Goal: Task Accomplishment & Management: Manage account settings

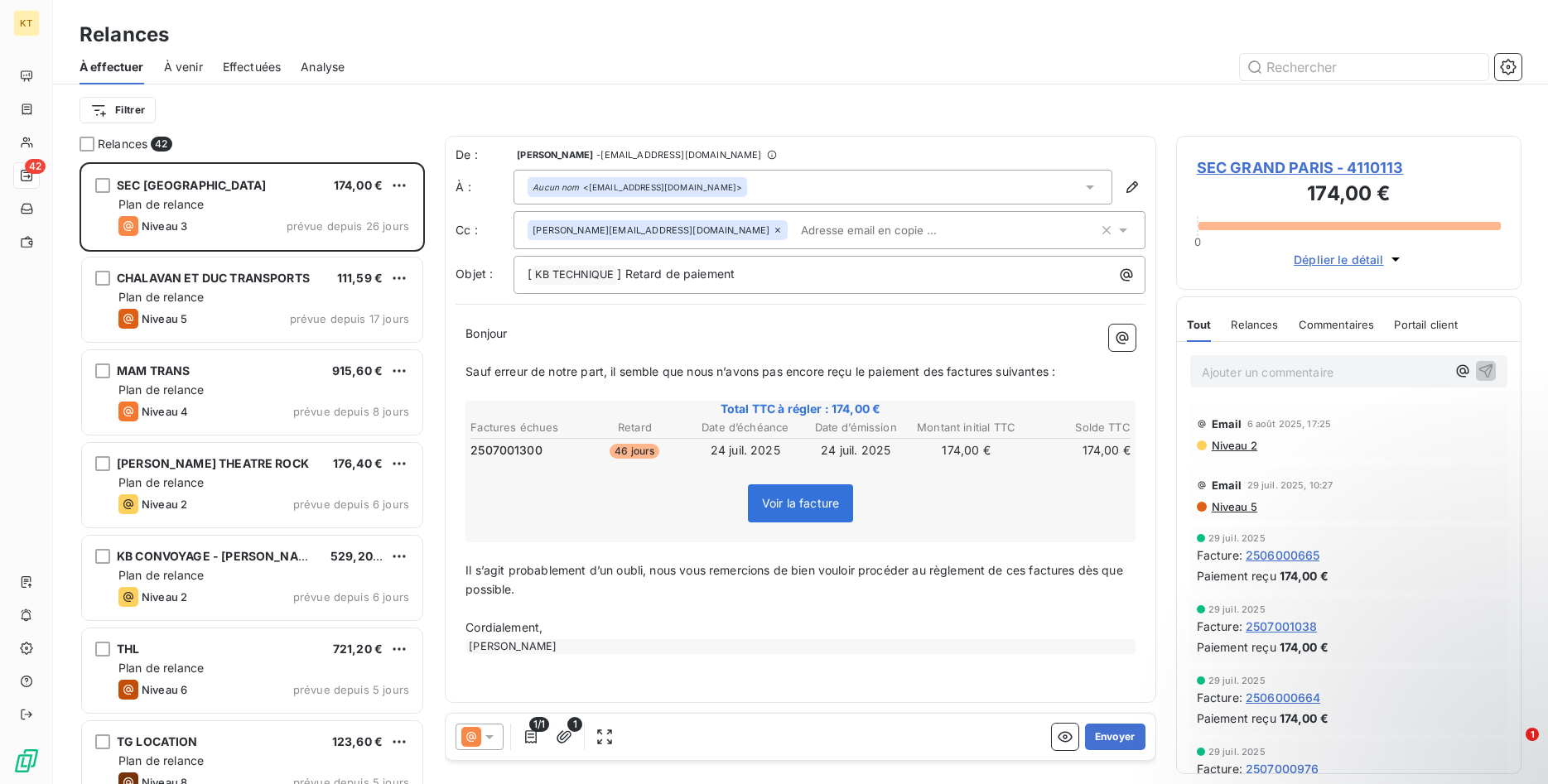
scroll to position [622, 346]
click at [1116, 732] on button "Envoyer" at bounding box center [1115, 737] width 60 height 27
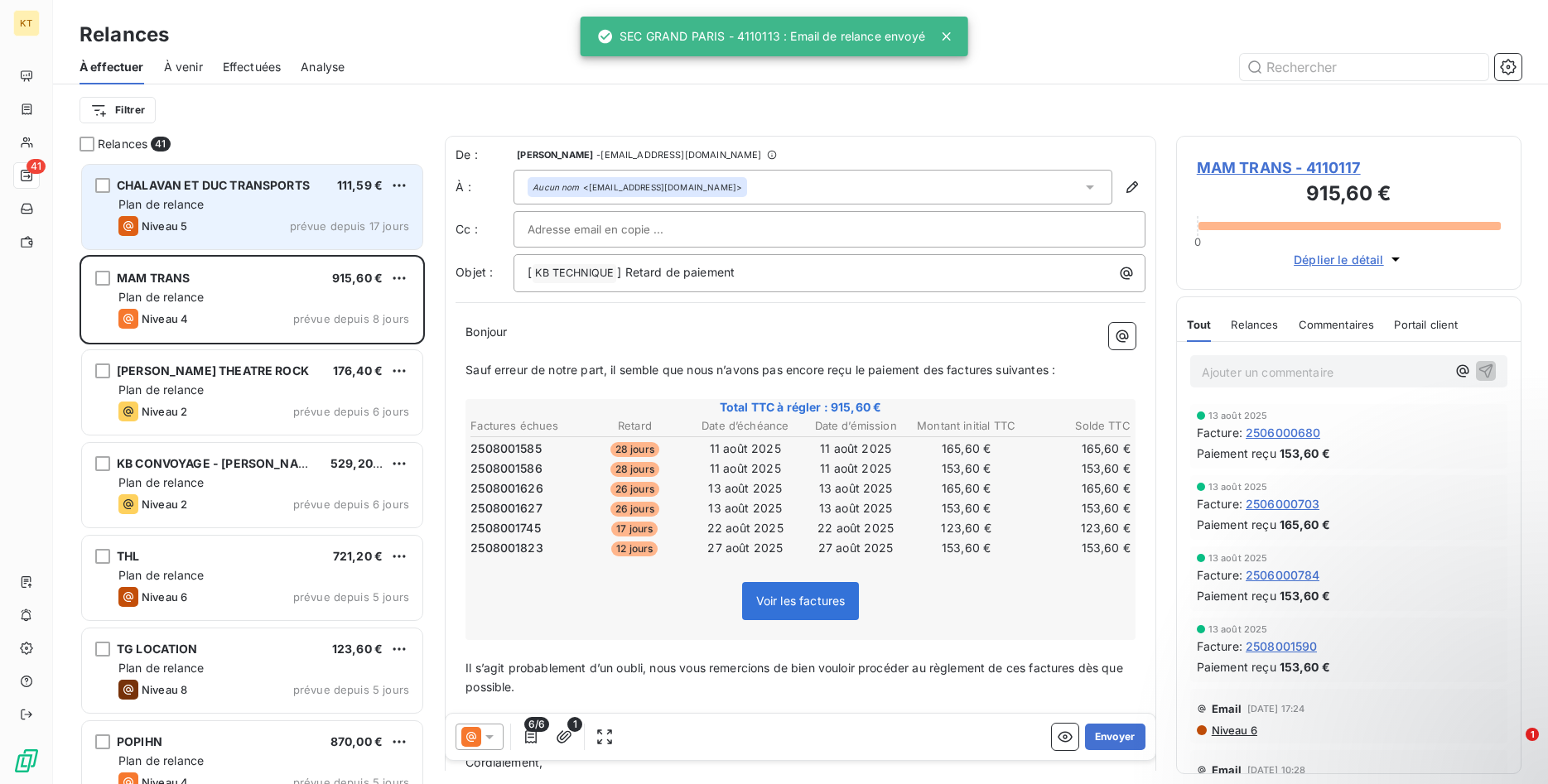
click at [233, 172] on div "CHALAVAN ET DUC TRANSPORTS 111,59 € Plan de relance Niveau 5 prévue depuis 17 j…" at bounding box center [252, 206] width 341 height 84
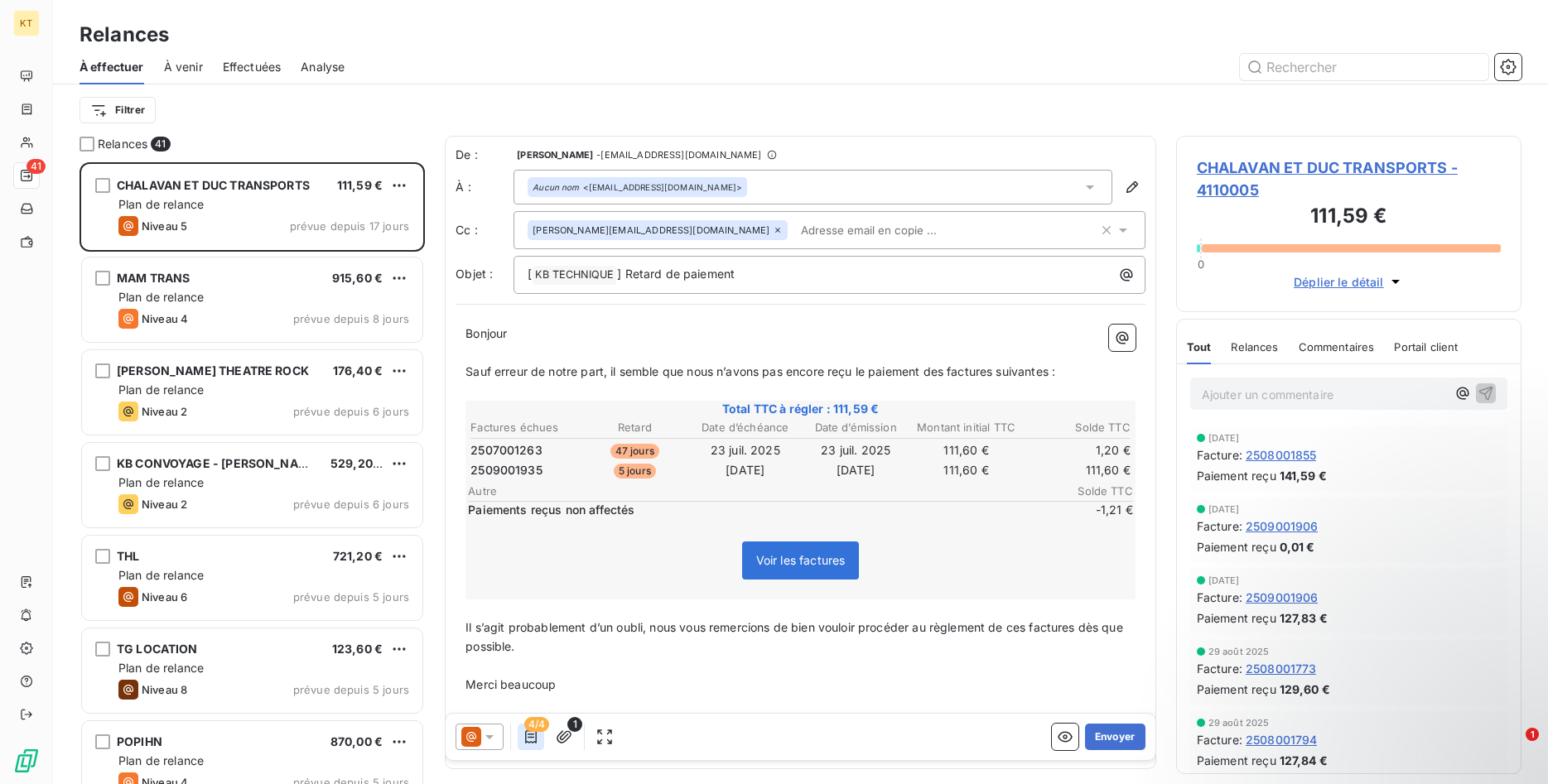
click at [526, 736] on icon "button" at bounding box center [530, 736] width 12 height 13
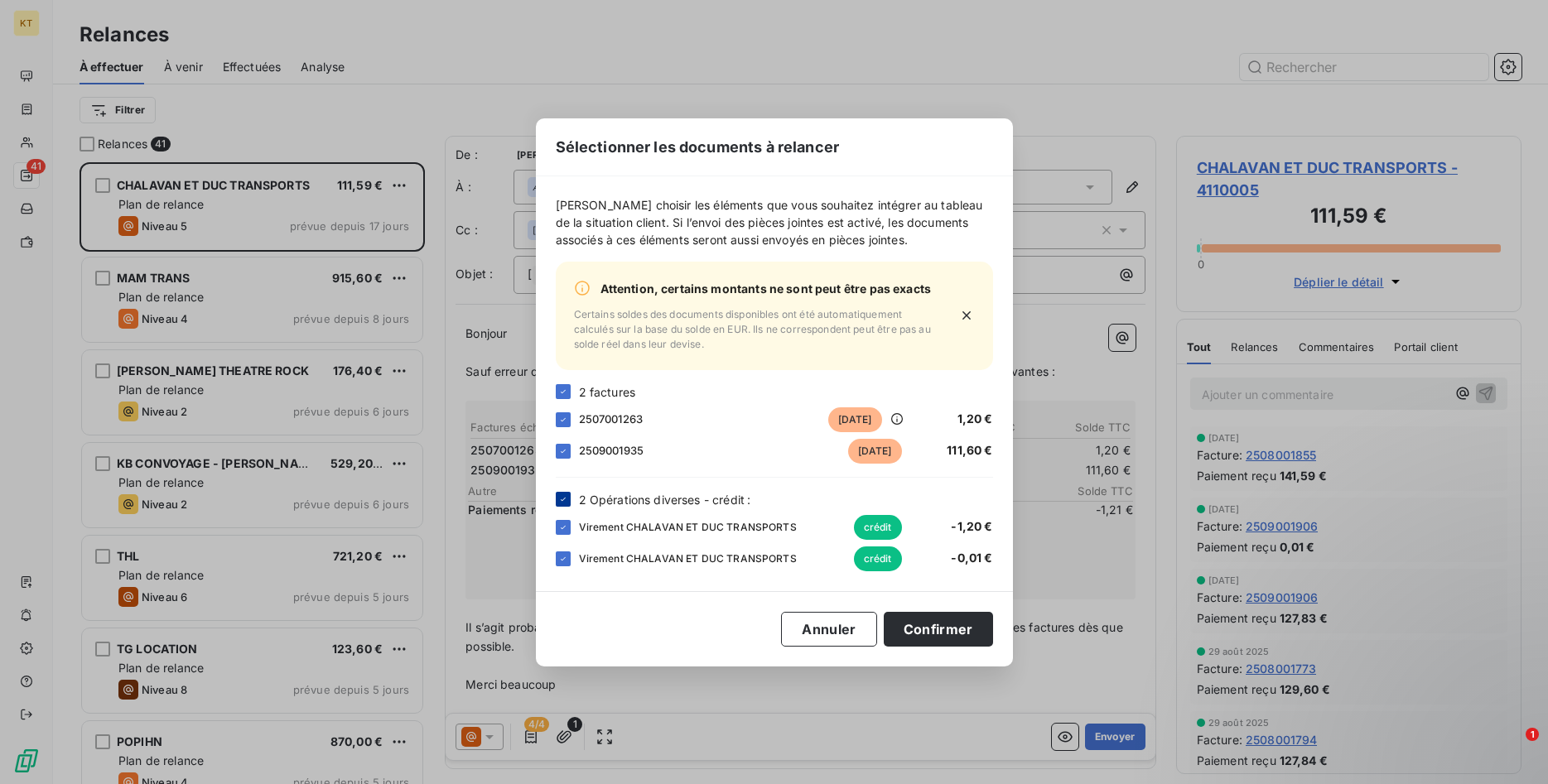
click at [564, 500] on icon at bounding box center [563, 499] width 10 height 10
click at [928, 624] on button "Confirmer" at bounding box center [937, 628] width 109 height 35
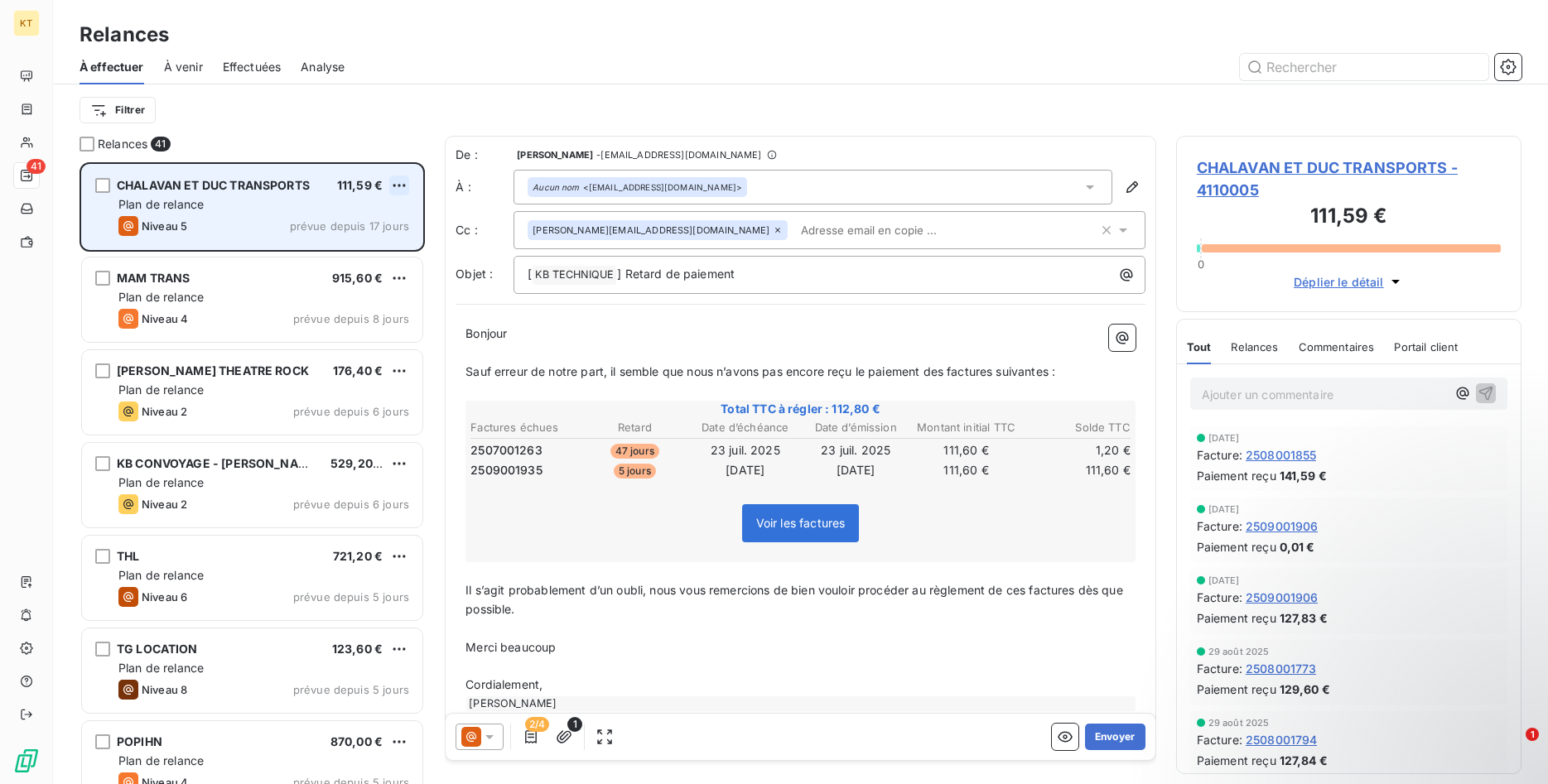
click at [392, 185] on html "KT 41 Relances À effectuer À venir Effectuées Analyse Filtrer Relances 41 CHALA…" at bounding box center [774, 392] width 1548 height 784
click at [337, 252] on div "Passer cette action" at bounding box center [327, 249] width 148 height 27
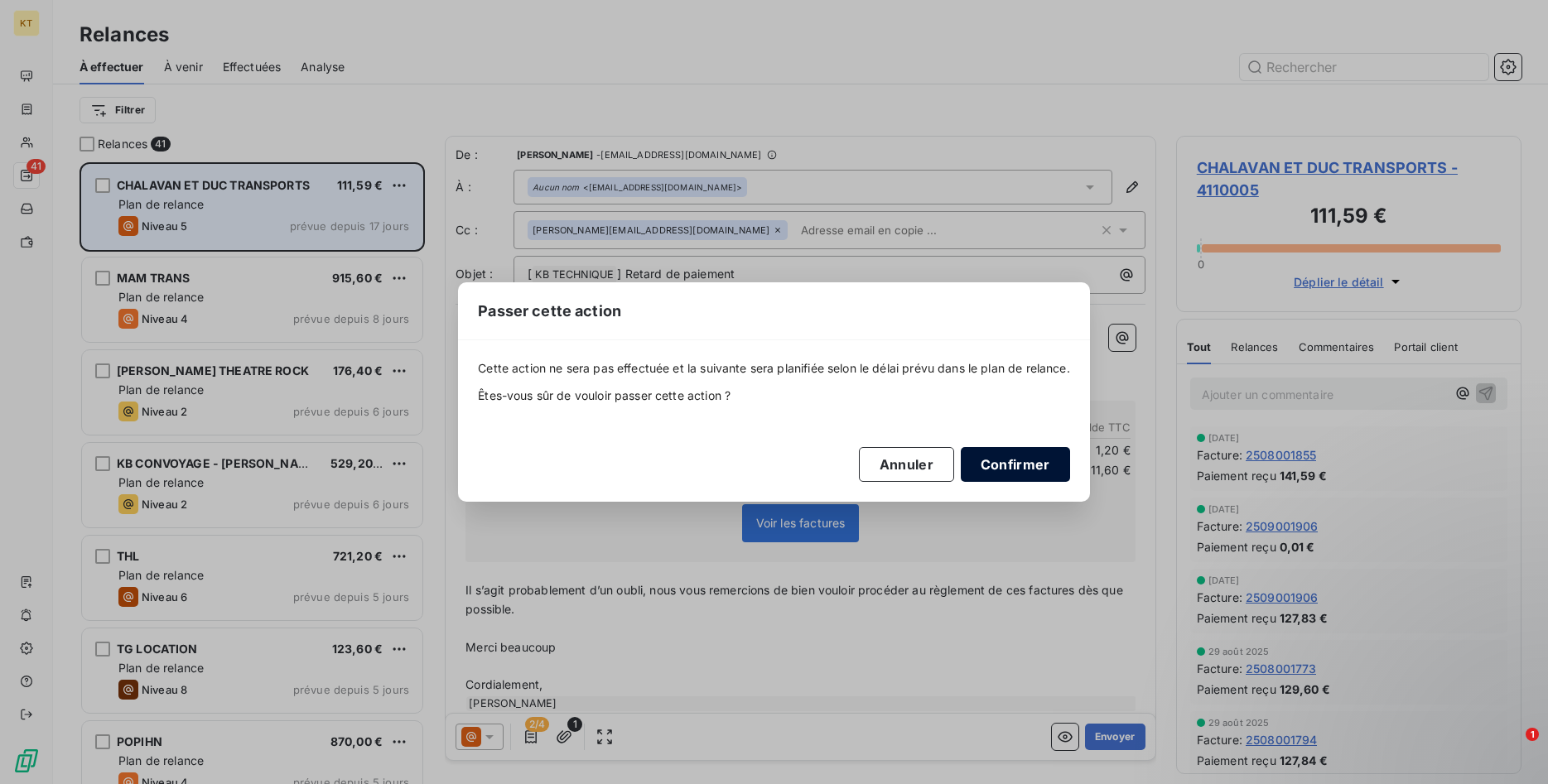
drag, startPoint x: 1011, startPoint y: 456, endPoint x: 972, endPoint y: 456, distance: 39.0
click at [1012, 456] on button "Confirmer" at bounding box center [1014, 464] width 109 height 35
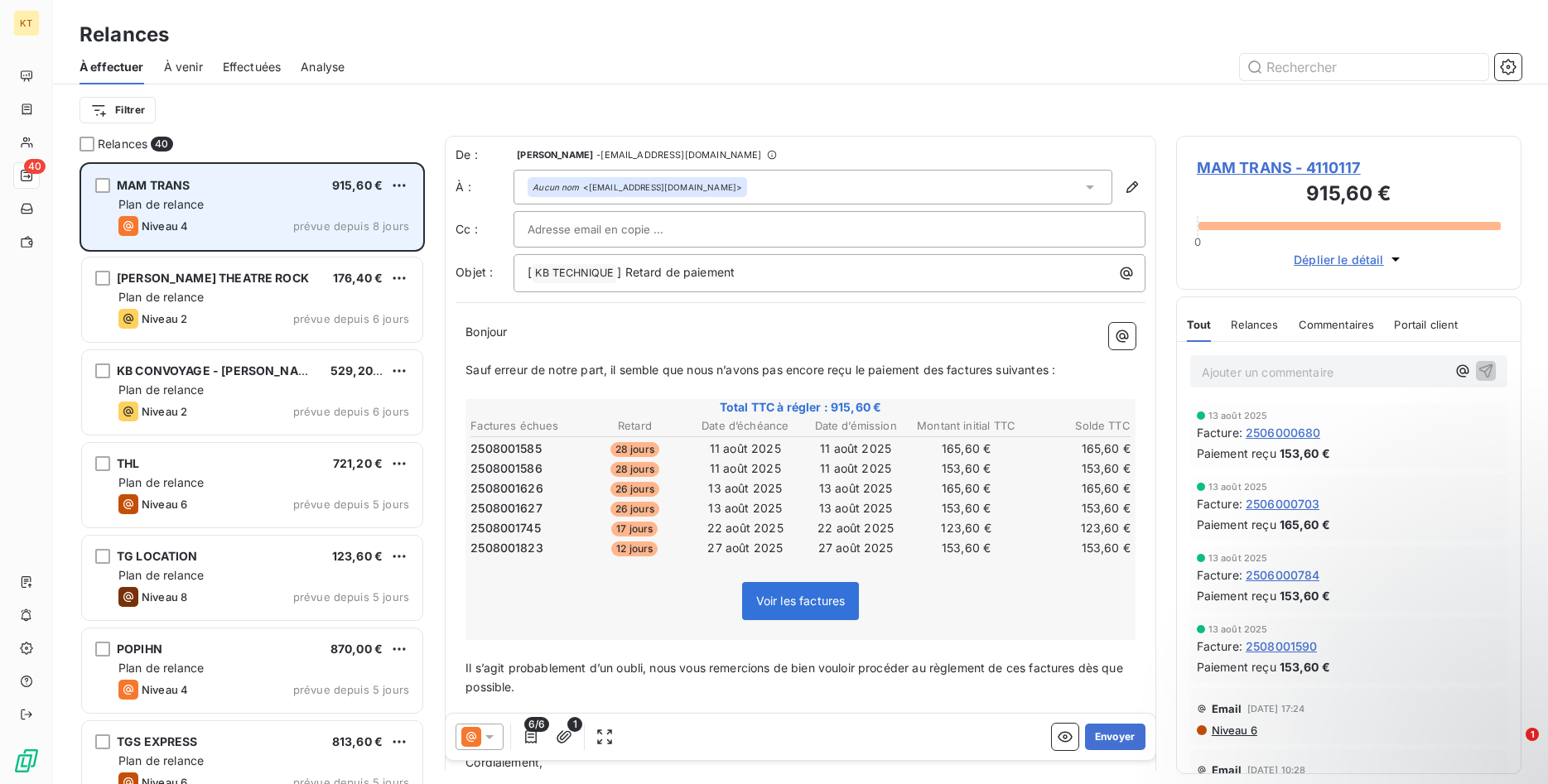
click at [192, 194] on div "MAM TRANS 915,60 € Plan de relance Niveau 4 prévue depuis 8 jours" at bounding box center [252, 206] width 341 height 84
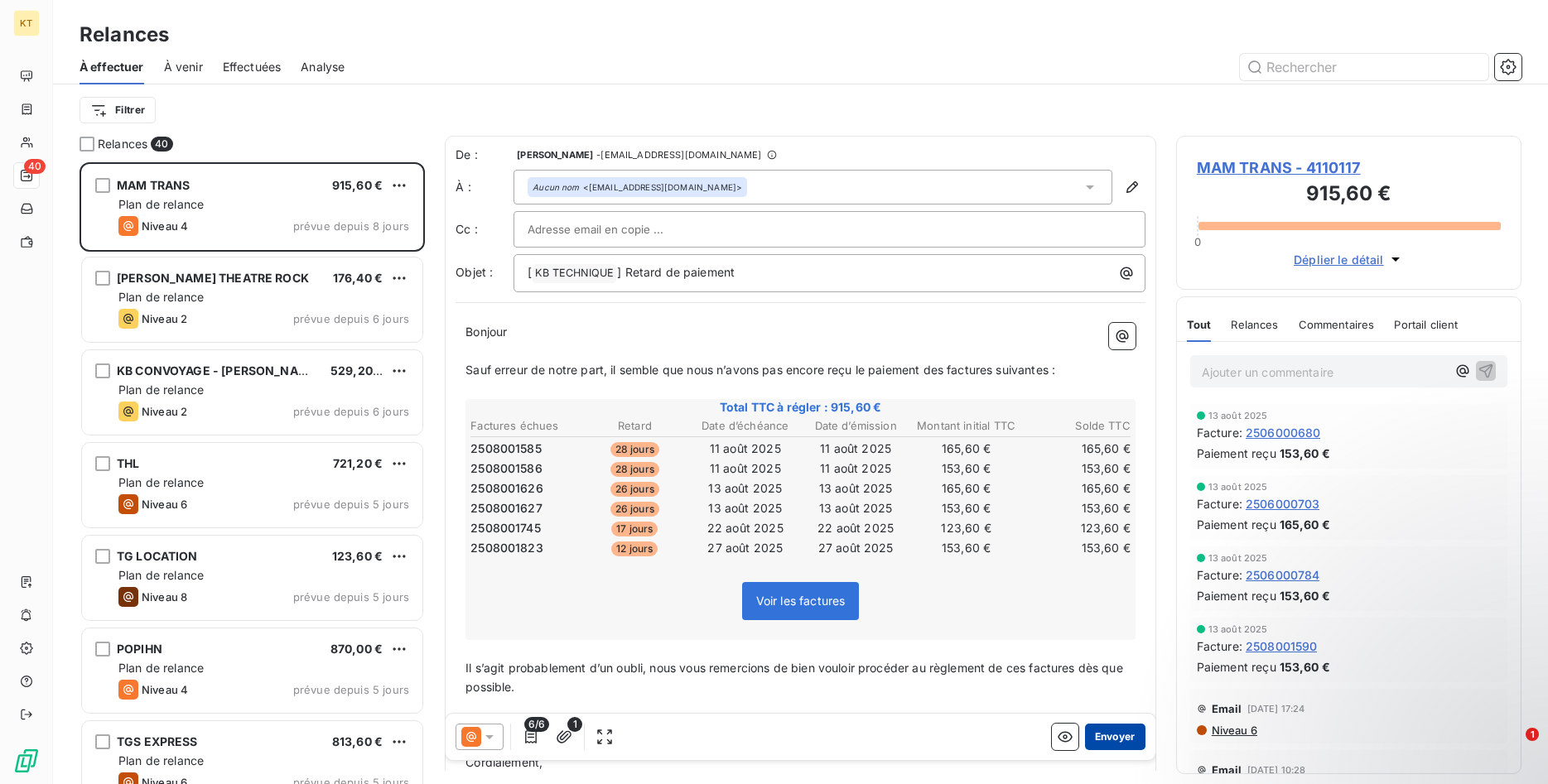
click at [1122, 737] on button "Envoyer" at bounding box center [1115, 737] width 60 height 27
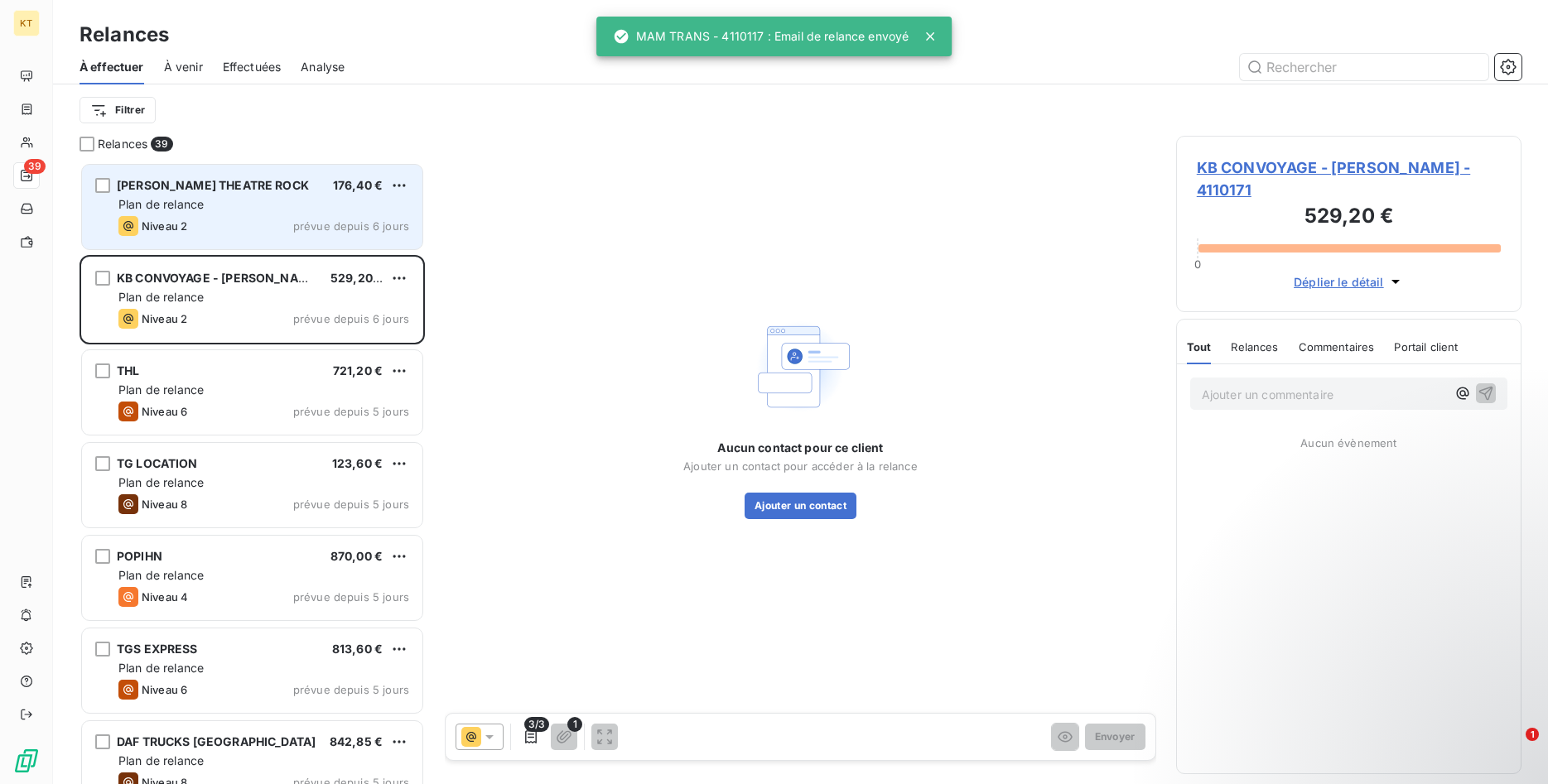
click at [254, 203] on div "Plan de relance" at bounding box center [264, 204] width 290 height 17
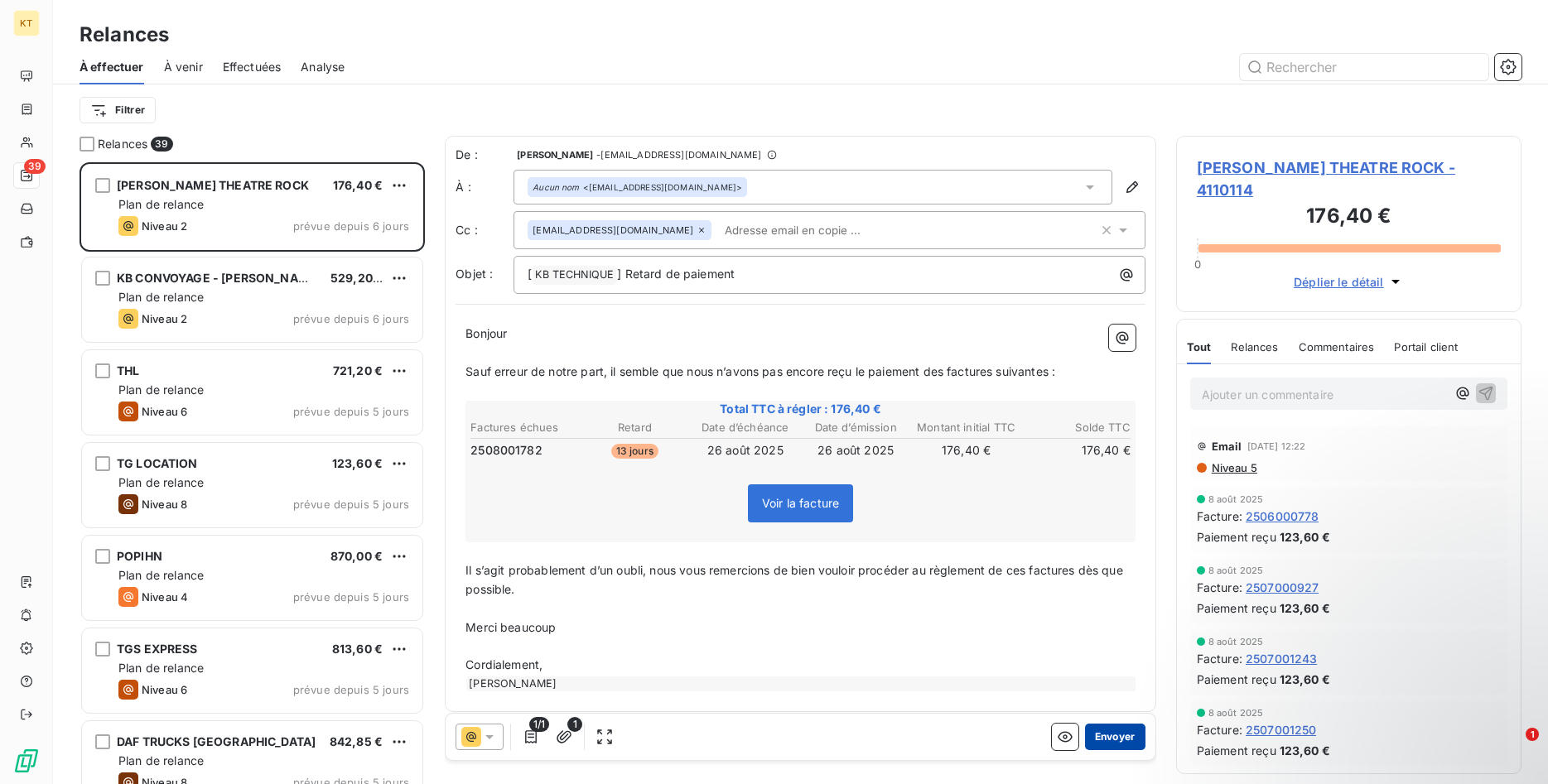
click at [1130, 739] on button "Envoyer" at bounding box center [1115, 737] width 60 height 27
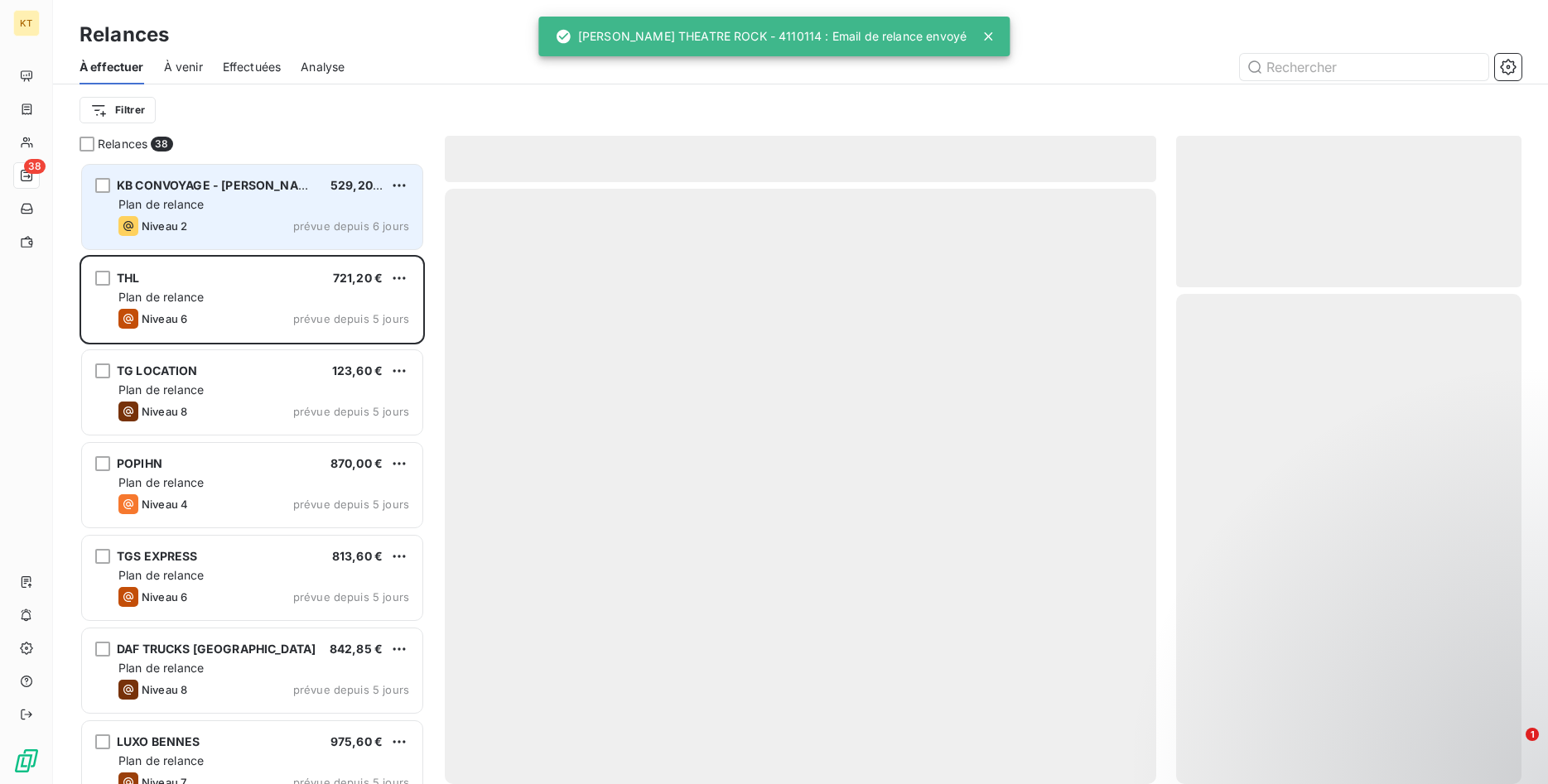
drag, startPoint x: 233, startPoint y: 216, endPoint x: 8, endPoint y: 178, distance: 228.2
click at [226, 215] on div "KB CONVOYAGE - [PERSON_NAME] 529,20 € Plan de relance Niveau 2 prévue depuis 6 …" at bounding box center [252, 206] width 341 height 84
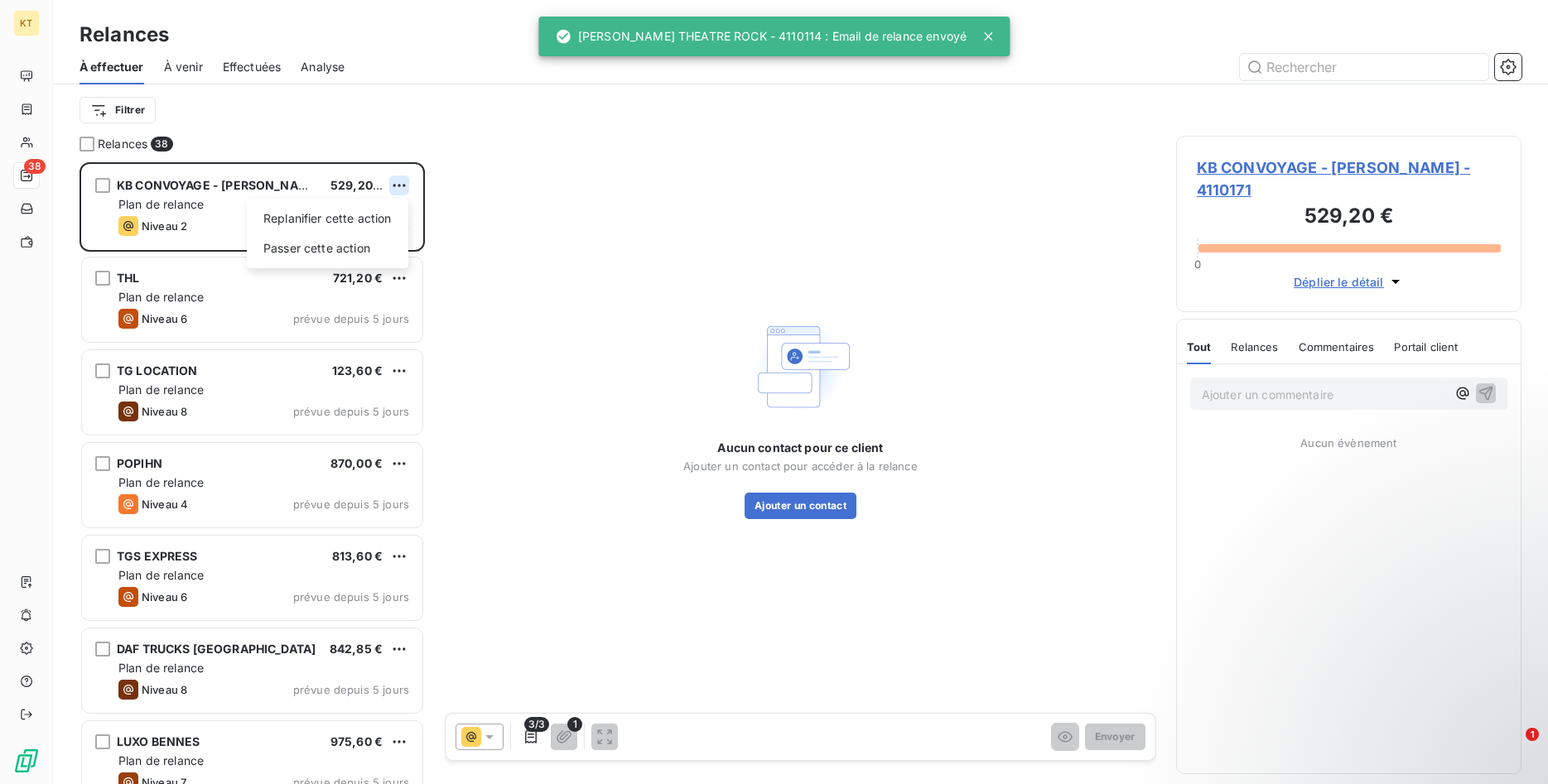
scroll to position [622, 346]
click at [399, 180] on html "KT 38 Relances À effectuer À venir Effectuées Analyse Filtrer Relances 38 KB CO…" at bounding box center [774, 392] width 1548 height 784
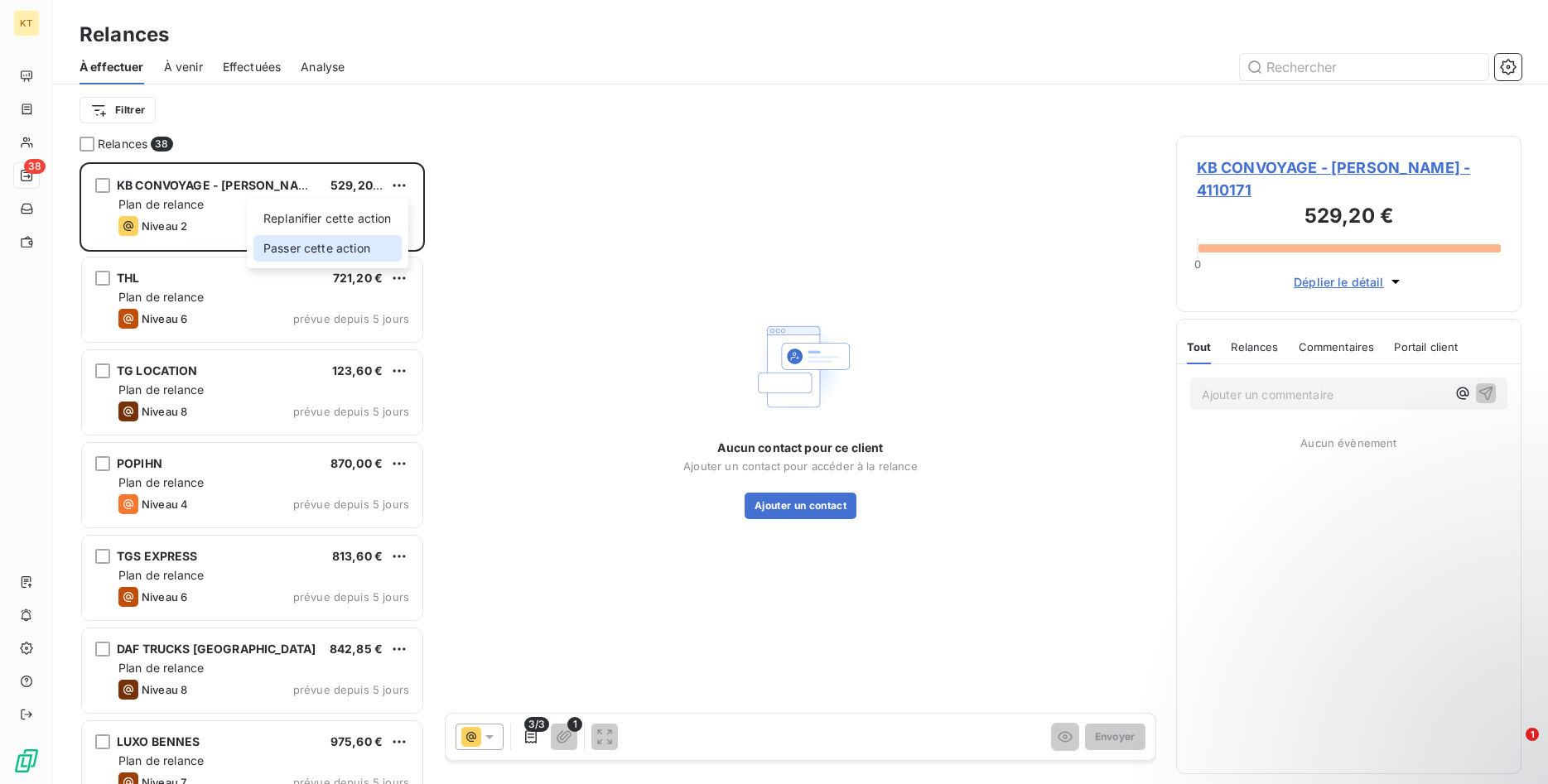
click at [350, 250] on div "Passer cette action" at bounding box center [327, 249] width 148 height 27
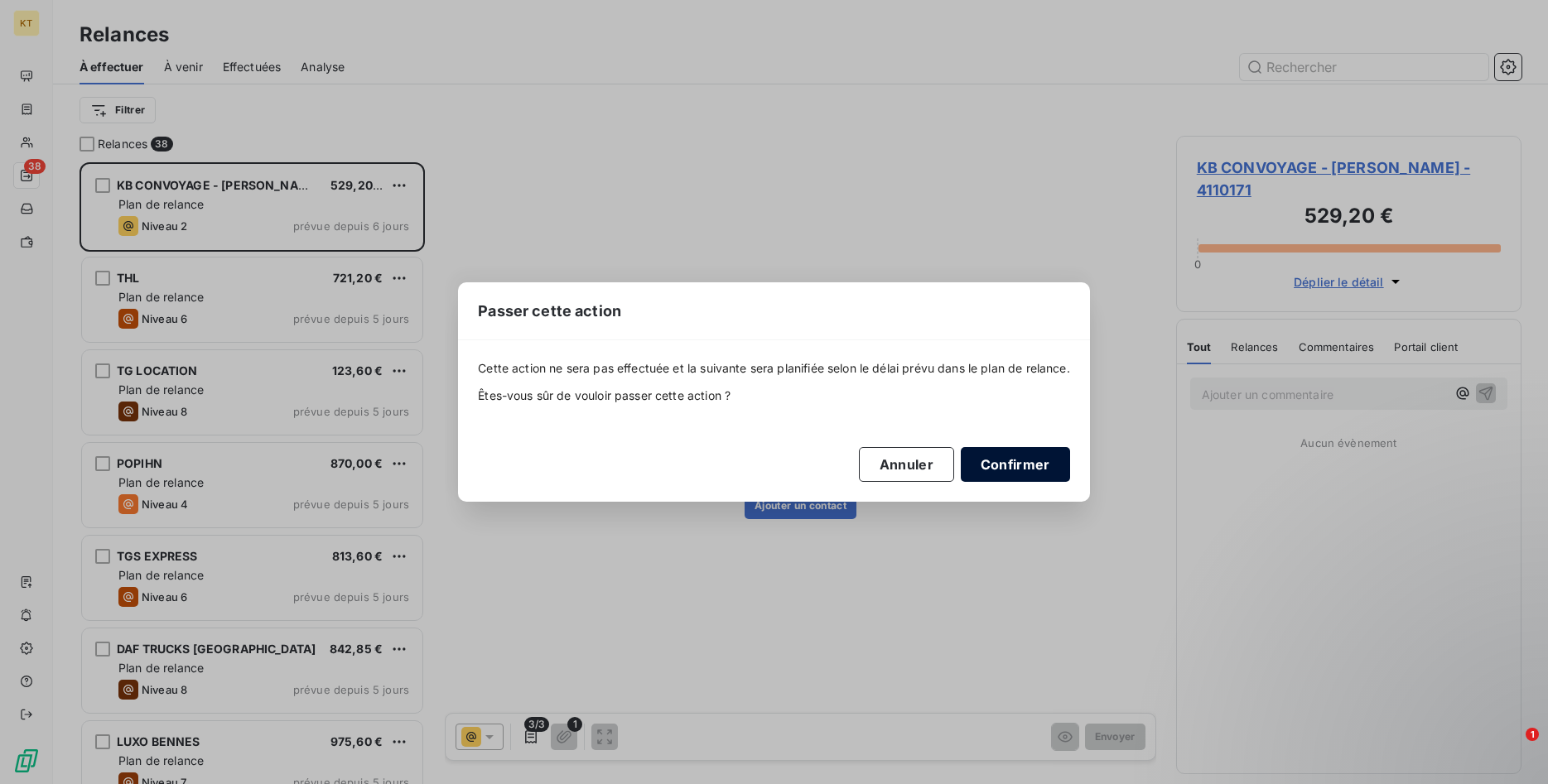
click at [1042, 467] on button "Confirmer" at bounding box center [1014, 464] width 109 height 35
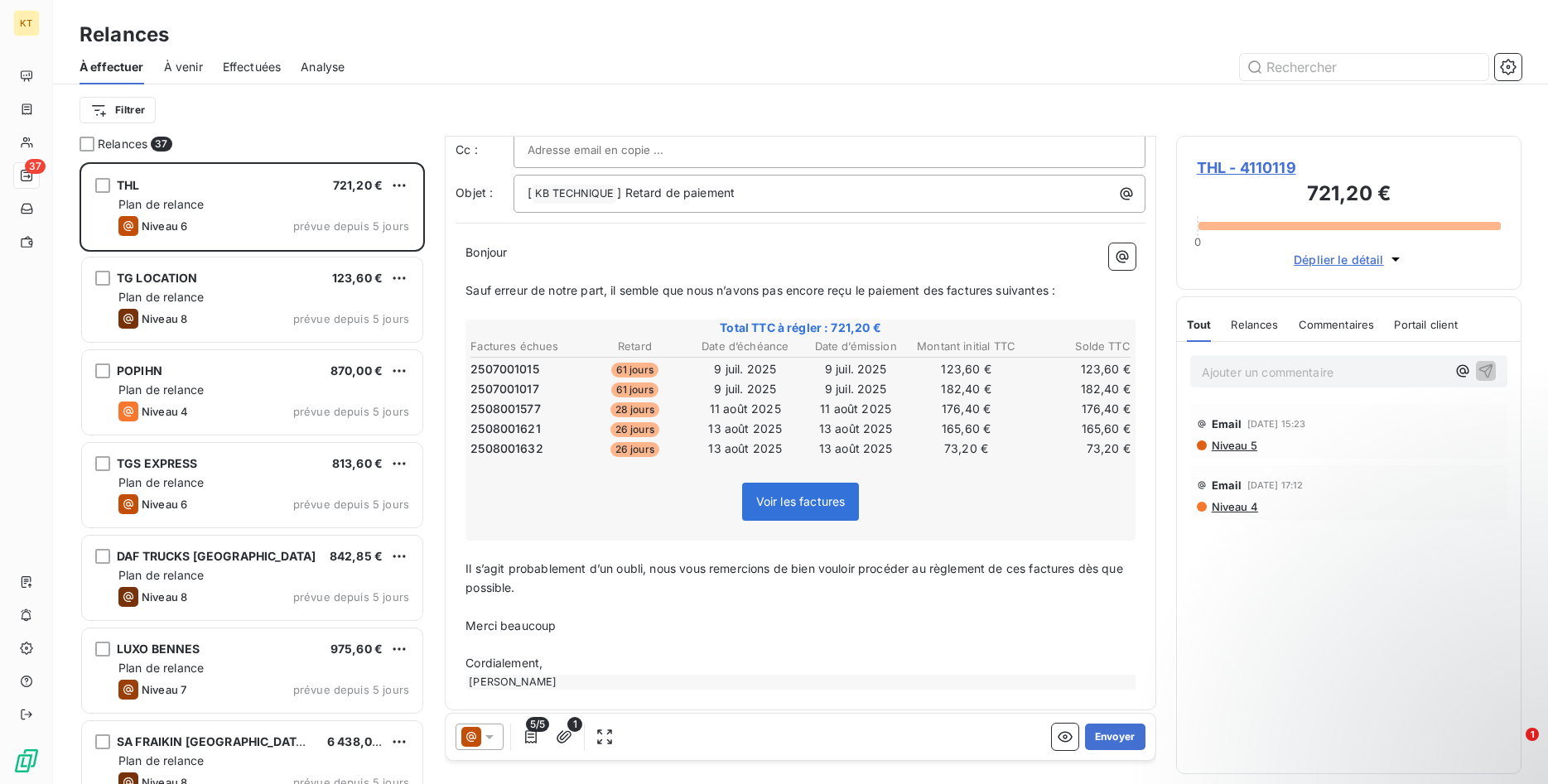
scroll to position [85, 0]
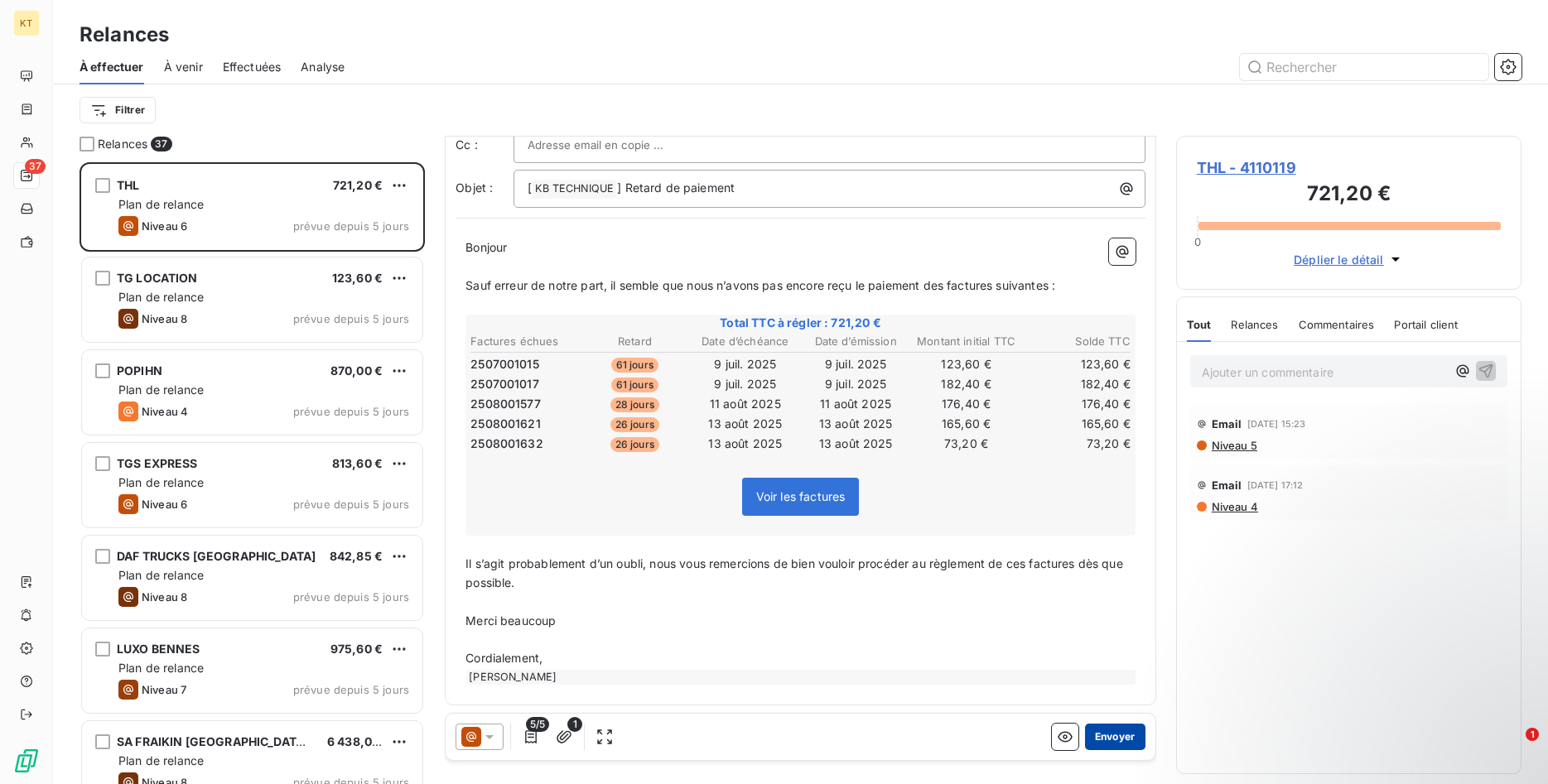
click at [1113, 743] on button "Envoyer" at bounding box center [1115, 737] width 60 height 27
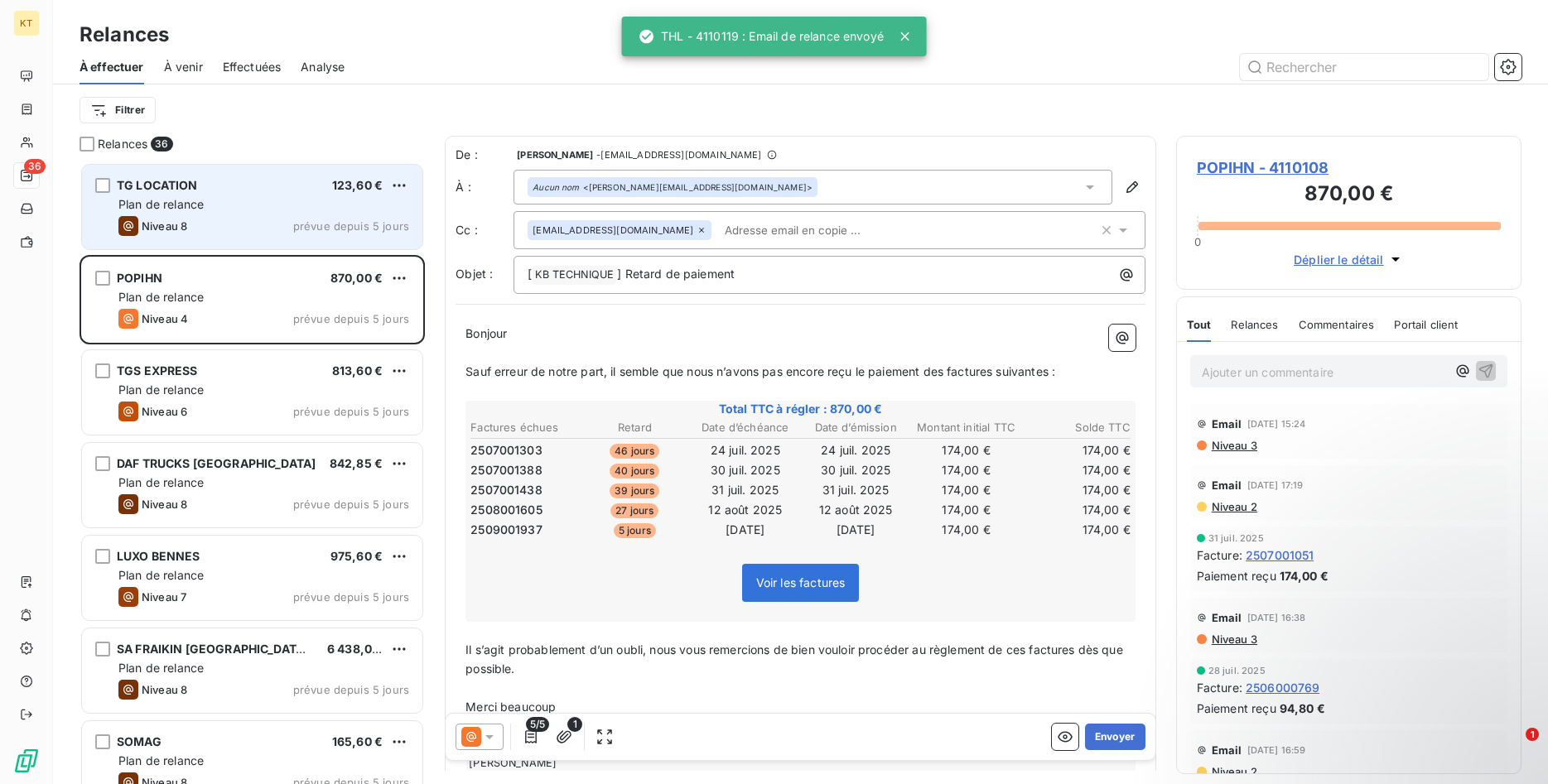
click at [261, 217] on div "Niveau 8 prévue depuis 5 jours" at bounding box center [264, 226] width 290 height 19
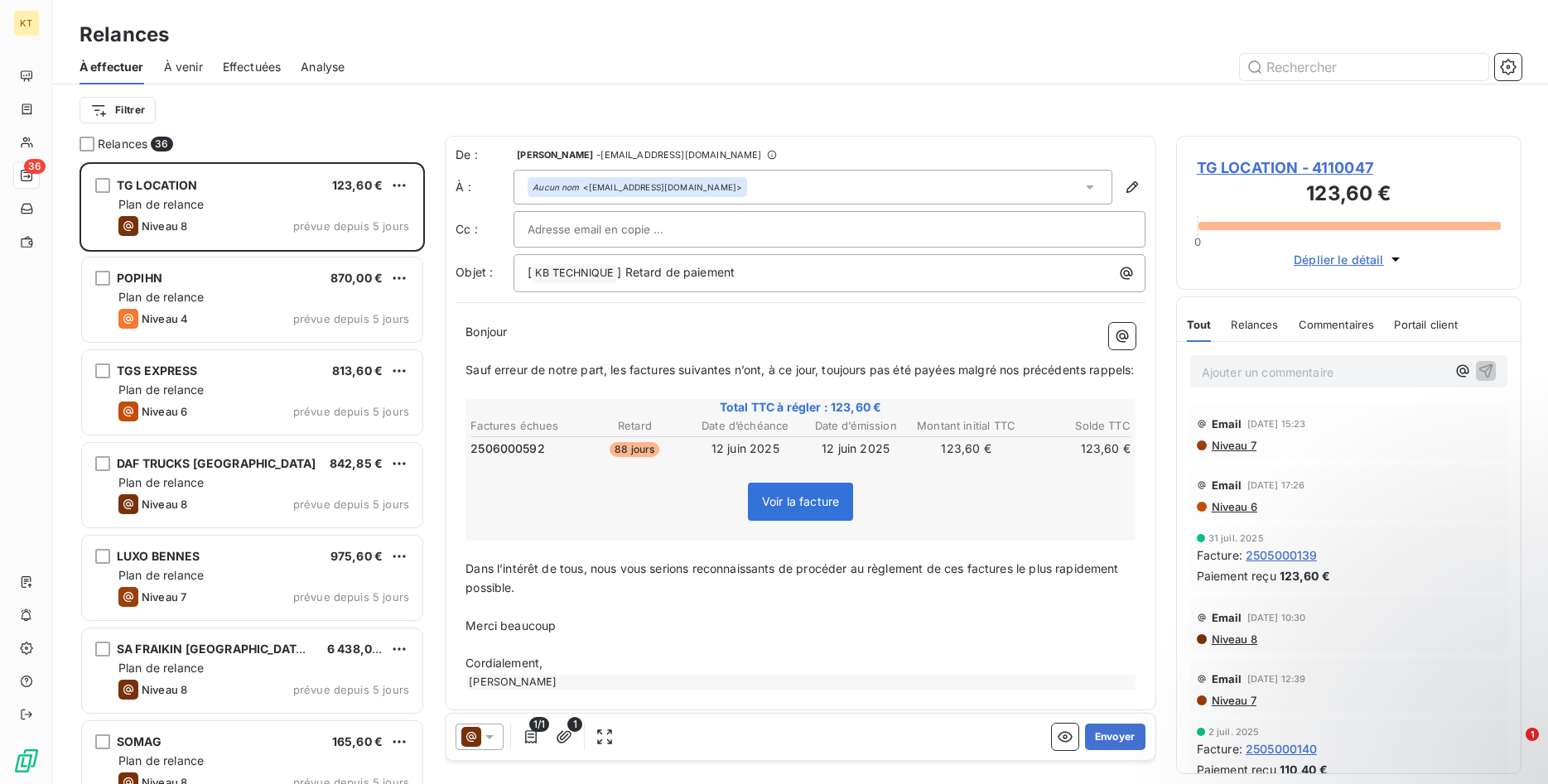
drag, startPoint x: 548, startPoint y: 353, endPoint x: 472, endPoint y: 373, distance: 78.6
click at [548, 353] on p "﻿" at bounding box center [800, 351] width 670 height 19
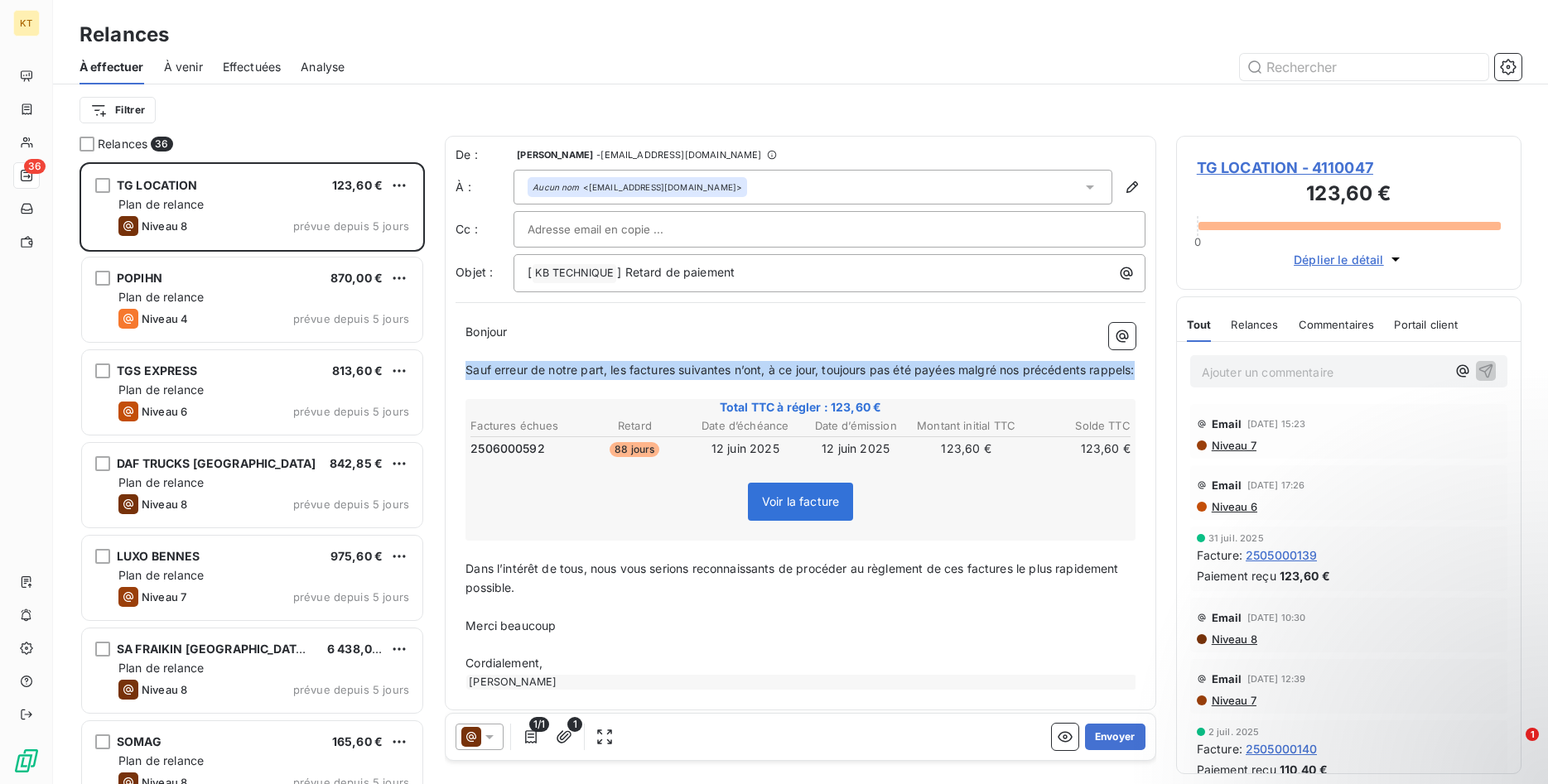
drag, startPoint x: 467, startPoint y: 369, endPoint x: 535, endPoint y: 397, distance: 73.5
click at [535, 380] on p "Sauf erreur de notre part, les factures suivantes n’ont, à ce jour, toujours pa…" at bounding box center [800, 371] width 670 height 19
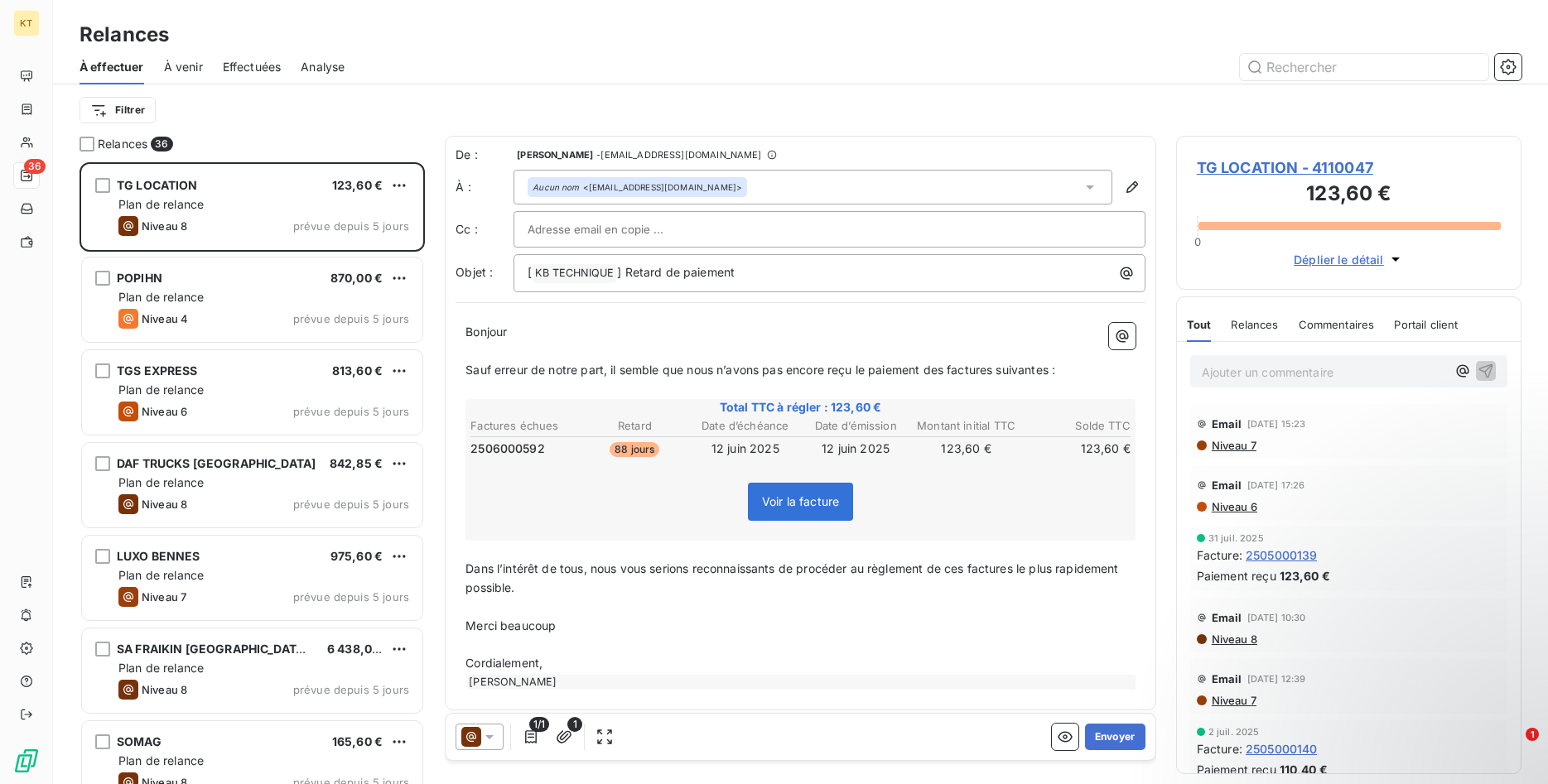
click at [482, 593] on span "Dans l’intérêt de tous, nous vous serions reconnaissants de procéder au règleme…" at bounding box center [794, 577] width 657 height 33
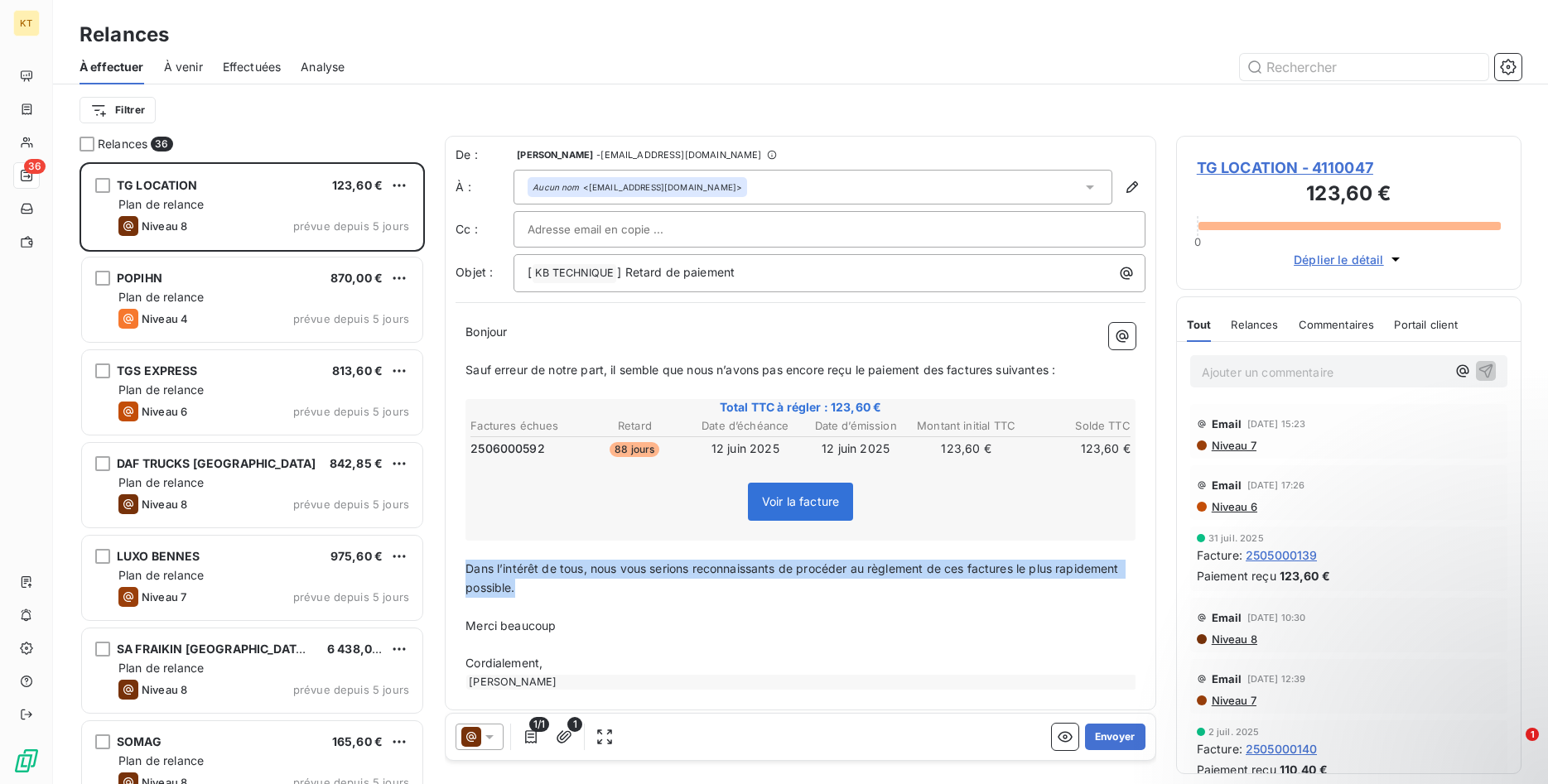
drag, startPoint x: 463, startPoint y: 568, endPoint x: 531, endPoint y: 585, distance: 70.1
click at [531, 585] on div "Bonjour ﻿ ﻿ ﻿ ﻿ Sauf erreur de notre part, il semble que nous n’avons pas encor…" at bounding box center [800, 506] width 689 height 387
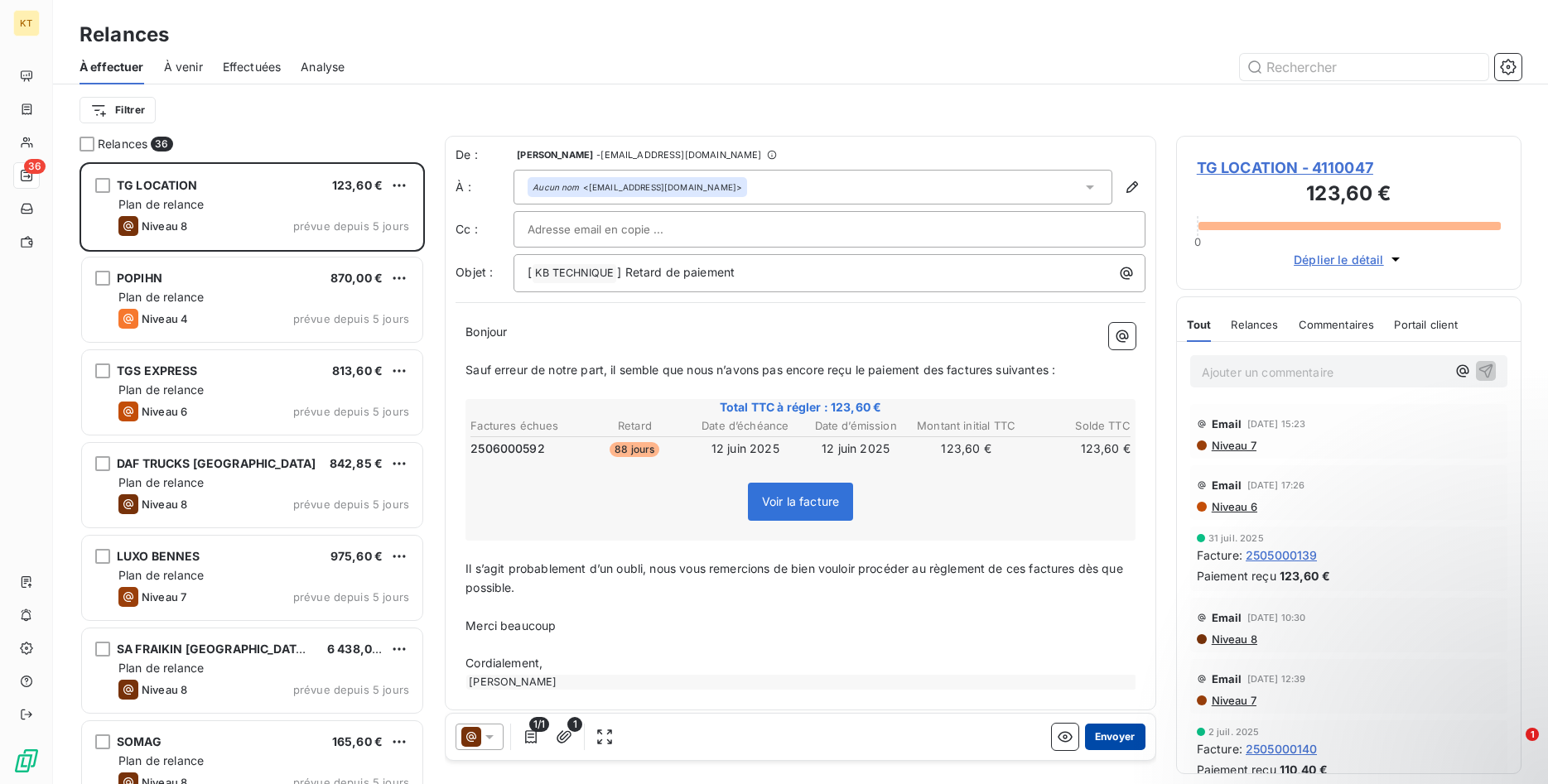
click at [1115, 735] on button "Envoyer" at bounding box center [1115, 737] width 60 height 27
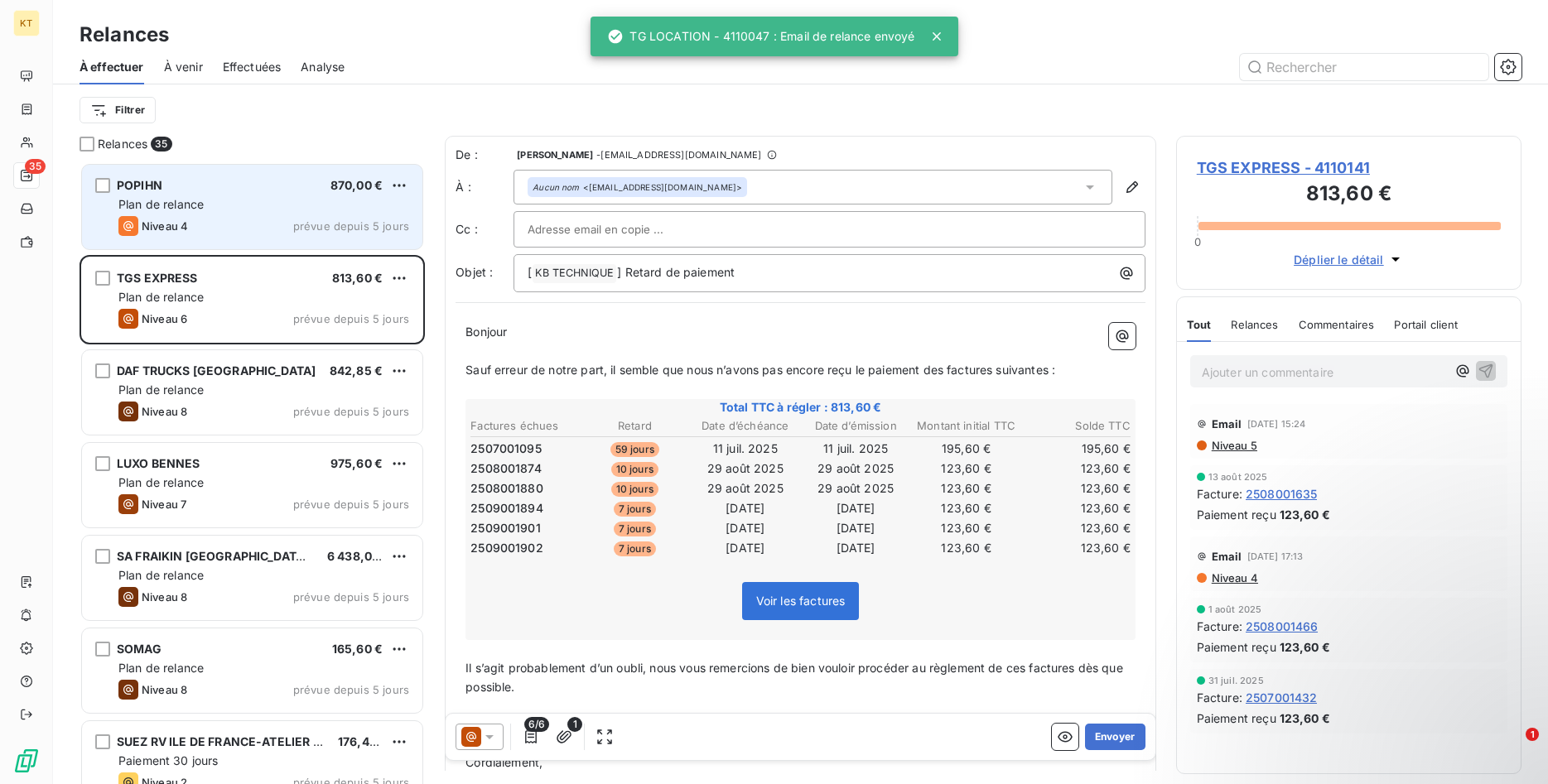
click at [225, 221] on div "Niveau 4 prévue depuis 5 jours" at bounding box center [264, 226] width 290 height 19
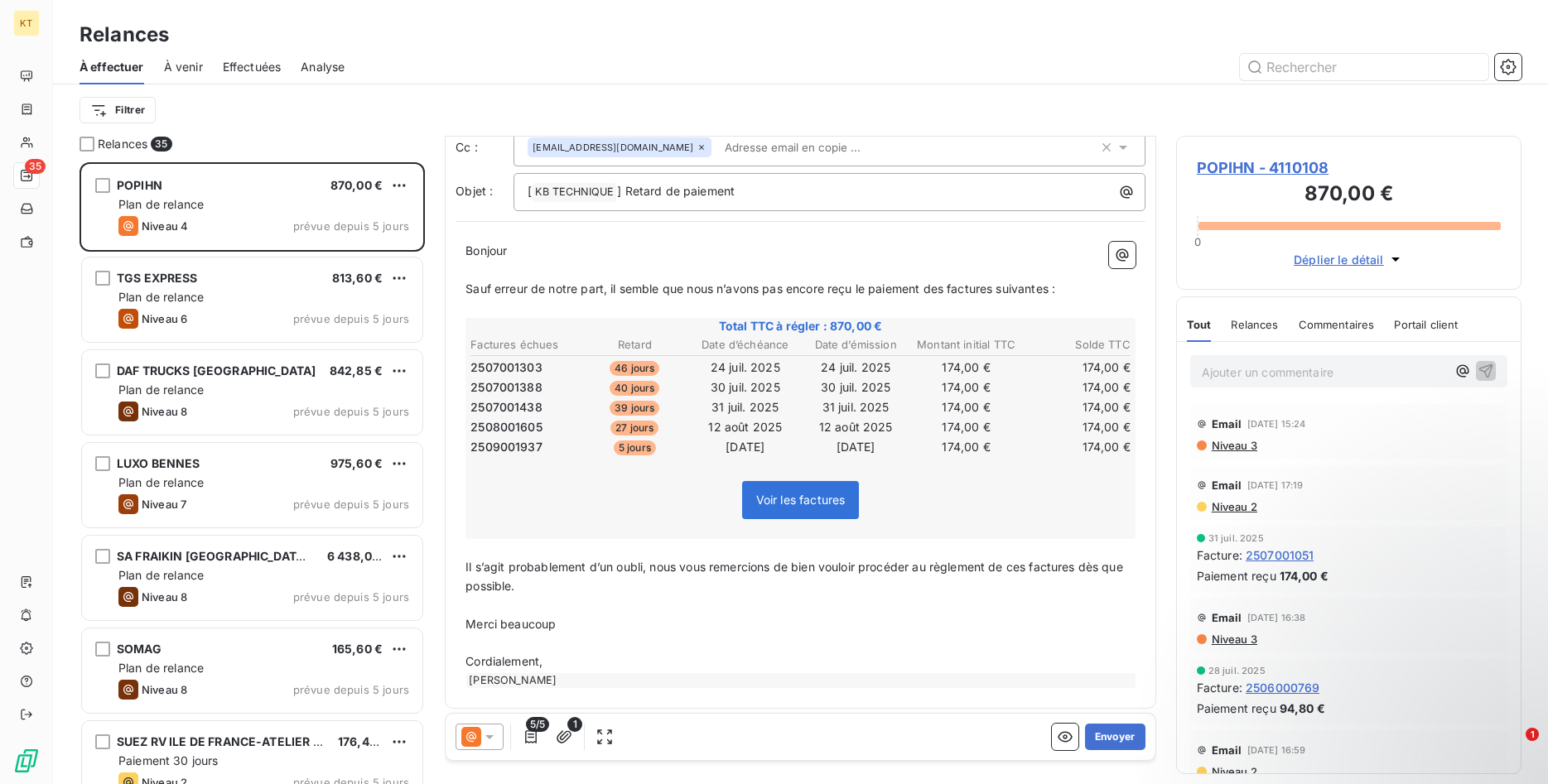
scroll to position [85, 0]
click at [1105, 734] on button "Envoyer" at bounding box center [1115, 737] width 60 height 27
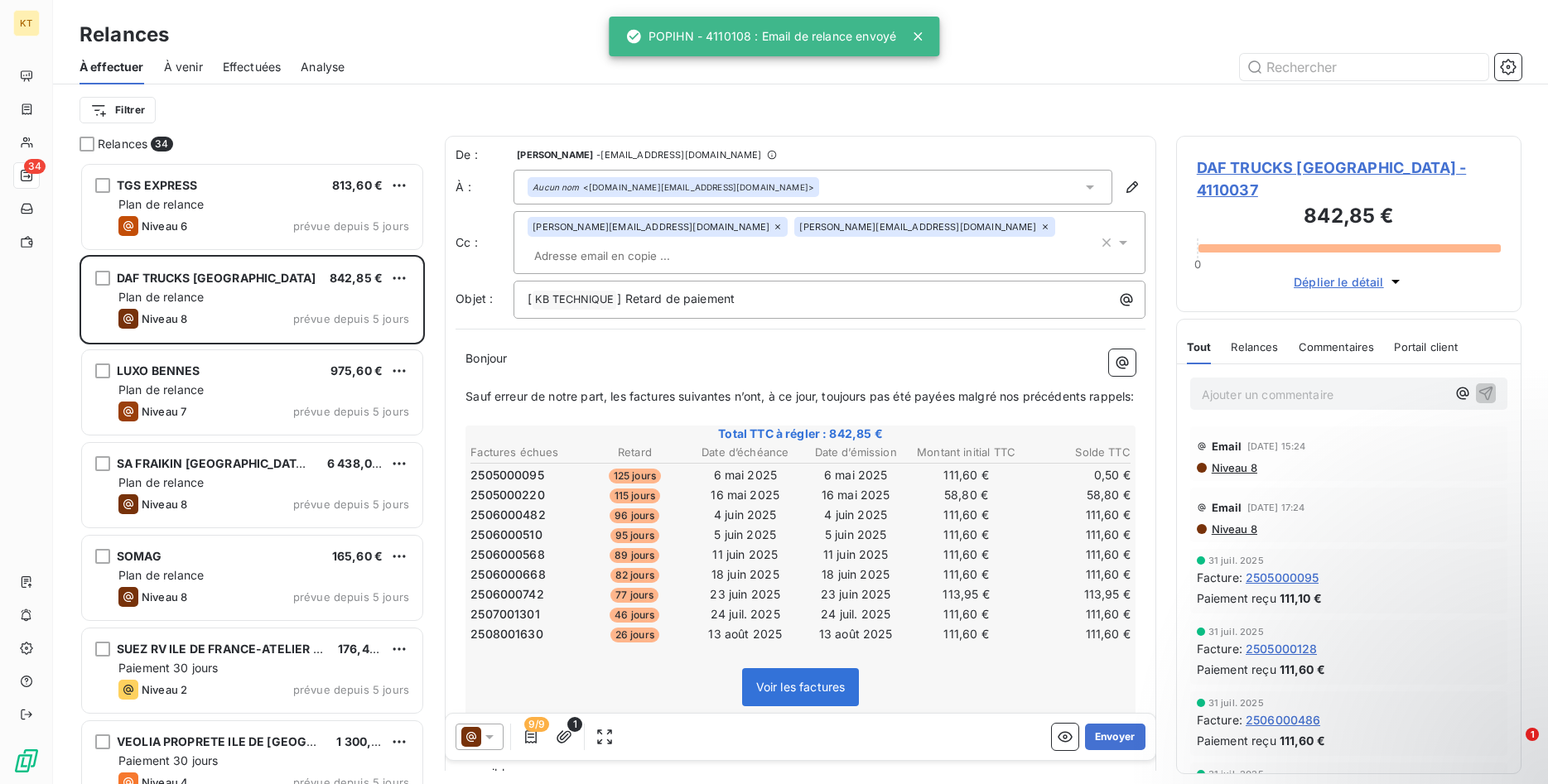
click at [205, 187] on div "TGS EXPRESS 813,60 €" at bounding box center [264, 185] width 290 height 15
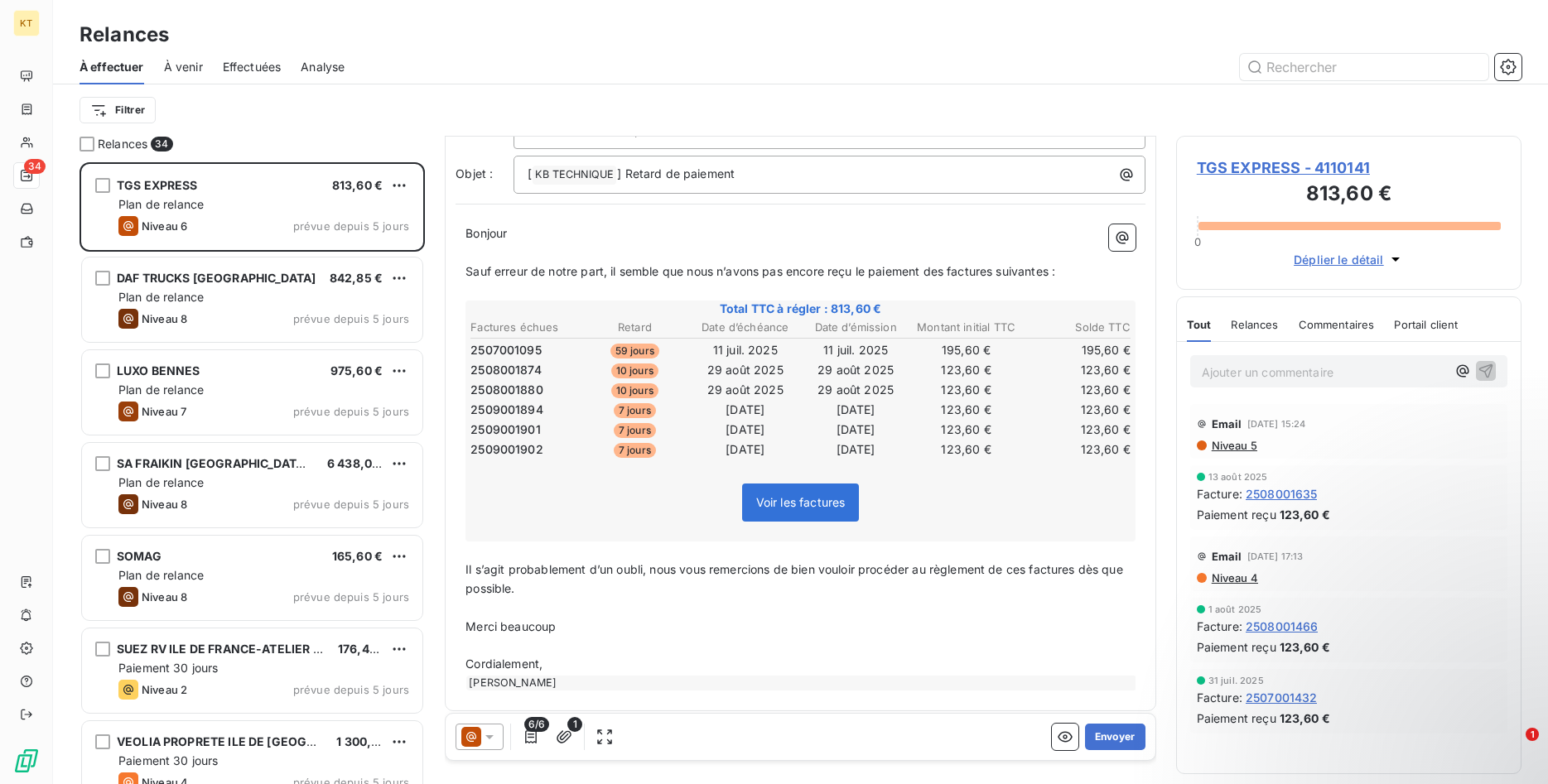
scroll to position [108, 0]
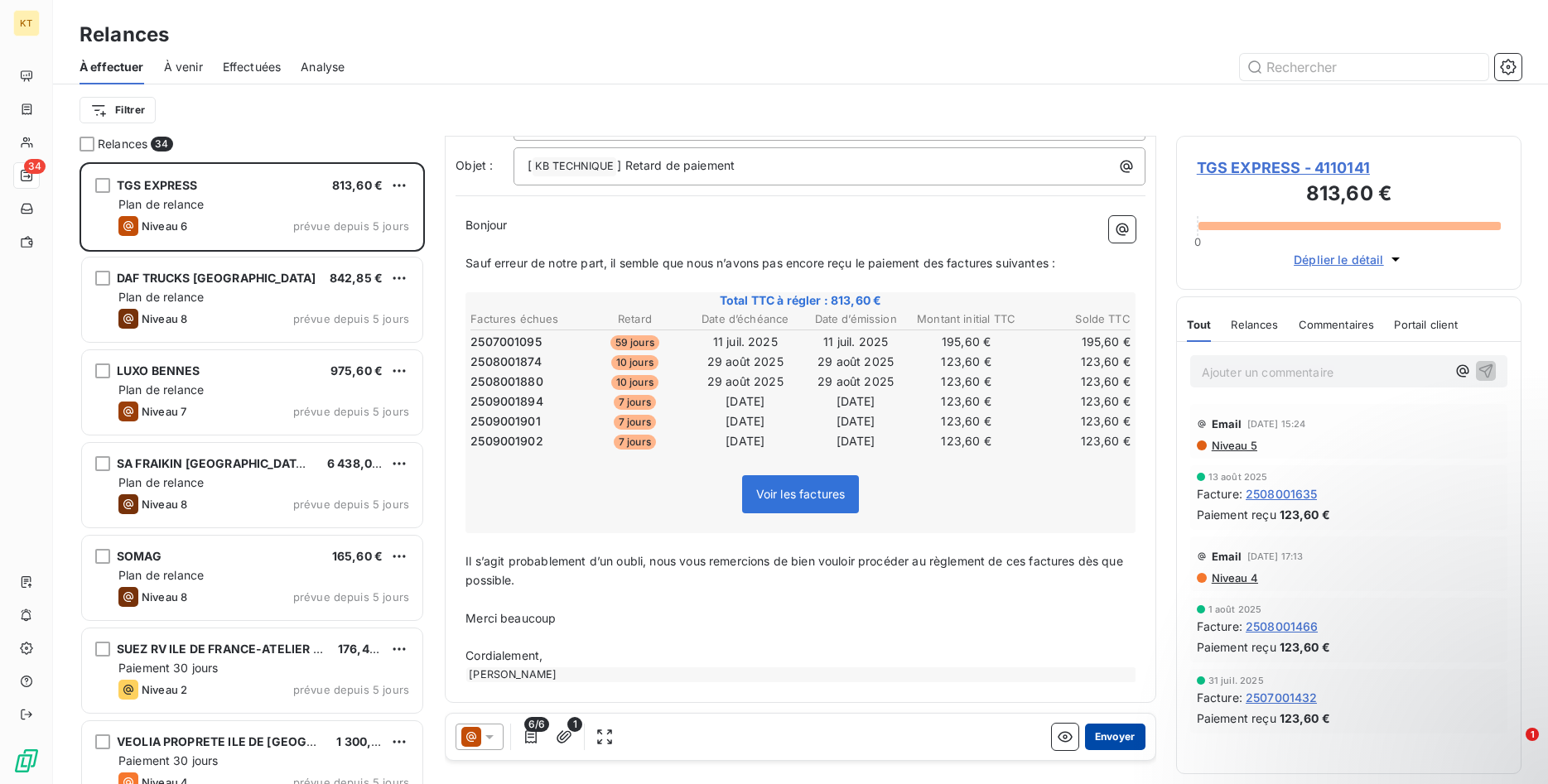
click at [1113, 734] on button "Envoyer" at bounding box center [1115, 737] width 60 height 27
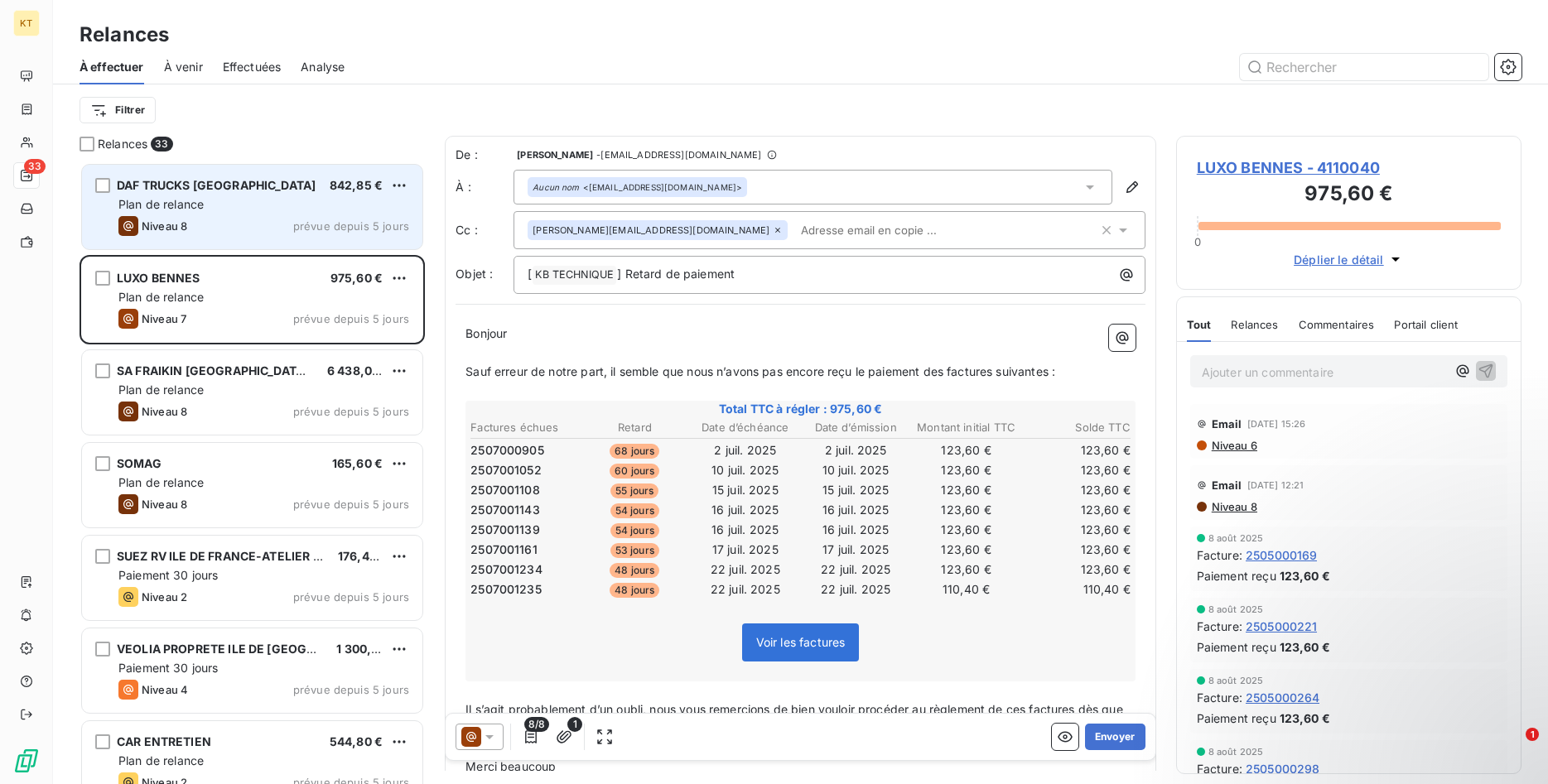
click at [267, 220] on div "Niveau 8 prévue depuis 5 jours" at bounding box center [264, 226] width 290 height 19
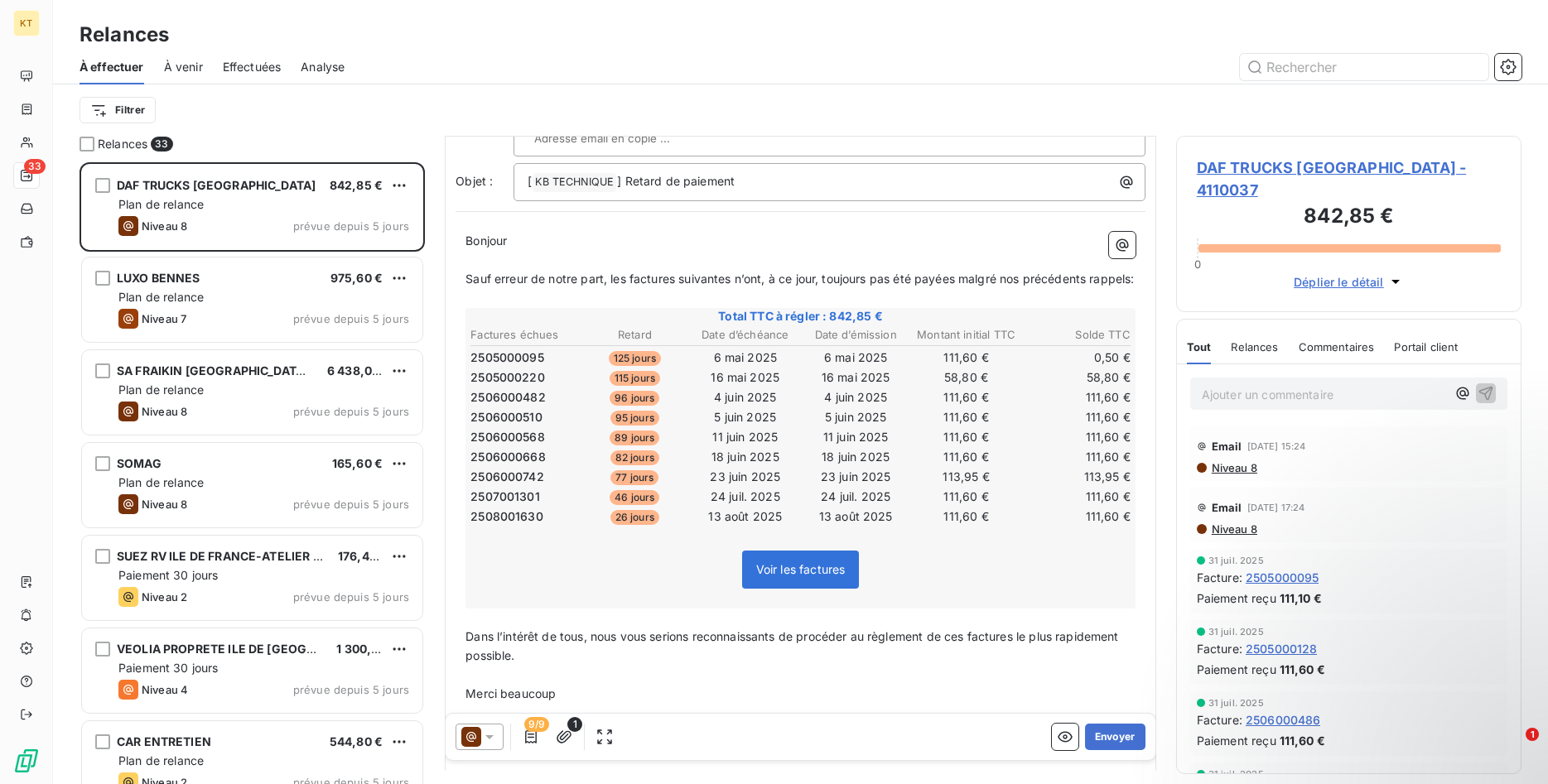
scroll to position [188, 0]
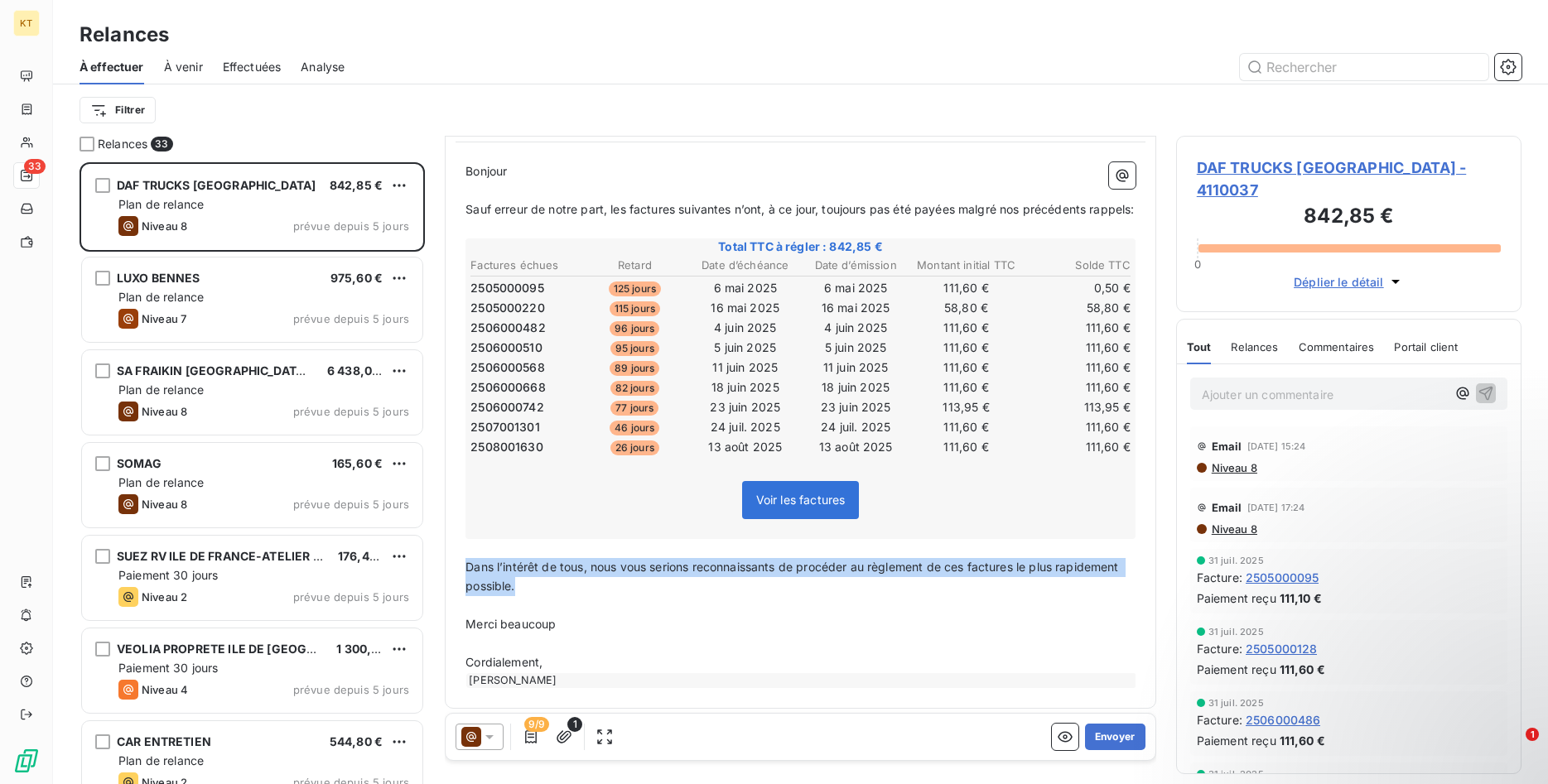
drag, startPoint x: 469, startPoint y: 562, endPoint x: 523, endPoint y: 575, distance: 55.5
click at [523, 575] on p "Dans l’intérêt de tous, nous vous serions reconnaissants de procéder au règleme…" at bounding box center [800, 577] width 670 height 38
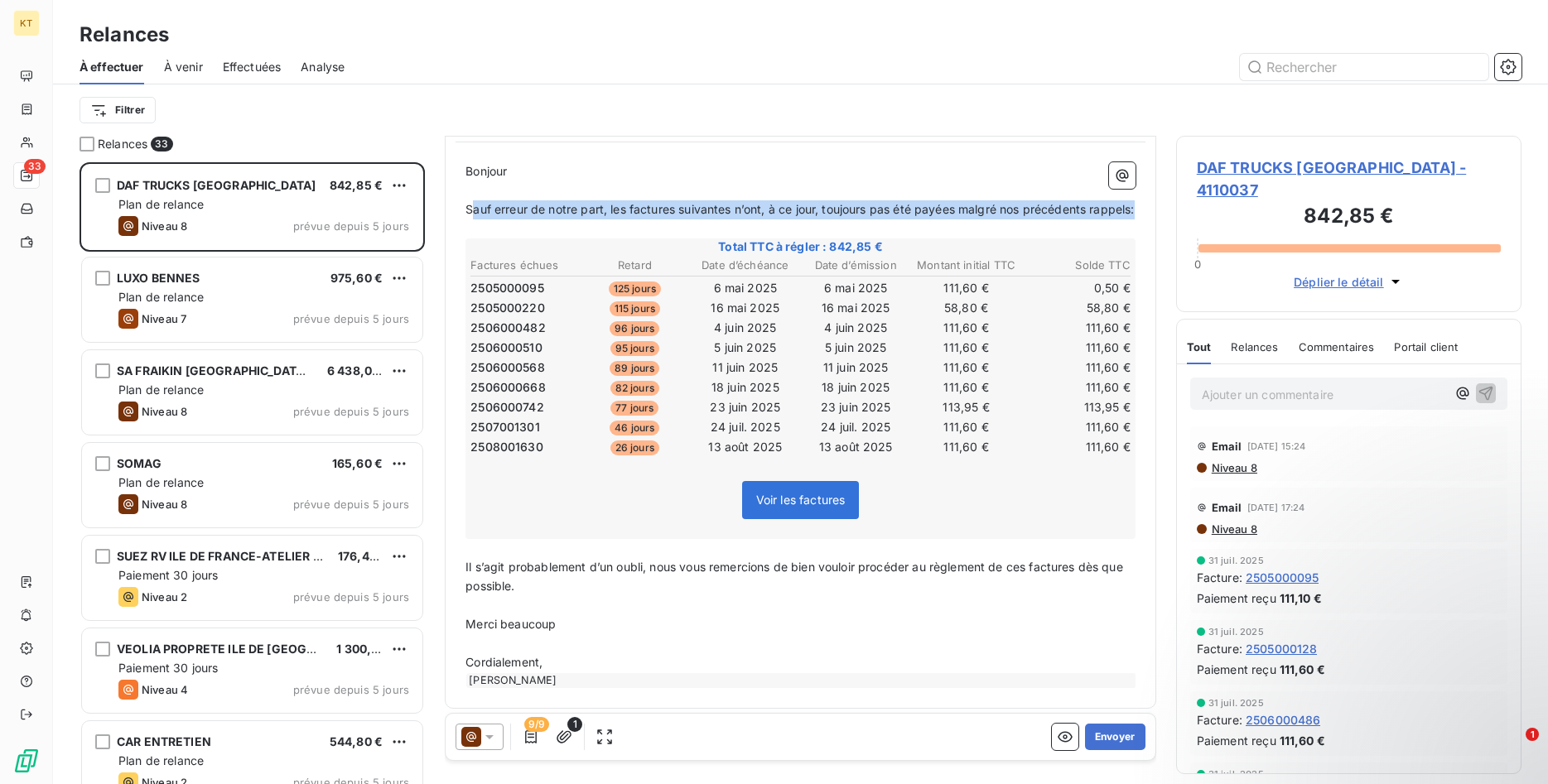
drag, startPoint x: 469, startPoint y: 185, endPoint x: 554, endPoint y: 207, distance: 87.8
click at [554, 207] on p "Sauf erreur de notre part, les factures suivantes n’ont, à ce jour, toujours pa…" at bounding box center [800, 210] width 670 height 19
drag, startPoint x: 511, startPoint y: 191, endPoint x: 498, endPoint y: 191, distance: 13.0
click at [502, 202] on span "Sauf erreur de notre part, les factures suivantes n’ont, à ce jour, toujours pa…" at bounding box center [799, 209] width 668 height 14
drag, startPoint x: 462, startPoint y: 184, endPoint x: 512, endPoint y: 208, distance: 55.5
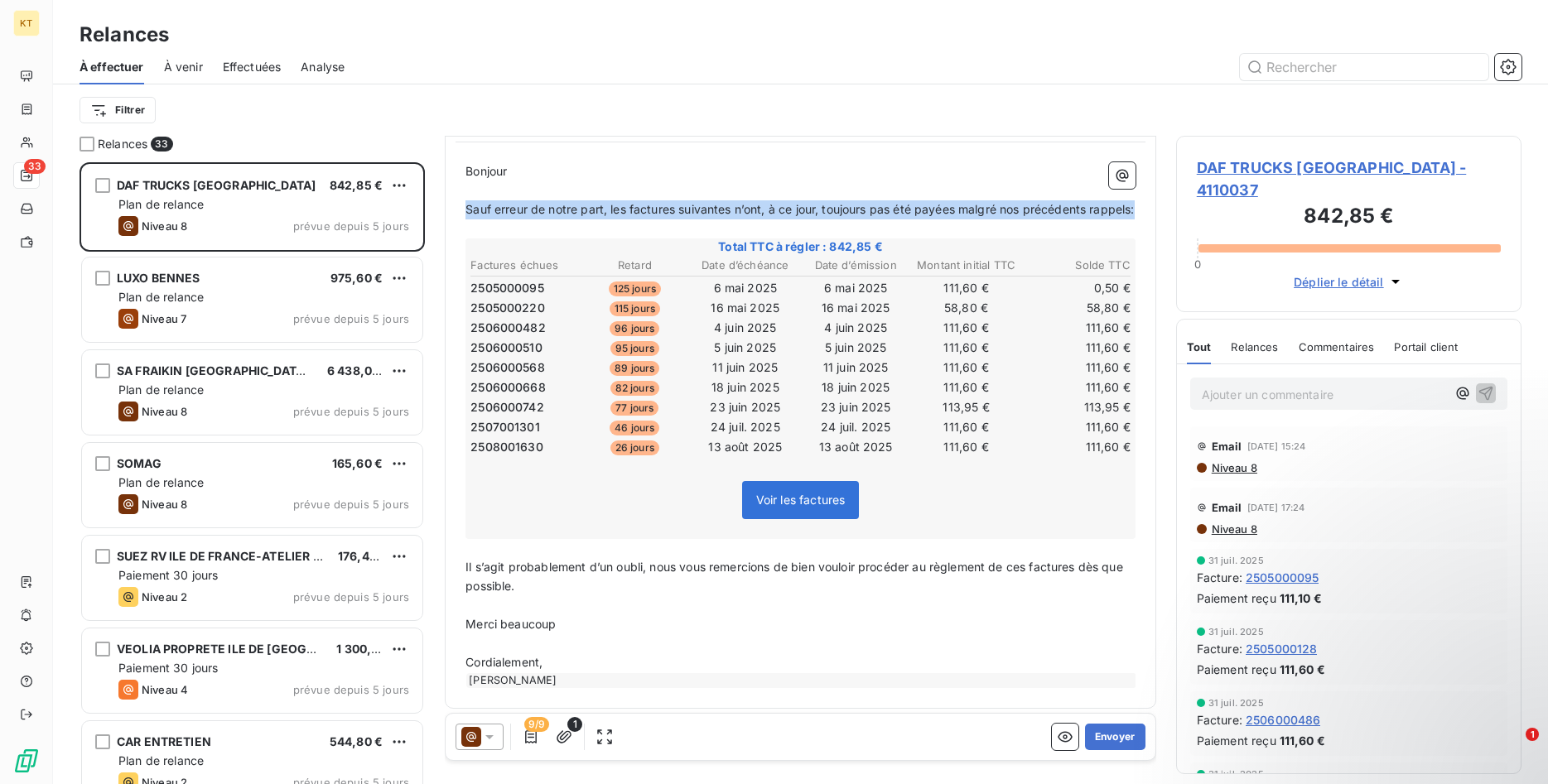
click at [512, 208] on div "Bonjour ﻿ ﻿ ﻿ ﻿ Sauf erreur de notre part, les factures suivantes n’ont, à ce j…" at bounding box center [800, 425] width 689 height 546
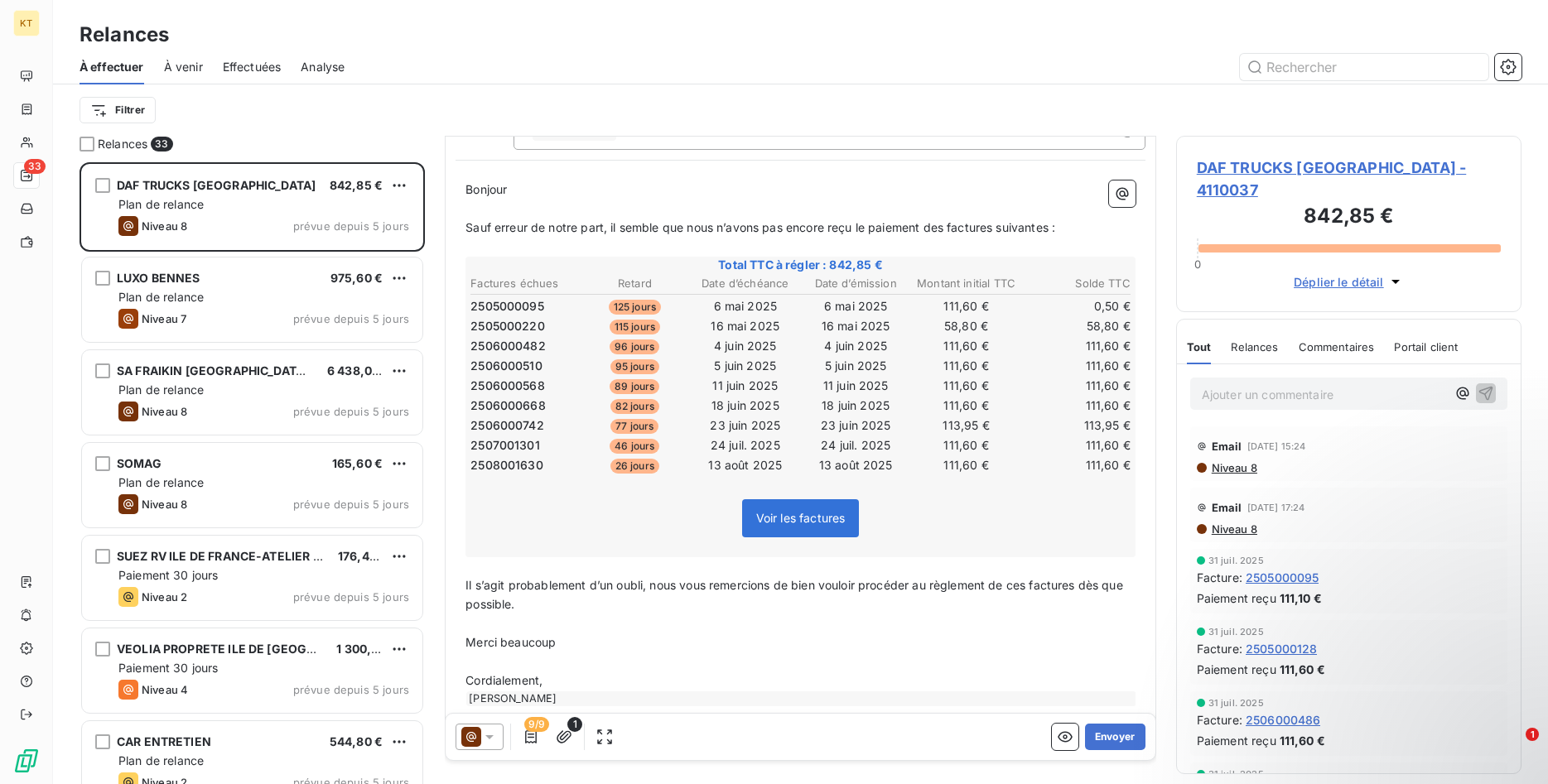
scroll to position [0, 0]
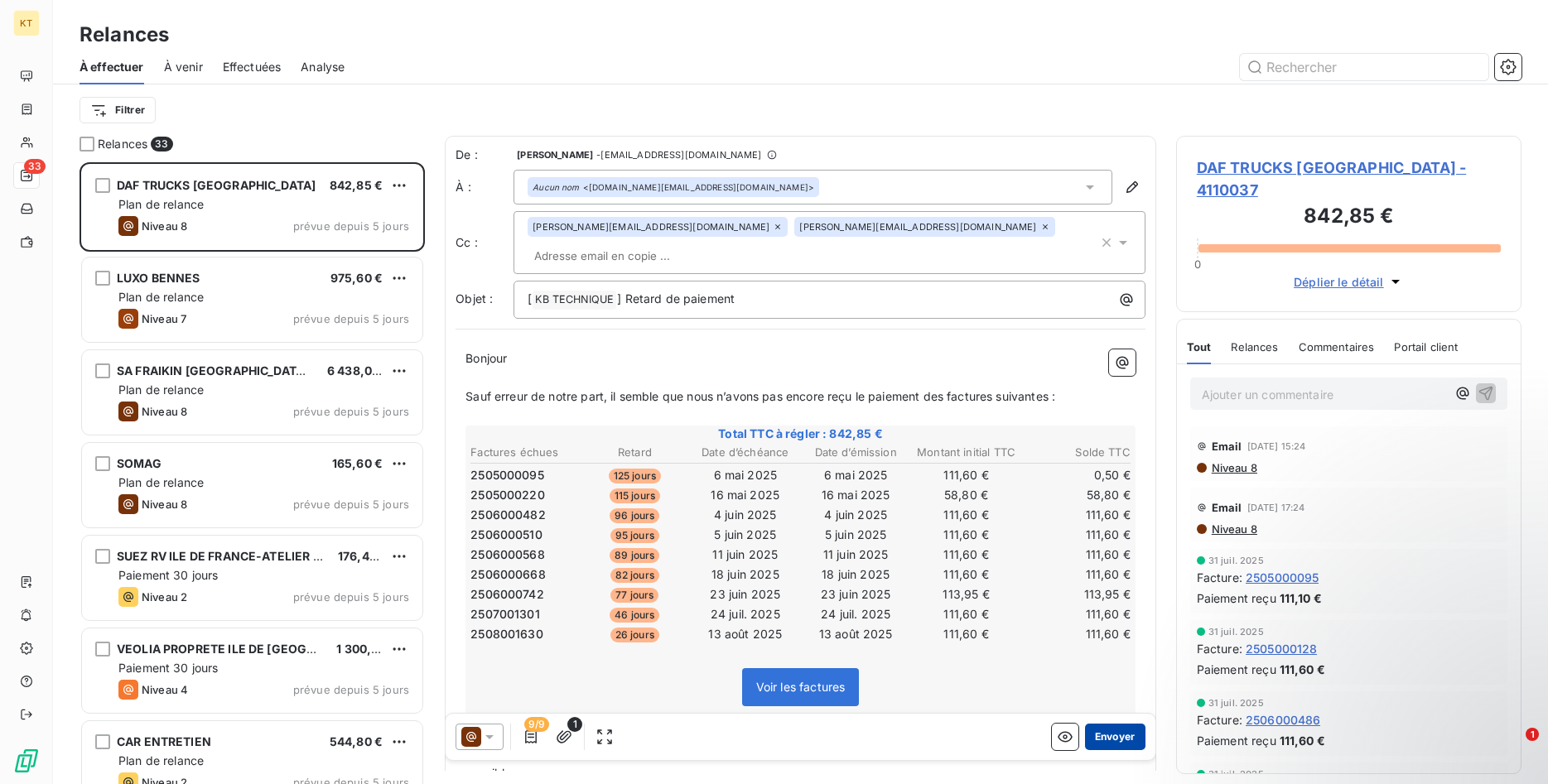
click at [1112, 739] on button "Envoyer" at bounding box center [1115, 737] width 60 height 27
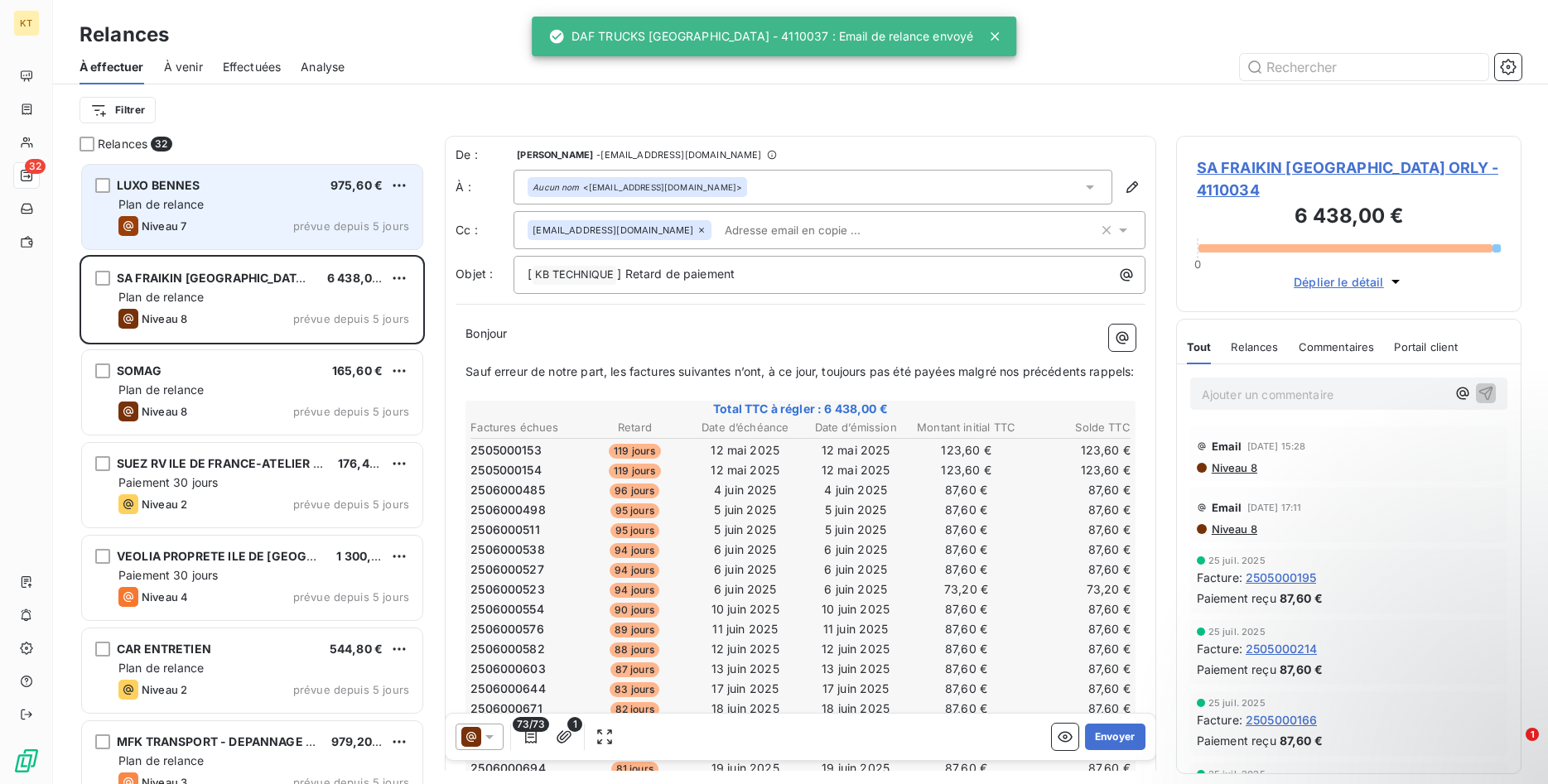
click at [264, 218] on div "Niveau 7 prévue depuis 5 jours" at bounding box center [264, 226] width 290 height 19
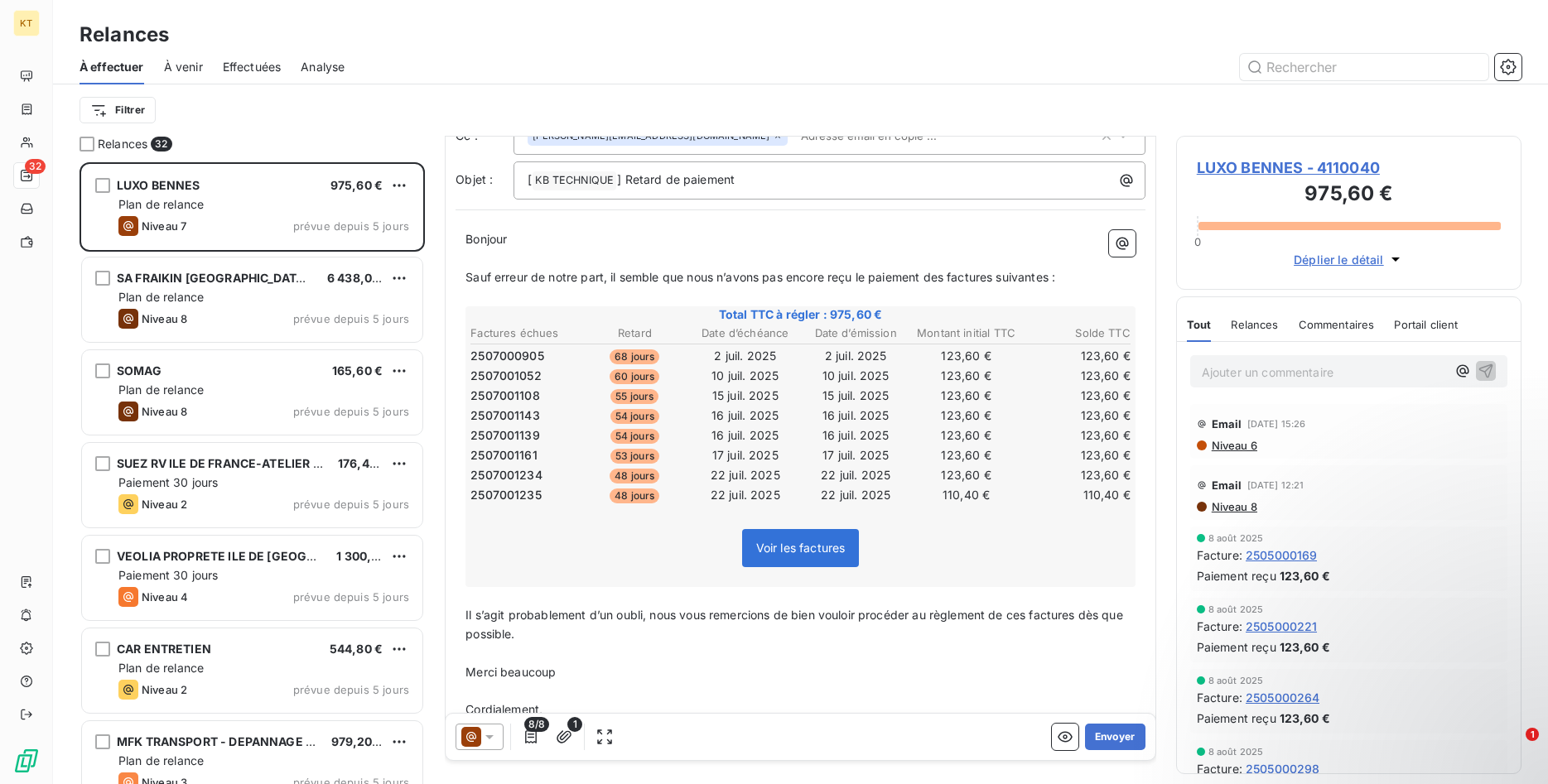
scroll to position [149, 0]
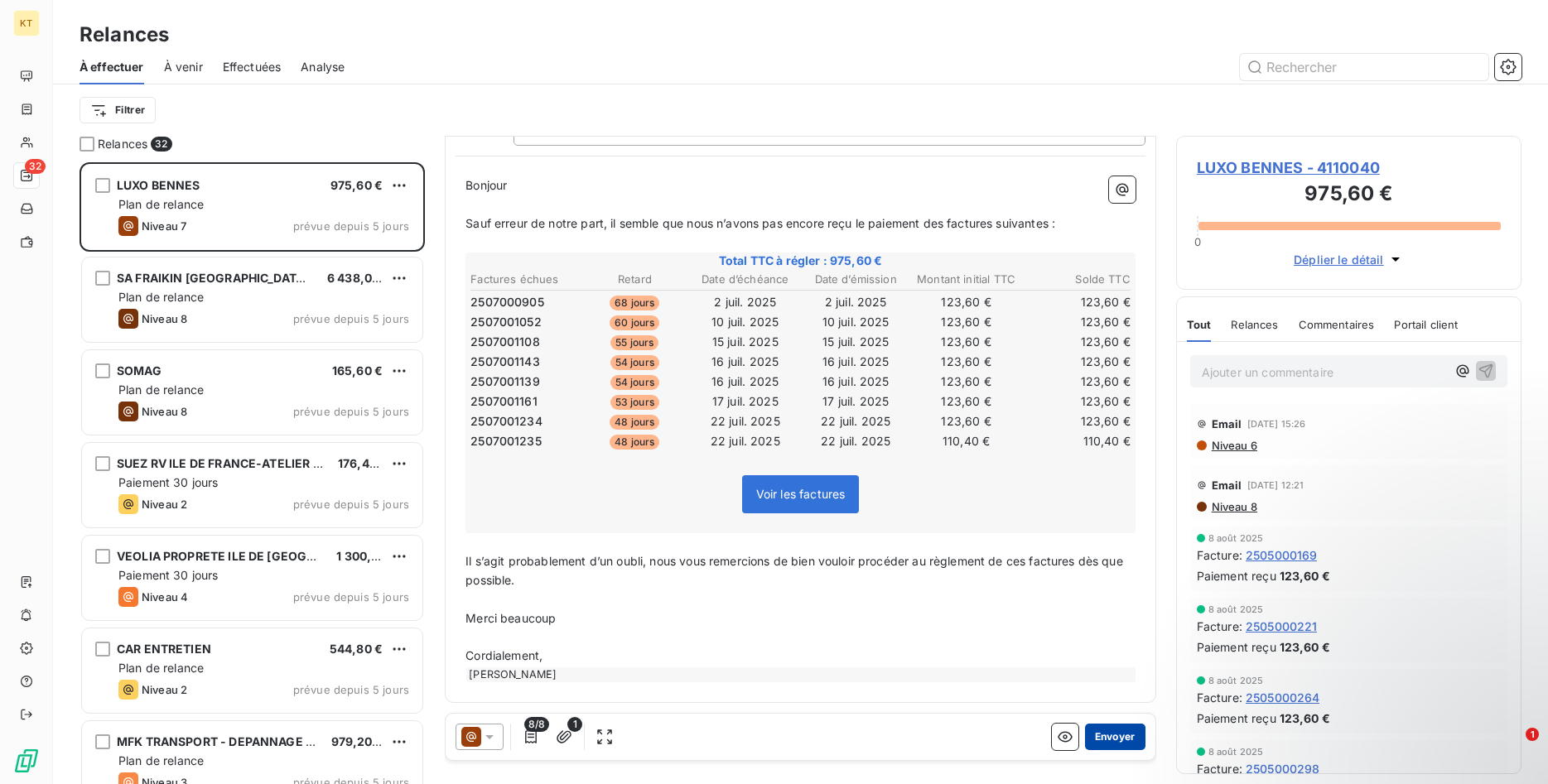
click at [1119, 732] on button "Envoyer" at bounding box center [1115, 737] width 60 height 27
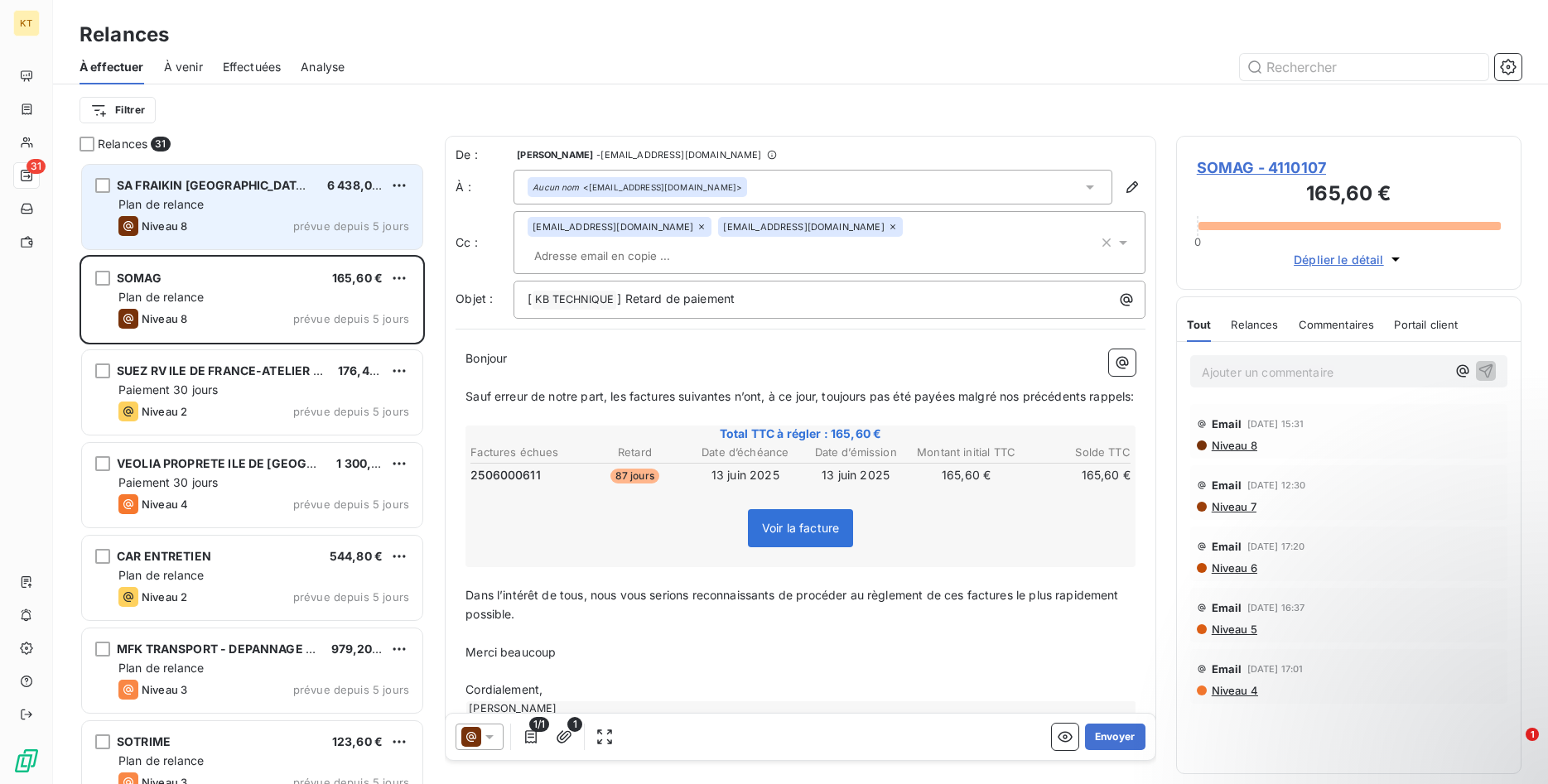
click at [175, 206] on span "Plan de relance" at bounding box center [161, 204] width 85 height 14
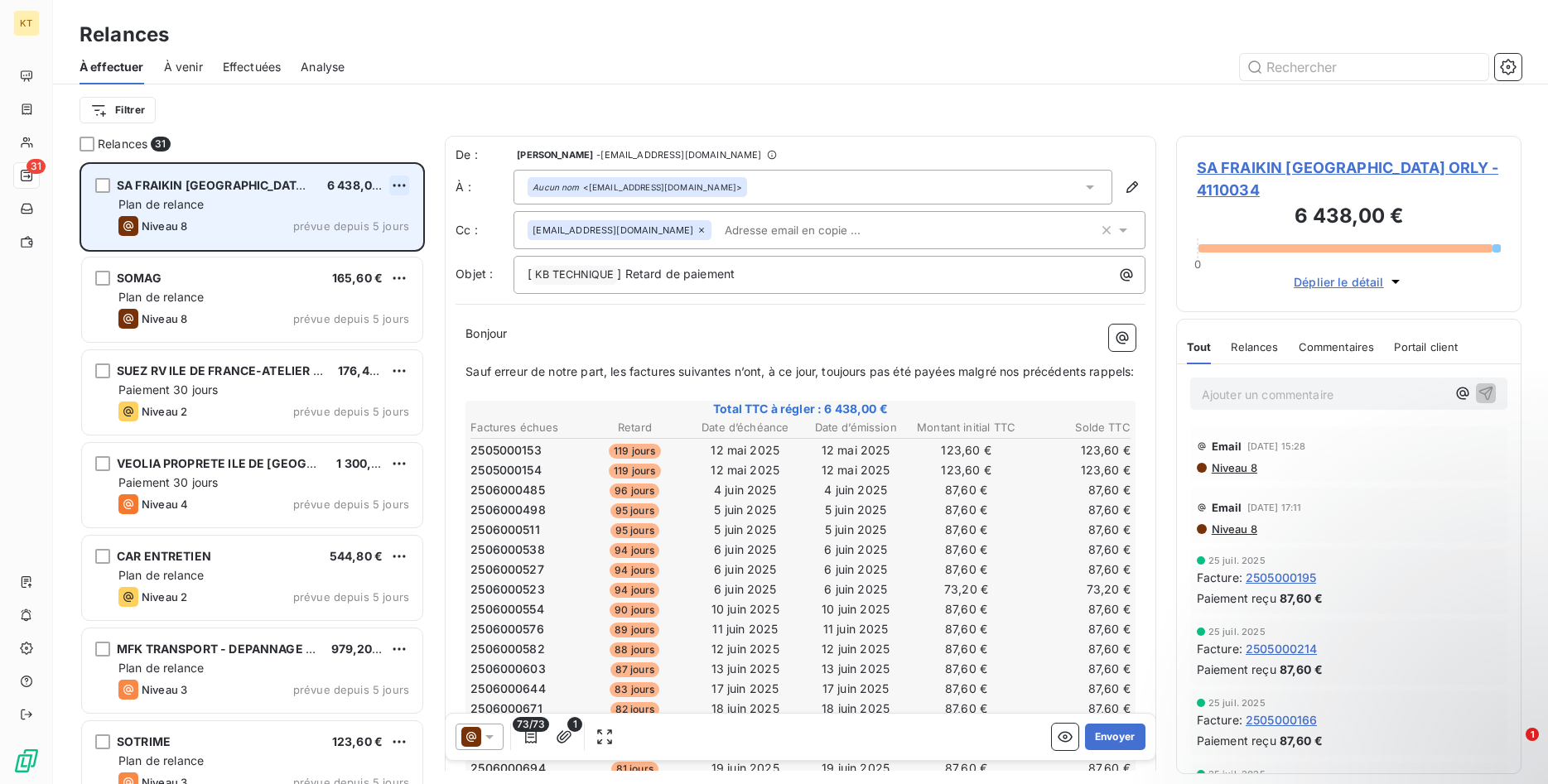
click at [398, 186] on html "KT 31 Relances À effectuer À venir Effectuées Analyse Filtrer Relances 31 SA FR…" at bounding box center [774, 392] width 1548 height 784
click at [361, 254] on div "Passer cette action" at bounding box center [327, 249] width 148 height 27
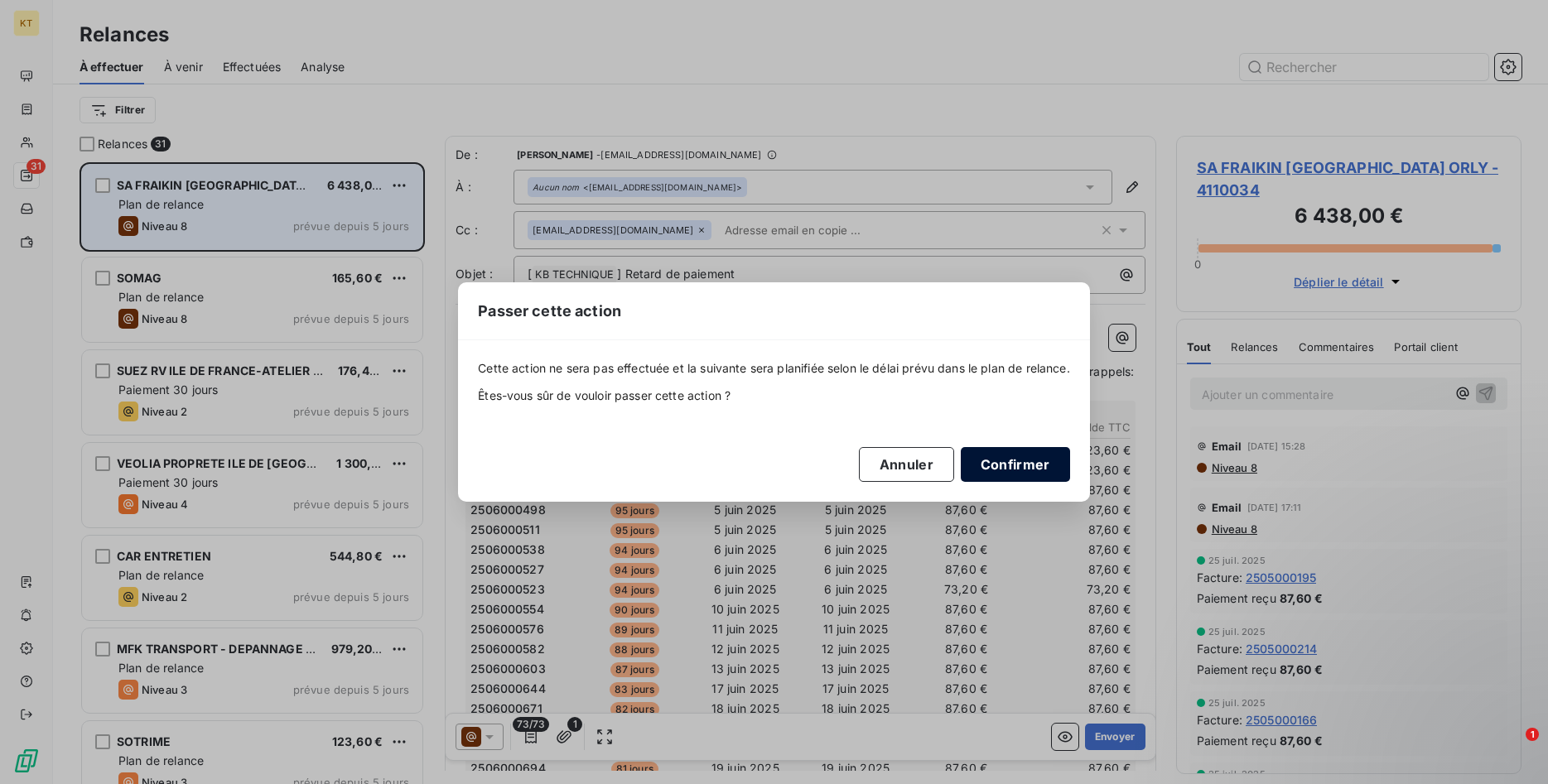
click at [993, 464] on button "Confirmer" at bounding box center [1014, 464] width 109 height 35
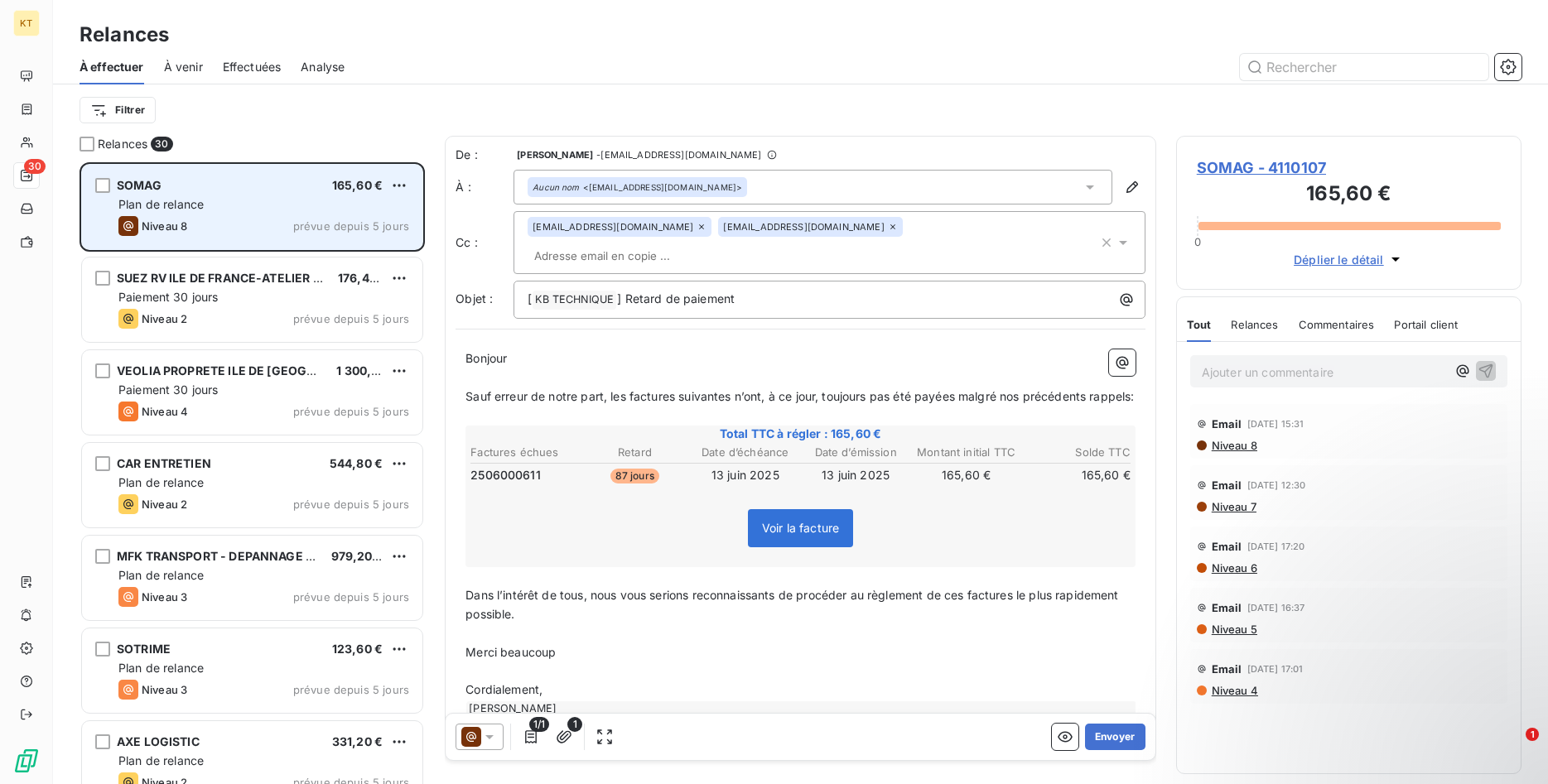
click at [515, 588] on span "Dans l’intérêt de tous, nous vous serions reconnaissants de procéder au règleme…" at bounding box center [794, 603] width 657 height 33
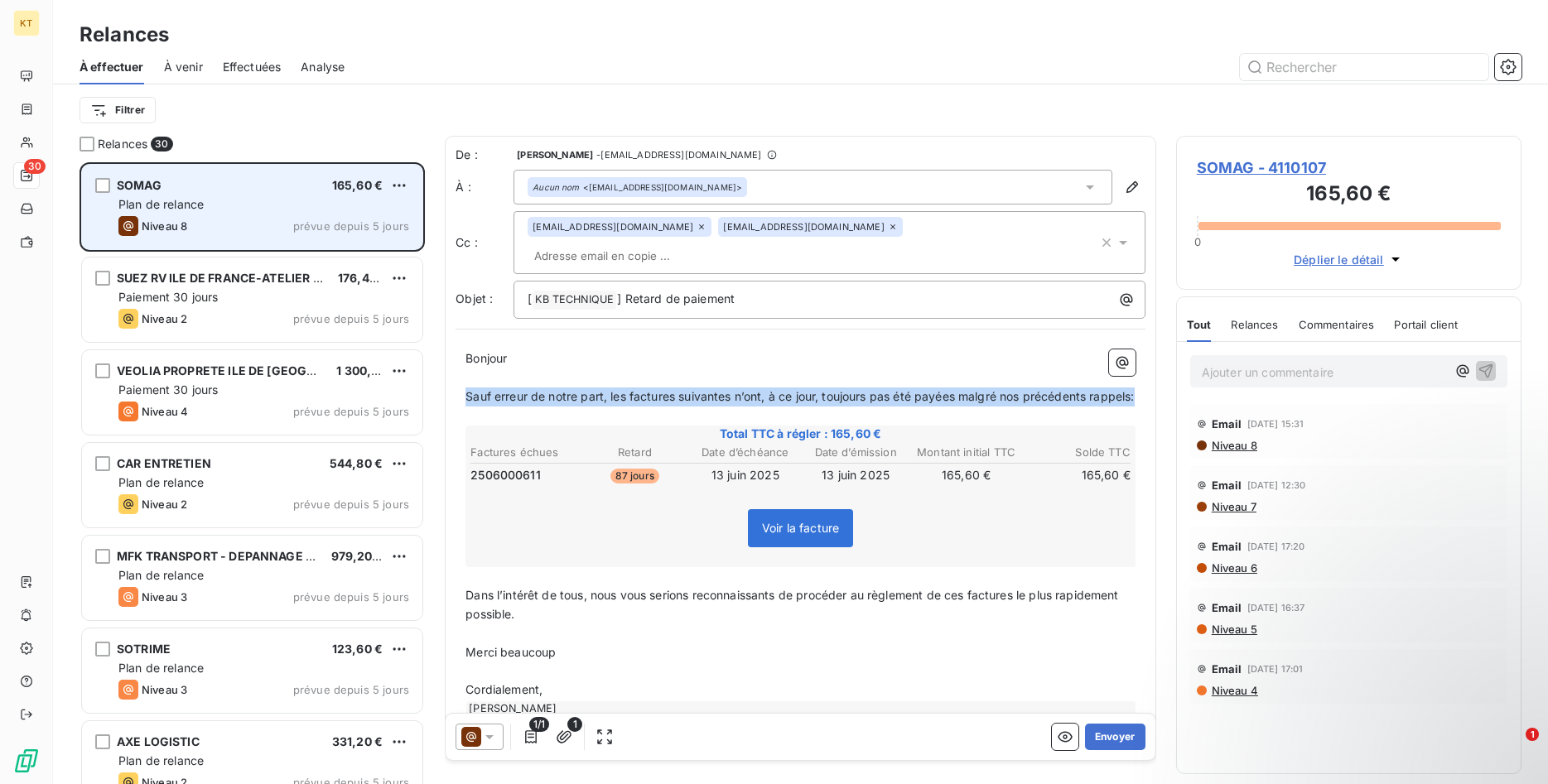
drag, startPoint x: 463, startPoint y: 371, endPoint x: 522, endPoint y: 383, distance: 60.2
click at [522, 383] on div "Bonjour ﻿ ﻿ ﻿ ﻿ Sauf erreur de notre part, les factures suivantes n’ont, à ce j…" at bounding box center [800, 533] width 689 height 387
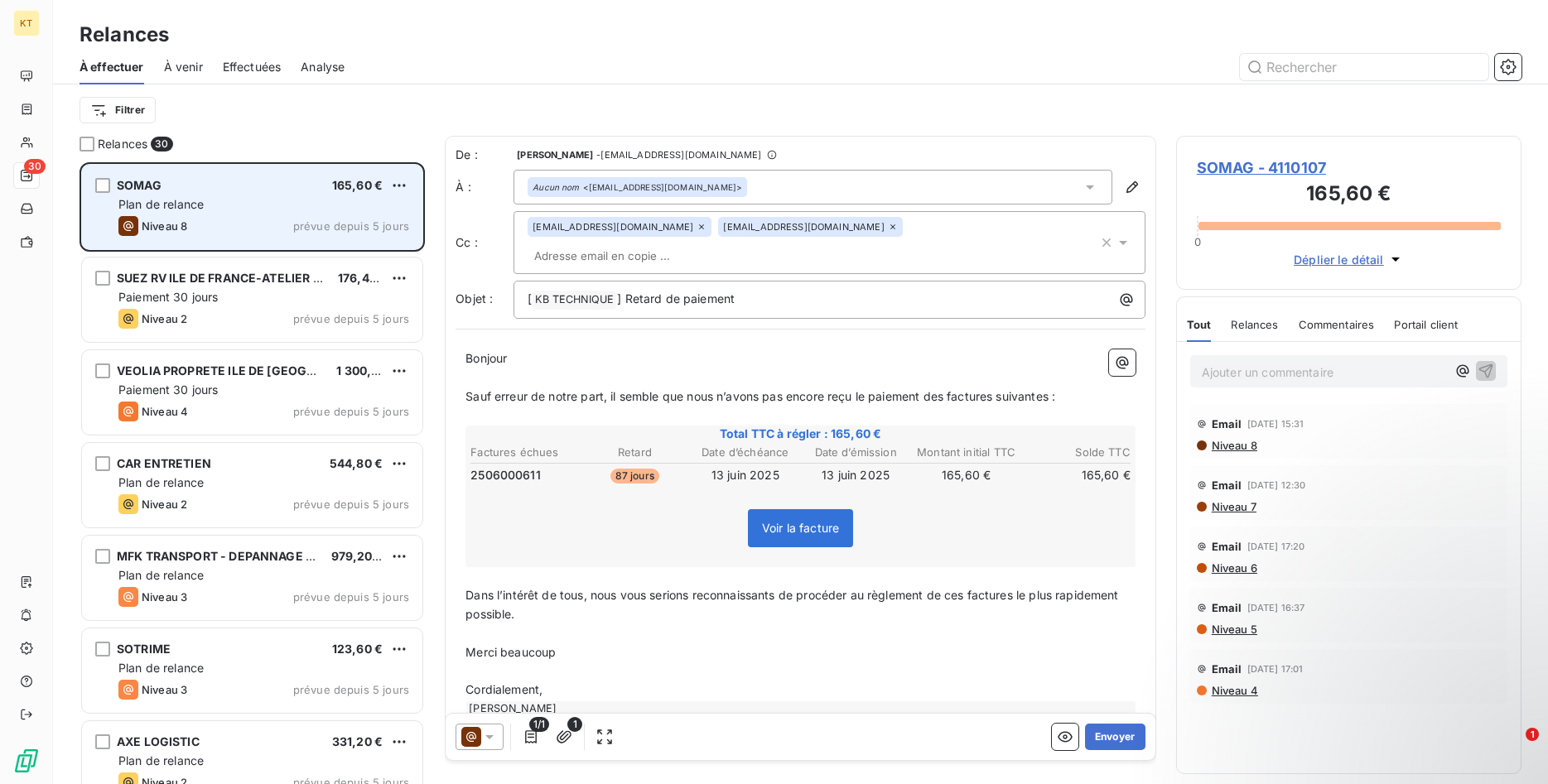
click at [478, 588] on span "Dans l’intérêt de tous, nous vous serions reconnaissants de procéder au règleme…" at bounding box center [794, 603] width 657 height 33
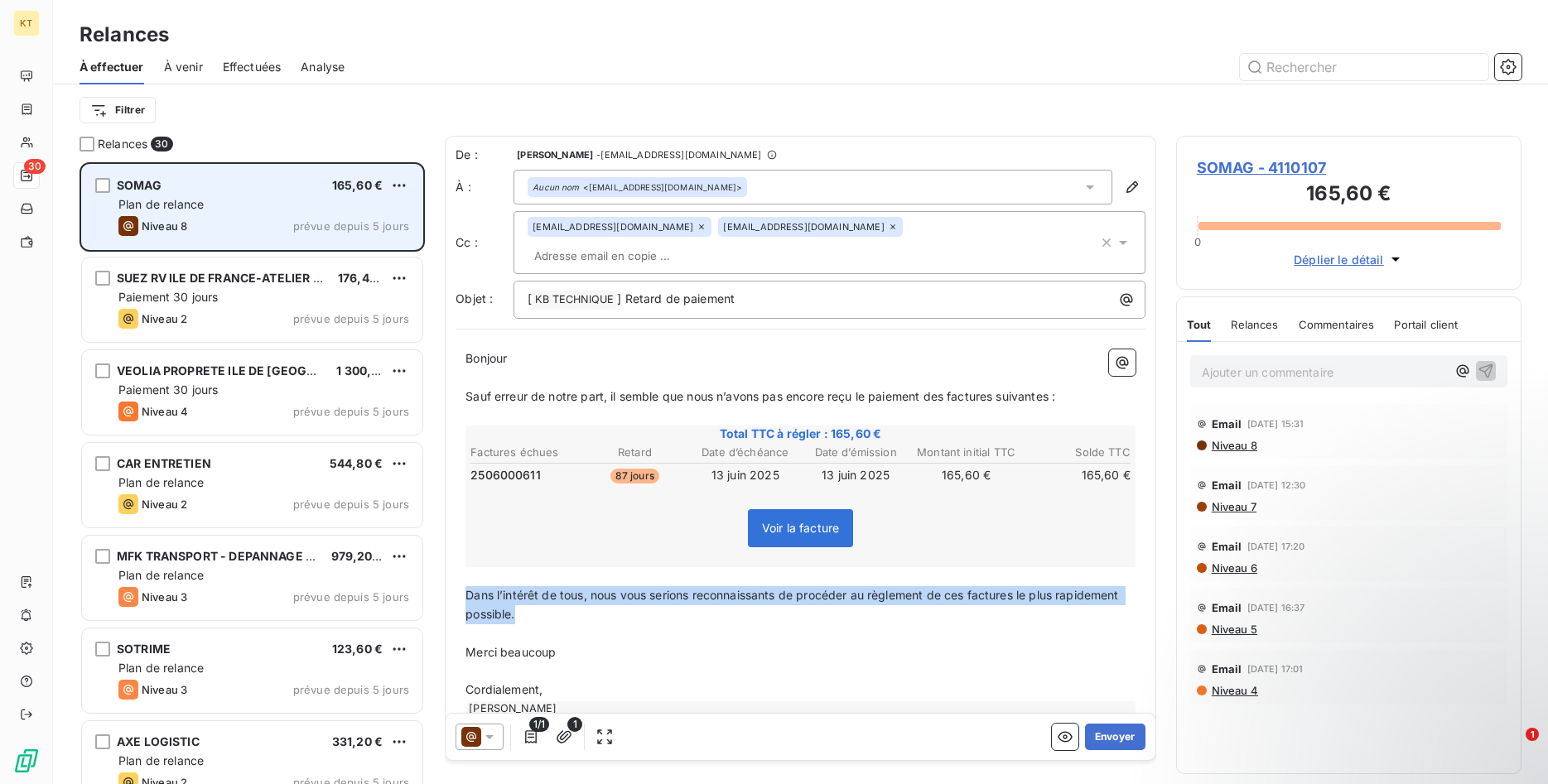
drag, startPoint x: 466, startPoint y: 572, endPoint x: 534, endPoint y: 583, distance: 68.9
click at [534, 583] on div "Bonjour ﻿ ﻿ ﻿ ﻿ Sauf erreur de notre part, il semble que nous n’avons pas encor…" at bounding box center [800, 533] width 689 height 387
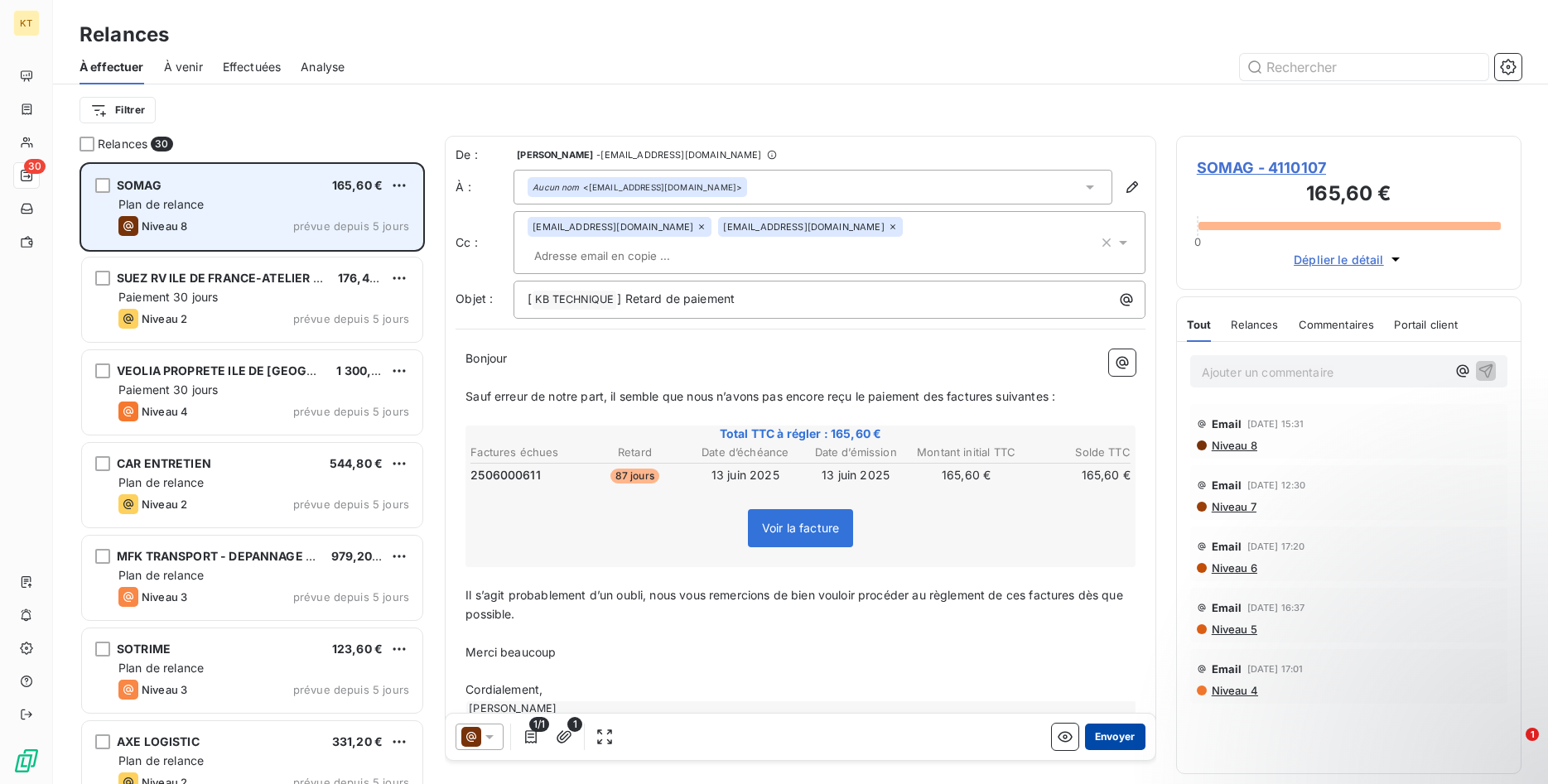
click at [1115, 732] on button "Envoyer" at bounding box center [1115, 737] width 60 height 27
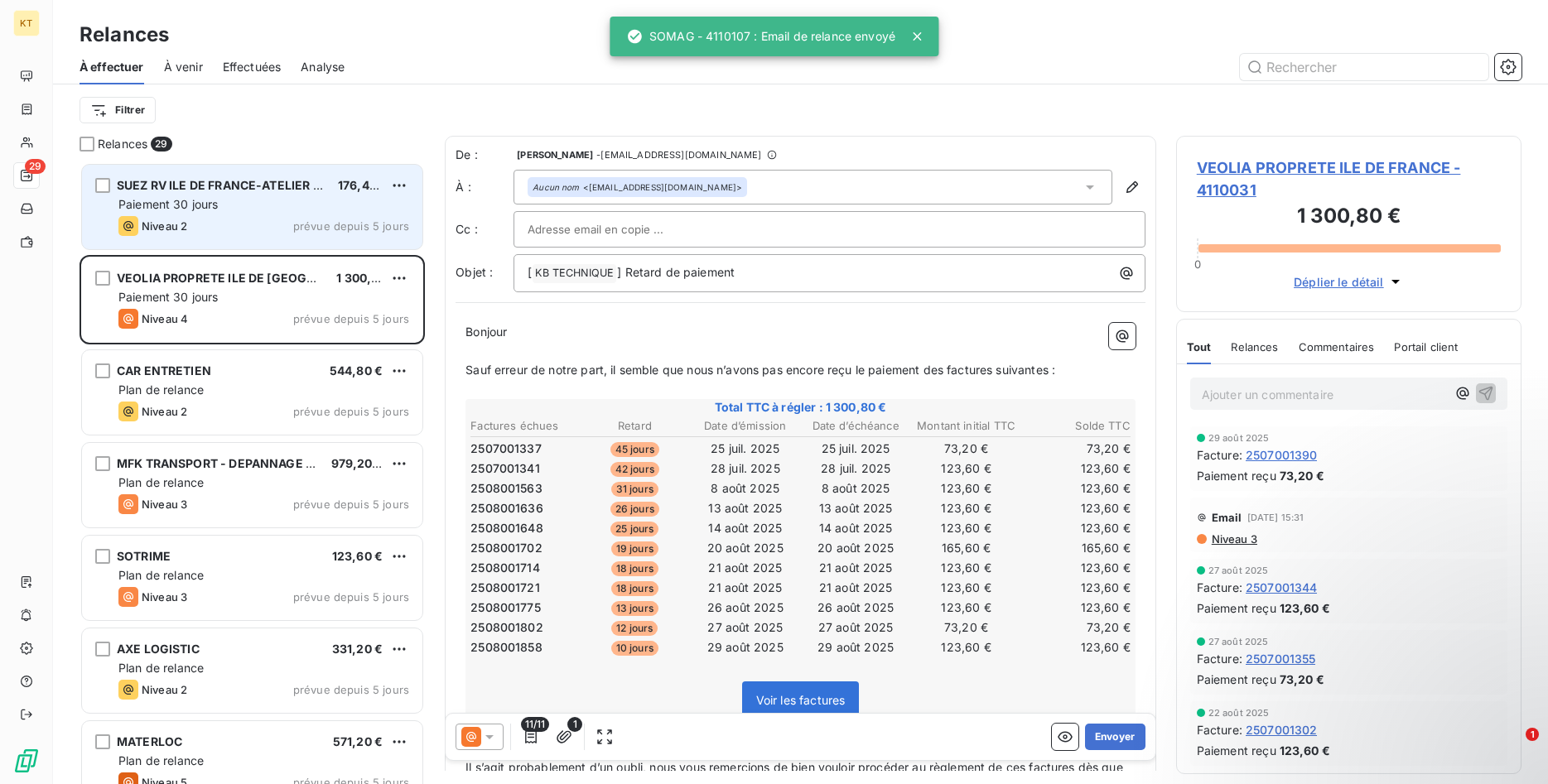
click at [269, 227] on div "Niveau 2 prévue depuis 5 jours" at bounding box center [264, 226] width 290 height 19
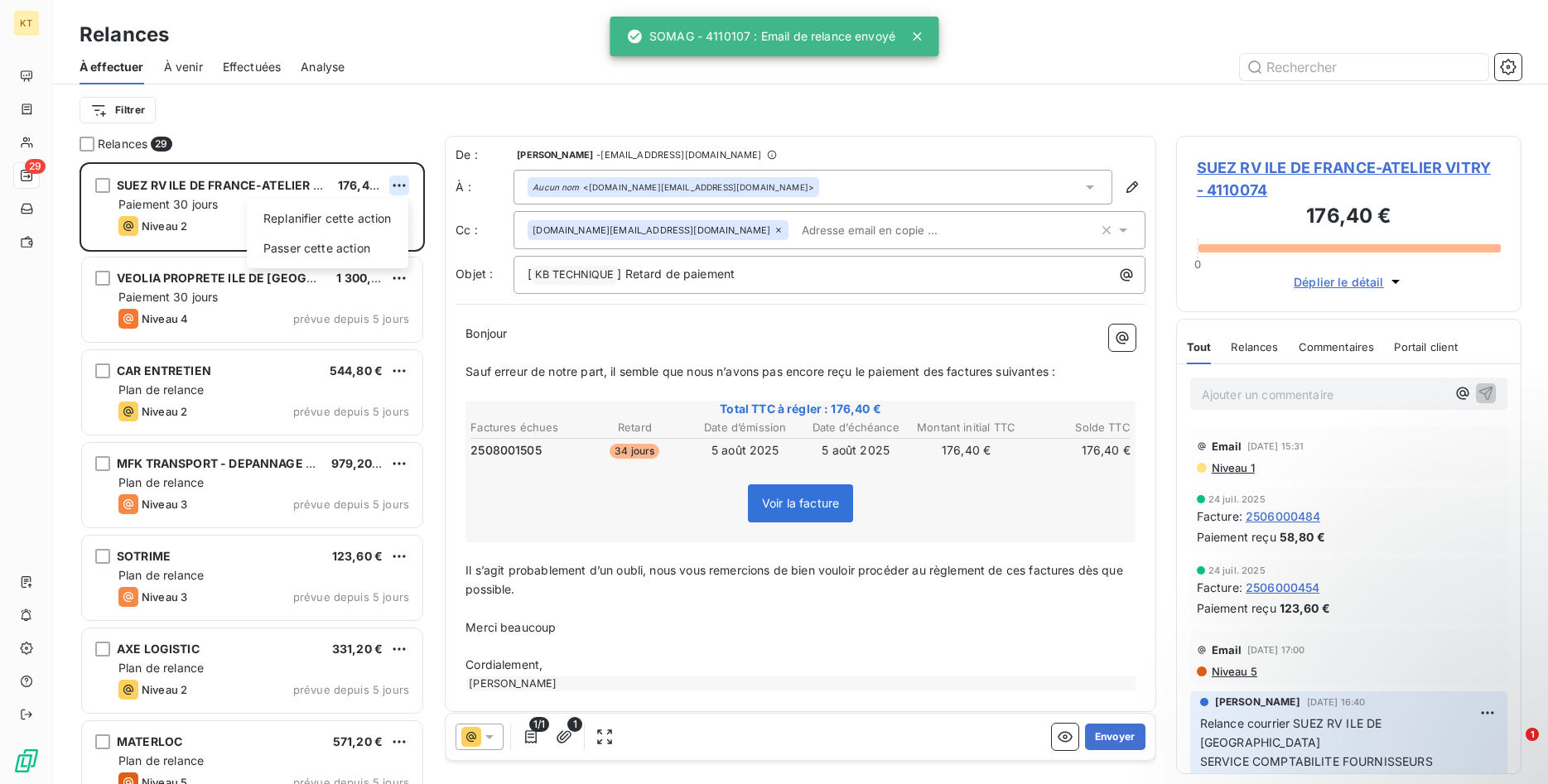
click at [401, 187] on html "KT 29 Relances À effectuer À venir Effectuées Analyse Filtrer Relances 29 SUEZ …" at bounding box center [774, 392] width 1548 height 784
click at [374, 252] on div "Passer cette action" at bounding box center [327, 249] width 148 height 27
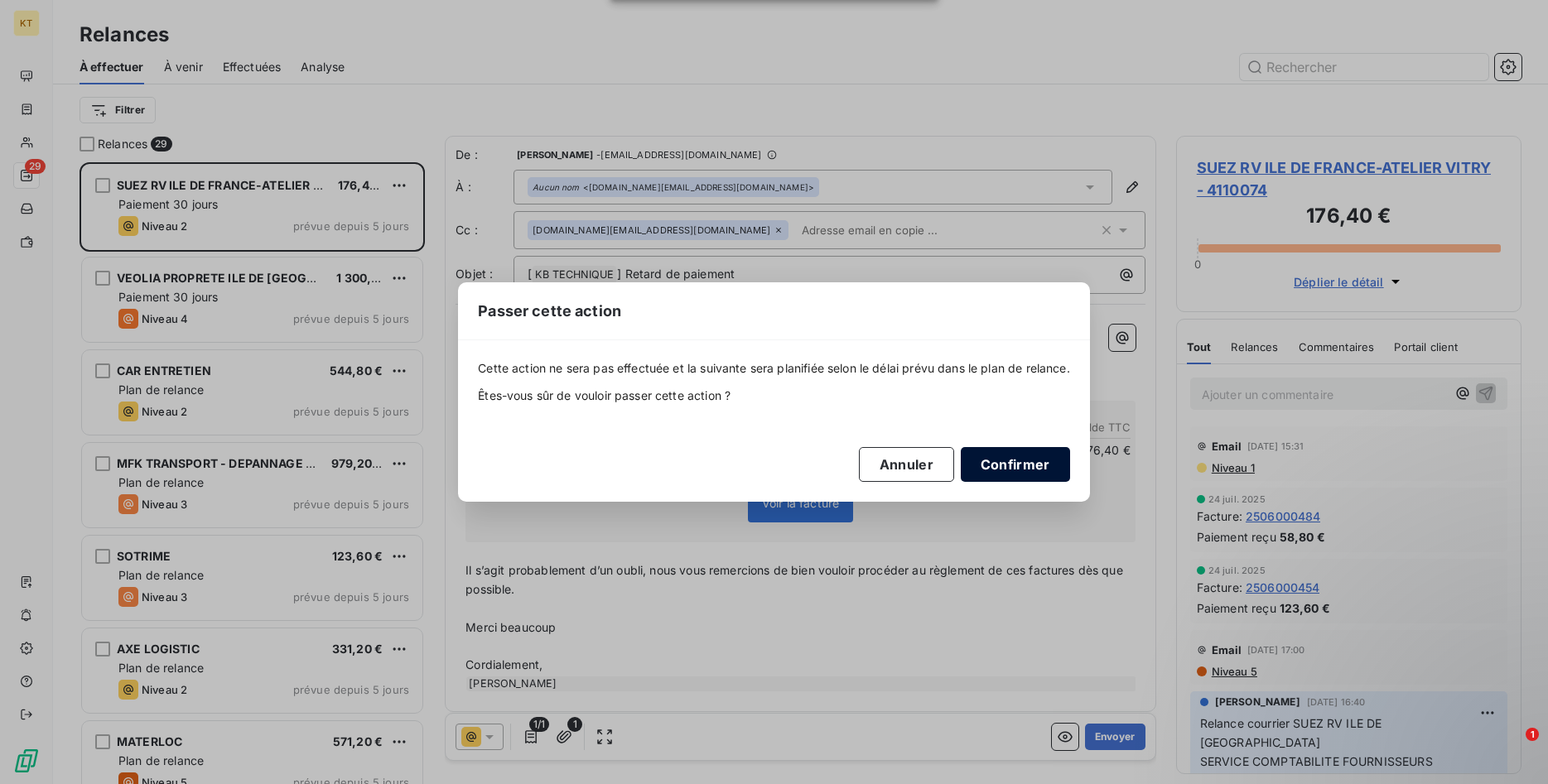
click at [1011, 466] on button "Confirmer" at bounding box center [1014, 464] width 109 height 35
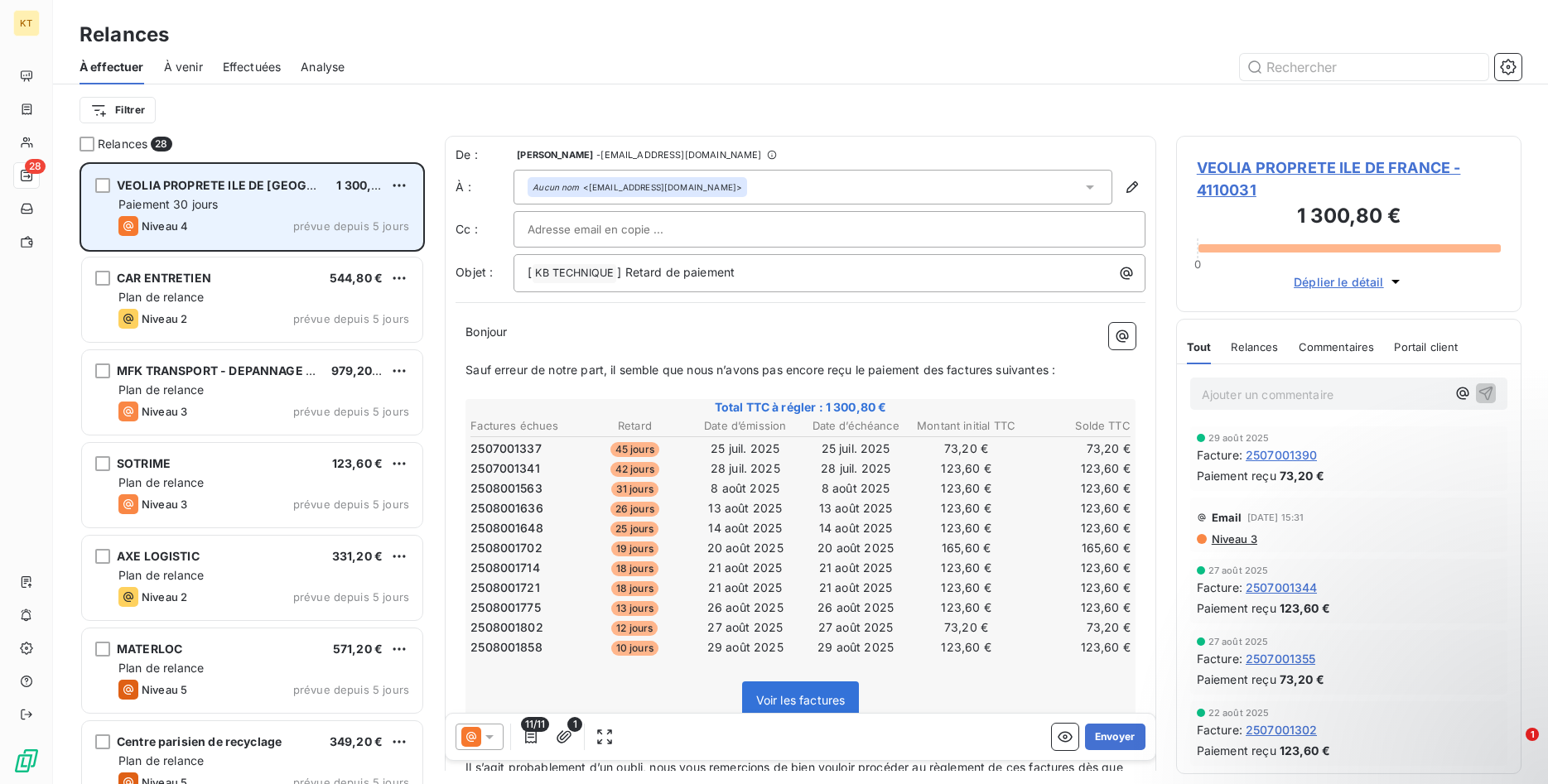
click at [171, 205] on span "Paiement 30 jours" at bounding box center [168, 204] width 100 height 14
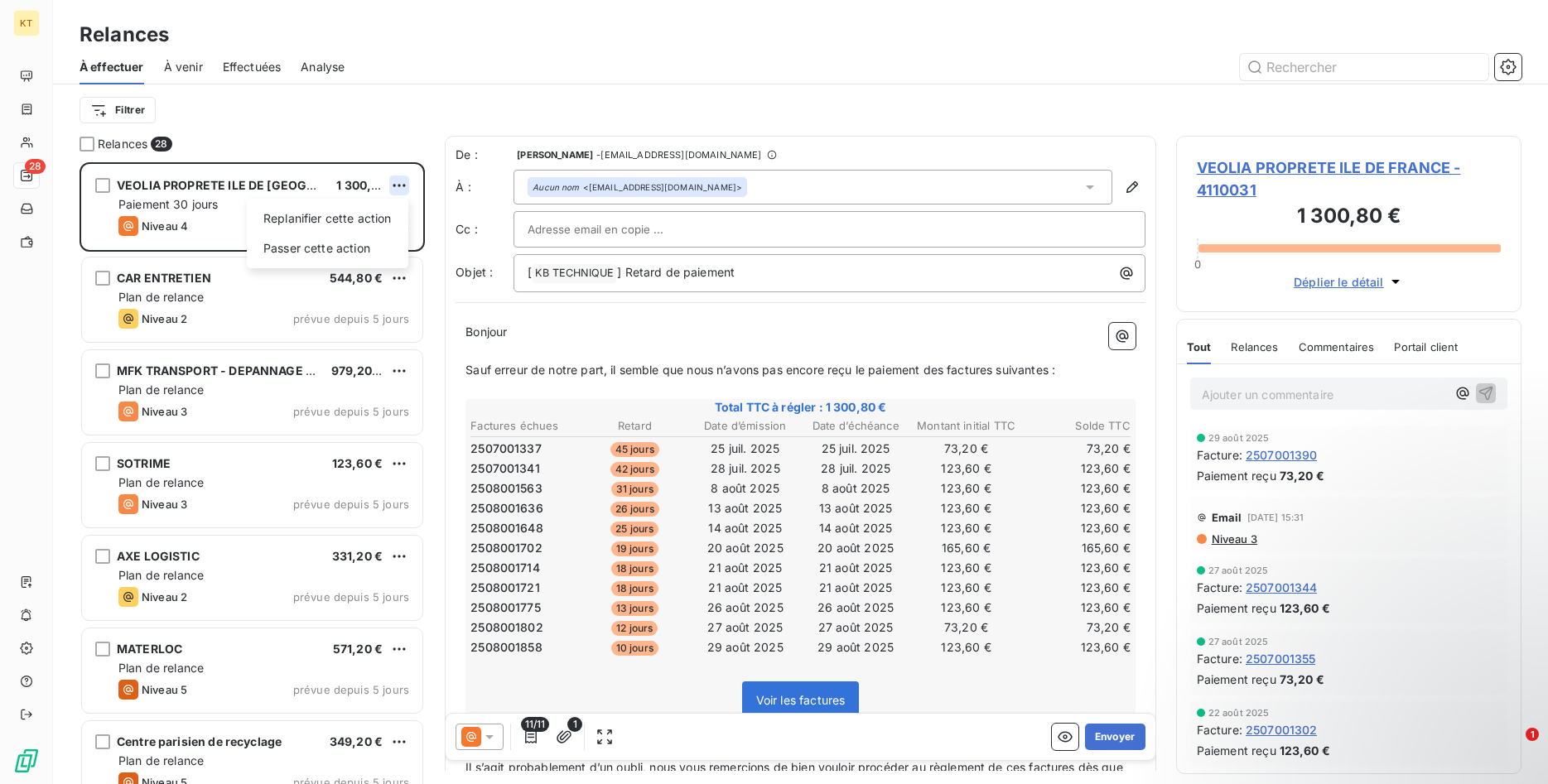
click at [404, 184] on html "KT 28 Relances À effectuer À venir Effectuées Analyse Filtrer Relances 28 VEOLI…" at bounding box center [774, 392] width 1548 height 784
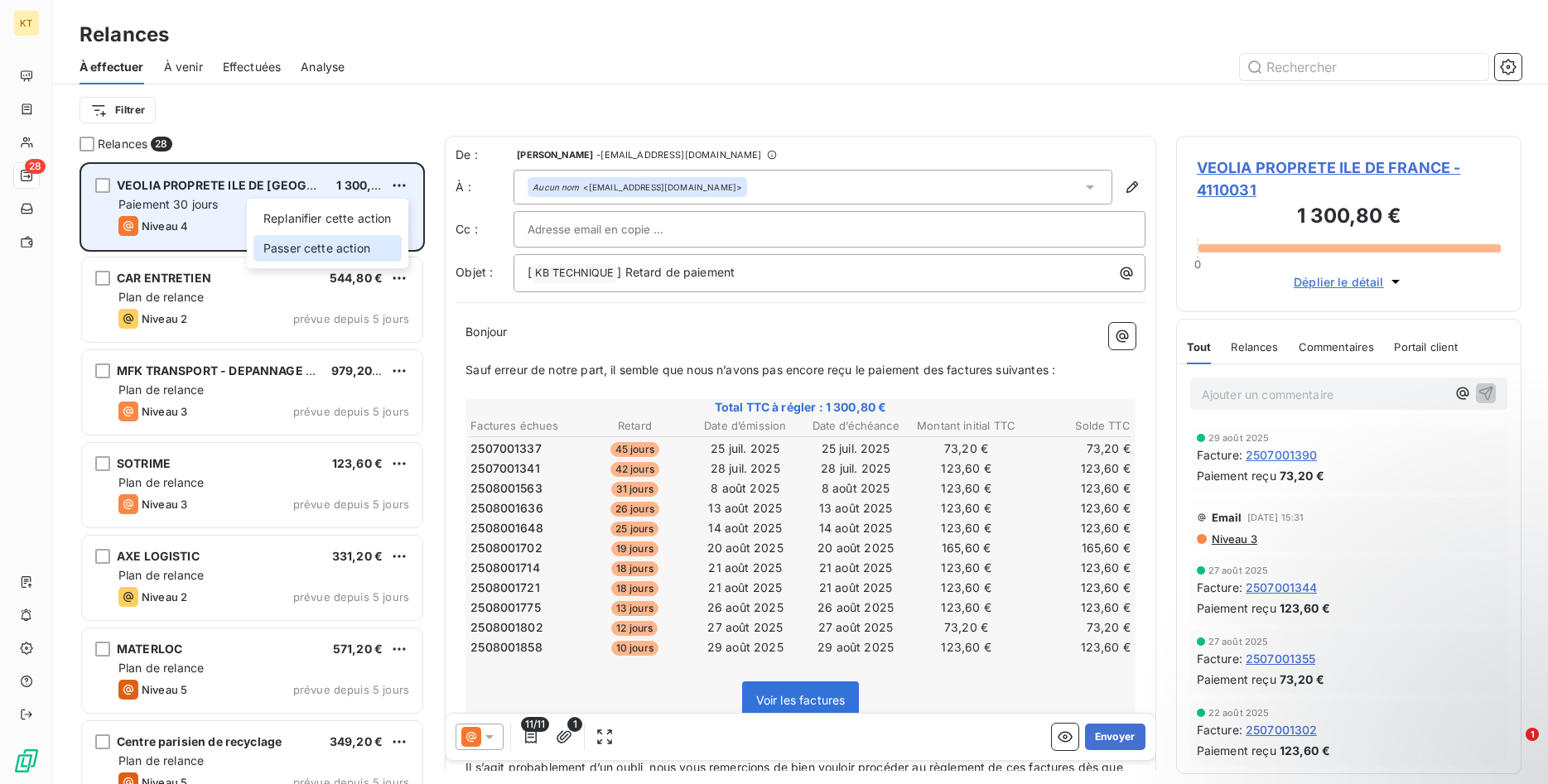
click at [366, 248] on div "Passer cette action" at bounding box center [327, 249] width 148 height 27
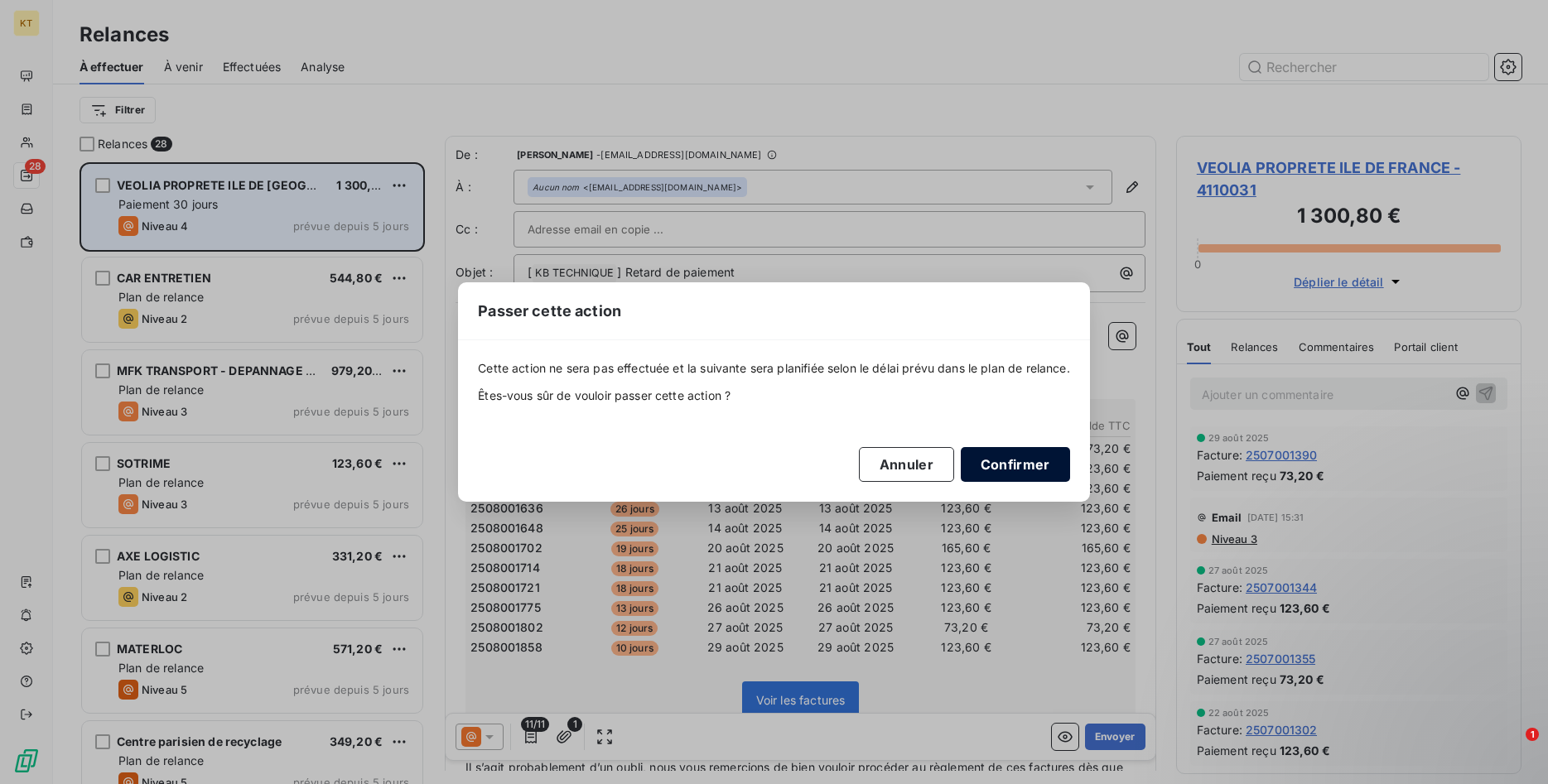
click at [1012, 465] on button "Confirmer" at bounding box center [1014, 464] width 109 height 35
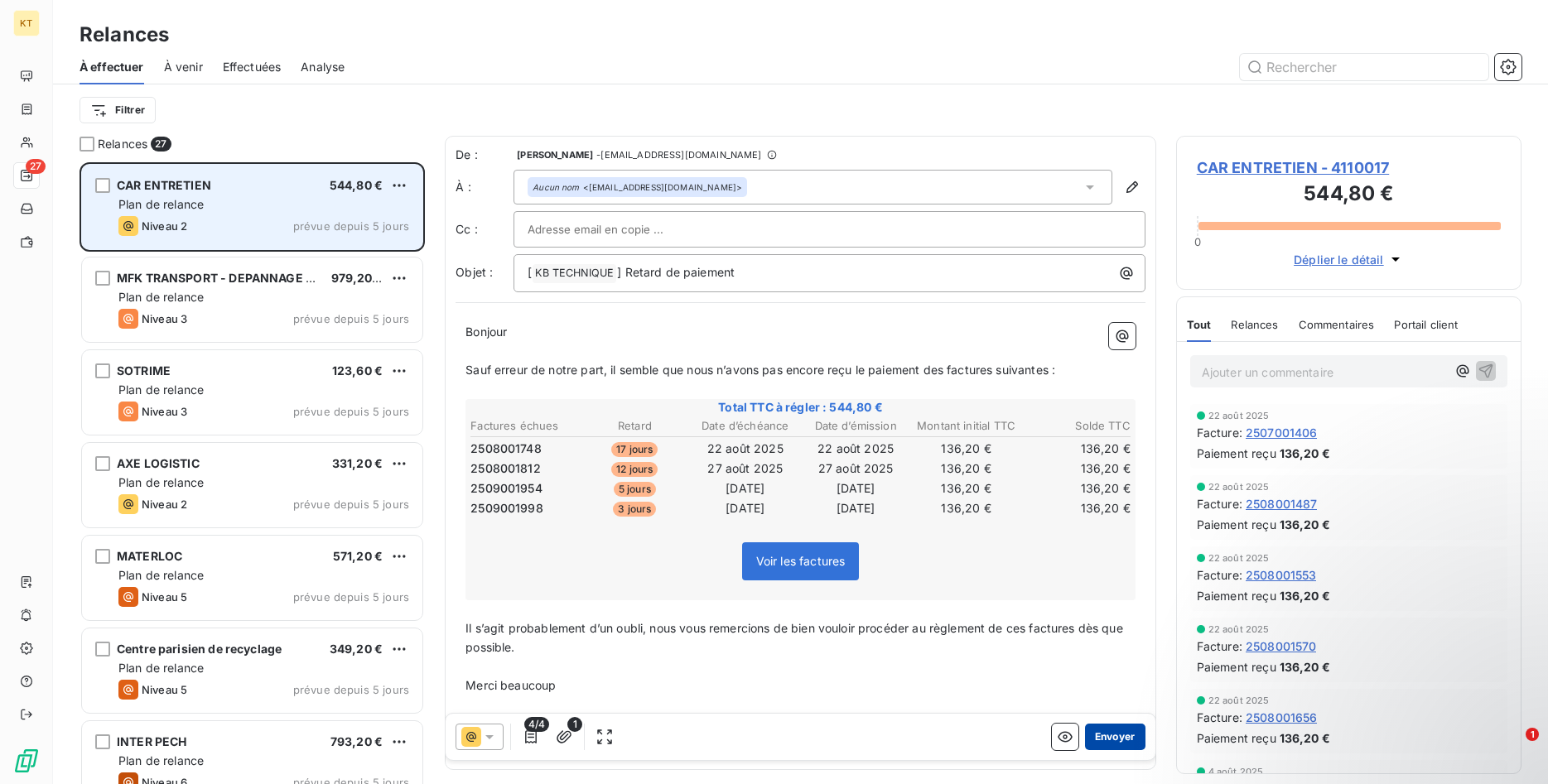
click at [1110, 732] on button "Envoyer" at bounding box center [1115, 737] width 60 height 27
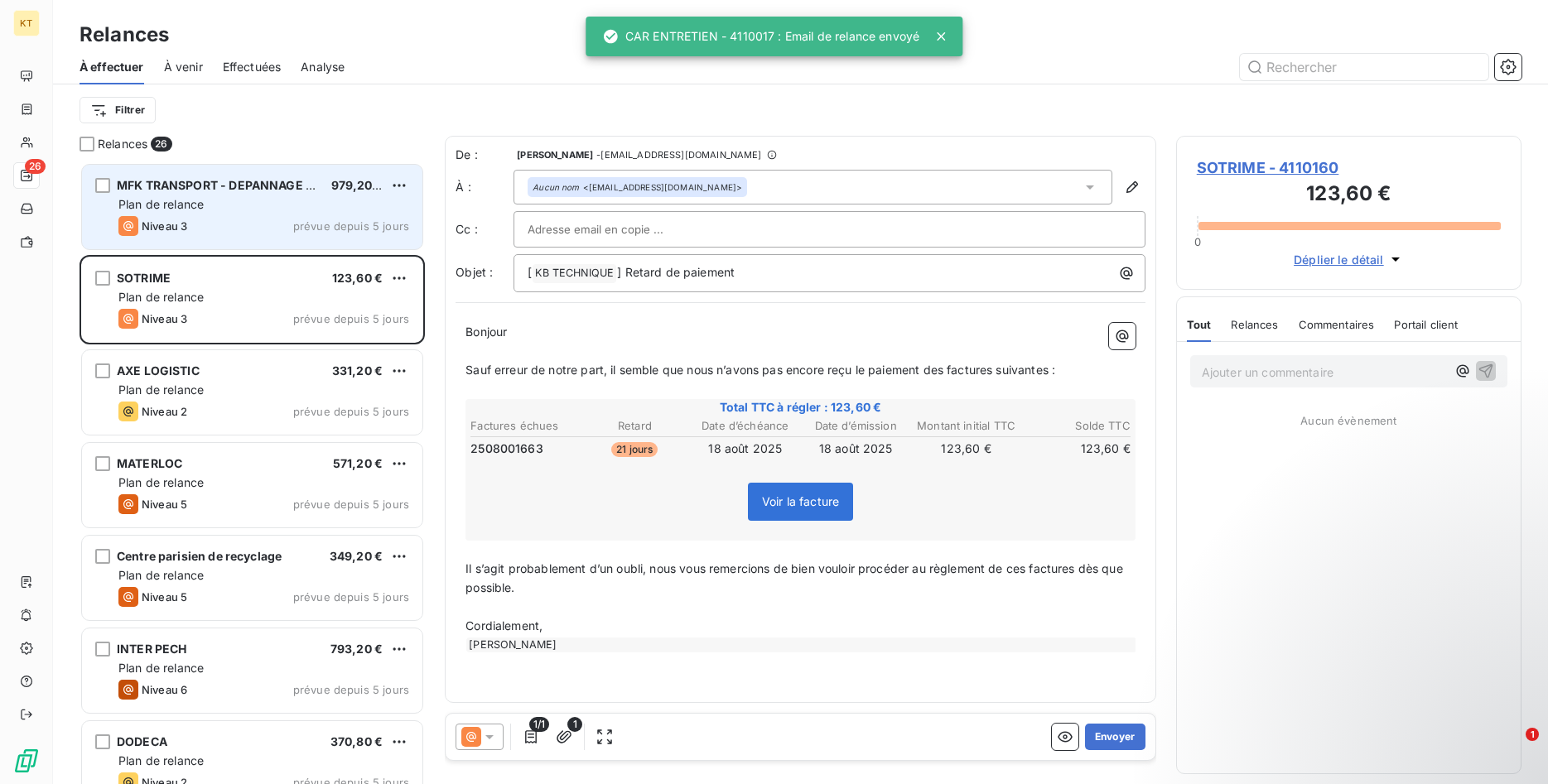
click at [231, 208] on div "Plan de relance" at bounding box center [264, 204] width 290 height 17
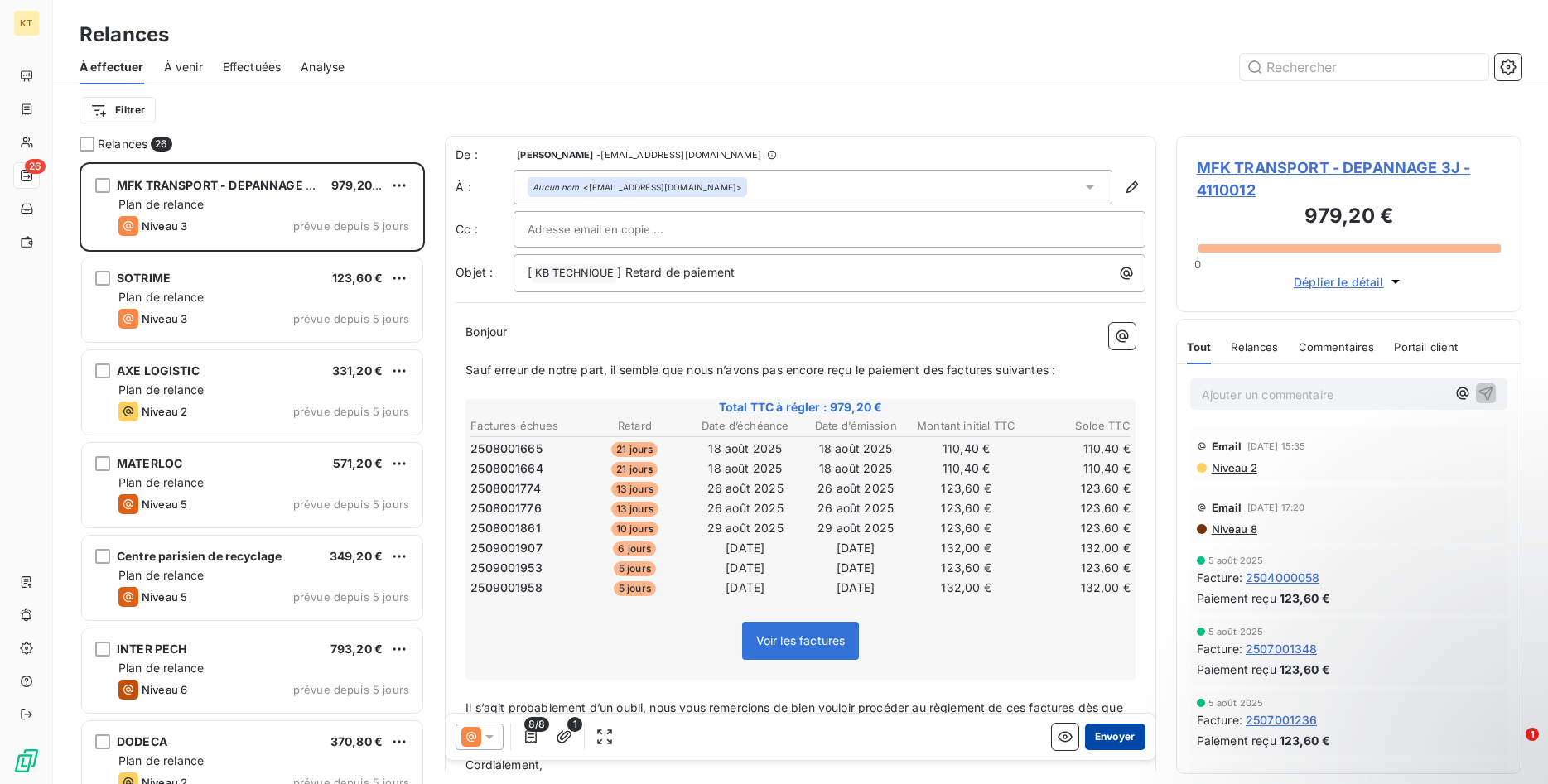
click at [1118, 730] on button "Envoyer" at bounding box center [1115, 737] width 60 height 27
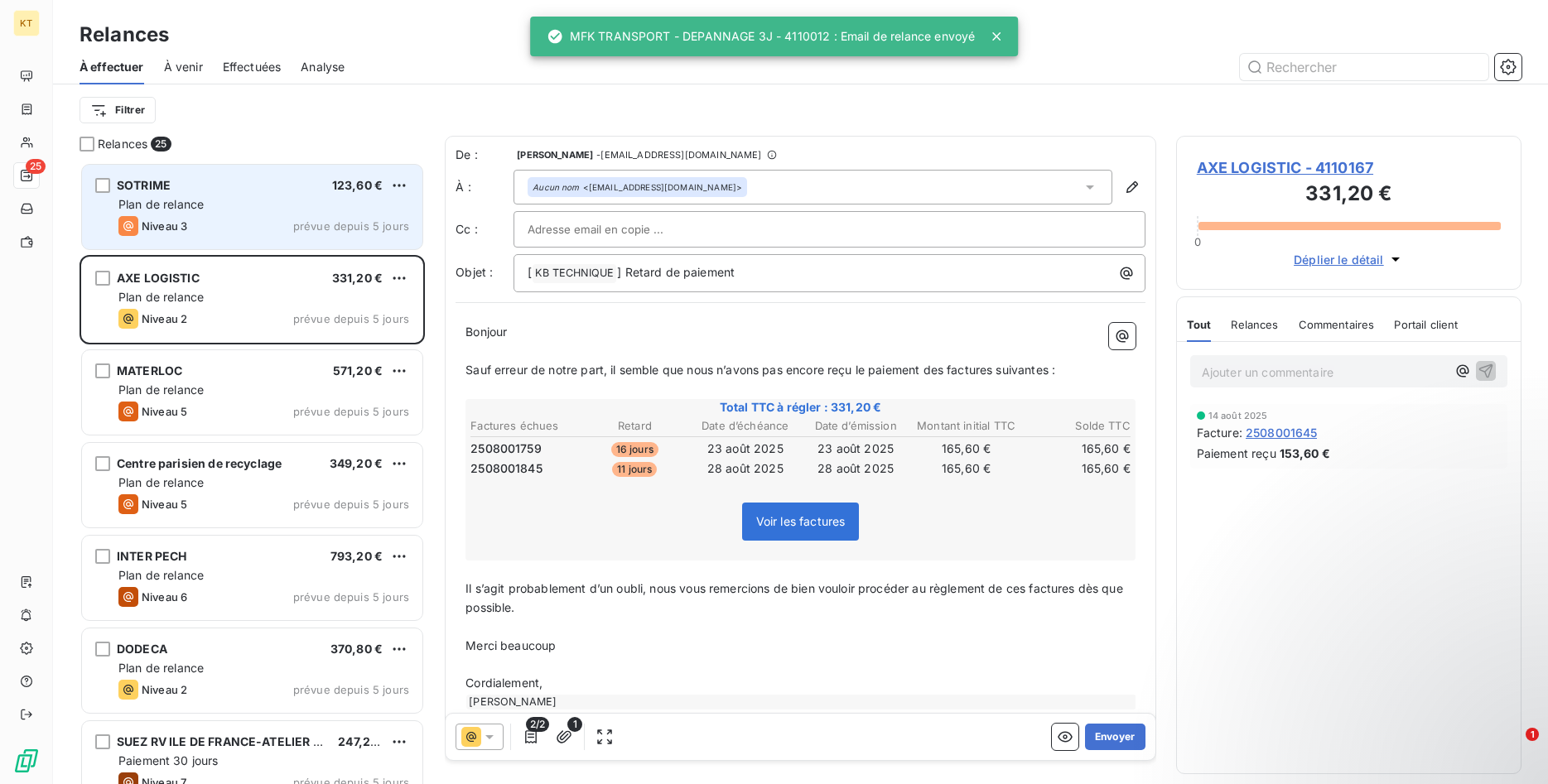
click at [200, 231] on div "Niveau 3 prévue depuis 5 jours" at bounding box center [264, 226] width 290 height 19
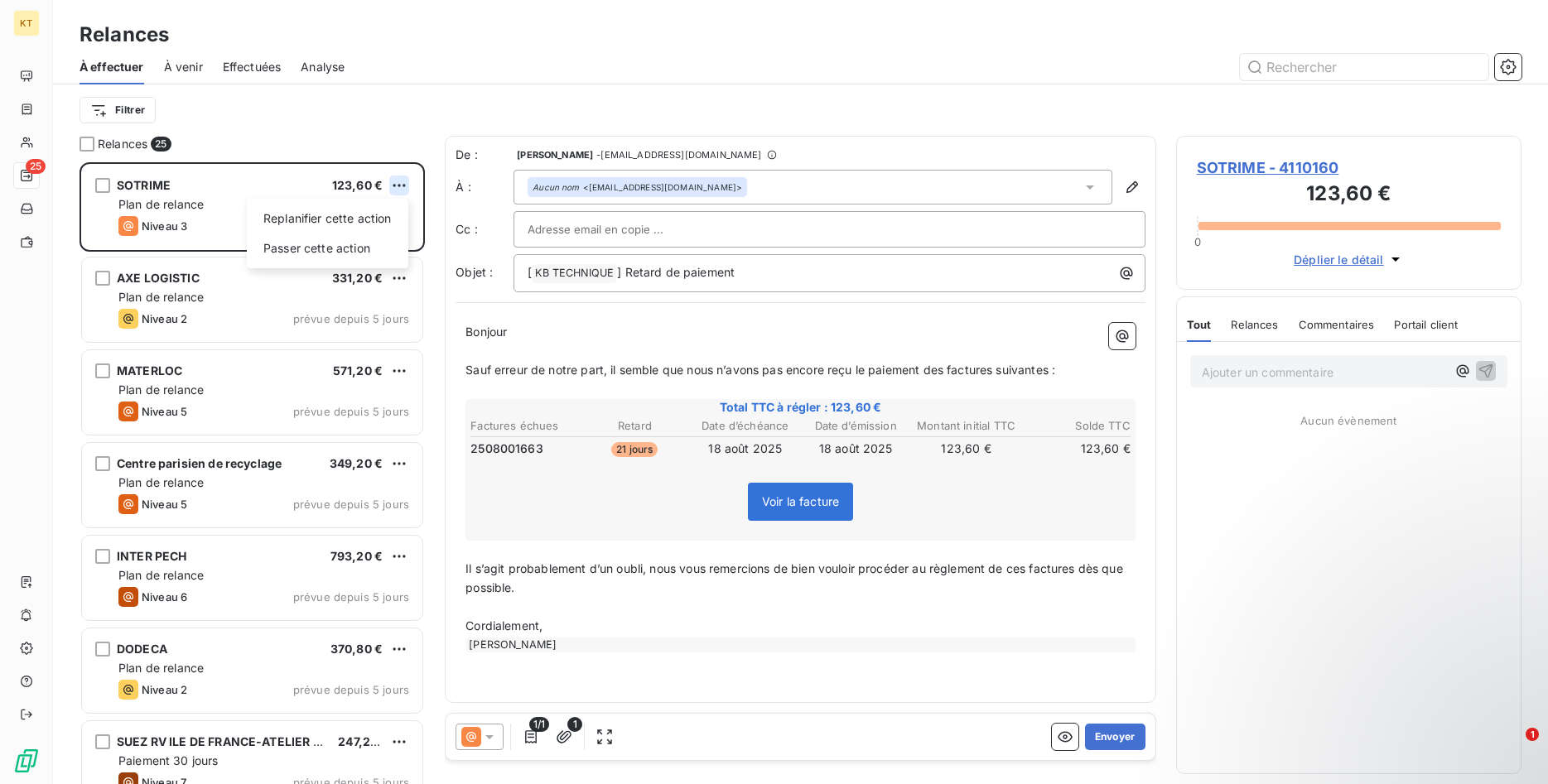
click at [398, 187] on html "KT 25 Relances À effectuer À venir Effectuées Analyse Filtrer Relances 25 SOTRI…" at bounding box center [774, 392] width 1548 height 784
click at [370, 245] on div "Passer cette action" at bounding box center [327, 249] width 148 height 27
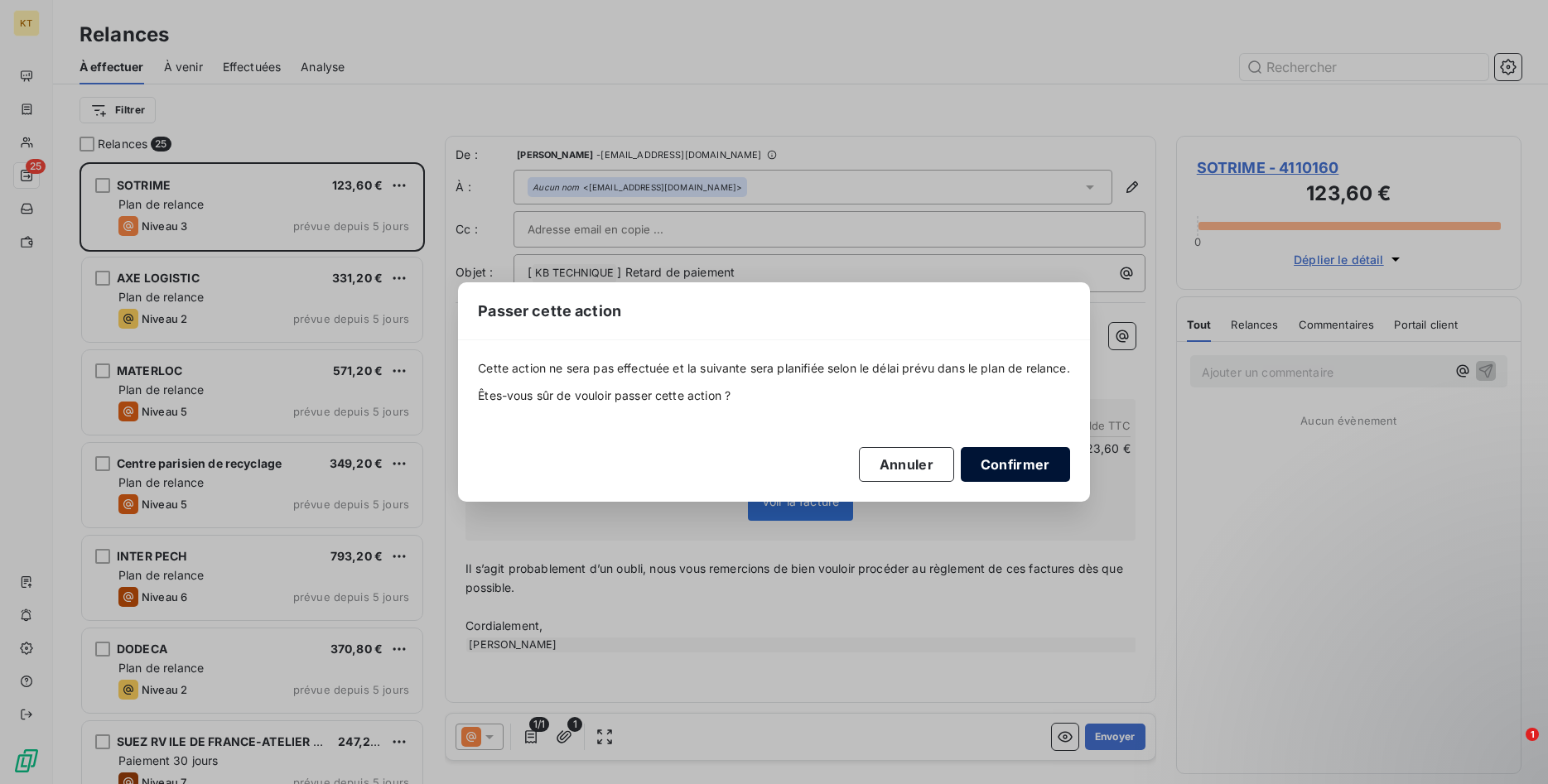
click at [1053, 470] on button "Confirmer" at bounding box center [1014, 464] width 109 height 35
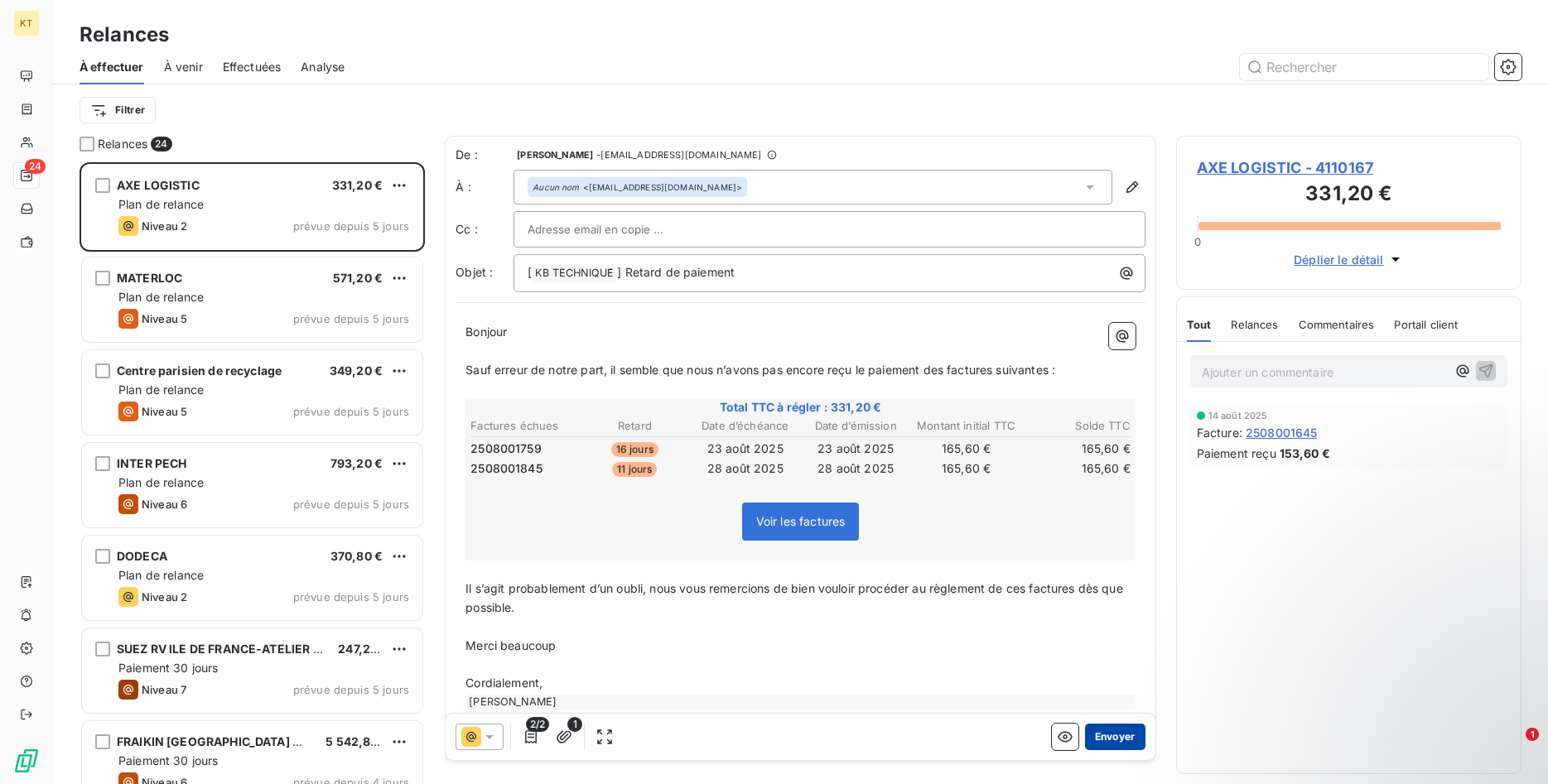
click at [1094, 735] on button "Envoyer" at bounding box center [1115, 737] width 60 height 27
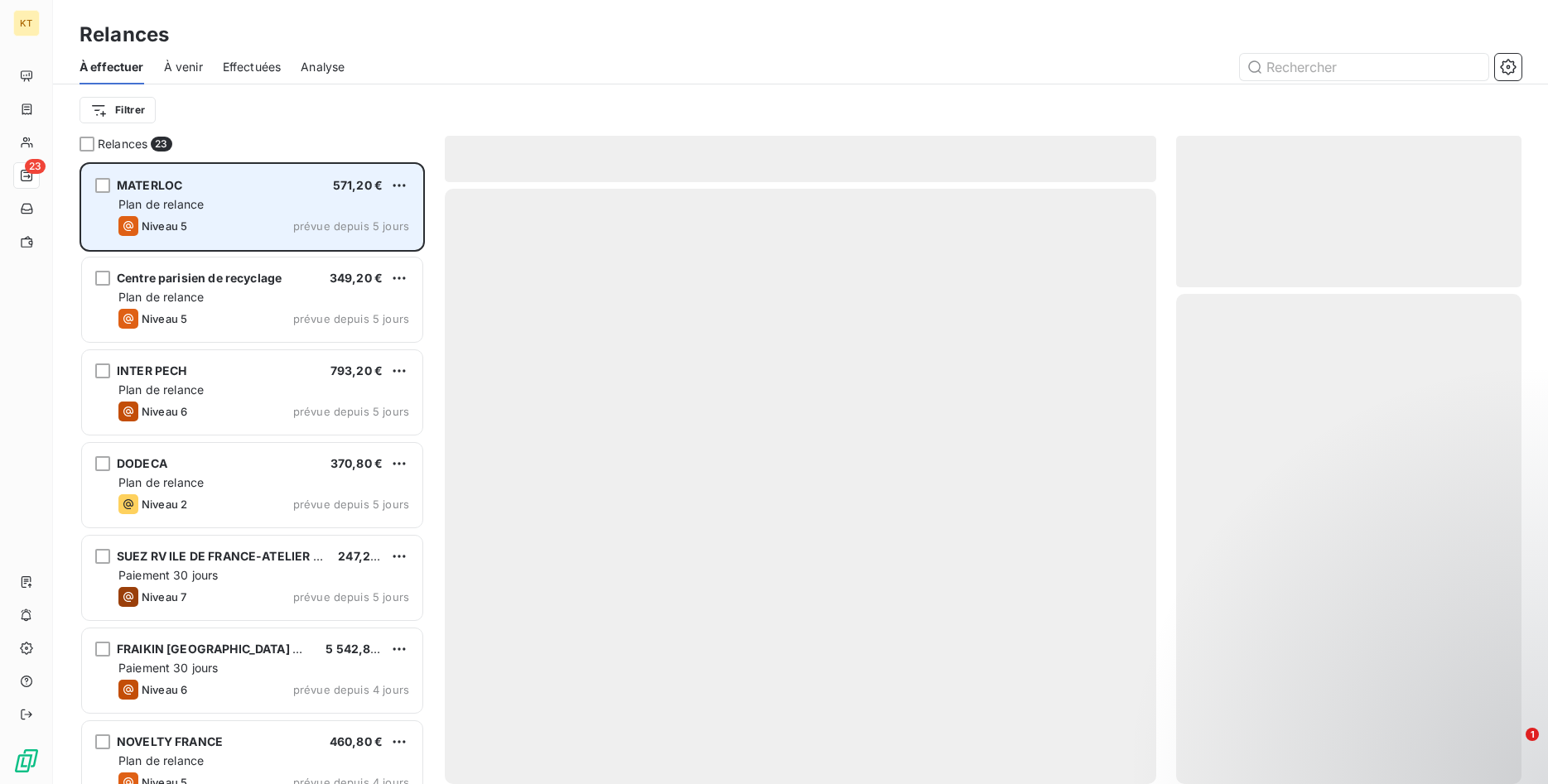
click at [228, 205] on div "Plan de relance" at bounding box center [264, 204] width 290 height 17
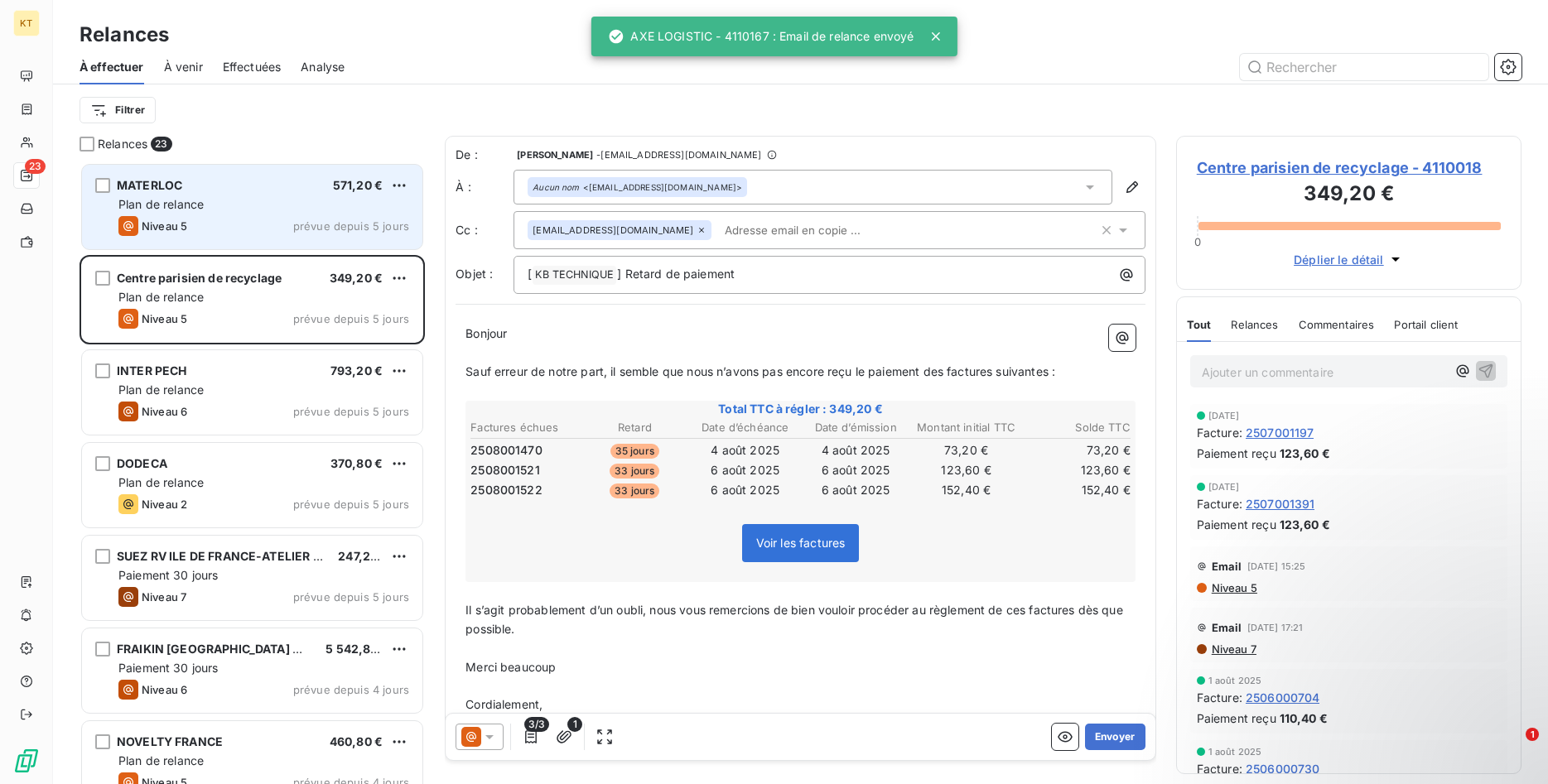
click at [178, 227] on span "Niveau 5" at bounding box center [164, 226] width 45 height 13
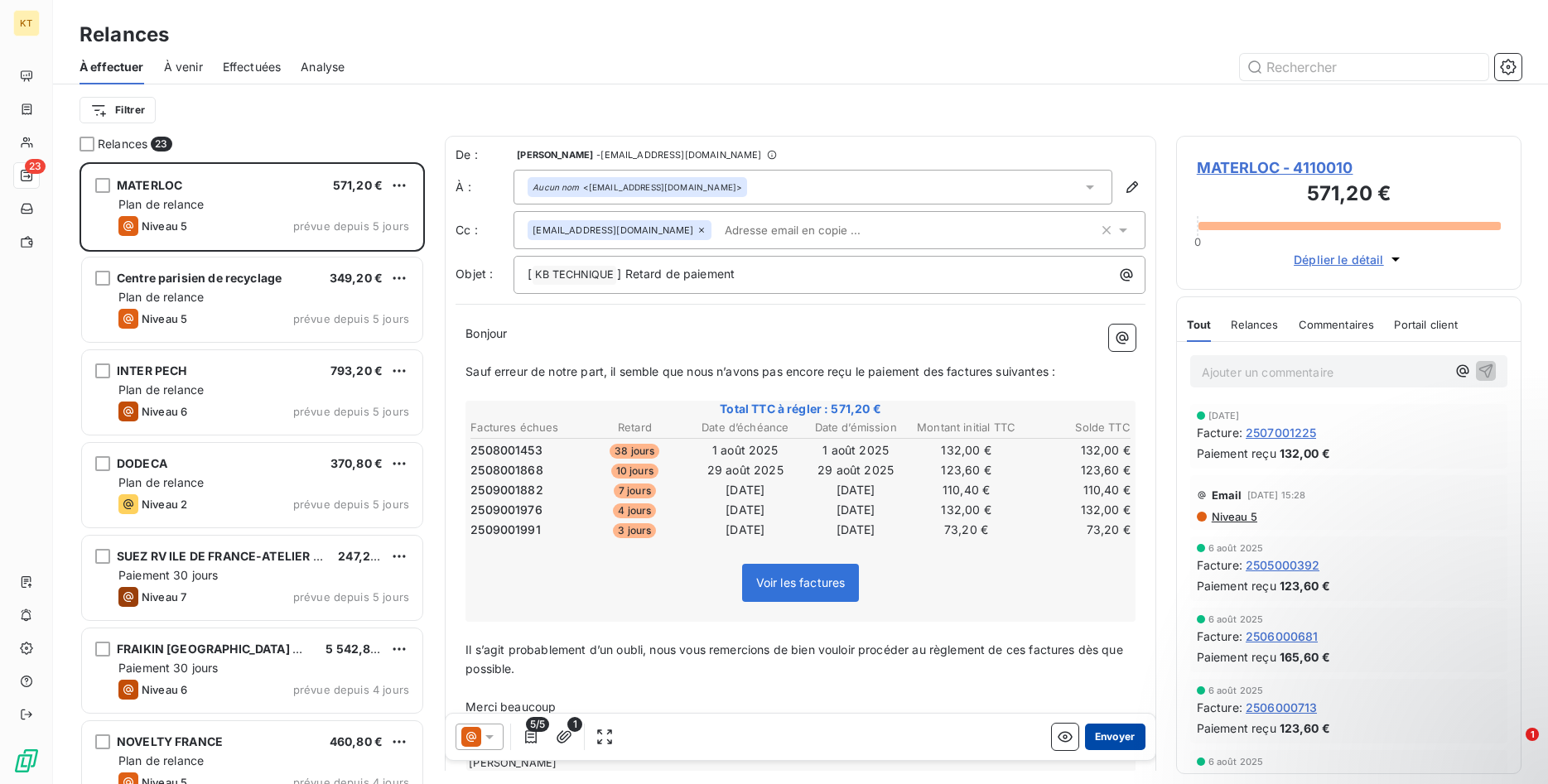
click at [1118, 734] on button "Envoyer" at bounding box center [1115, 737] width 60 height 27
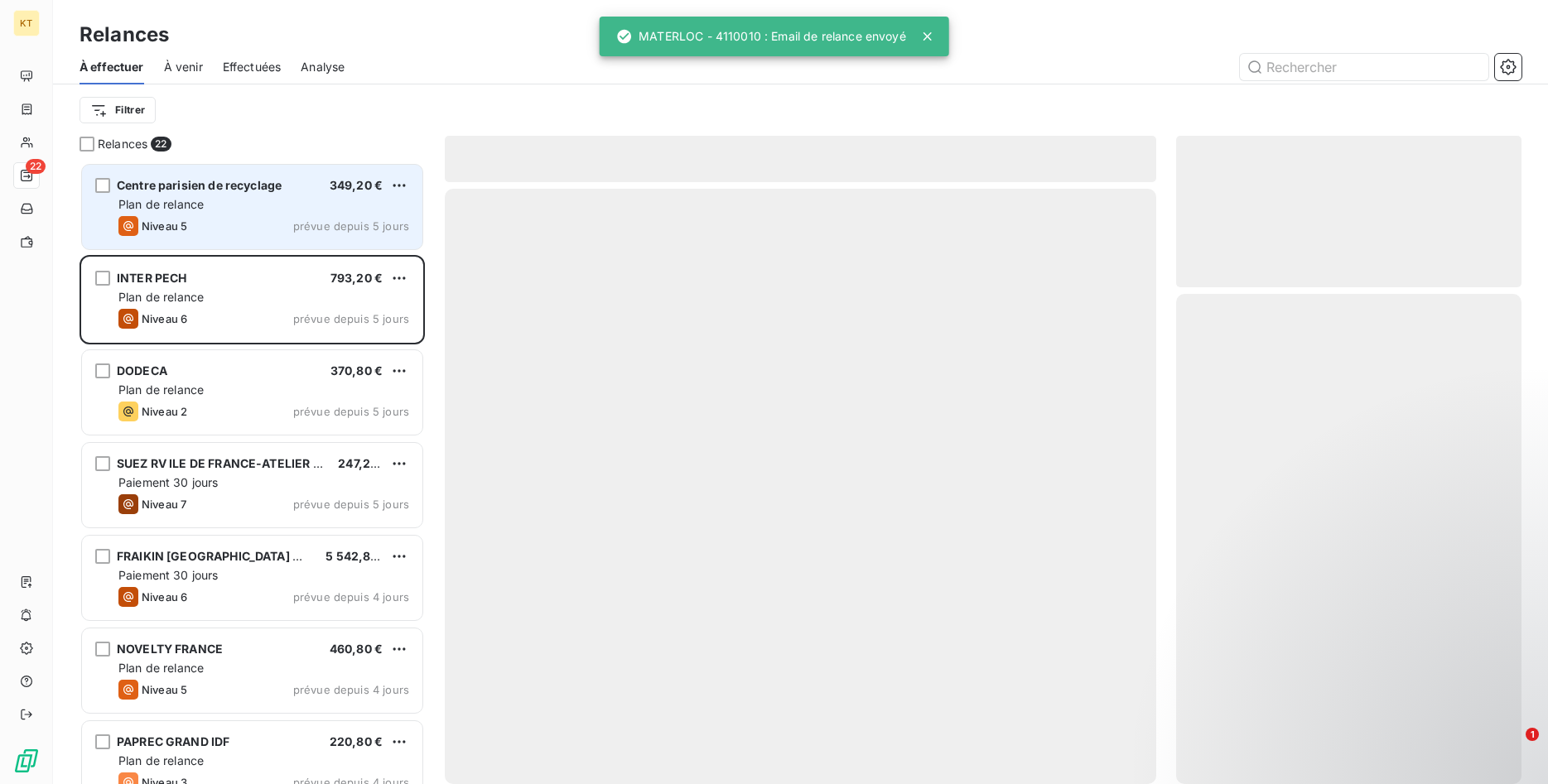
click at [235, 219] on div "Niveau 5 prévue depuis 5 jours" at bounding box center [264, 226] width 290 height 19
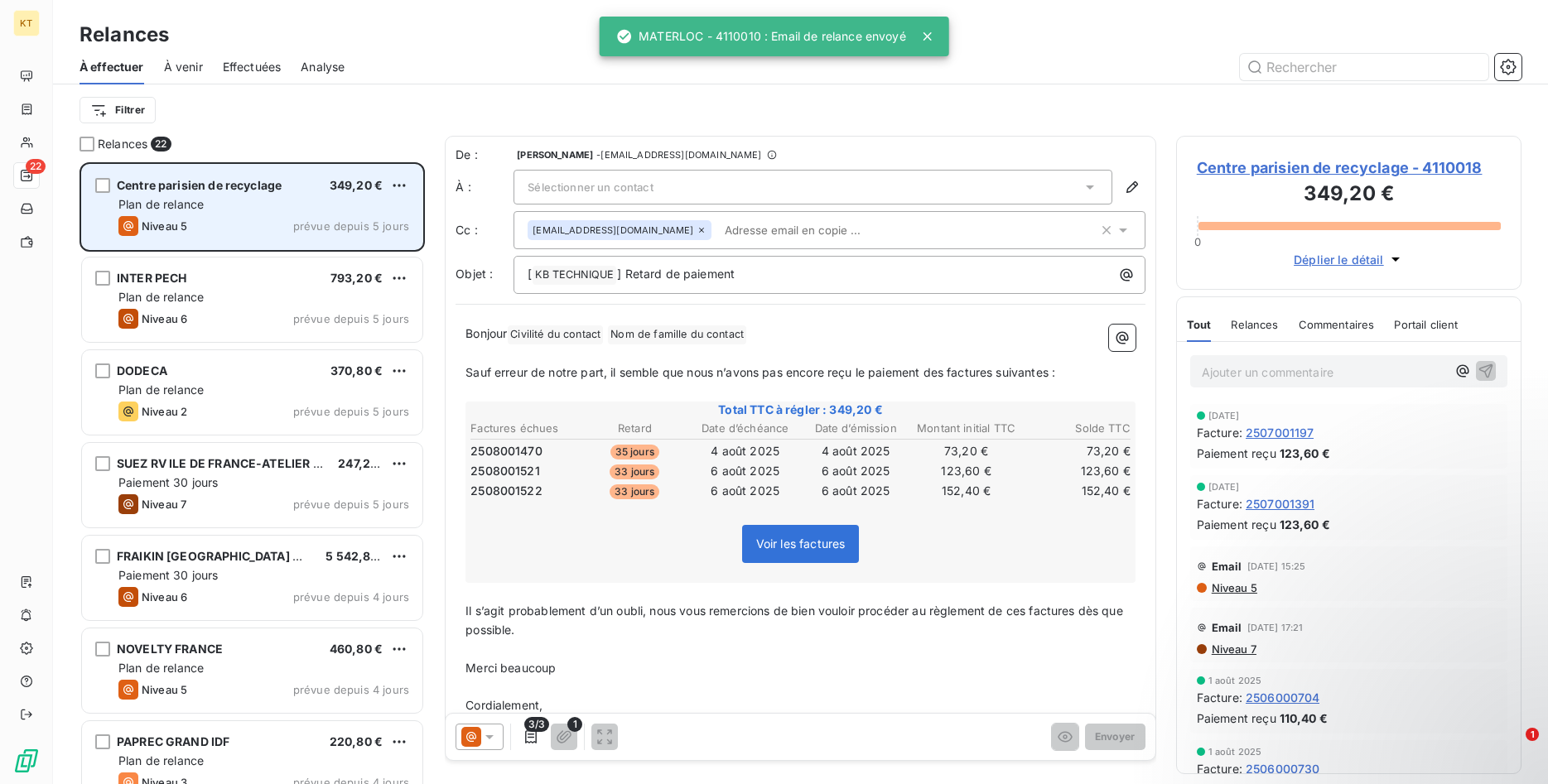
drag, startPoint x: 251, startPoint y: 203, endPoint x: 322, endPoint y: 227, distance: 74.9
click at [250, 203] on div "Plan de relance" at bounding box center [264, 204] width 290 height 17
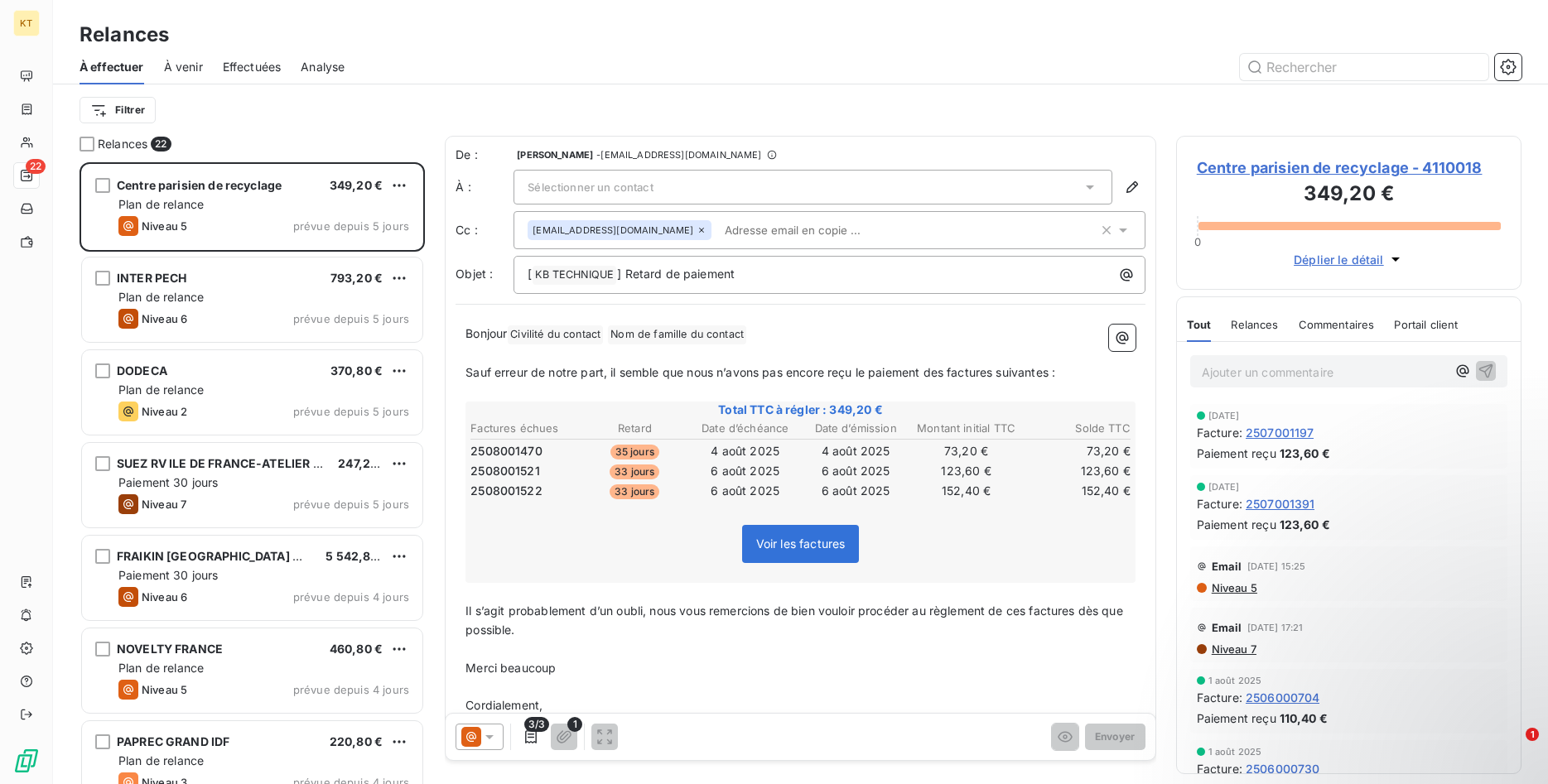
click at [566, 187] on span "Sélectionner un contact" at bounding box center [589, 187] width 125 height 13
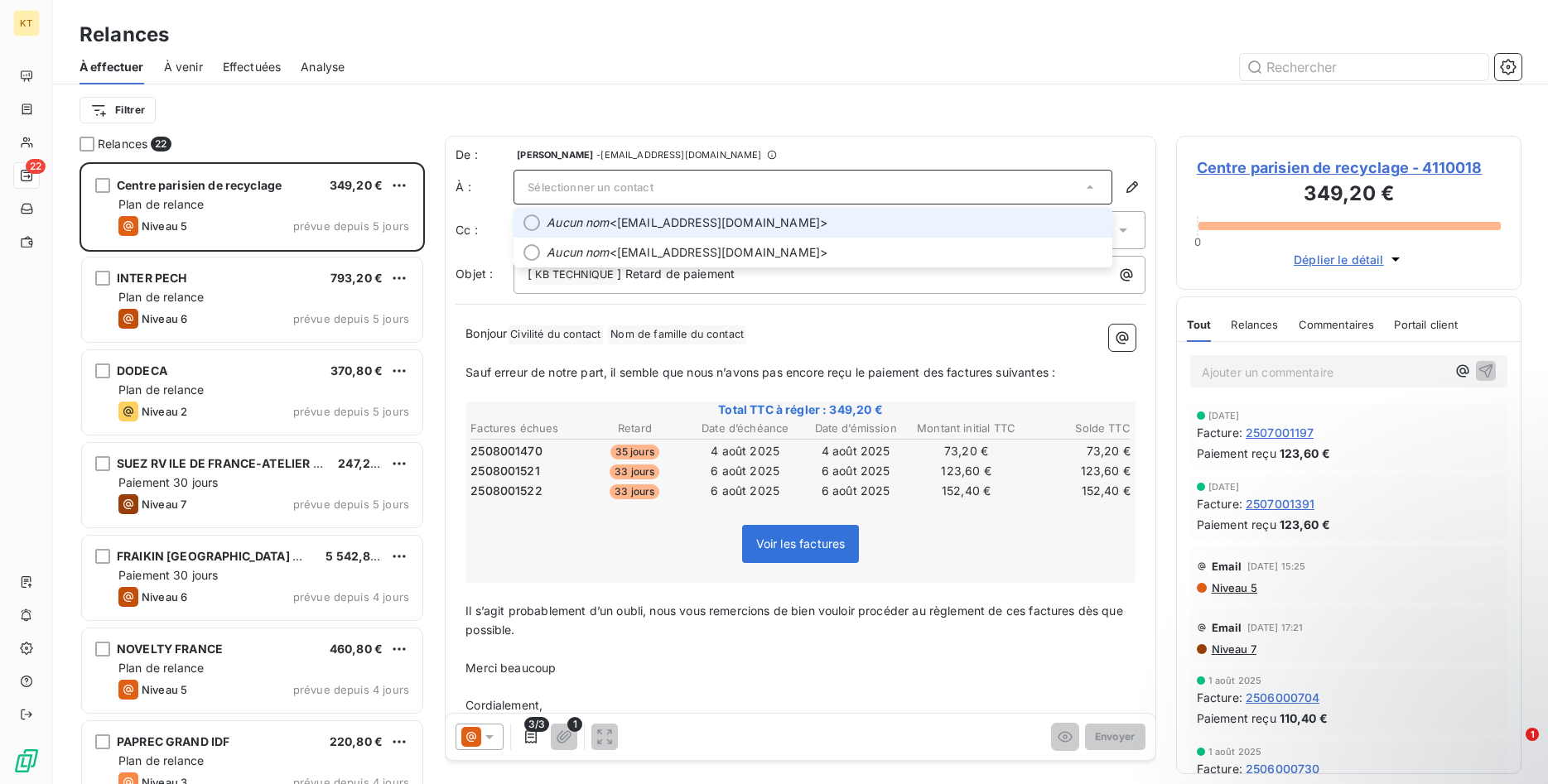
click at [566, 187] on span "Sélectionner un contact" at bounding box center [589, 187] width 125 height 13
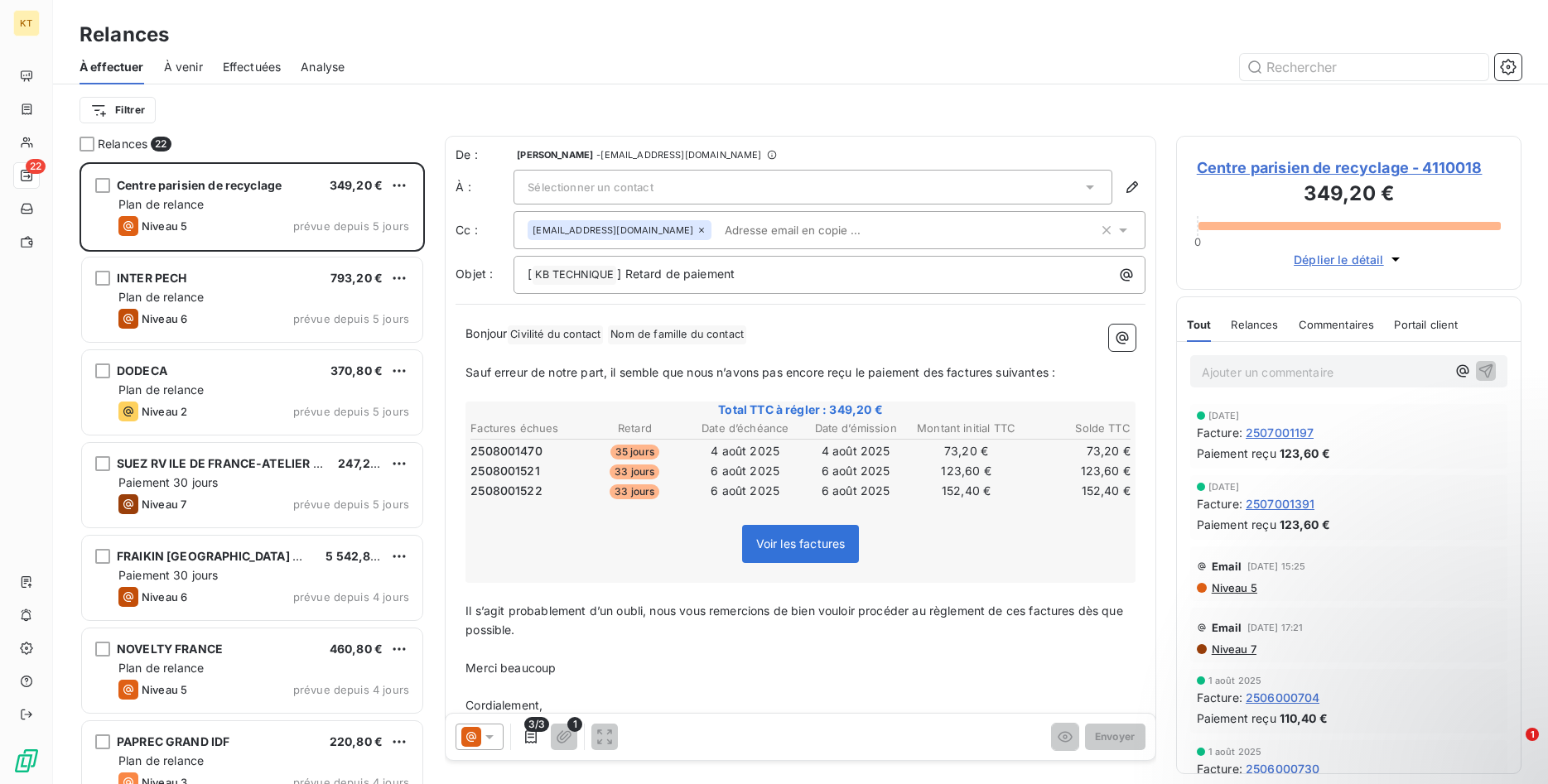
click at [578, 190] on span "Sélectionner un contact" at bounding box center [589, 187] width 125 height 13
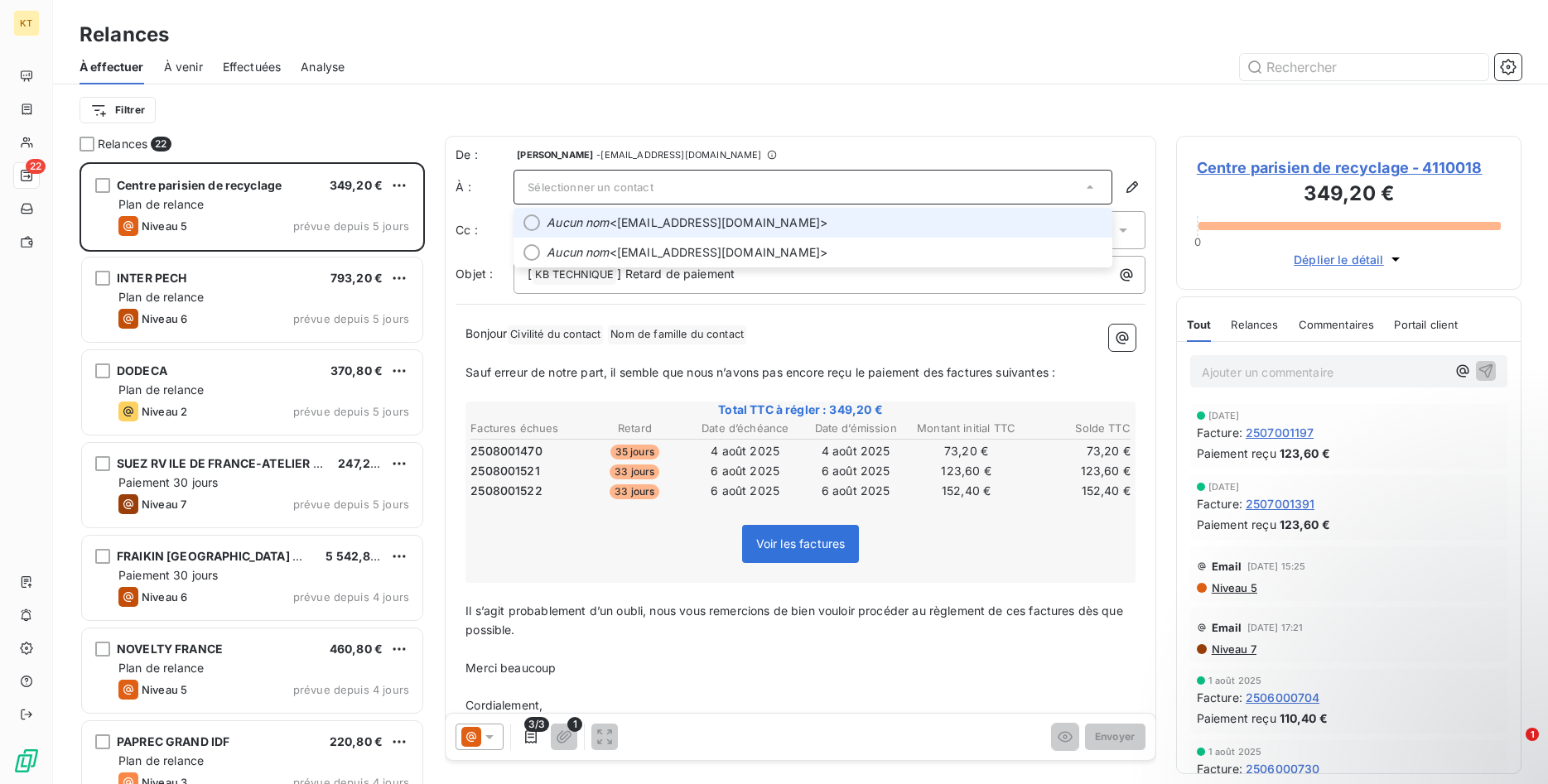
click at [594, 230] on em "Aucun nom" at bounding box center [577, 222] width 62 height 17
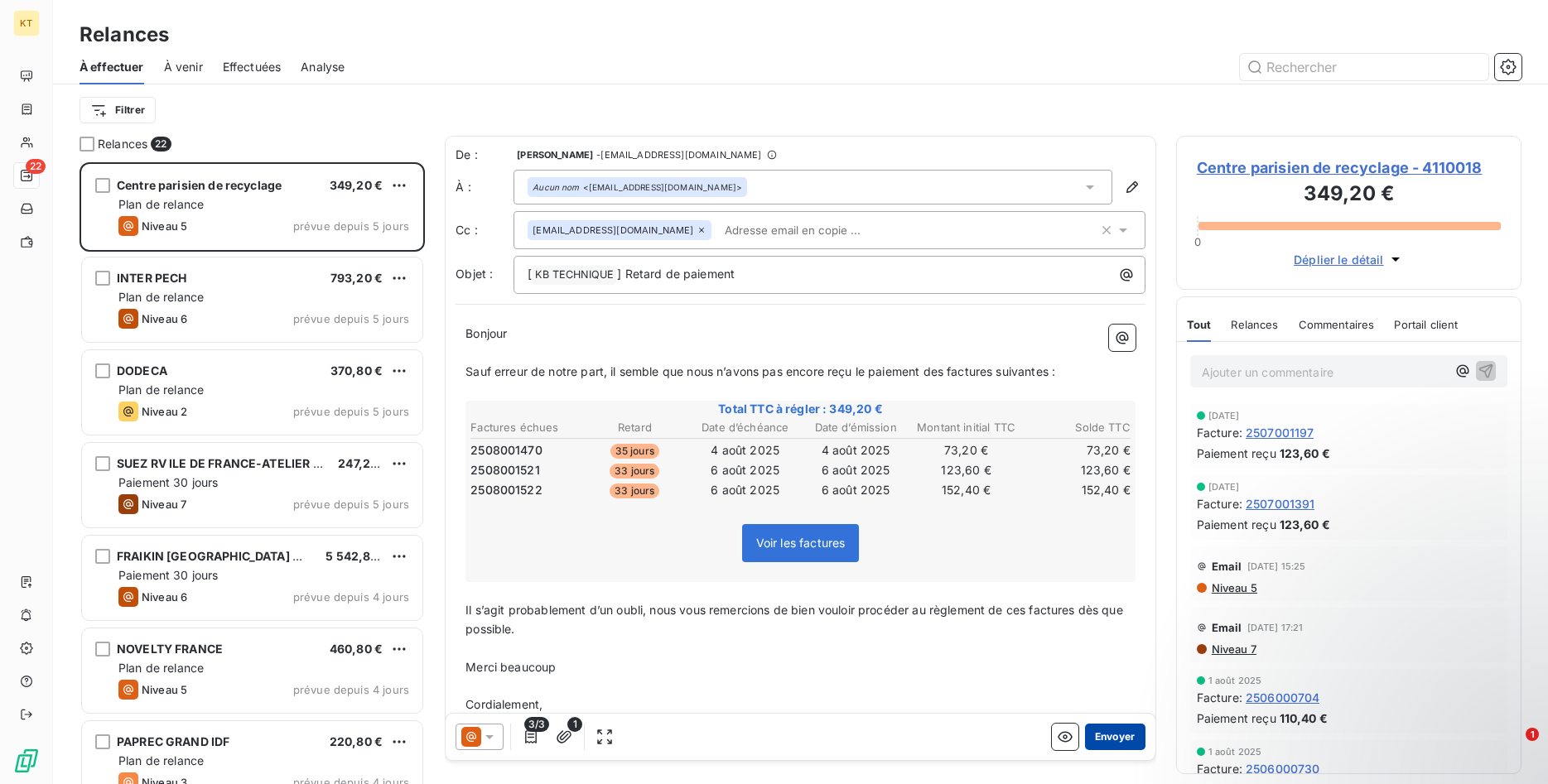
click at [1112, 740] on button "Envoyer" at bounding box center [1115, 737] width 60 height 27
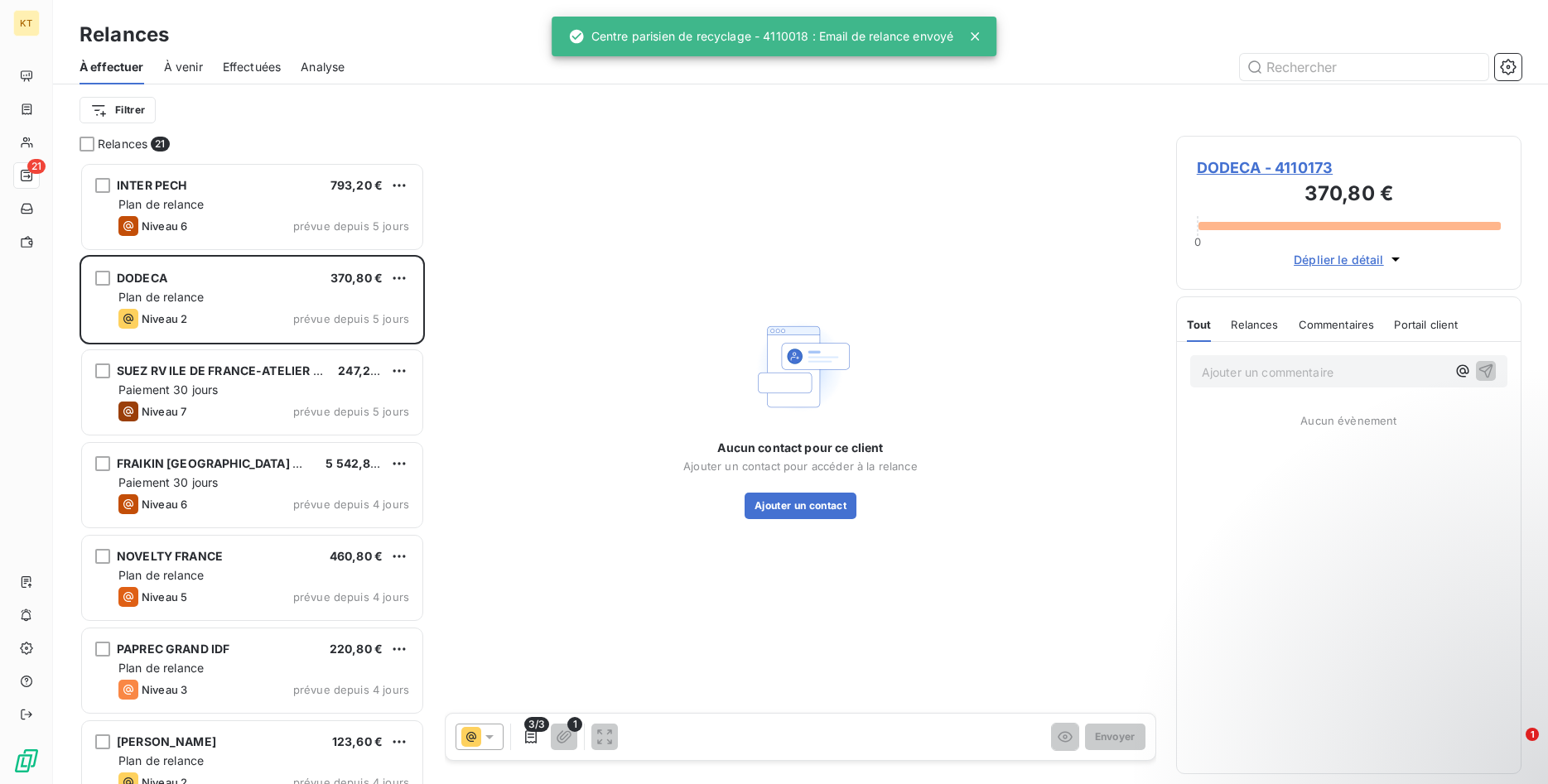
drag, startPoint x: 195, startPoint y: 189, endPoint x: 1154, endPoint y: 187, distance: 959.0
click at [195, 188] on div "INTER PECH 793,20 €" at bounding box center [264, 185] width 290 height 15
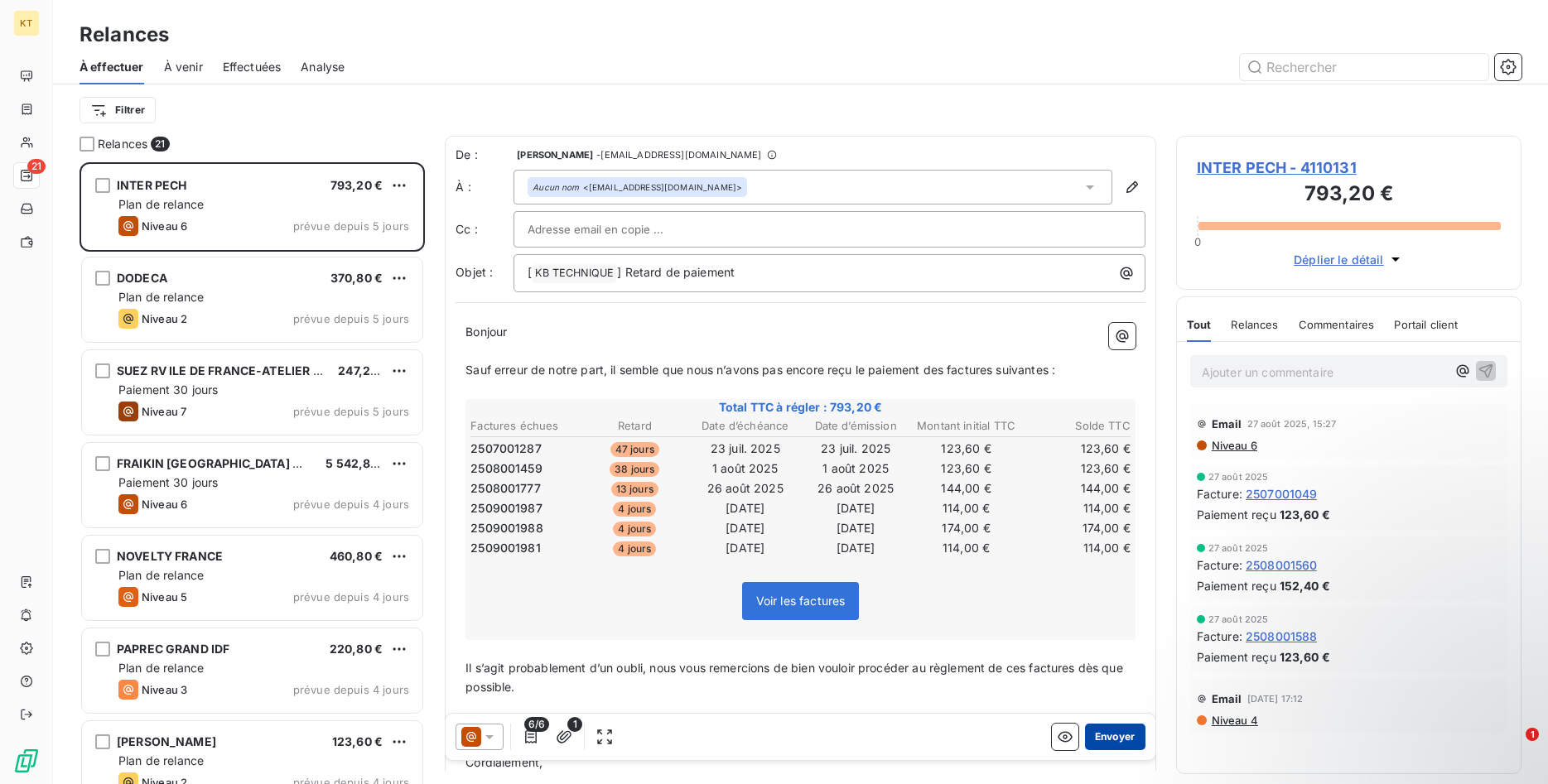
click at [1102, 735] on button "Envoyer" at bounding box center [1115, 737] width 60 height 27
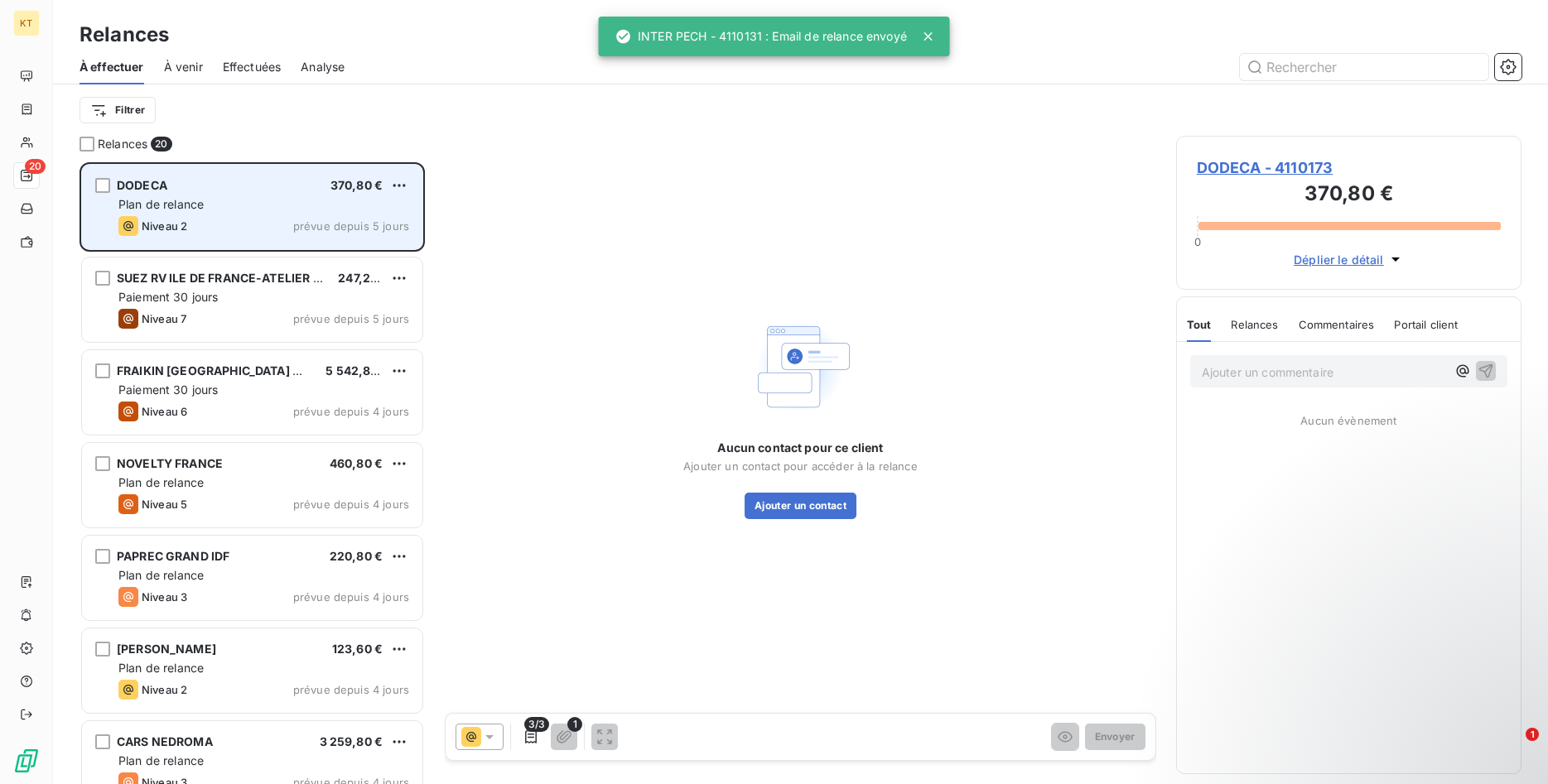
click at [204, 227] on div "Niveau 2 prévue depuis 5 jours" at bounding box center [264, 226] width 290 height 19
click at [409, 181] on div "DODECA 370,80 € Plan de relance Niveau 2 prévue depuis 5 jours" at bounding box center [252, 206] width 341 height 84
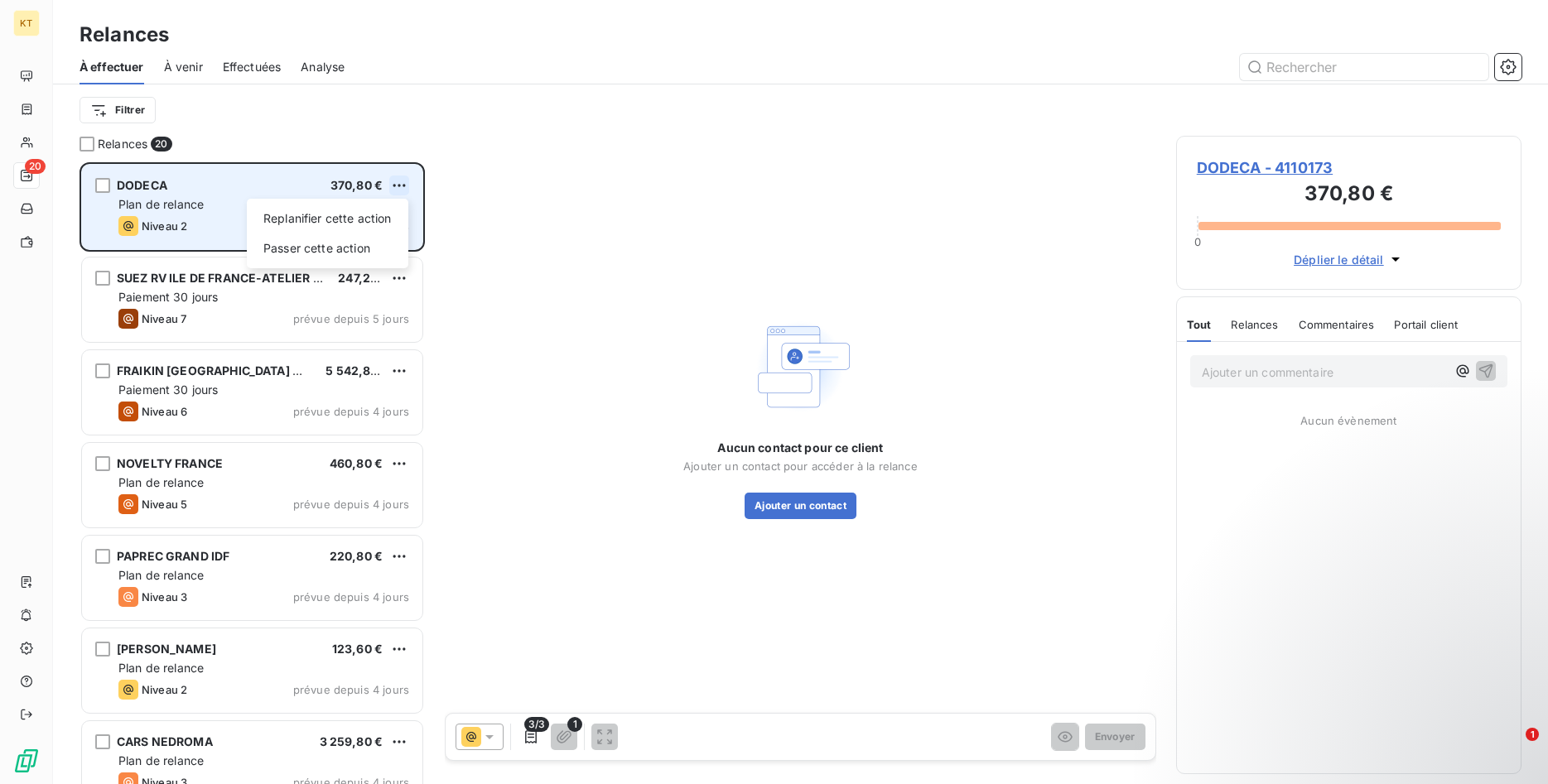
click at [392, 186] on html "KT 20 Relances À effectuer À venir Effectuées Analyse Filtrer Relances 20 DODEC…" at bounding box center [774, 392] width 1548 height 784
click at [387, 250] on div "Passer cette action" at bounding box center [327, 249] width 148 height 27
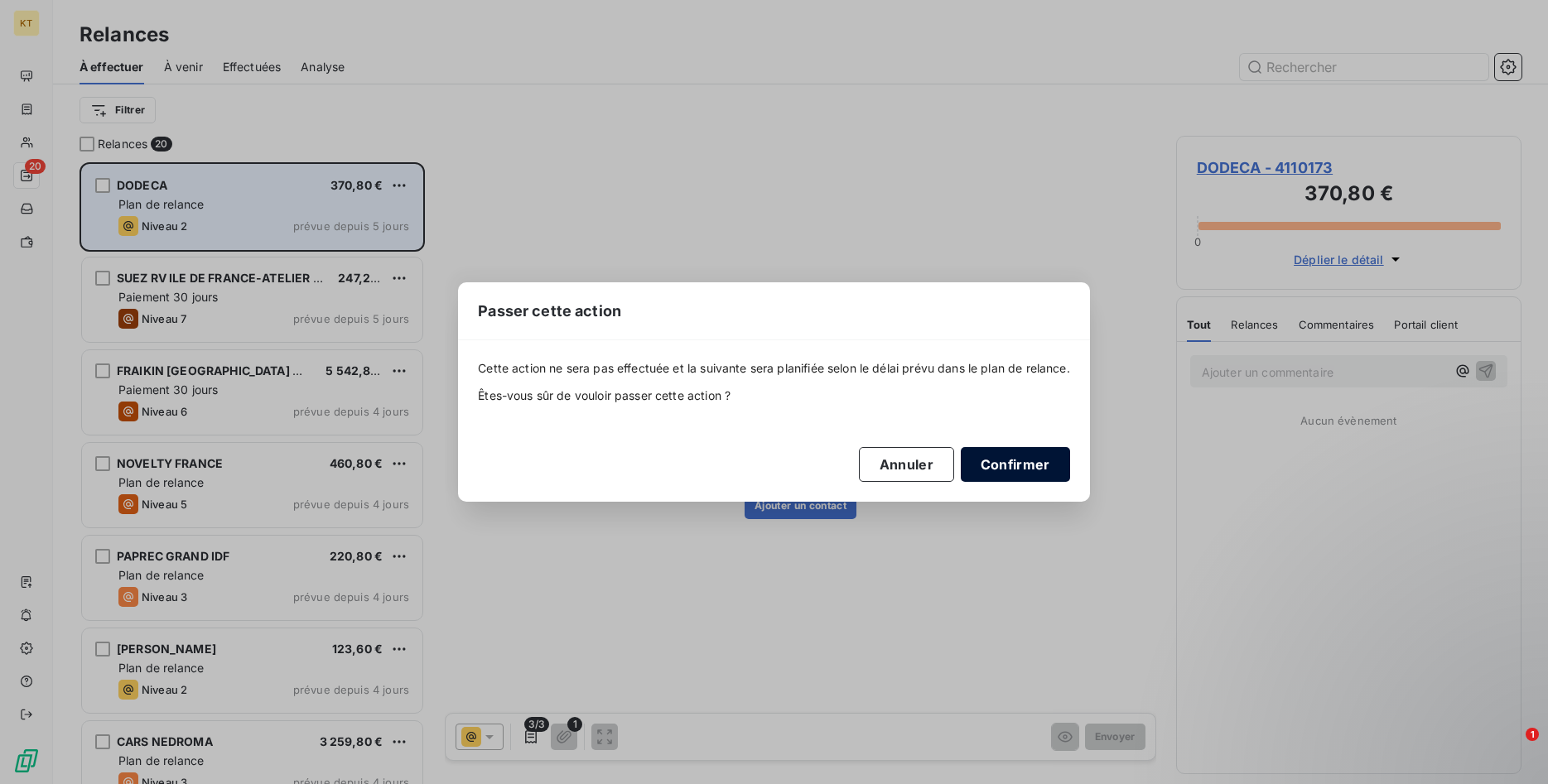
click at [1014, 471] on button "Confirmer" at bounding box center [1014, 464] width 109 height 35
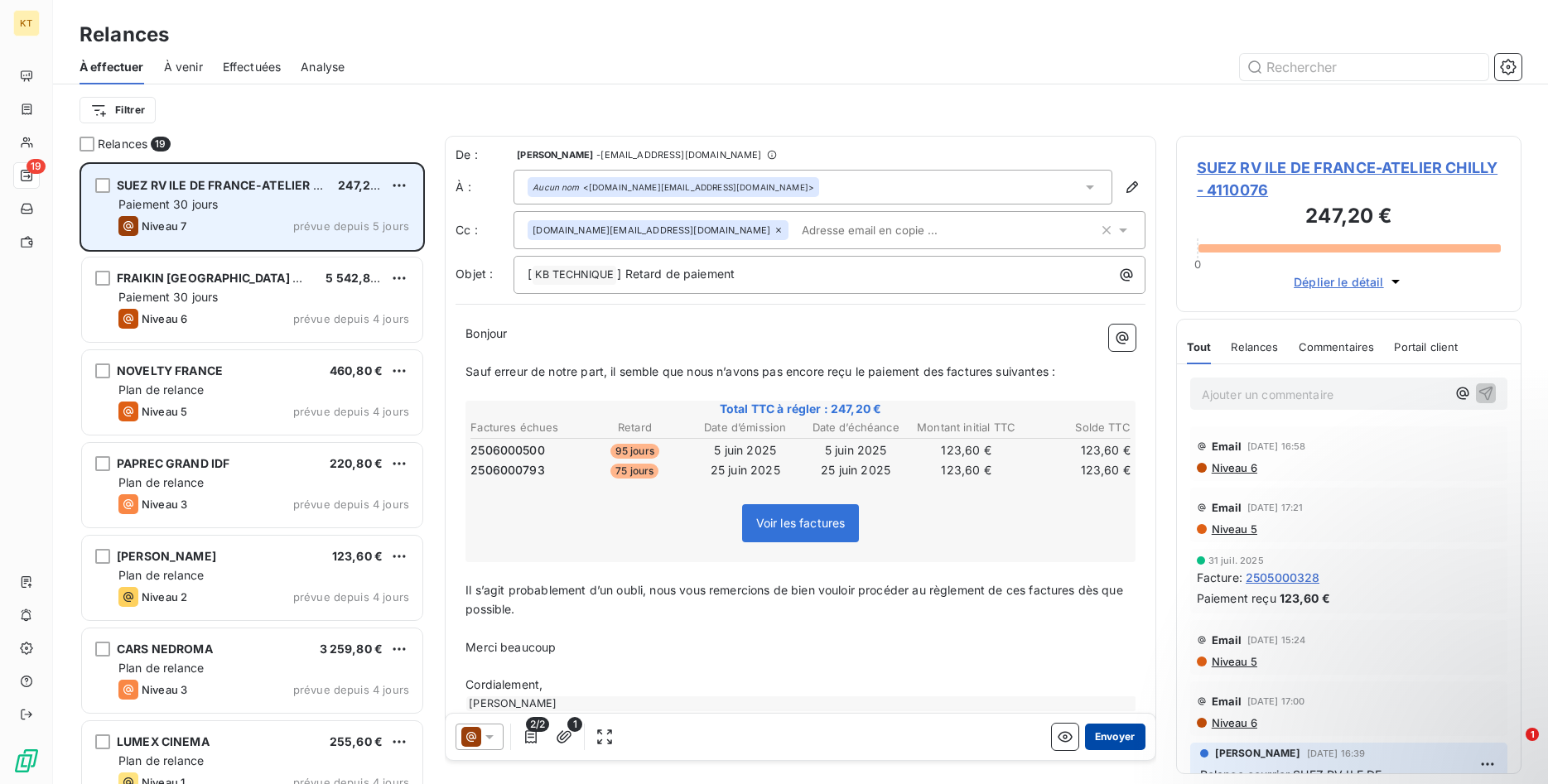
click at [1113, 742] on button "Envoyer" at bounding box center [1115, 737] width 60 height 27
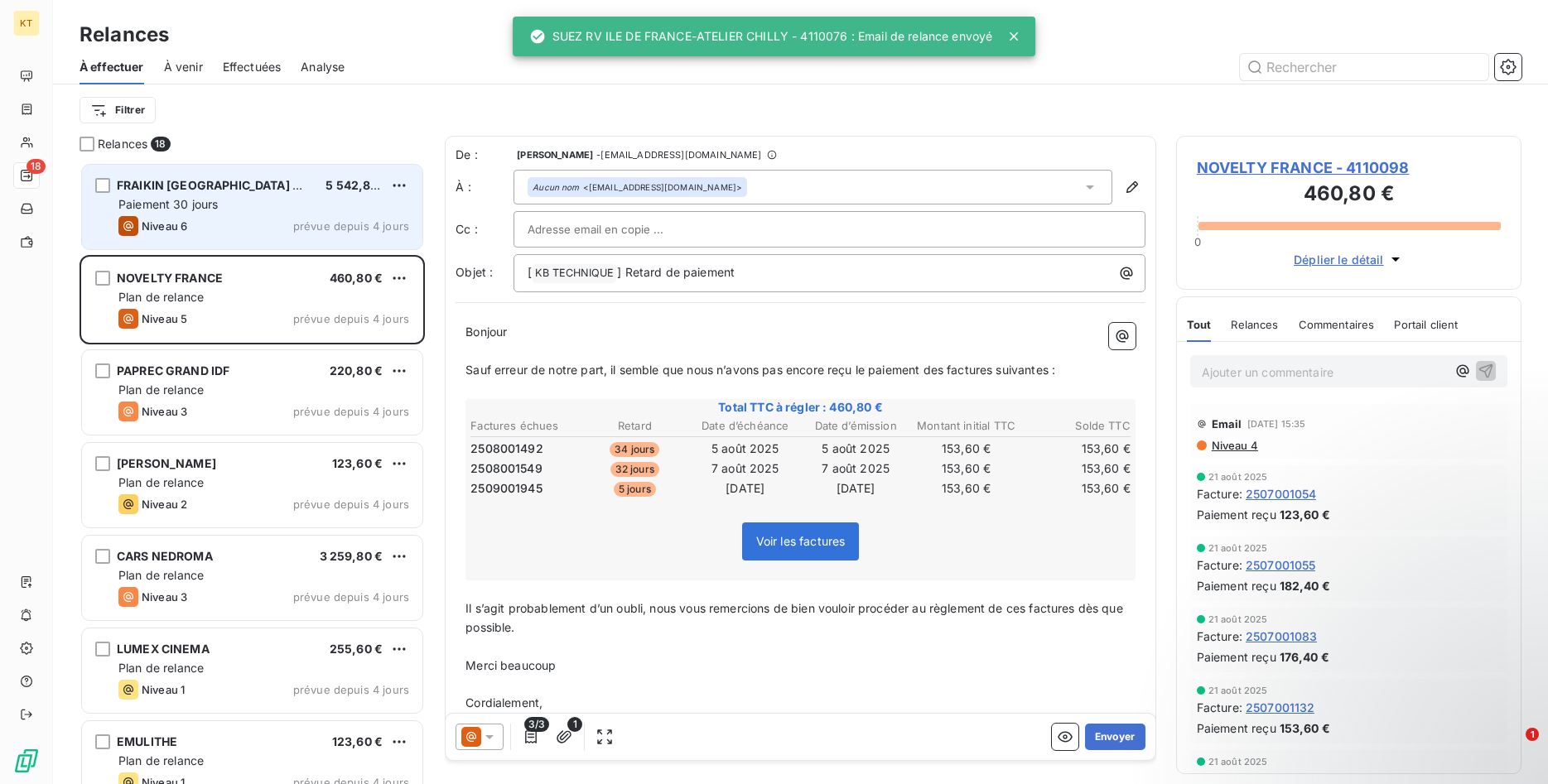
click at [204, 188] on span "FRAIKIN [GEOGRAPHIC_DATA] MASSY" at bounding box center [226, 185] width 219 height 14
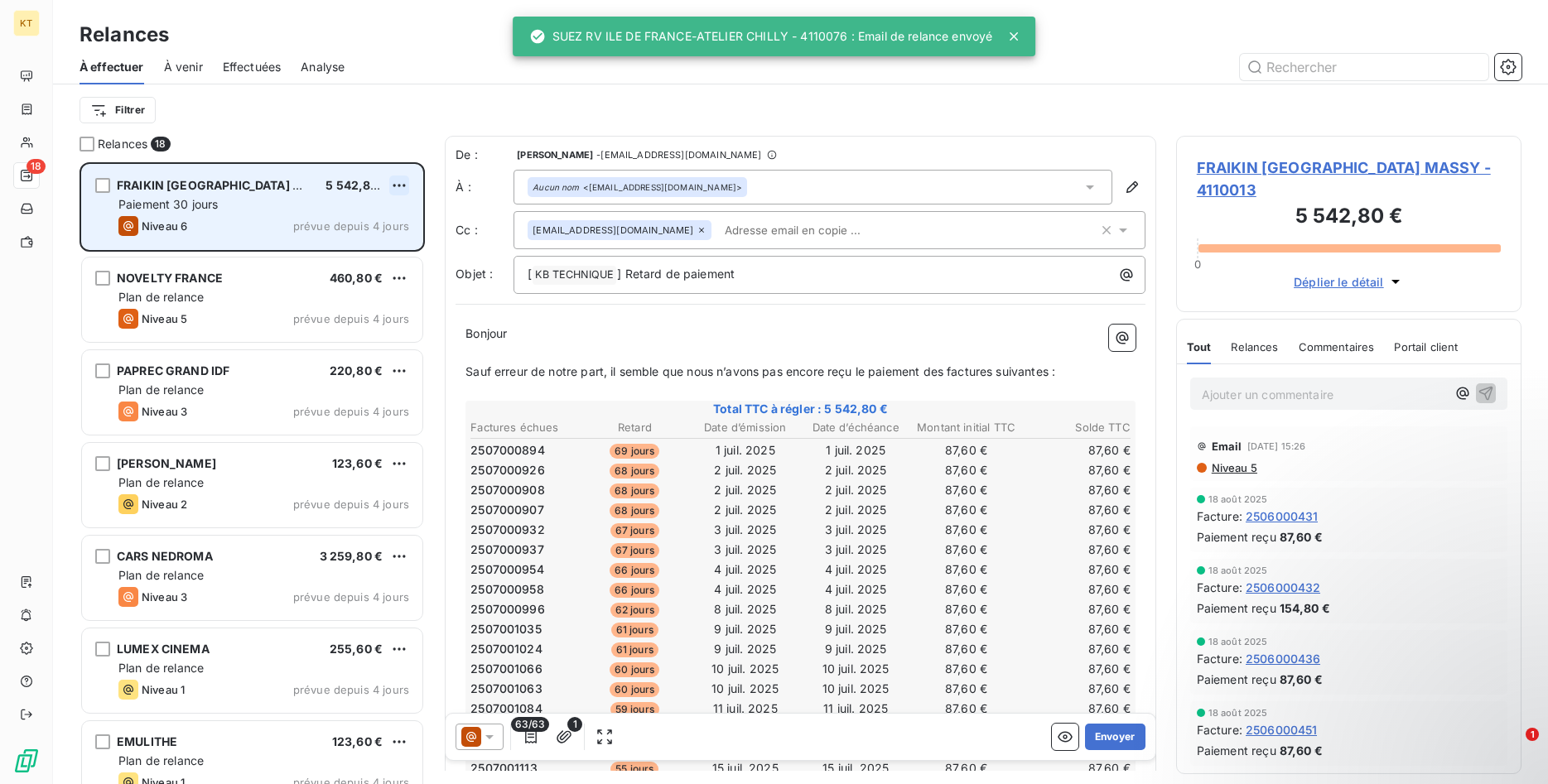
scroll to position [622, 346]
click at [390, 181] on html "KT 18 Relances À effectuer À venir Effectuées Analyse Filtrer Relances 18 FRAIK…" at bounding box center [774, 392] width 1548 height 784
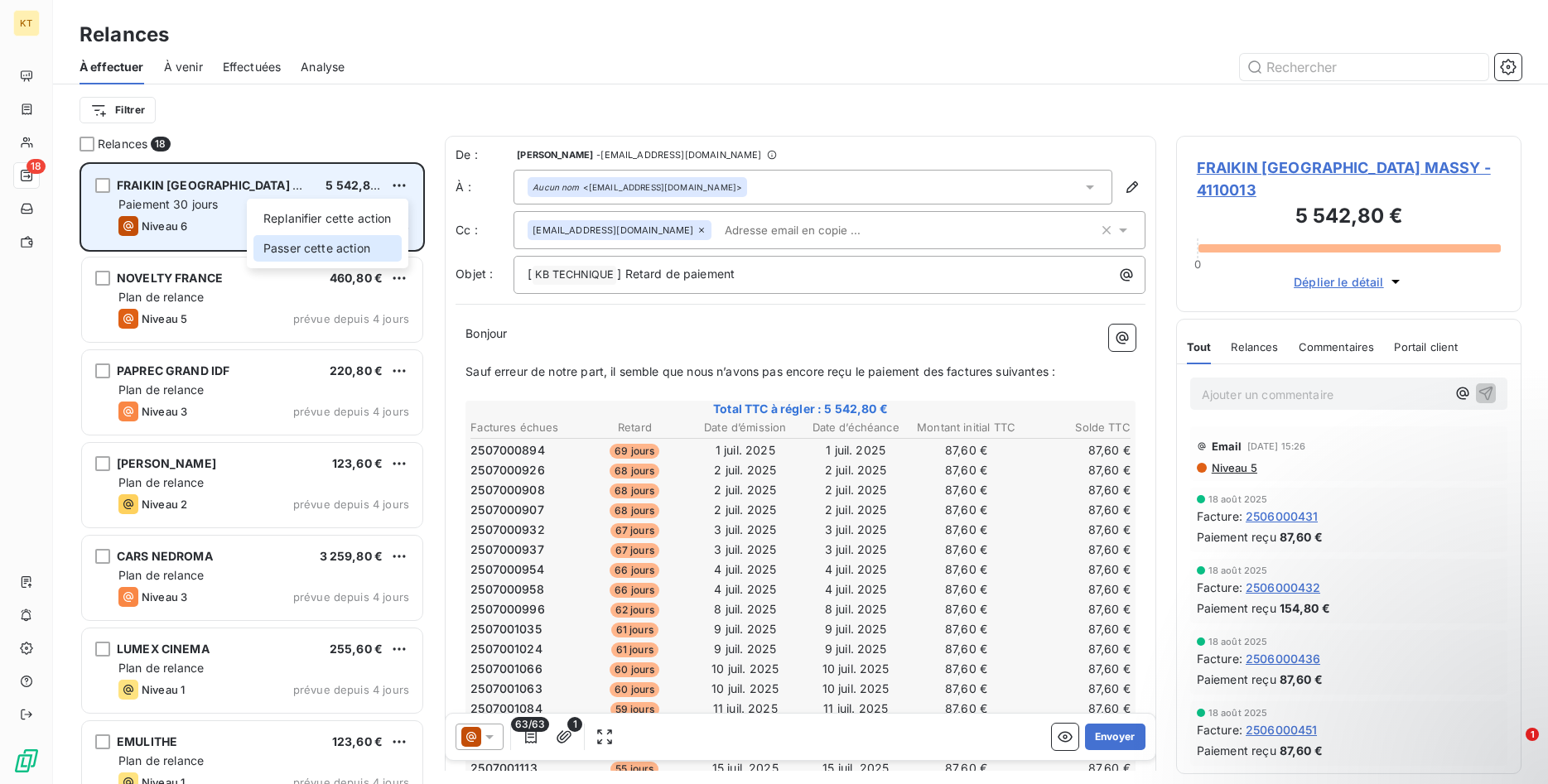
click at [339, 253] on div "Passer cette action" at bounding box center [327, 249] width 148 height 27
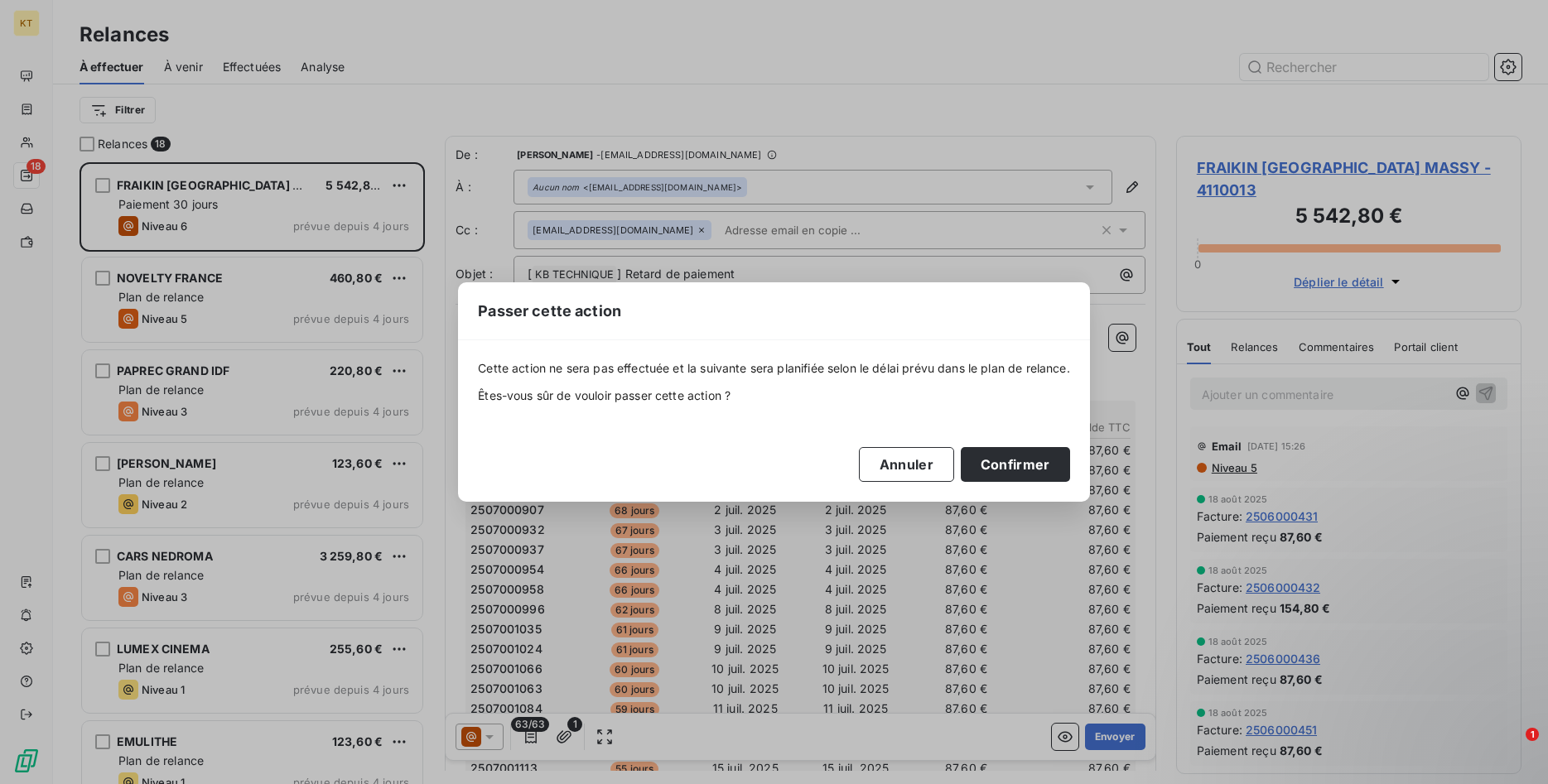
drag, startPoint x: 1045, startPoint y: 459, endPoint x: 904, endPoint y: 437, distance: 142.7
click at [1044, 459] on button "Confirmer" at bounding box center [1014, 464] width 109 height 35
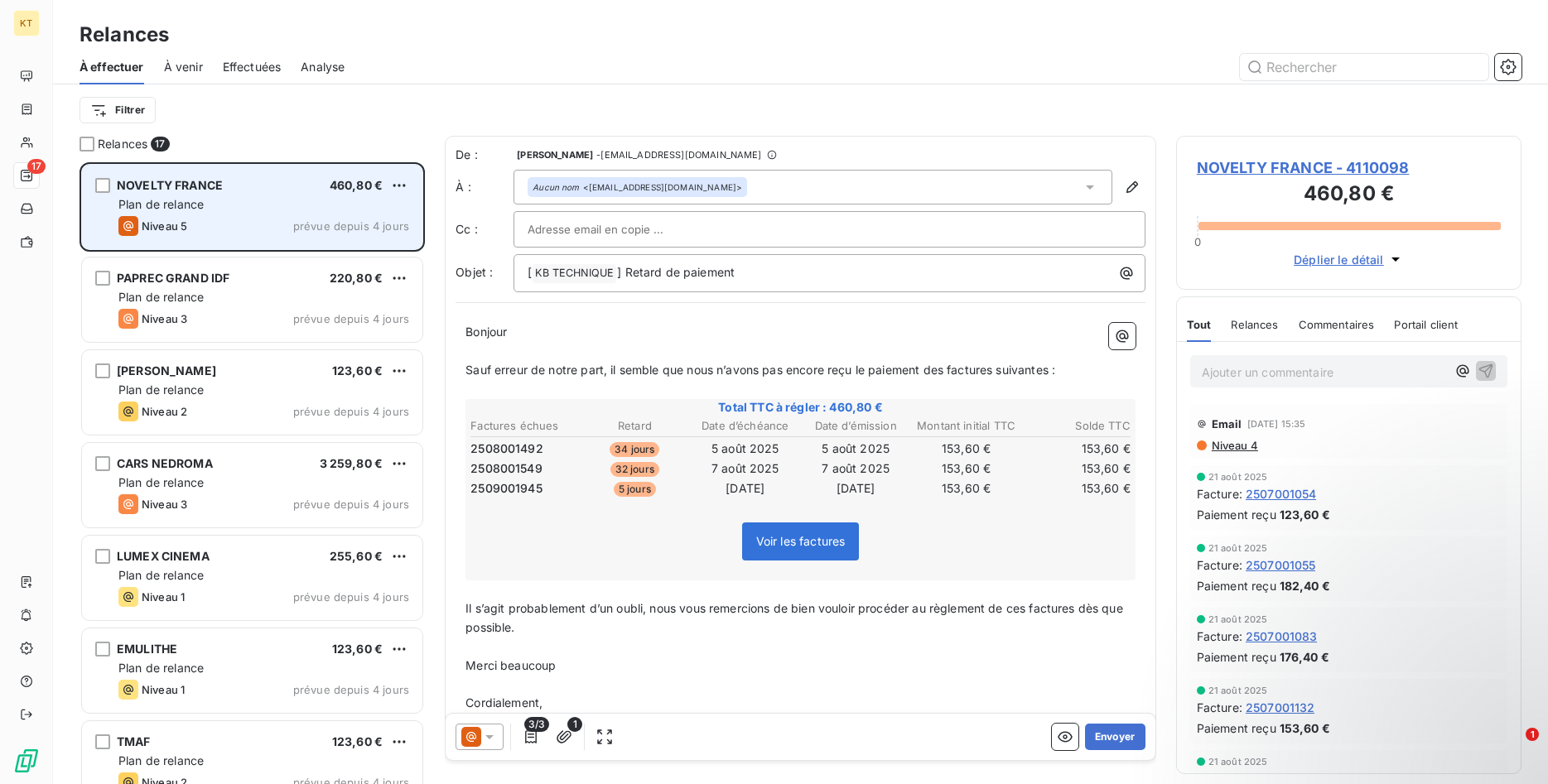
click at [199, 205] on span "Plan de relance" at bounding box center [161, 204] width 85 height 14
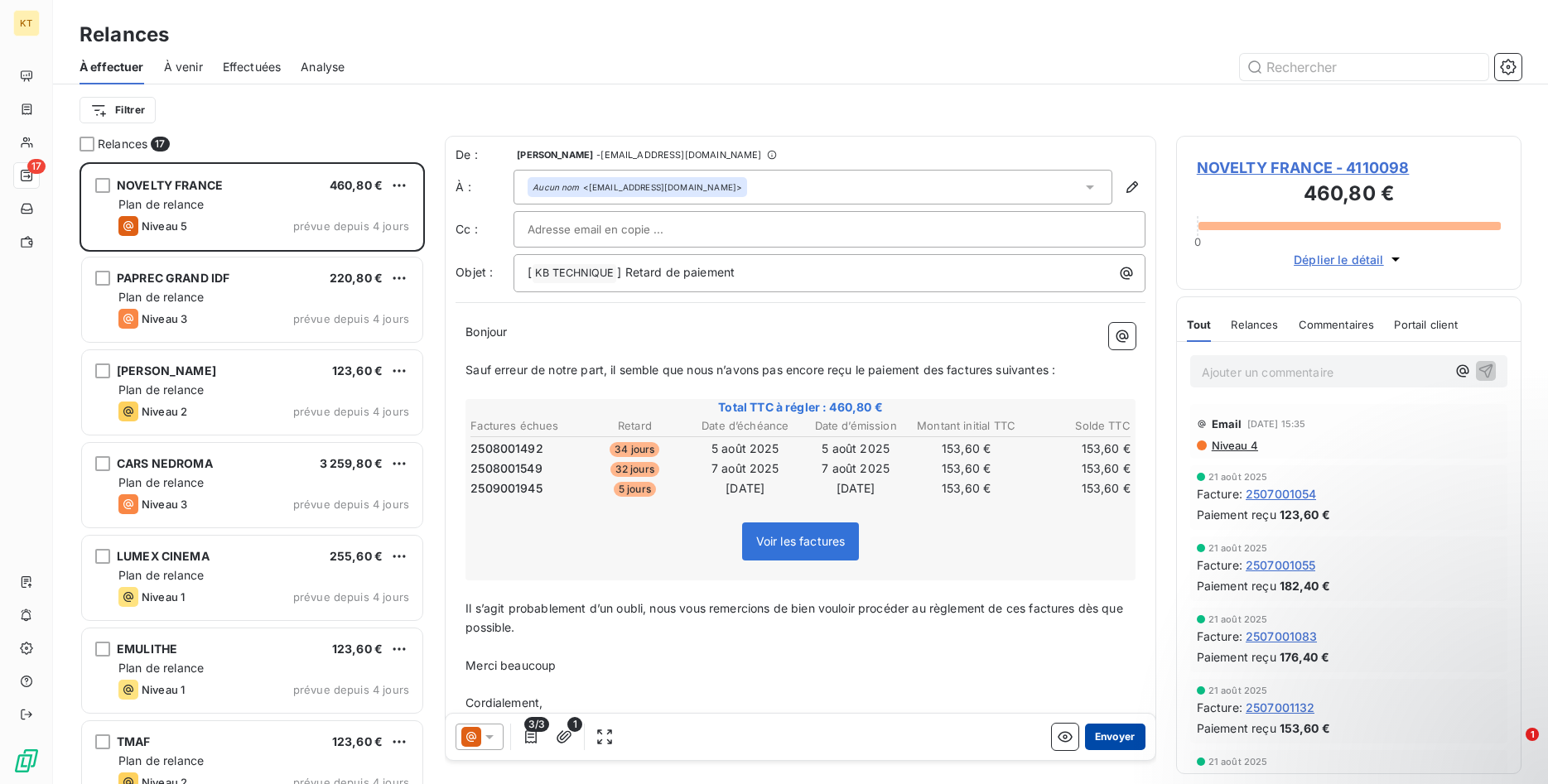
click at [1122, 737] on button "Envoyer" at bounding box center [1115, 737] width 60 height 27
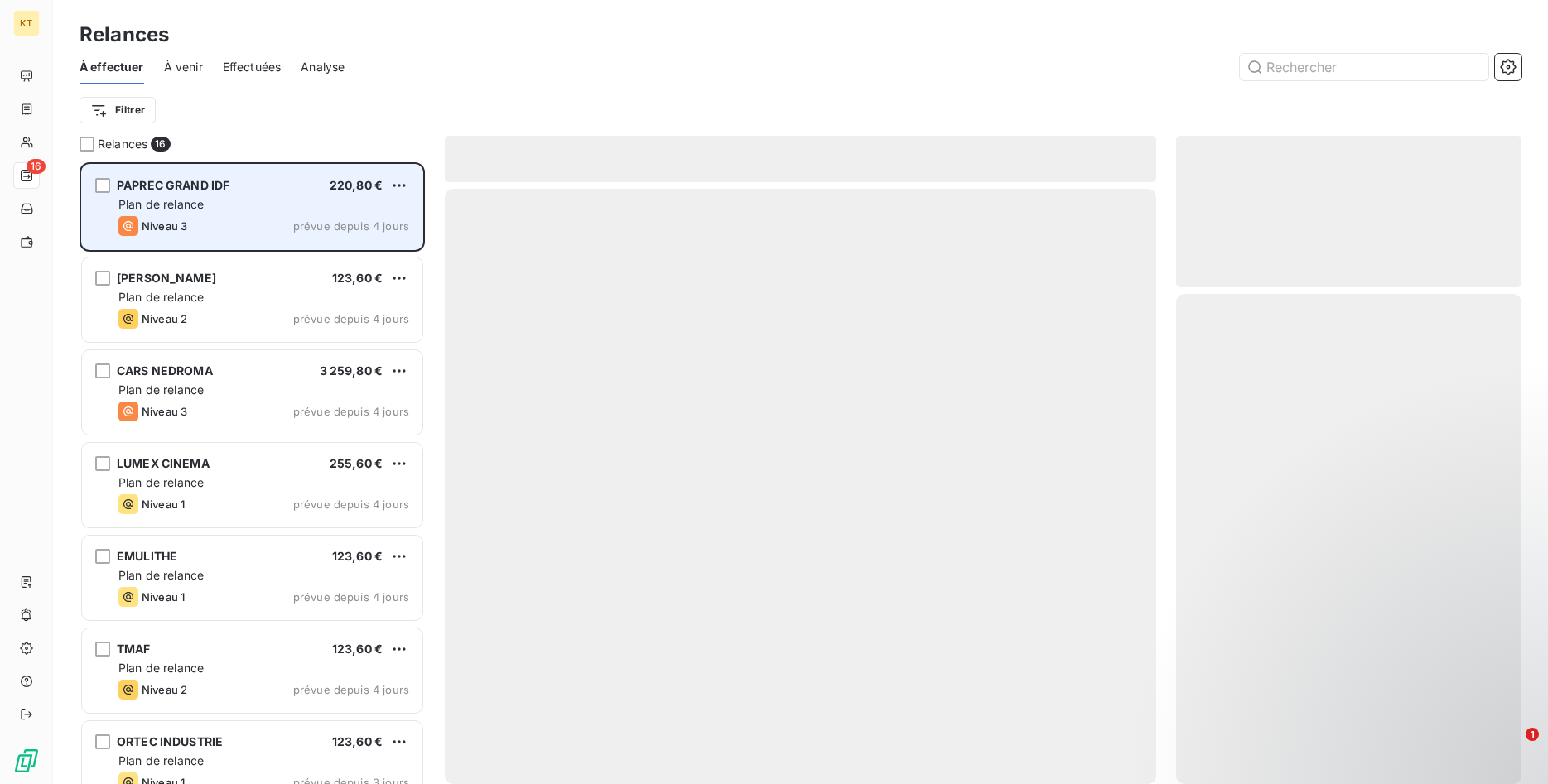
click at [140, 230] on div "Niveau 3" at bounding box center [153, 226] width 69 height 19
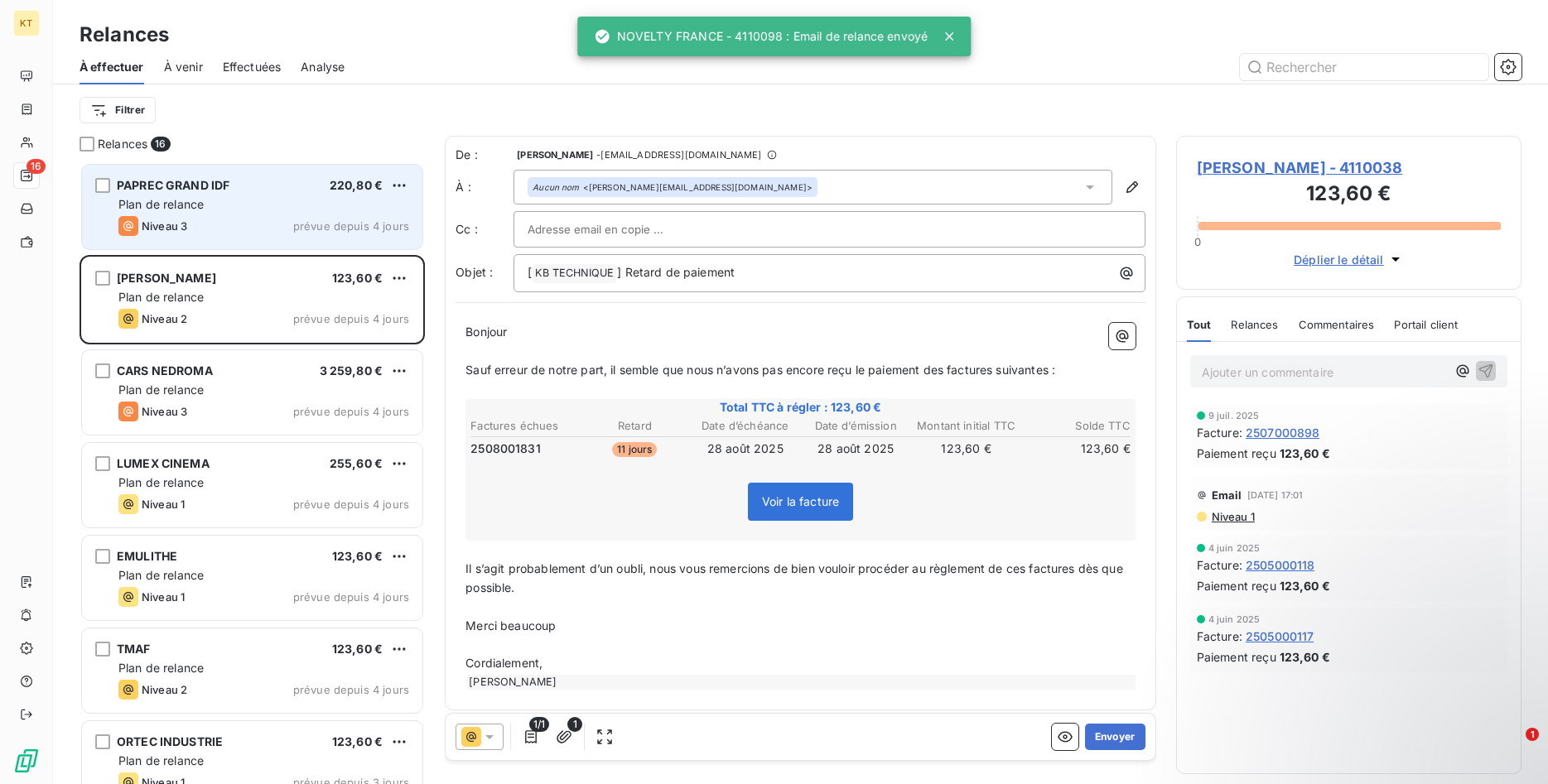
click at [182, 216] on div "Niveau 3" at bounding box center [153, 226] width 69 height 19
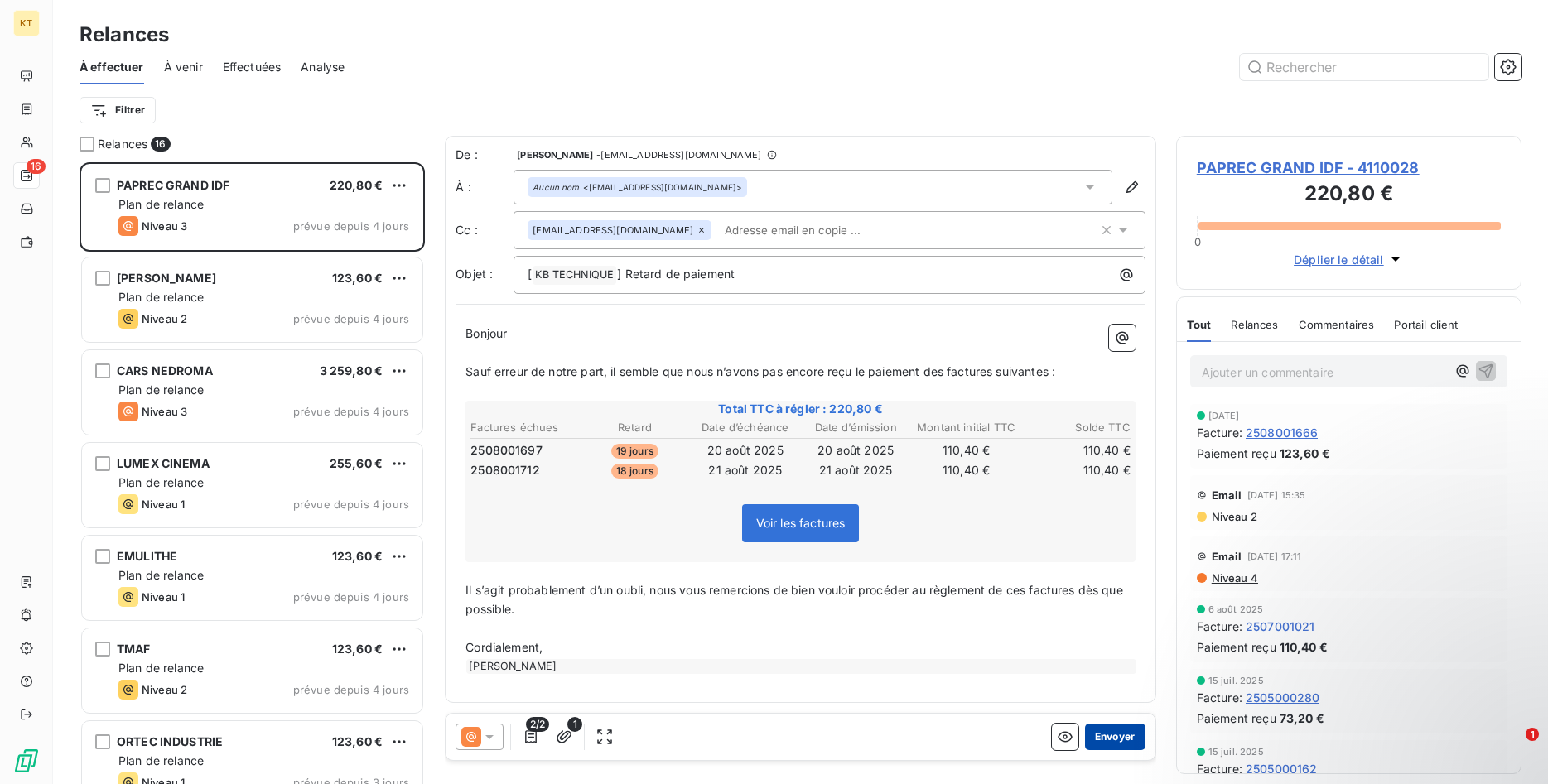
click at [1126, 742] on button "Envoyer" at bounding box center [1115, 737] width 60 height 27
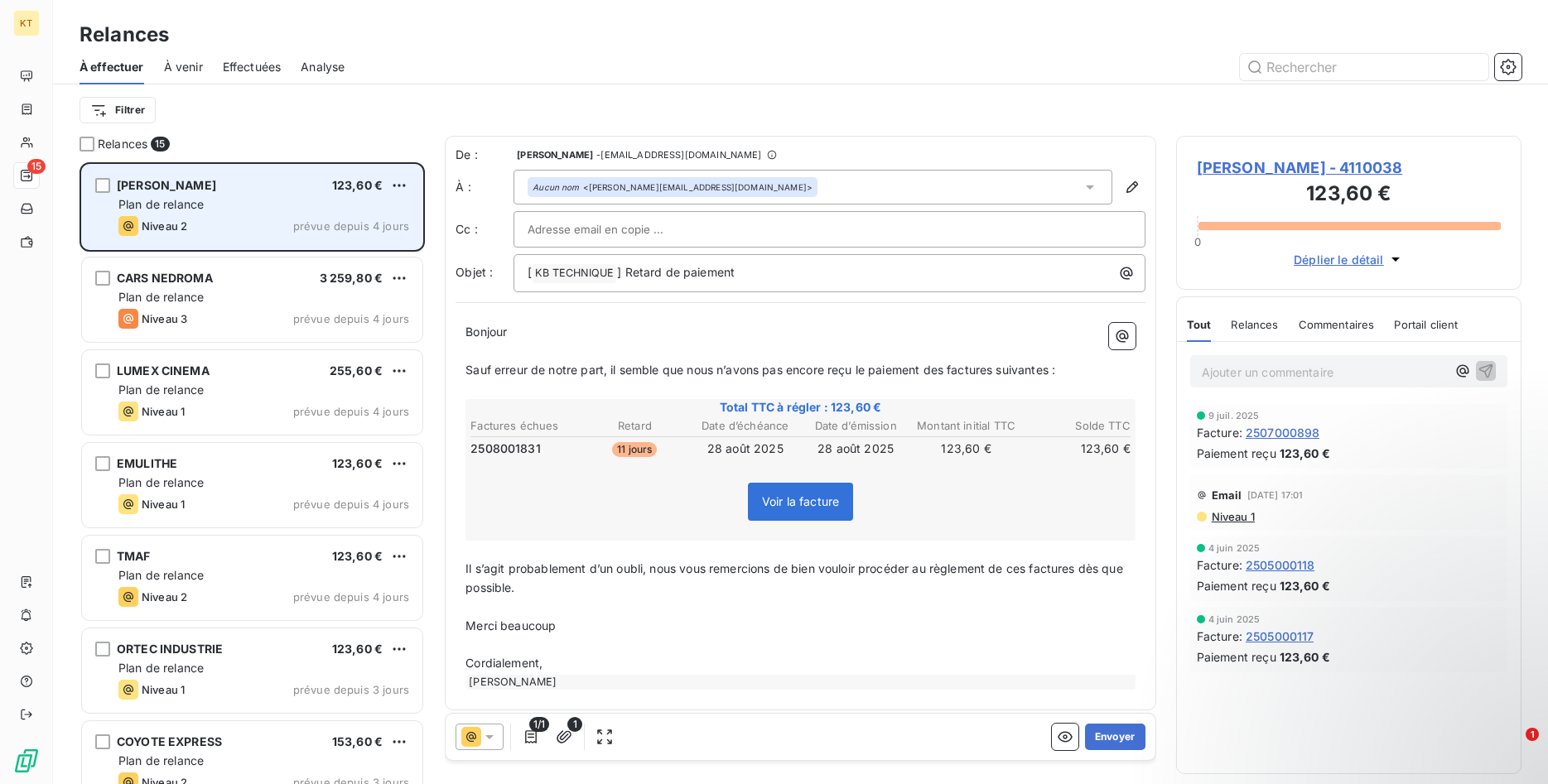
click at [219, 222] on div "Niveau 2 prévue depuis 4 jours" at bounding box center [264, 226] width 290 height 19
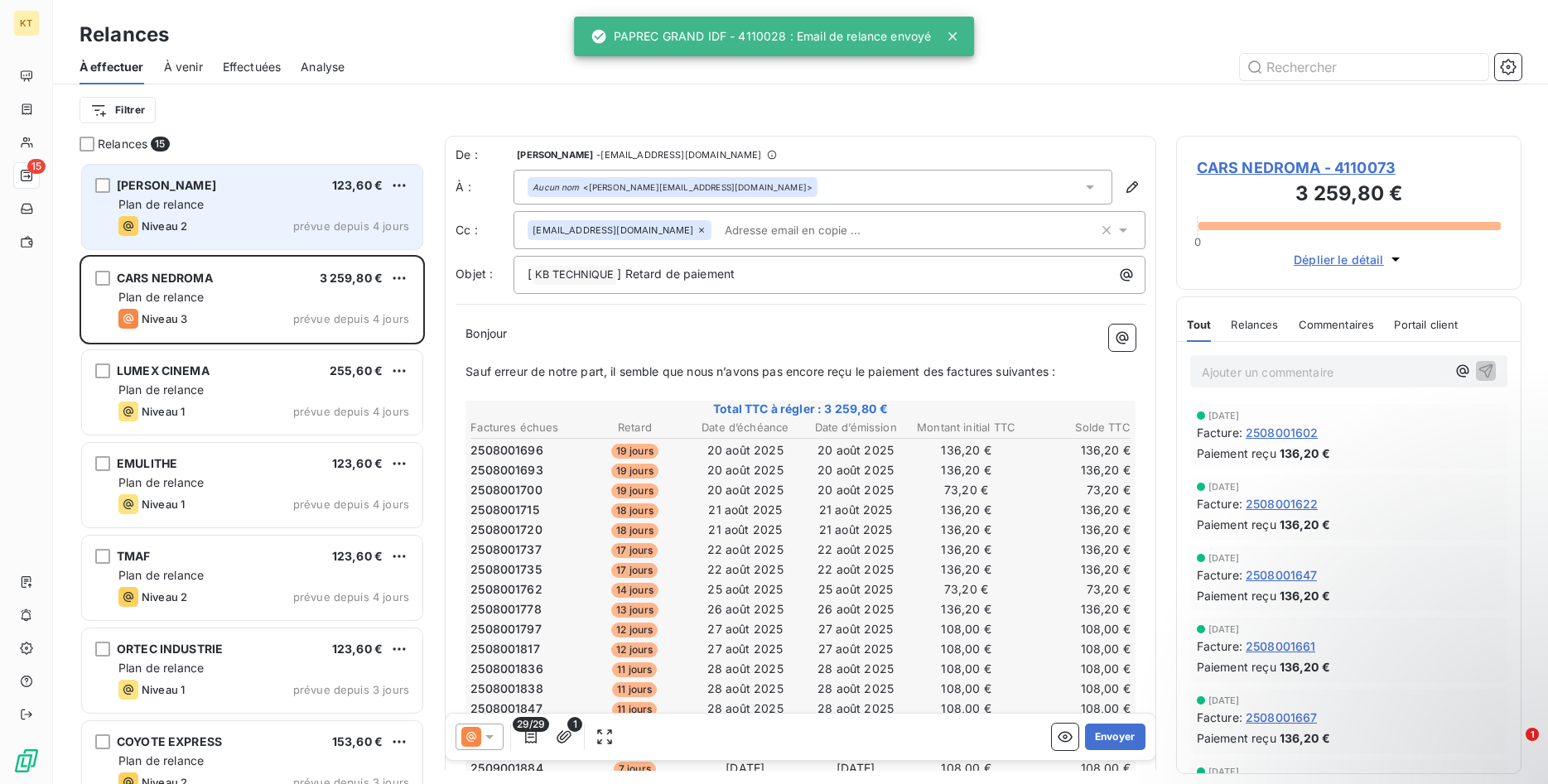
click at [188, 219] on div "Niveau 2 prévue depuis 4 jours" at bounding box center [264, 226] width 290 height 19
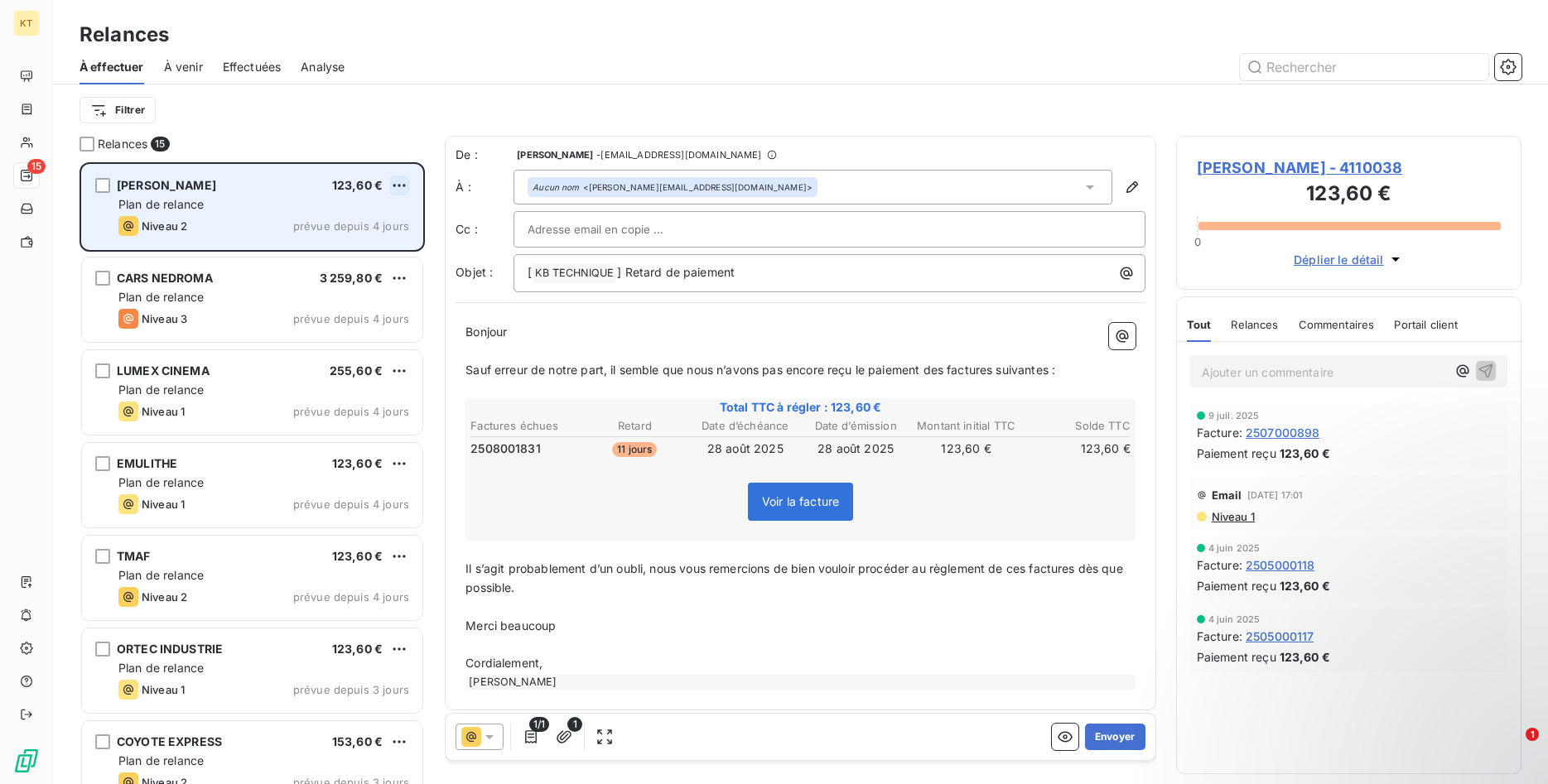
click at [402, 188] on html "KT 15 Relances À effectuer À venir Effectuées Analyse Filtrer Relances 15 [PERS…" at bounding box center [774, 392] width 1548 height 784
click at [342, 242] on div "Passer cette action" at bounding box center [327, 249] width 148 height 27
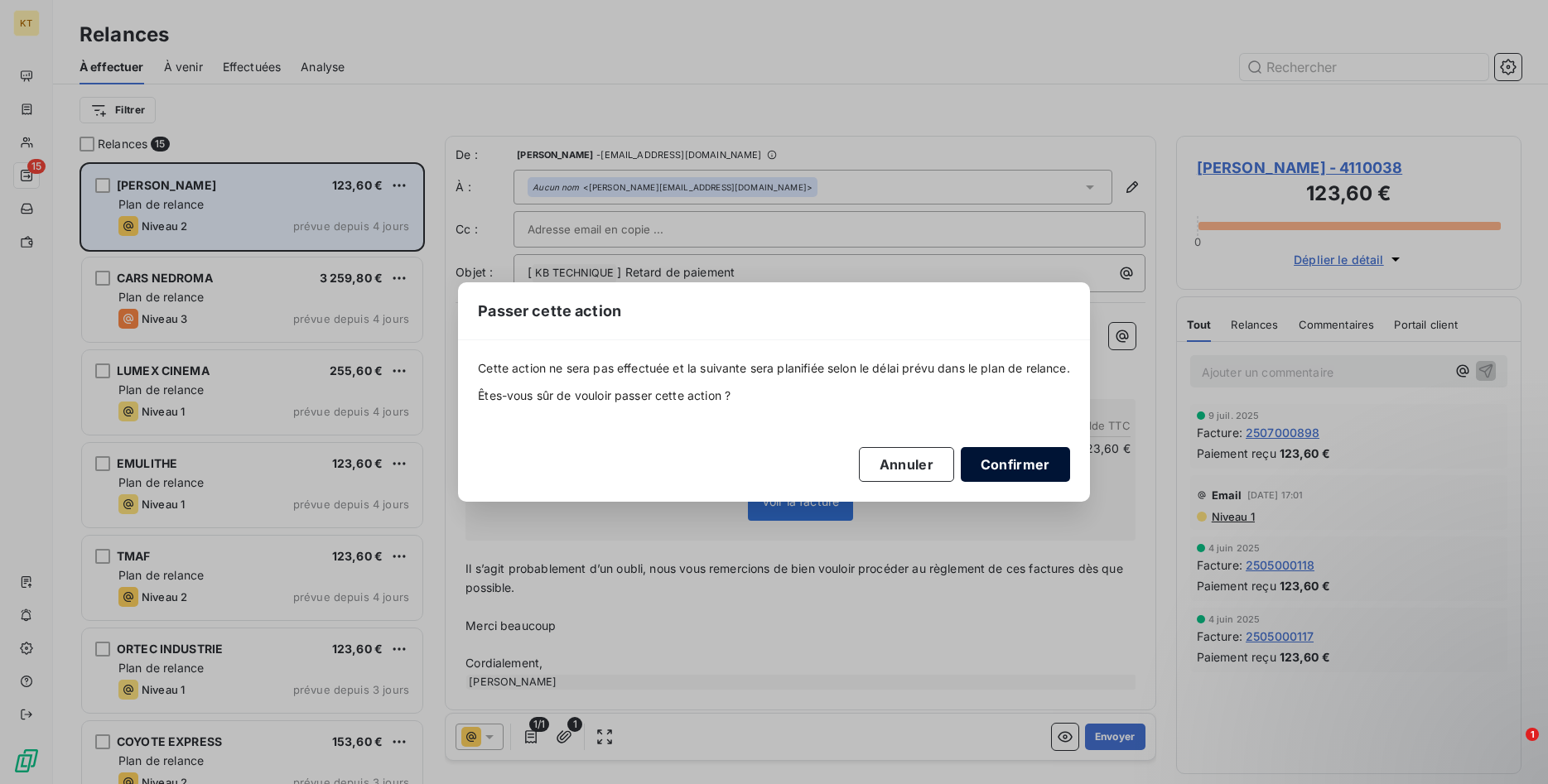
click at [1036, 468] on button "Confirmer" at bounding box center [1014, 464] width 109 height 35
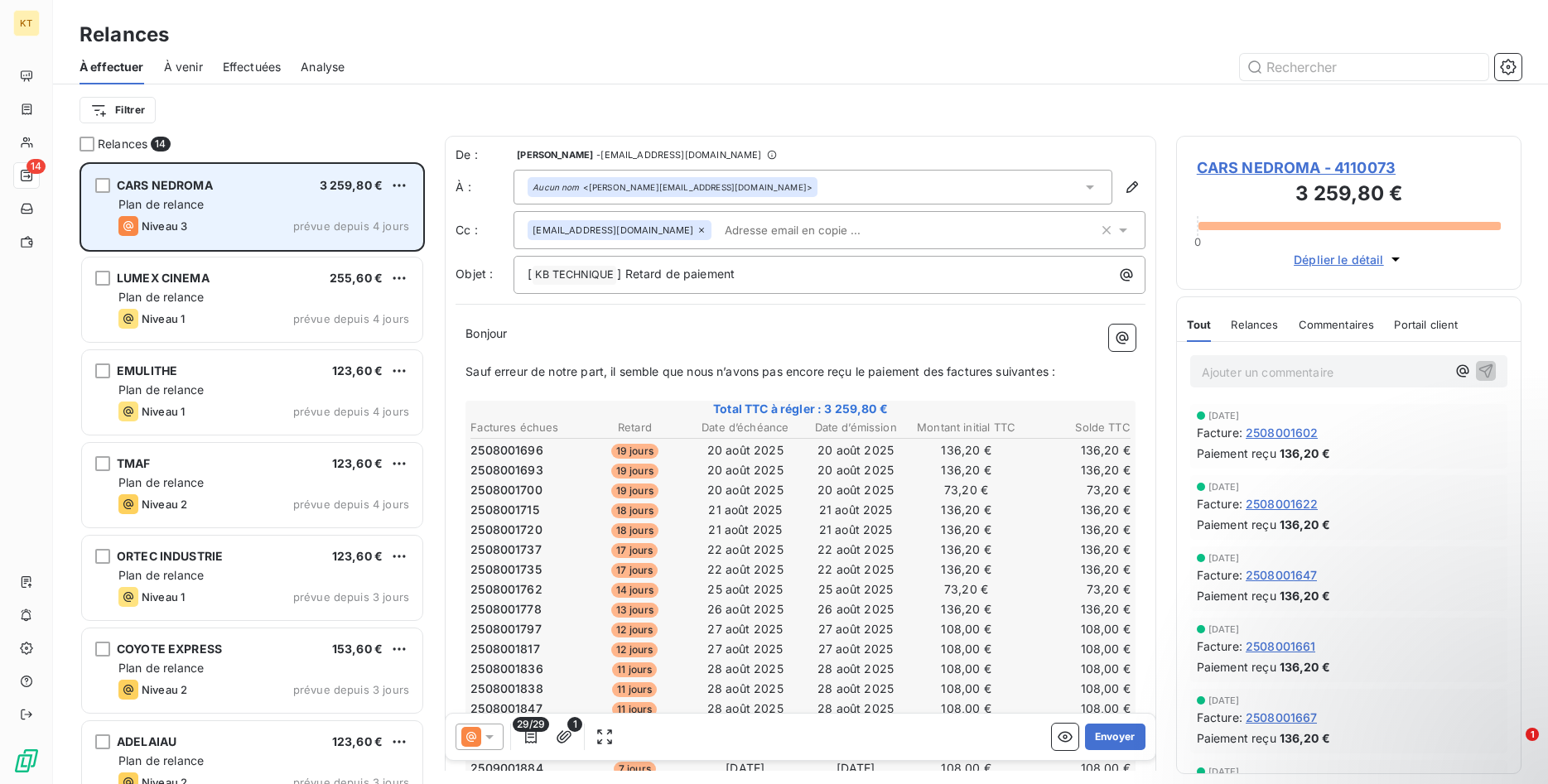
click at [197, 211] on span "Plan de relance" at bounding box center [161, 204] width 85 height 14
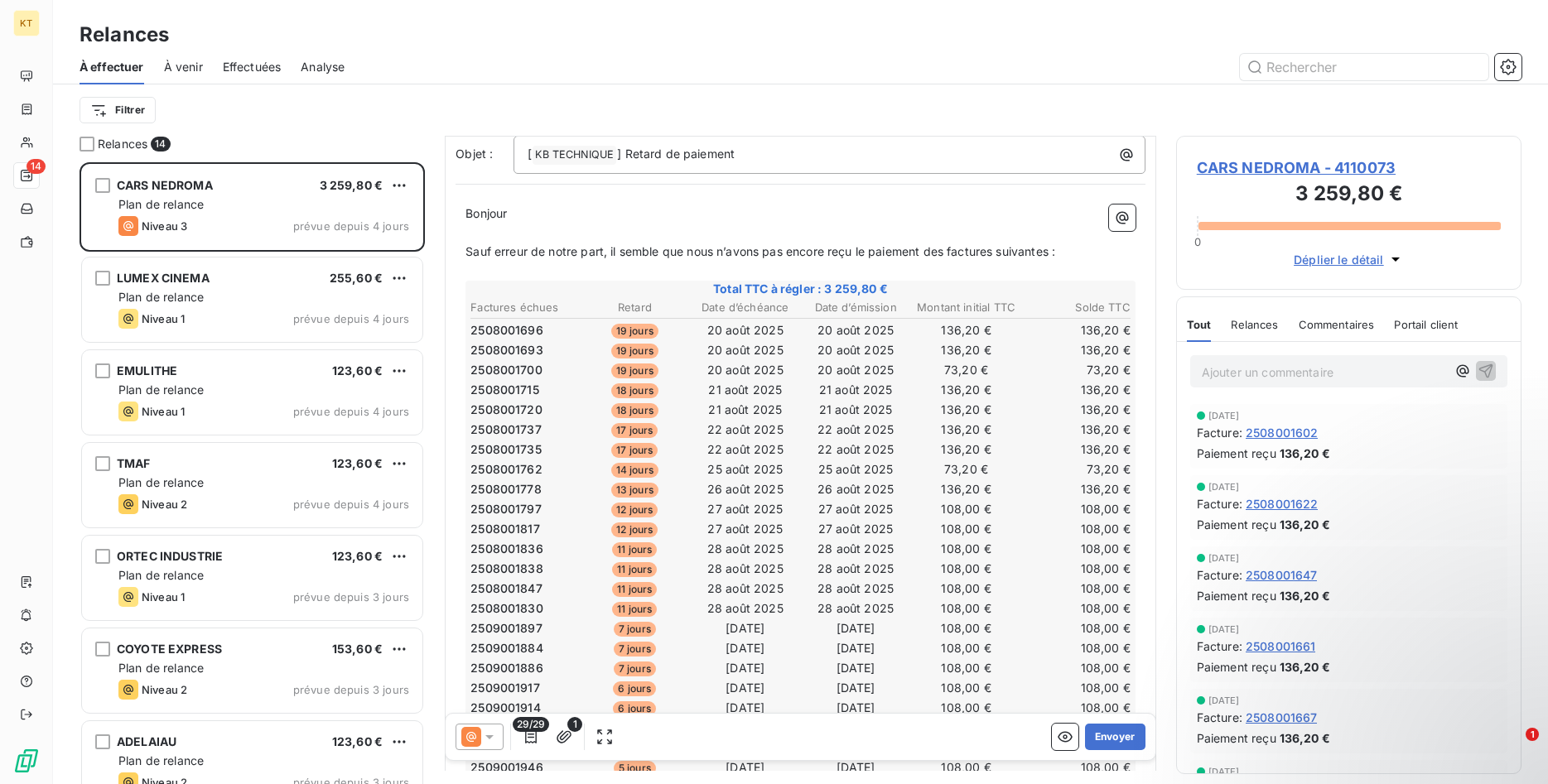
scroll to position [170, 0]
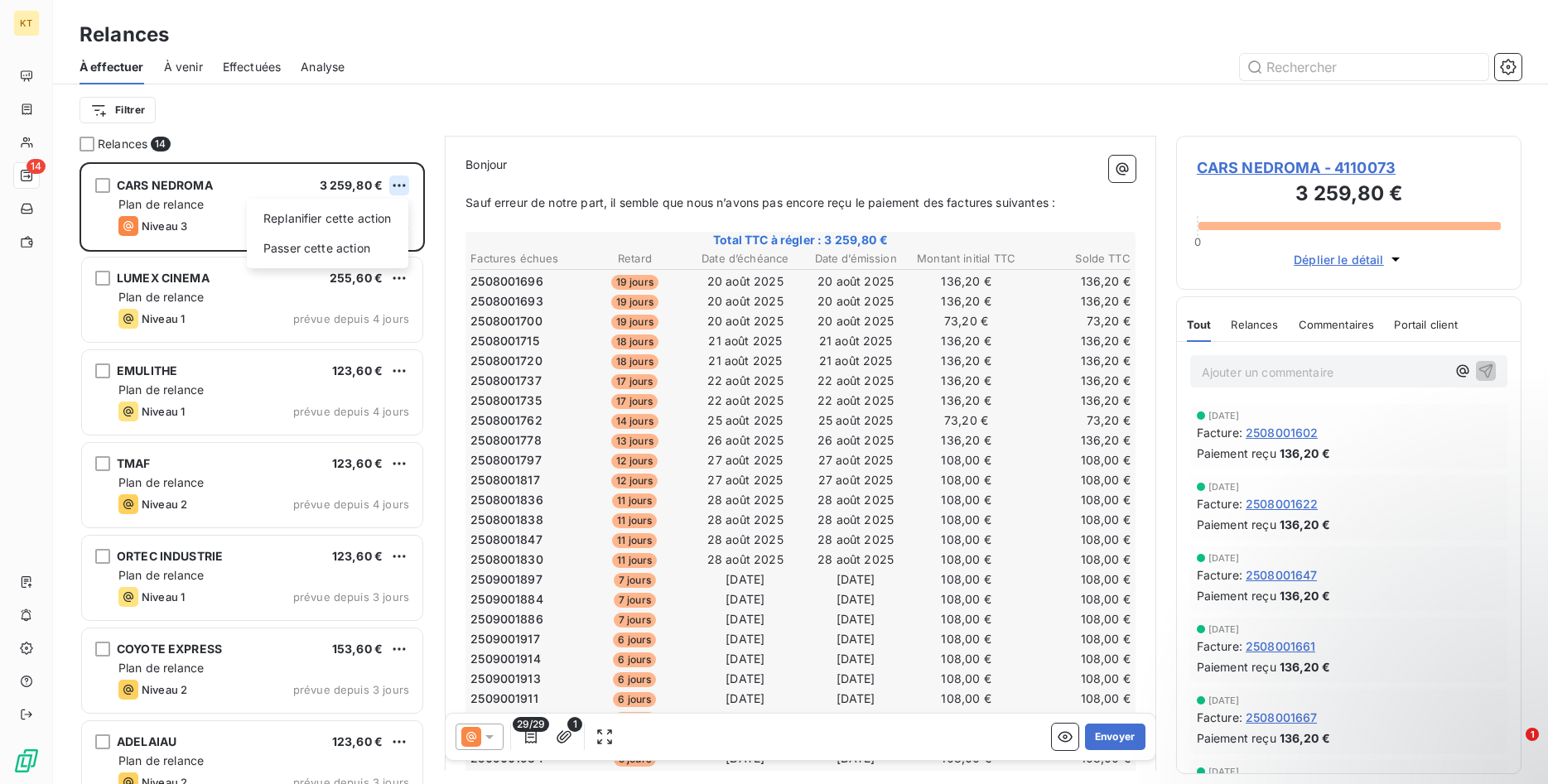
click at [393, 188] on html "KT 14 Relances À effectuer À venir Effectuées Analyse Filtrer Relances 14 CARS …" at bounding box center [774, 392] width 1548 height 784
click at [350, 244] on div "Passer cette action" at bounding box center [327, 249] width 148 height 27
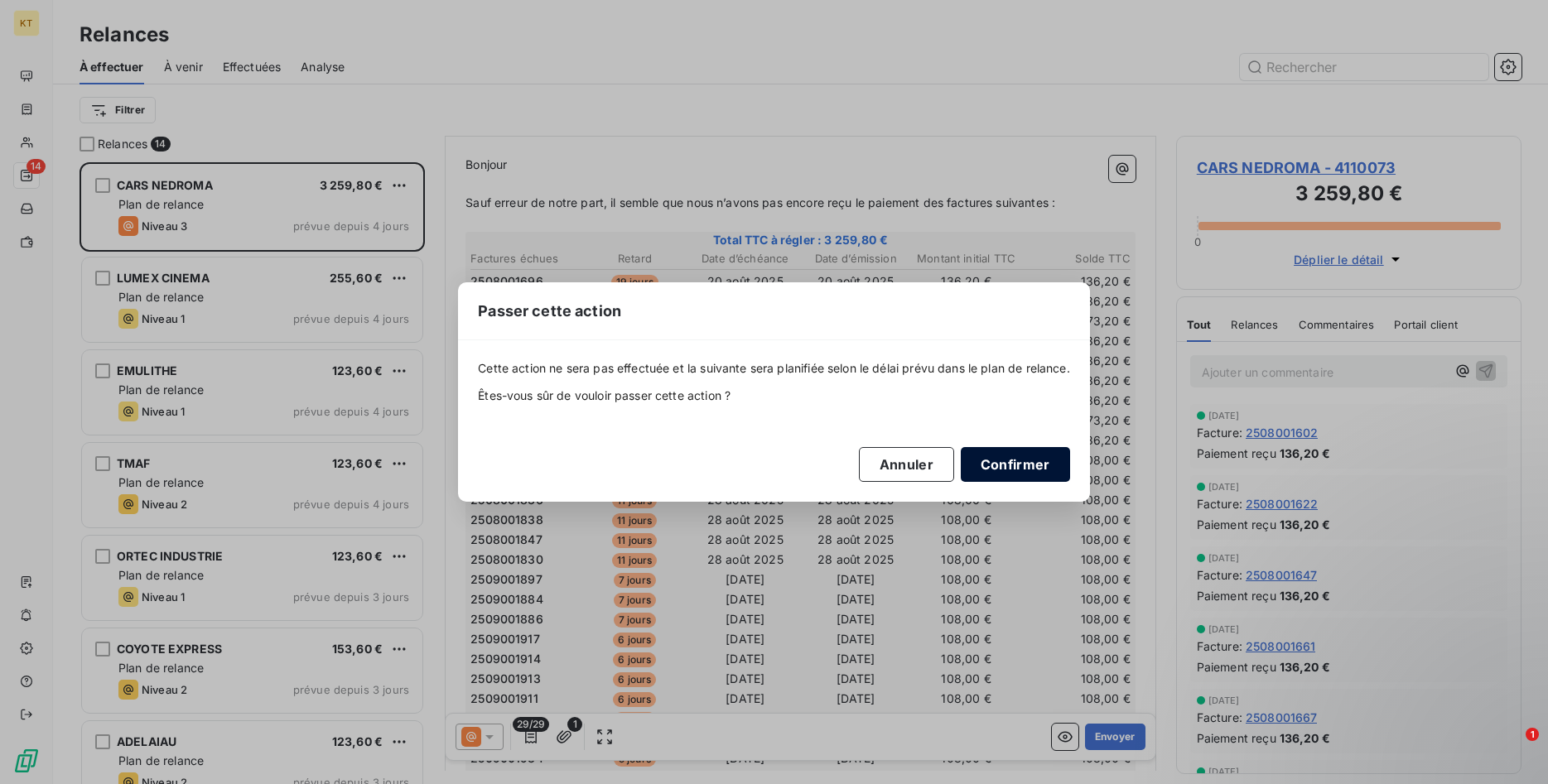
click at [1061, 473] on button "Confirmer" at bounding box center [1014, 464] width 109 height 35
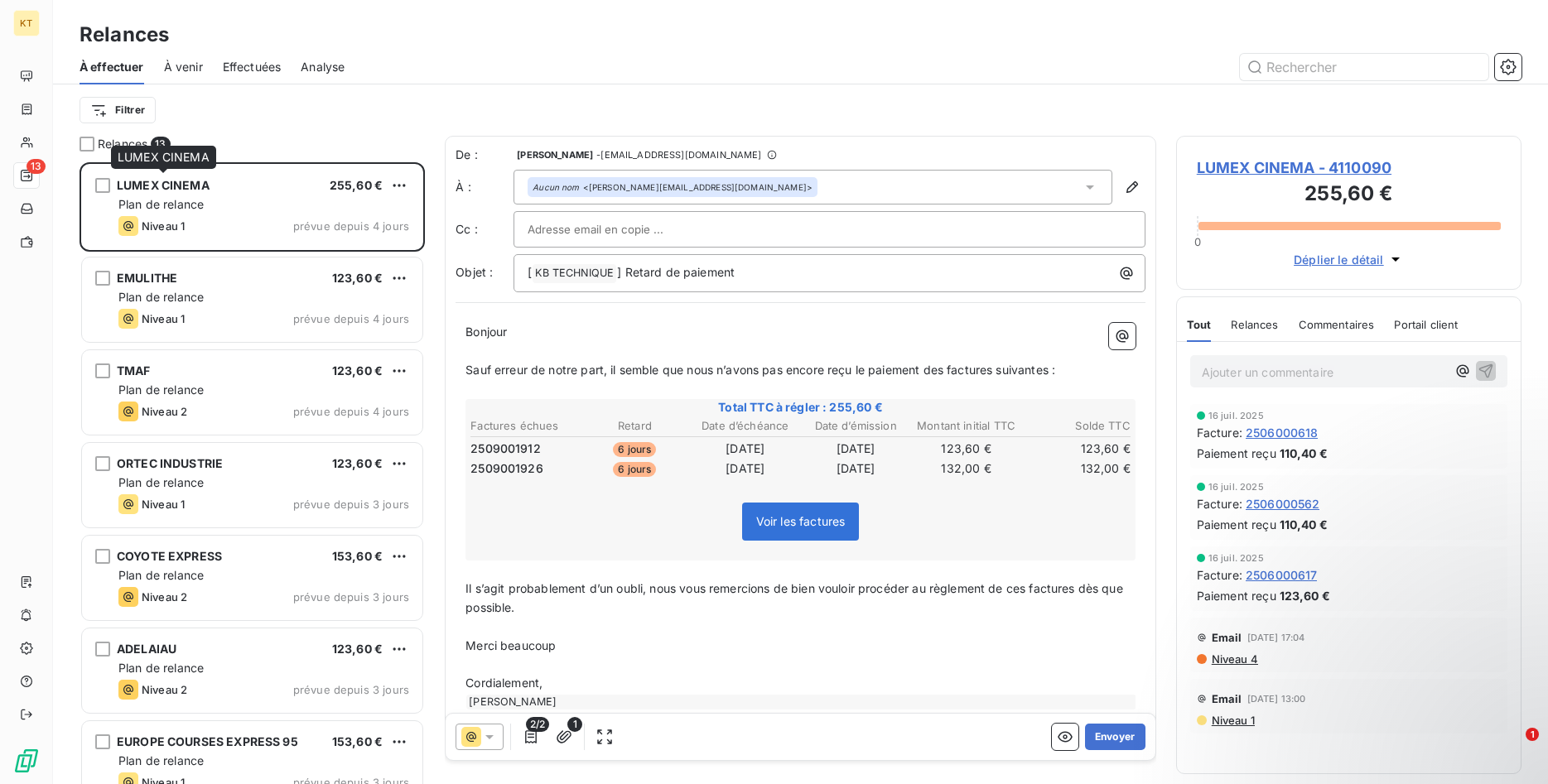
click at [210, 191] on span "LUMEX CINEMA" at bounding box center [163, 185] width 93 height 14
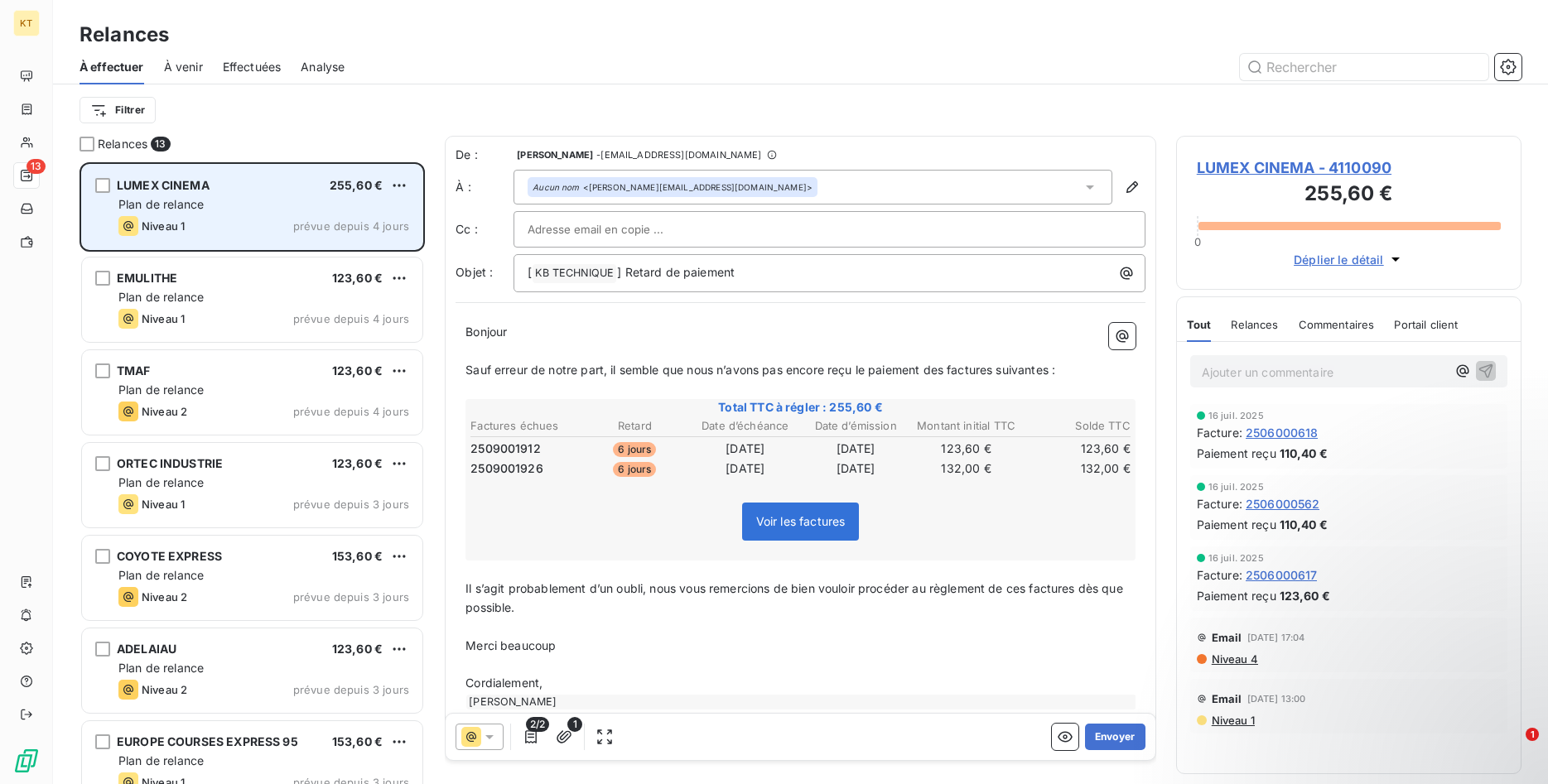
click at [272, 208] on div "Plan de relance" at bounding box center [264, 204] width 290 height 17
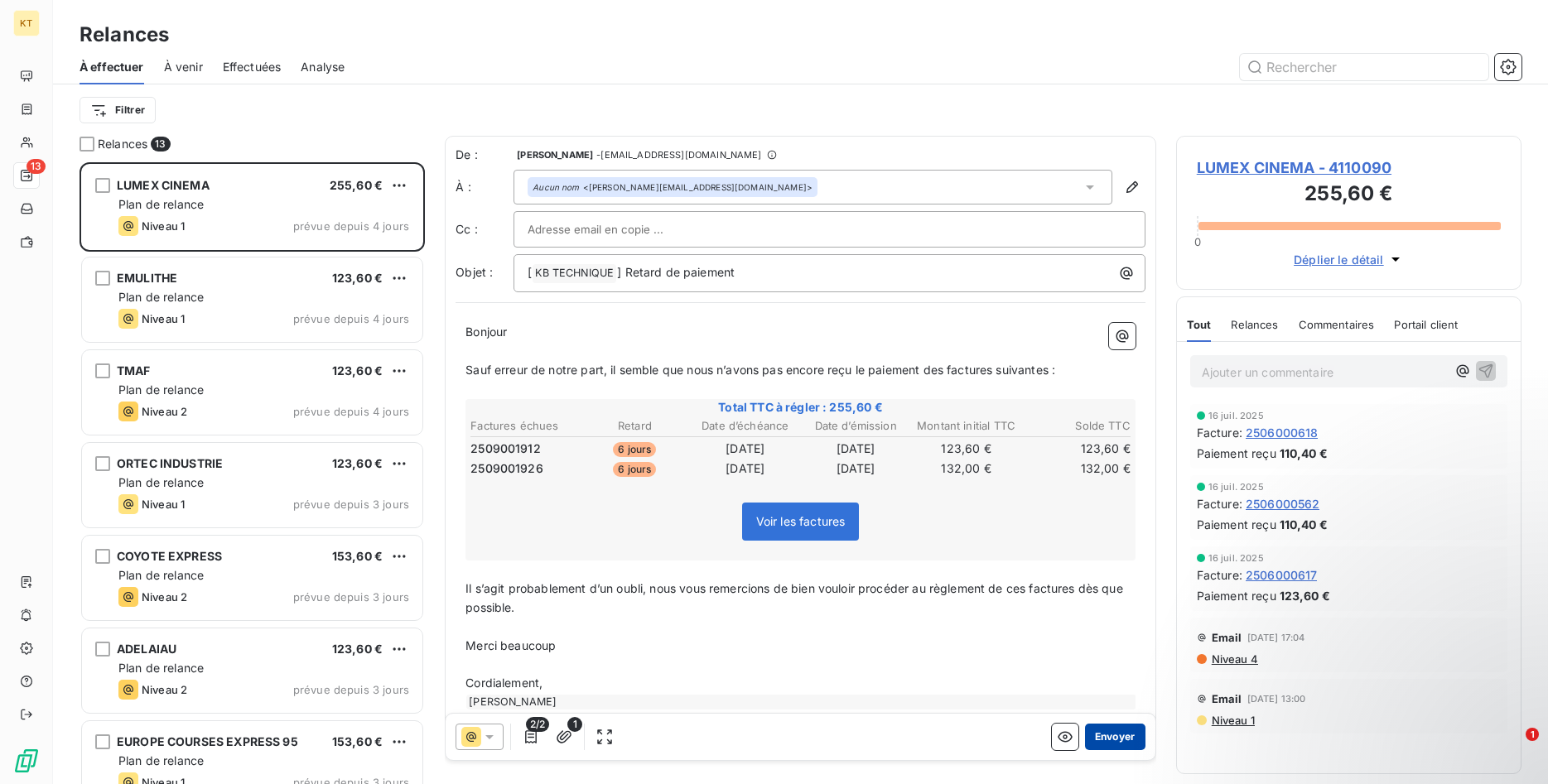
click at [1121, 739] on button "Envoyer" at bounding box center [1115, 737] width 60 height 27
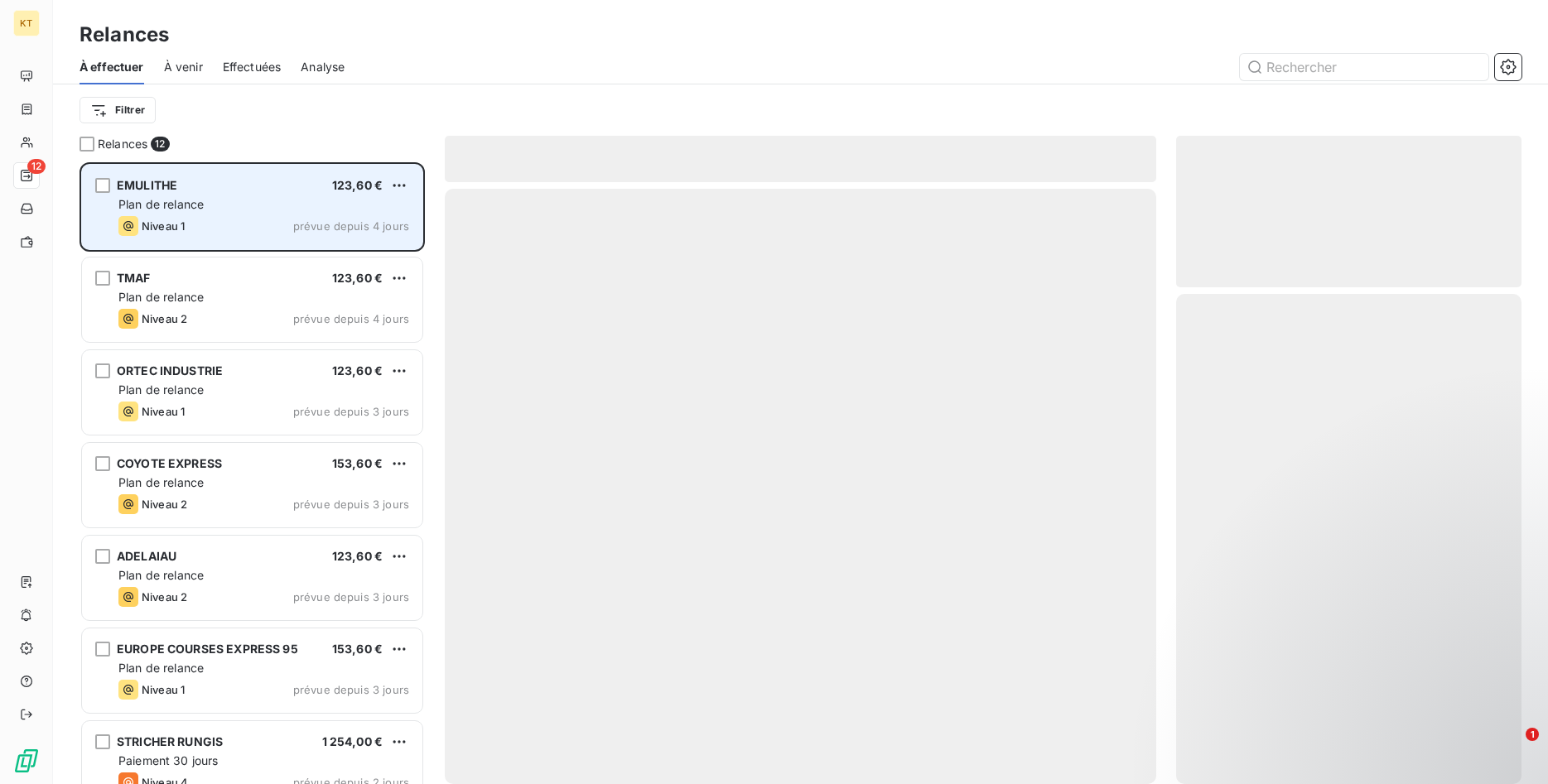
click at [196, 202] on span "Plan de relance" at bounding box center [161, 204] width 85 height 14
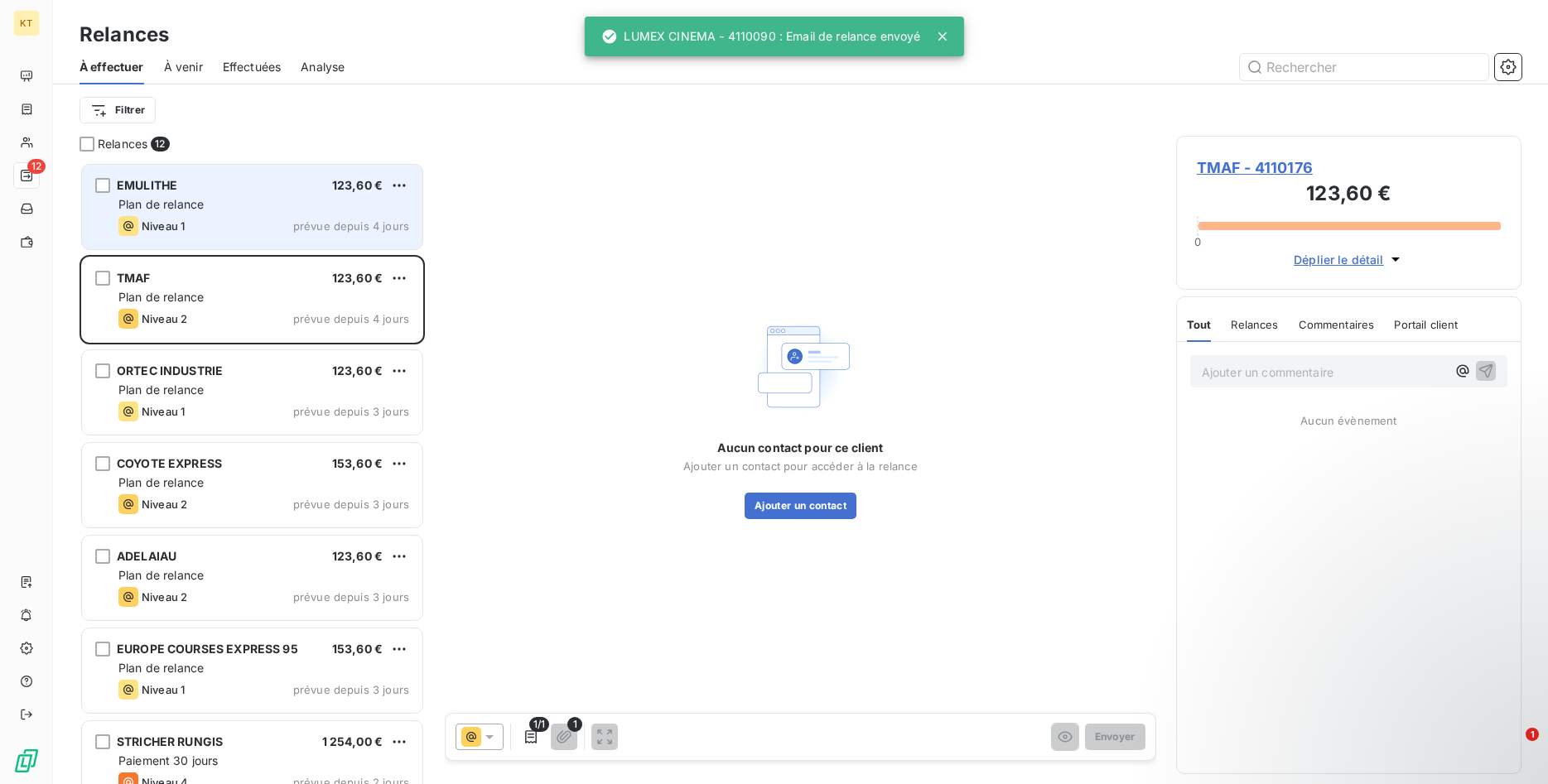
click at [225, 181] on div "EMULITHE 123,60 €" at bounding box center [264, 185] width 290 height 15
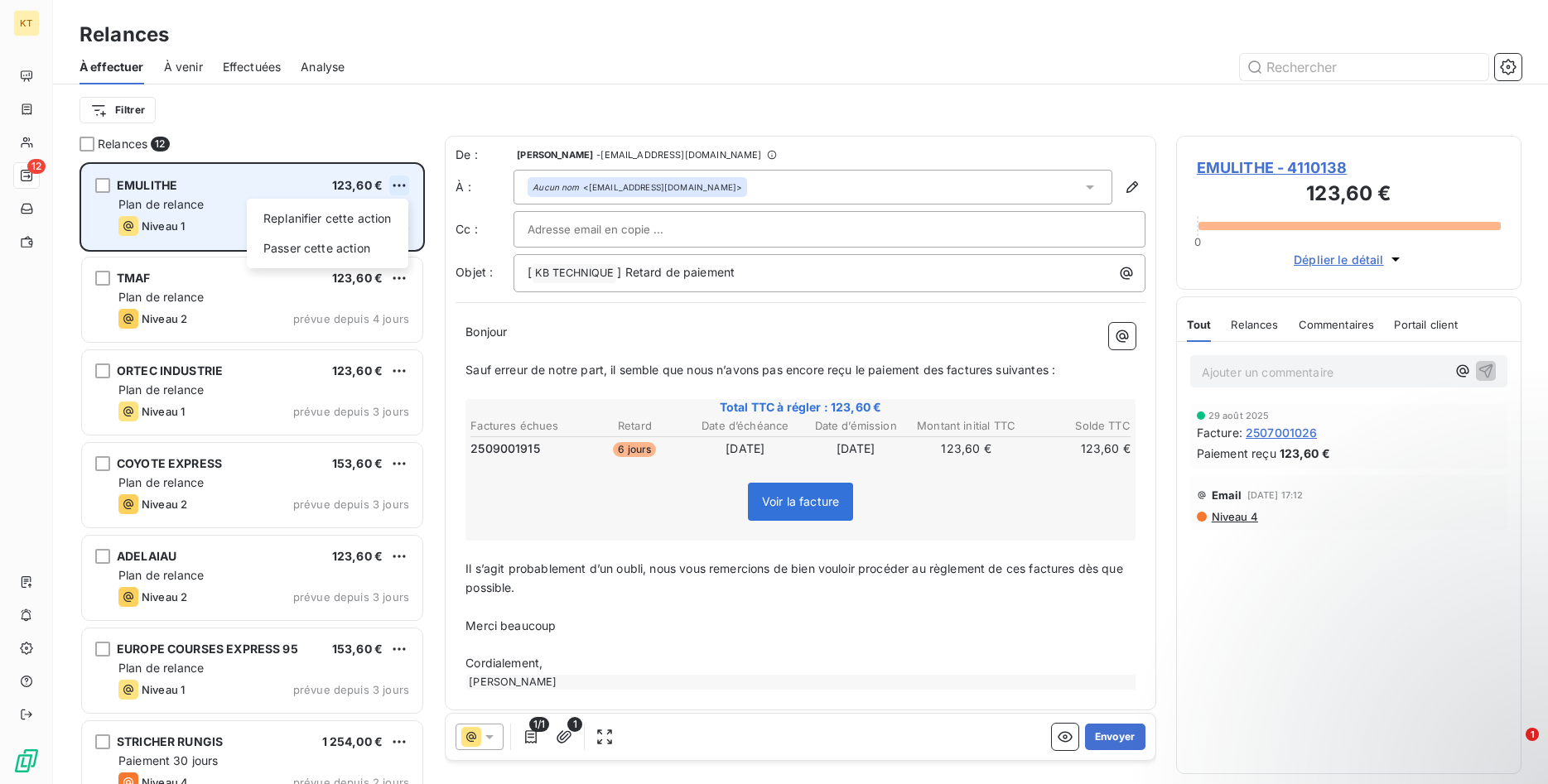
click at [396, 180] on html "KT 12 Relances À effectuer À venir Effectuées Analyse Filtrer Relances 12 EMULI…" at bounding box center [774, 392] width 1548 height 784
click at [339, 250] on div "Passer cette action" at bounding box center [327, 249] width 148 height 27
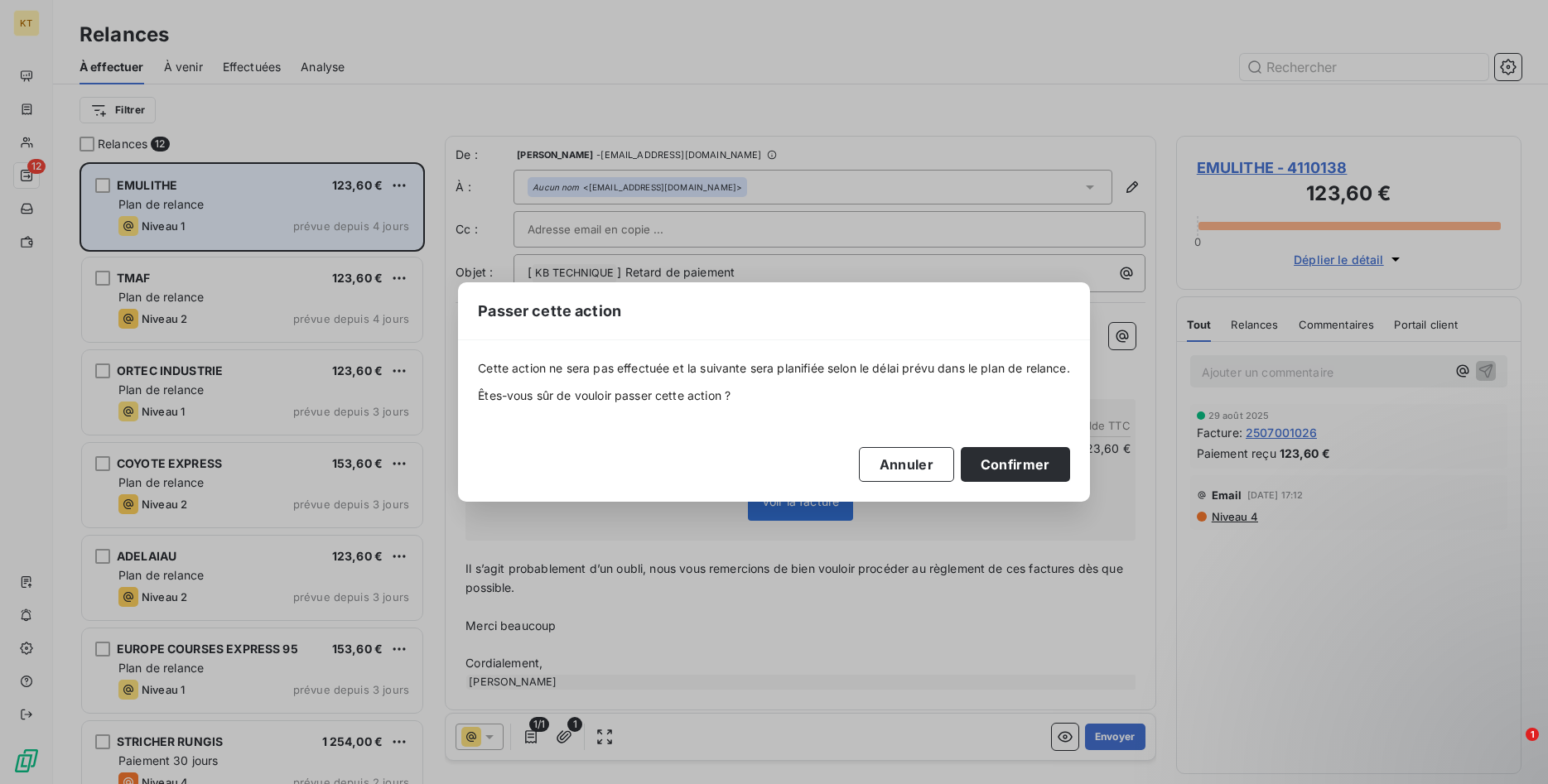
click at [1074, 451] on div "Cette action ne sera pas effectuée et la suivante sera planifiée selon le délai…" at bounding box center [774, 421] width 632 height 161
click at [1023, 470] on button "Confirmer" at bounding box center [1014, 464] width 109 height 35
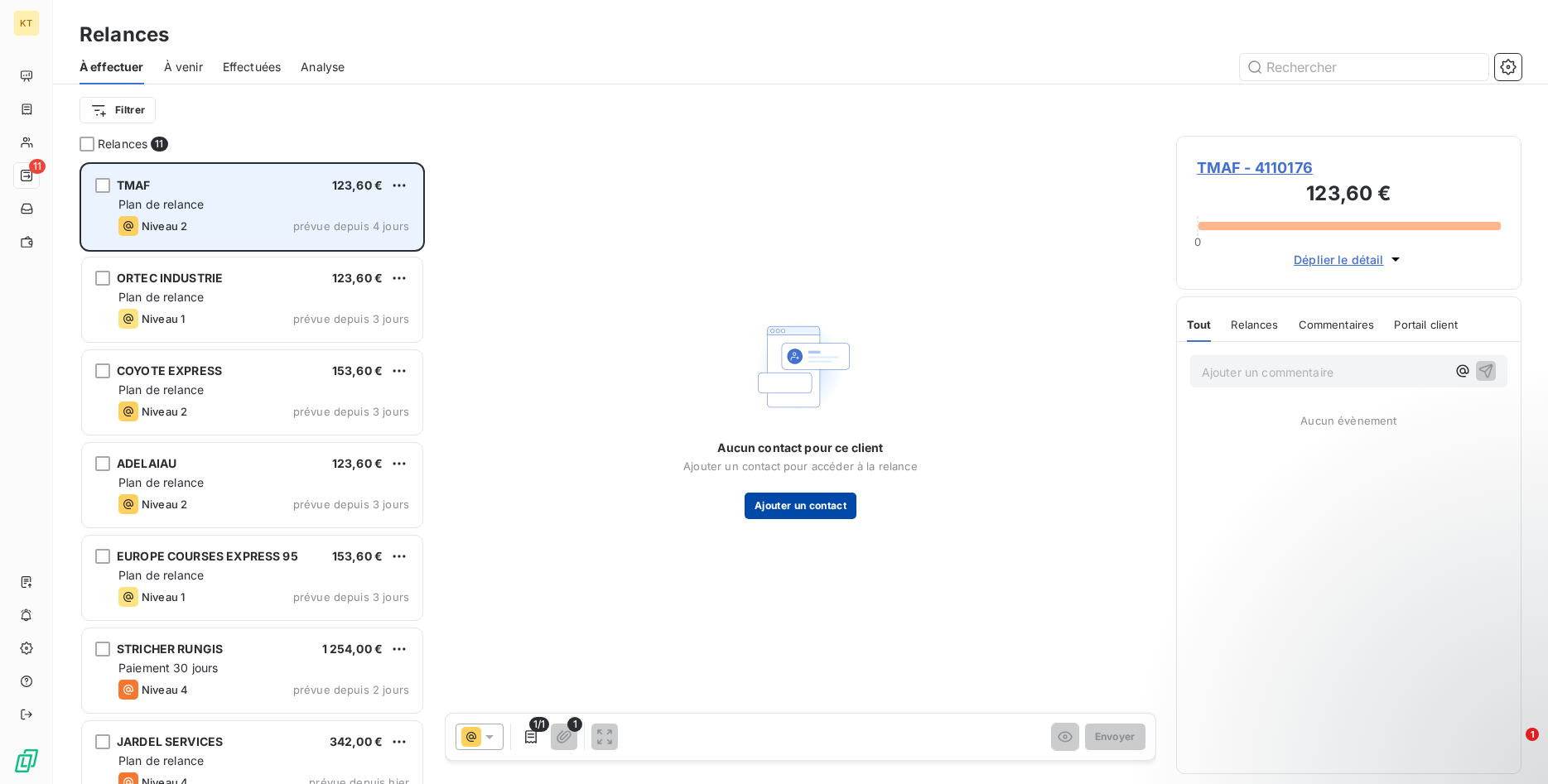
click at [789, 512] on button "Ajouter un contact" at bounding box center [800, 506] width 112 height 27
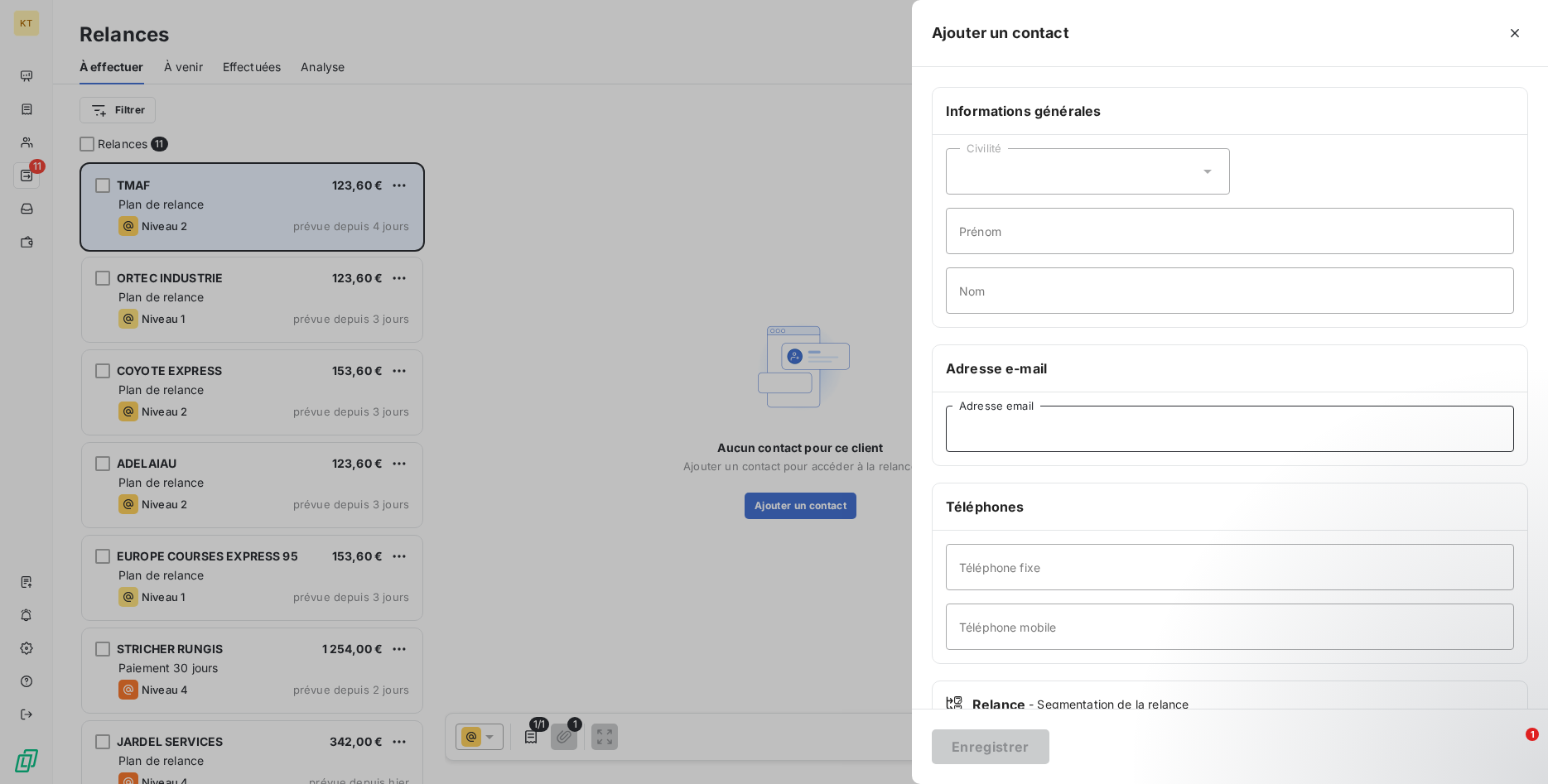
click at [1038, 441] on input "Adresse email" at bounding box center [1229, 428] width 568 height 46
paste input "[EMAIL_ADDRESS][DOMAIN_NAME]"
type input "[EMAIL_ADDRESS][DOMAIN_NAME]"
click at [976, 751] on button "Enregistrer" at bounding box center [990, 746] width 118 height 35
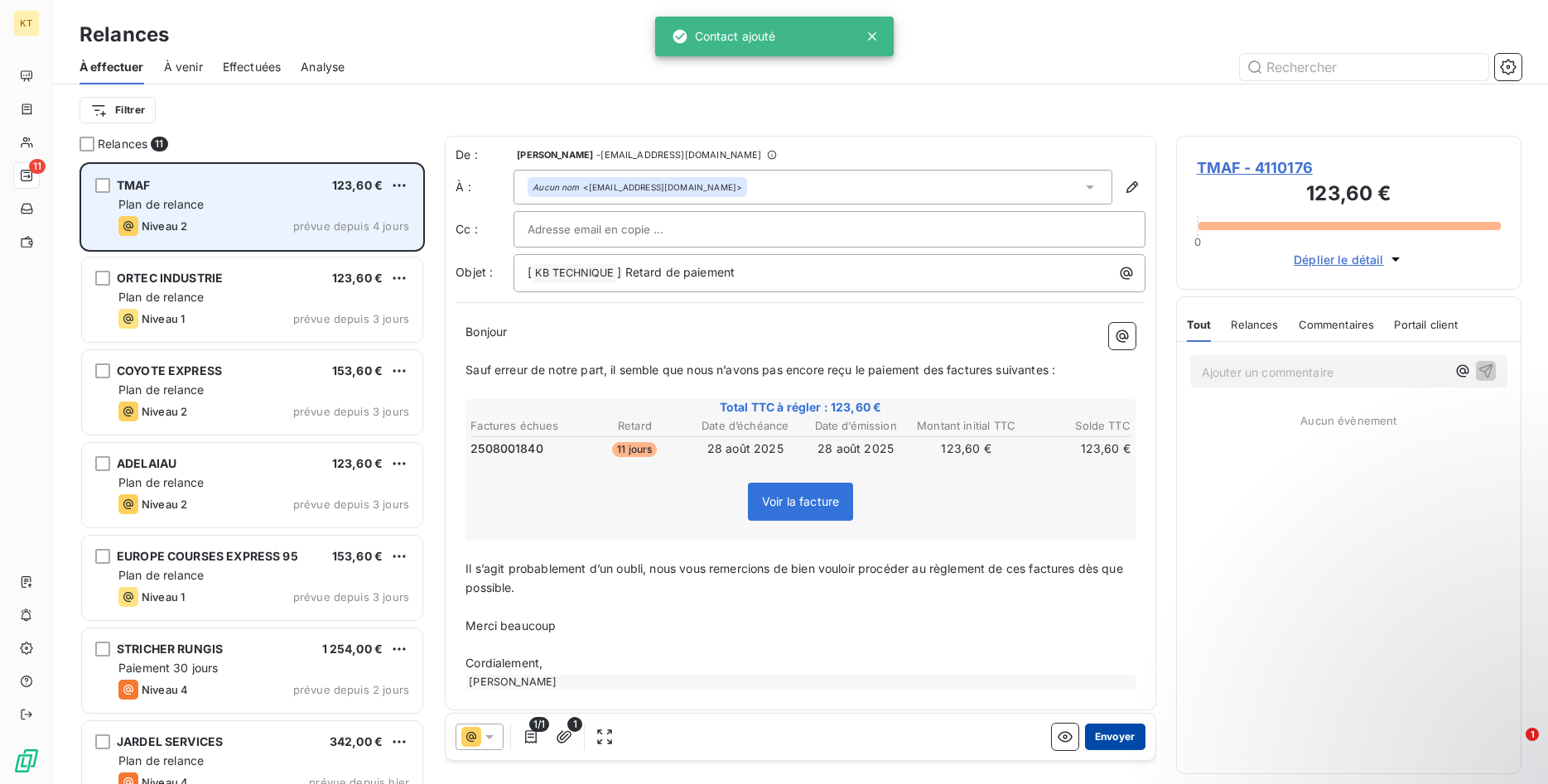
click at [1113, 740] on button "Envoyer" at bounding box center [1115, 737] width 60 height 27
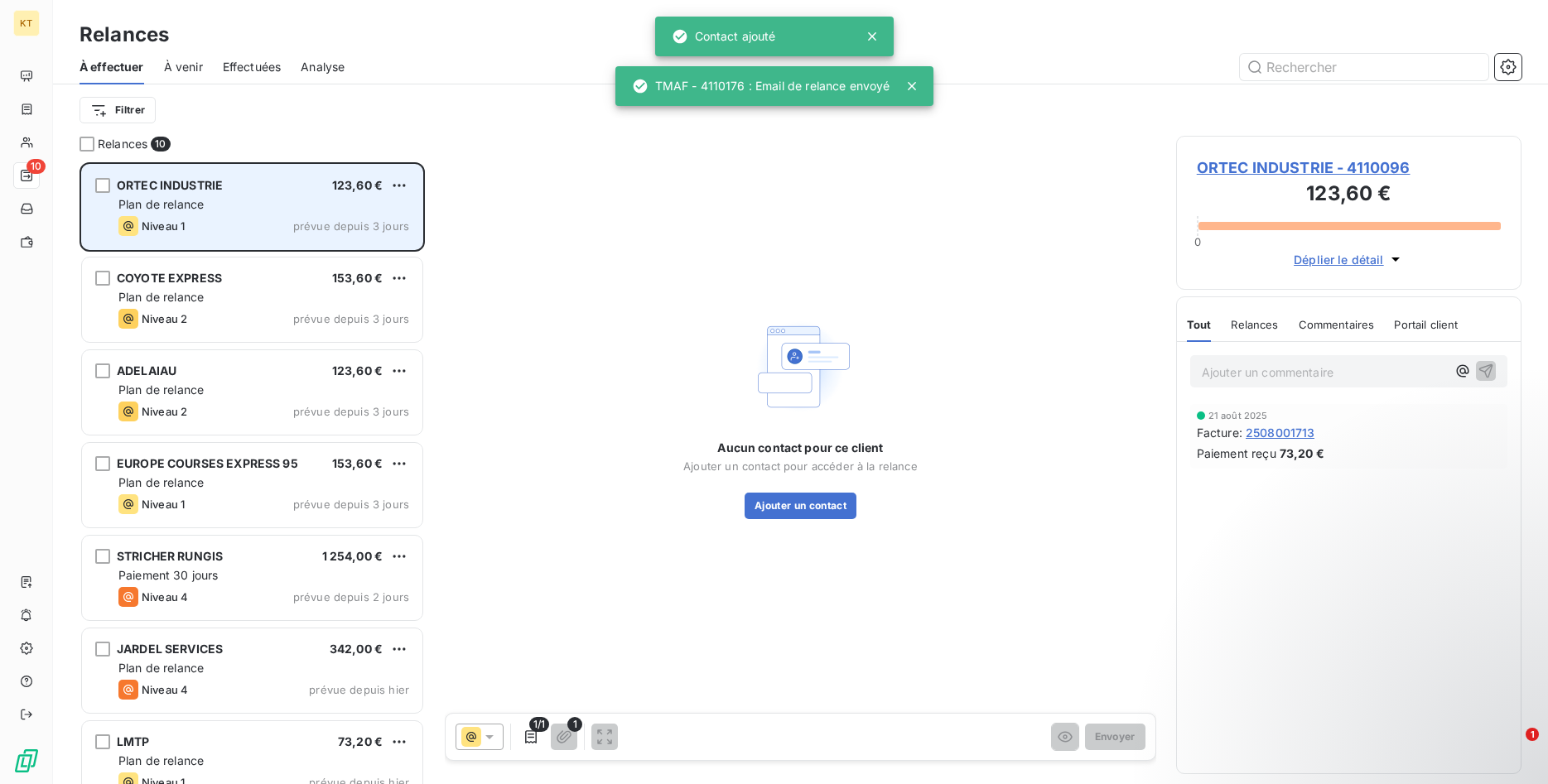
click at [204, 199] on span "Plan de relance" at bounding box center [161, 204] width 85 height 14
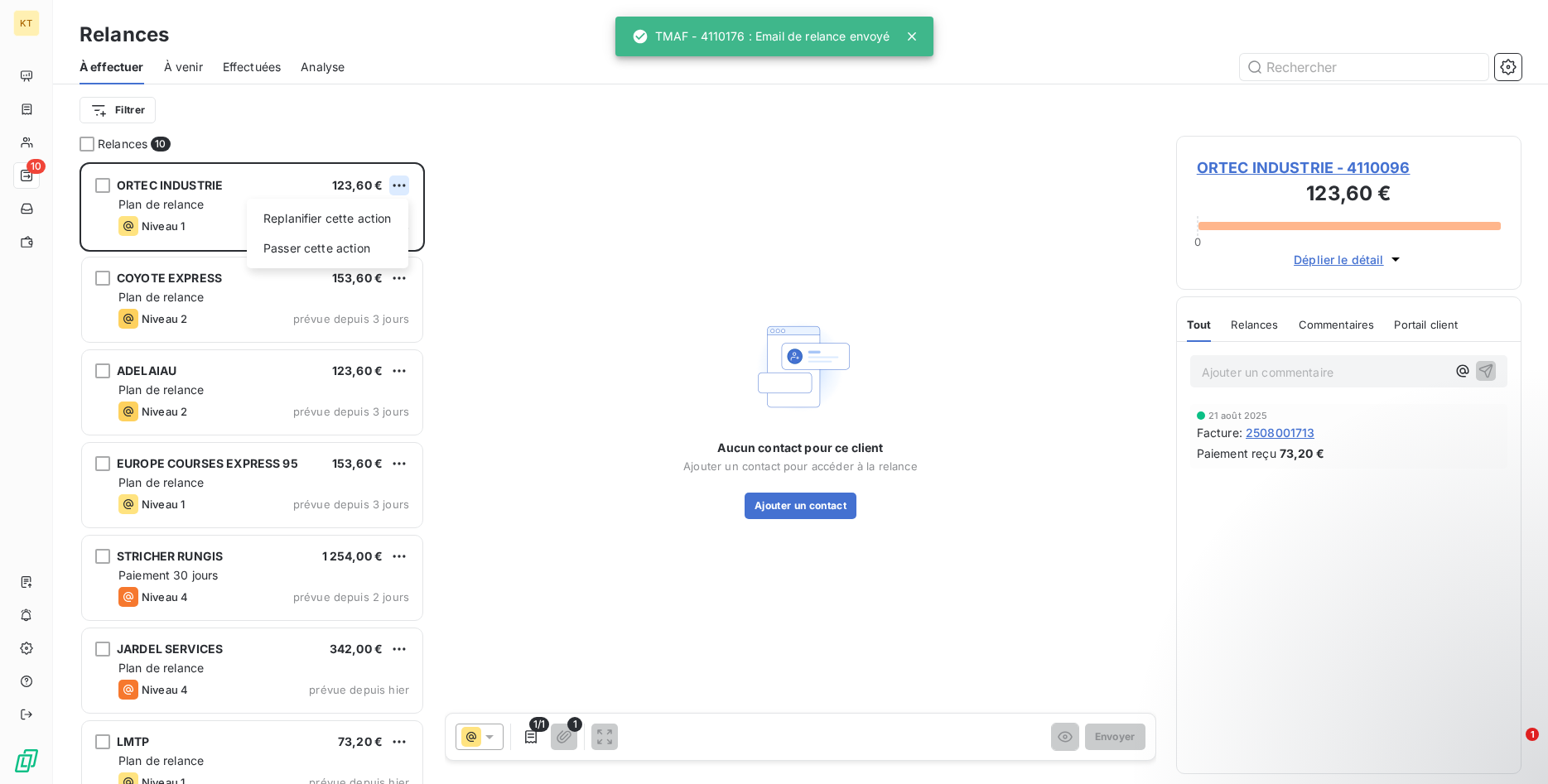
click at [392, 181] on html "KT 10 Relances À effectuer À venir Effectuées Analyse Filtrer Relances 10 ORTEC…" at bounding box center [774, 392] width 1548 height 784
click at [350, 251] on div "Passer cette action" at bounding box center [327, 249] width 148 height 27
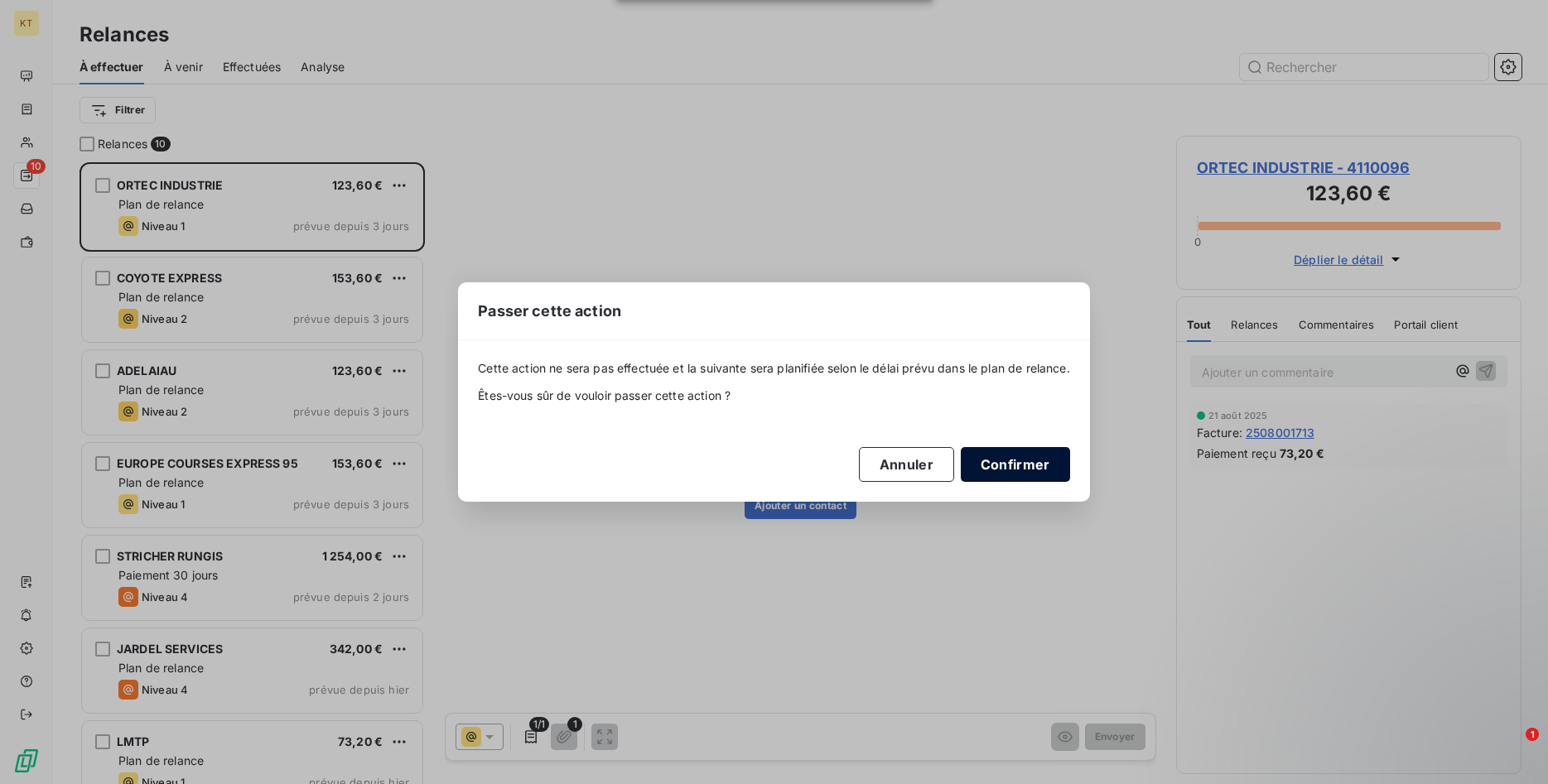
click at [1007, 459] on button "Confirmer" at bounding box center [1014, 464] width 109 height 35
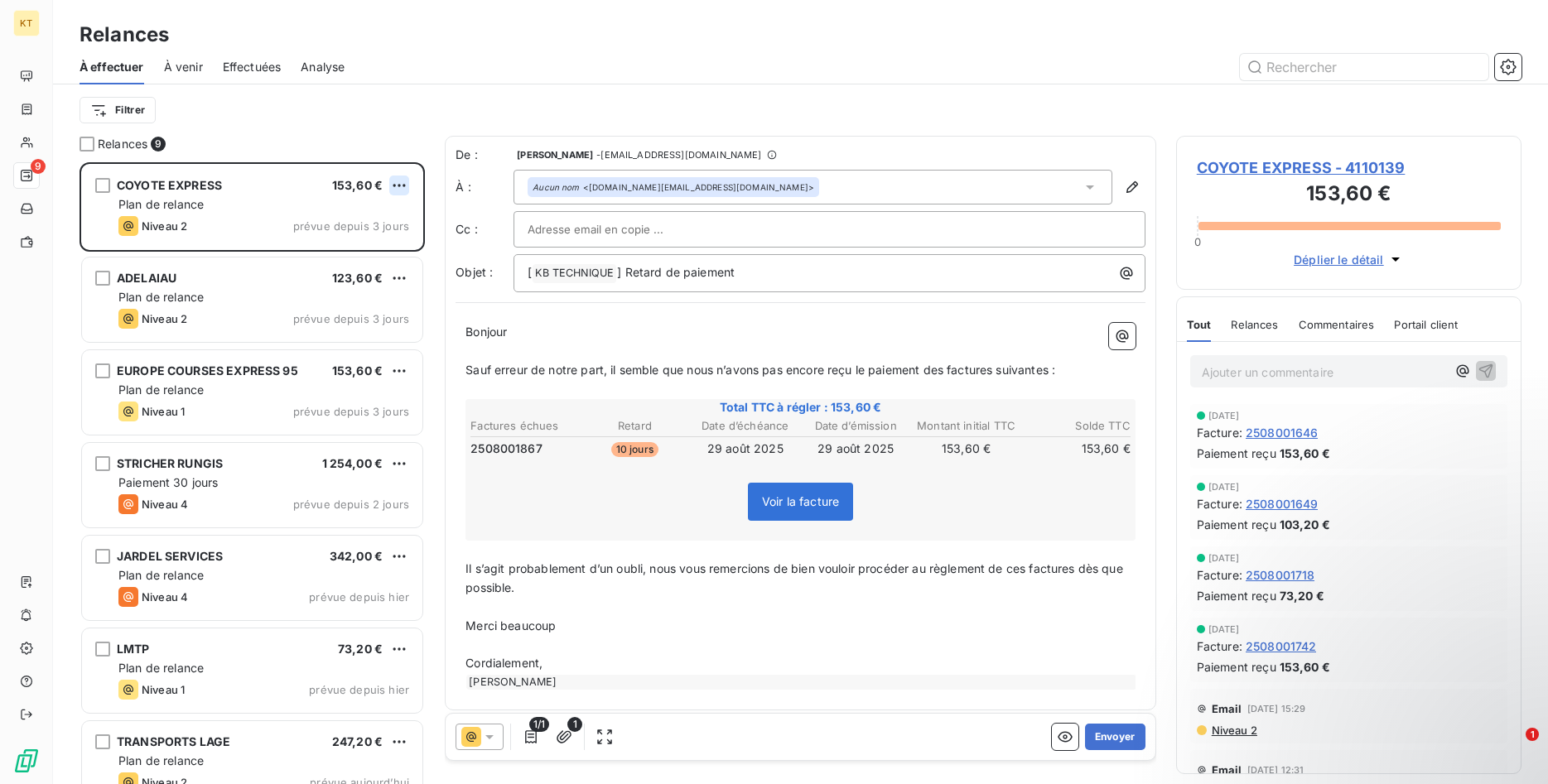
click at [405, 187] on html "KT 9 Relances À effectuer À venir Effectuées Analyse Filtrer Relances 9 COYOTE …" at bounding box center [774, 392] width 1548 height 784
click at [1112, 739] on html "KT 9 Relances À effectuer À venir Effectuées Analyse Filtrer Relances 9 COYOTE …" at bounding box center [774, 392] width 1548 height 784
click at [1112, 739] on button "Envoyer" at bounding box center [1115, 737] width 60 height 27
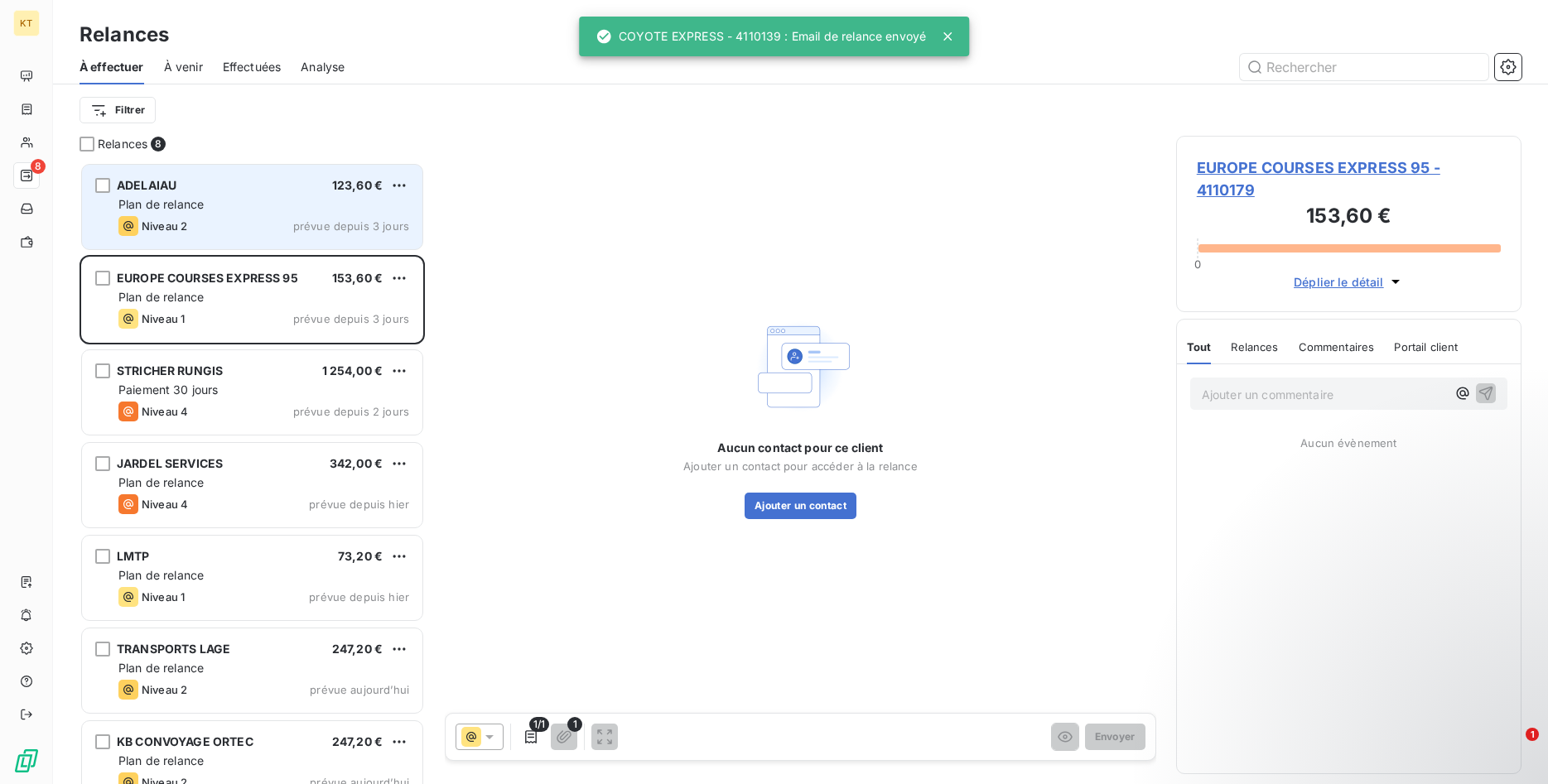
click at [228, 207] on div "Plan de relance" at bounding box center [264, 204] width 290 height 17
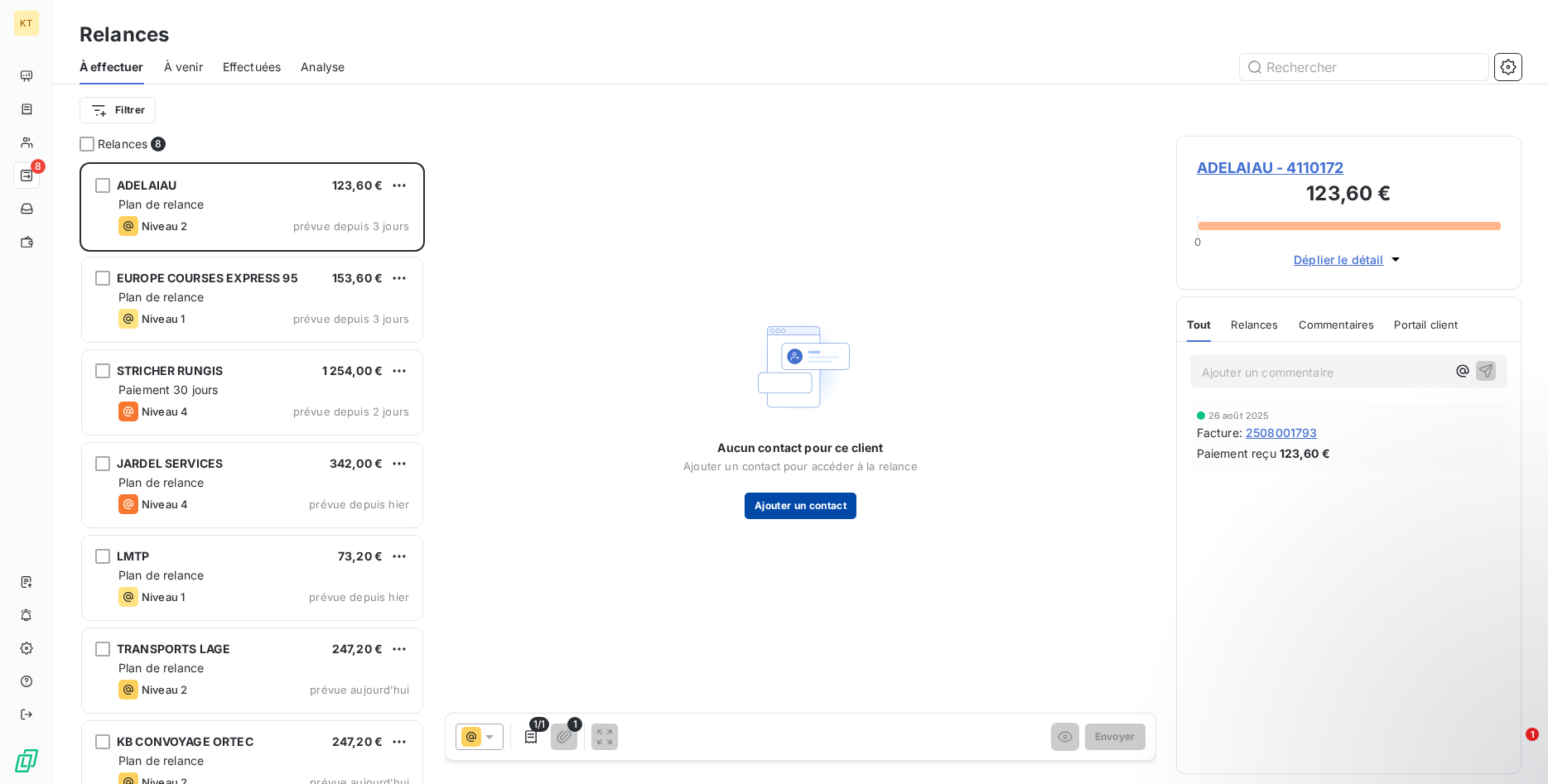
click at [834, 502] on button "Ajouter un contact" at bounding box center [800, 506] width 112 height 27
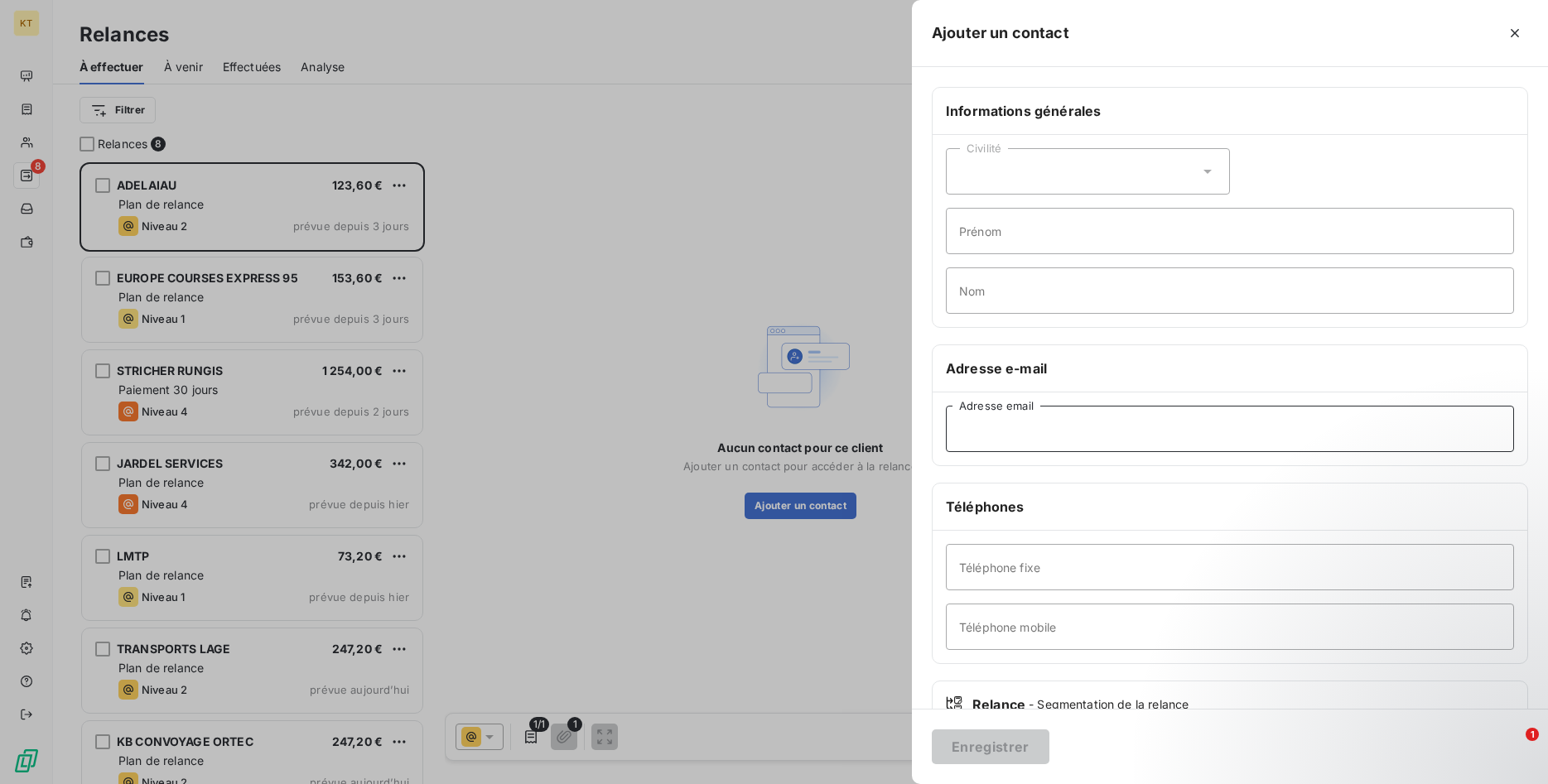
click at [1052, 428] on input "Adresse email" at bounding box center [1229, 428] width 568 height 46
paste input "[EMAIL_ADDRESS][DOMAIN_NAME]"
type input "[EMAIL_ADDRESS][DOMAIN_NAME]"
click at [1013, 742] on button "Enregistrer" at bounding box center [990, 746] width 118 height 35
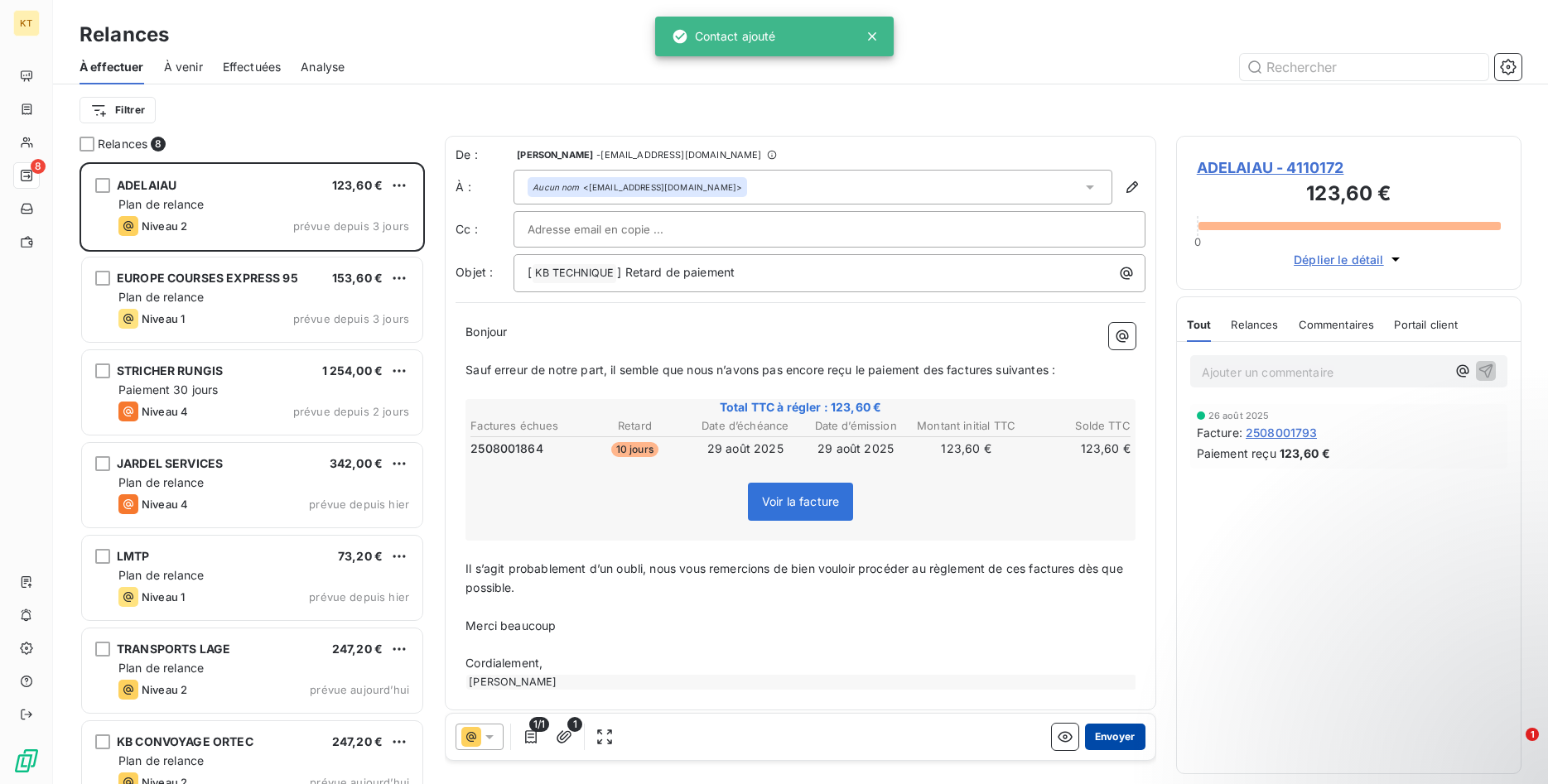
click at [1105, 734] on button "Envoyer" at bounding box center [1115, 737] width 60 height 27
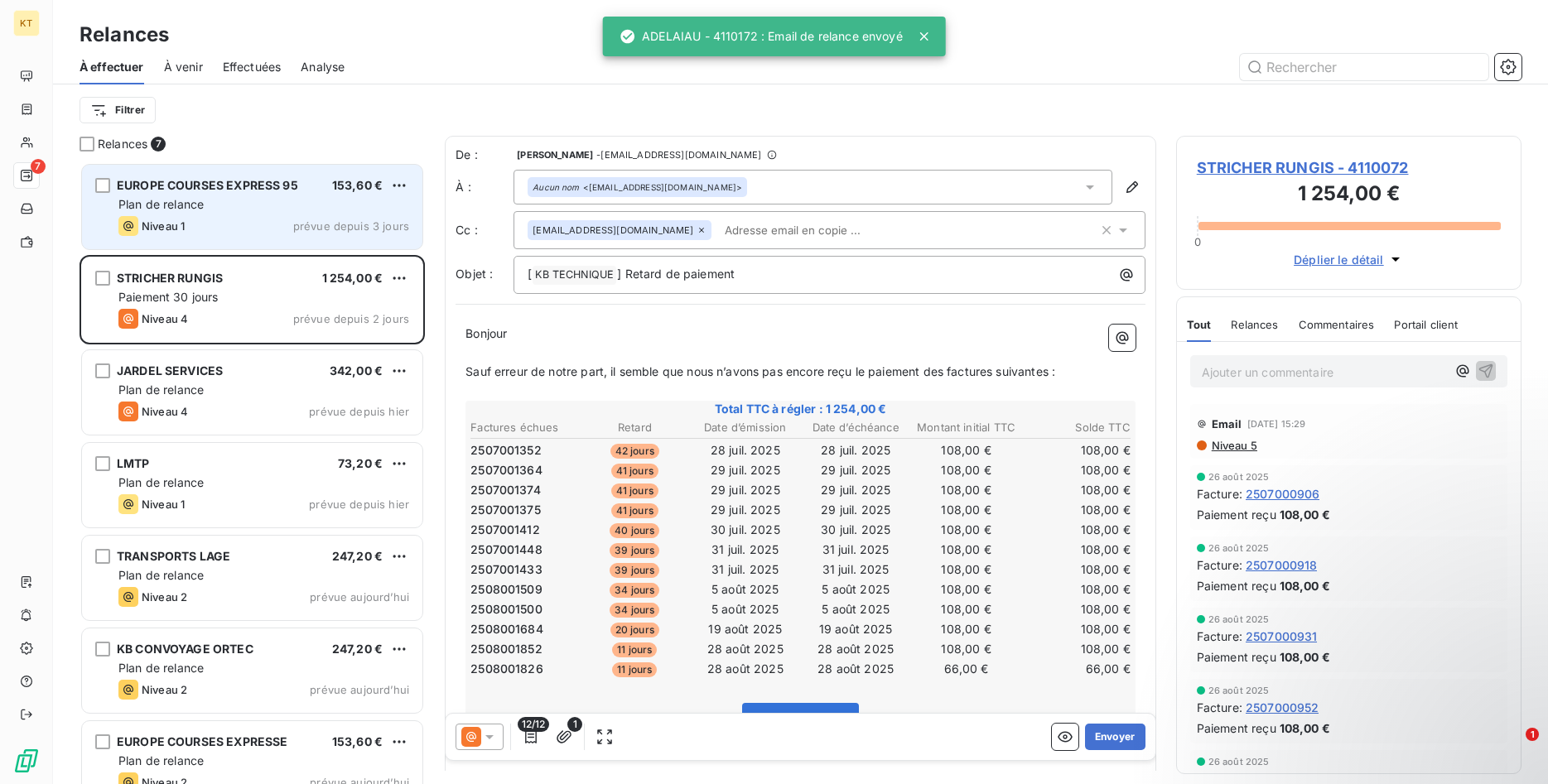
click at [209, 188] on span "EUROPE COURSES EXPRESS 95" at bounding box center [207, 185] width 181 height 14
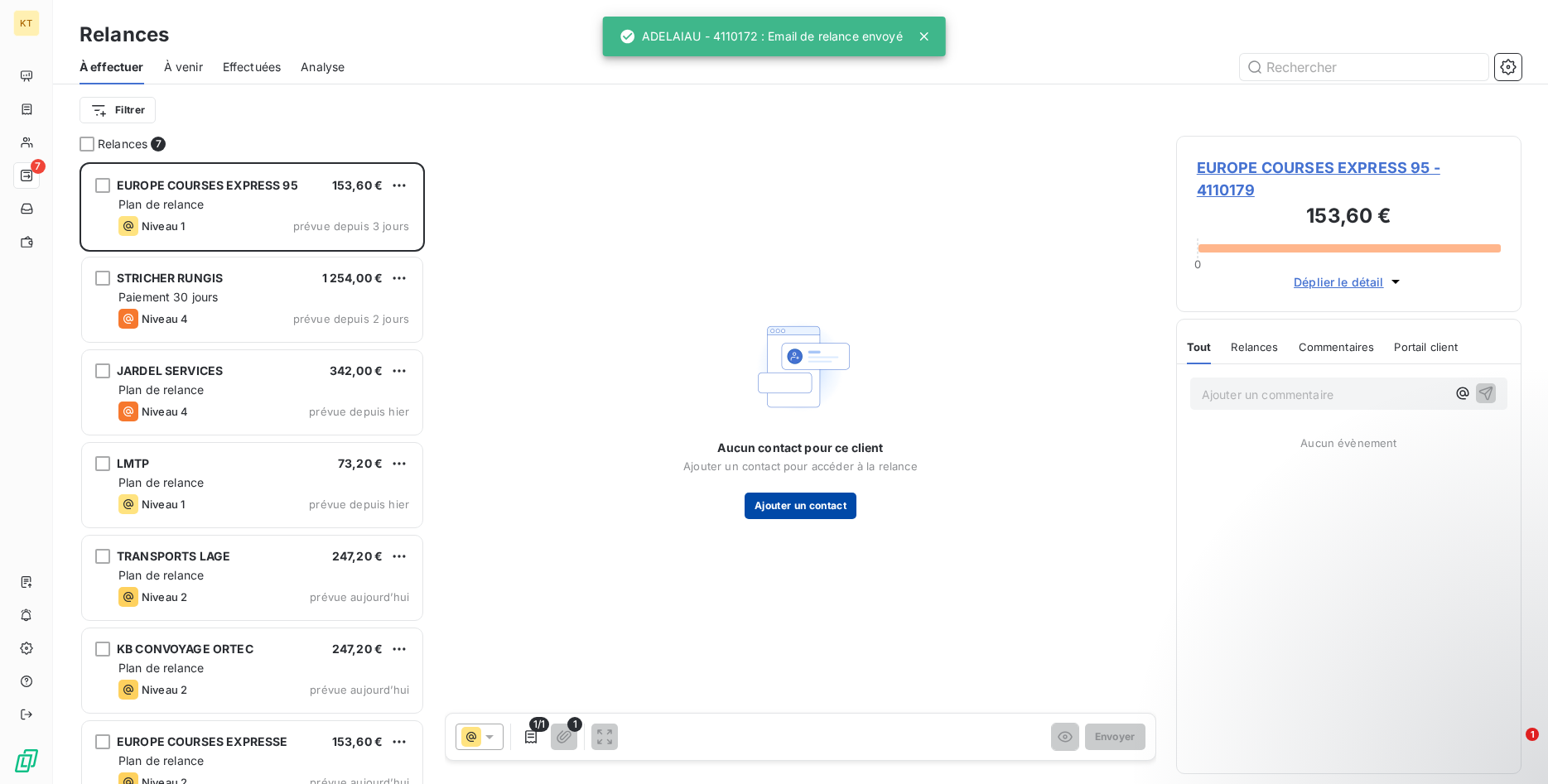
click at [834, 501] on button "Ajouter un contact" at bounding box center [800, 506] width 112 height 27
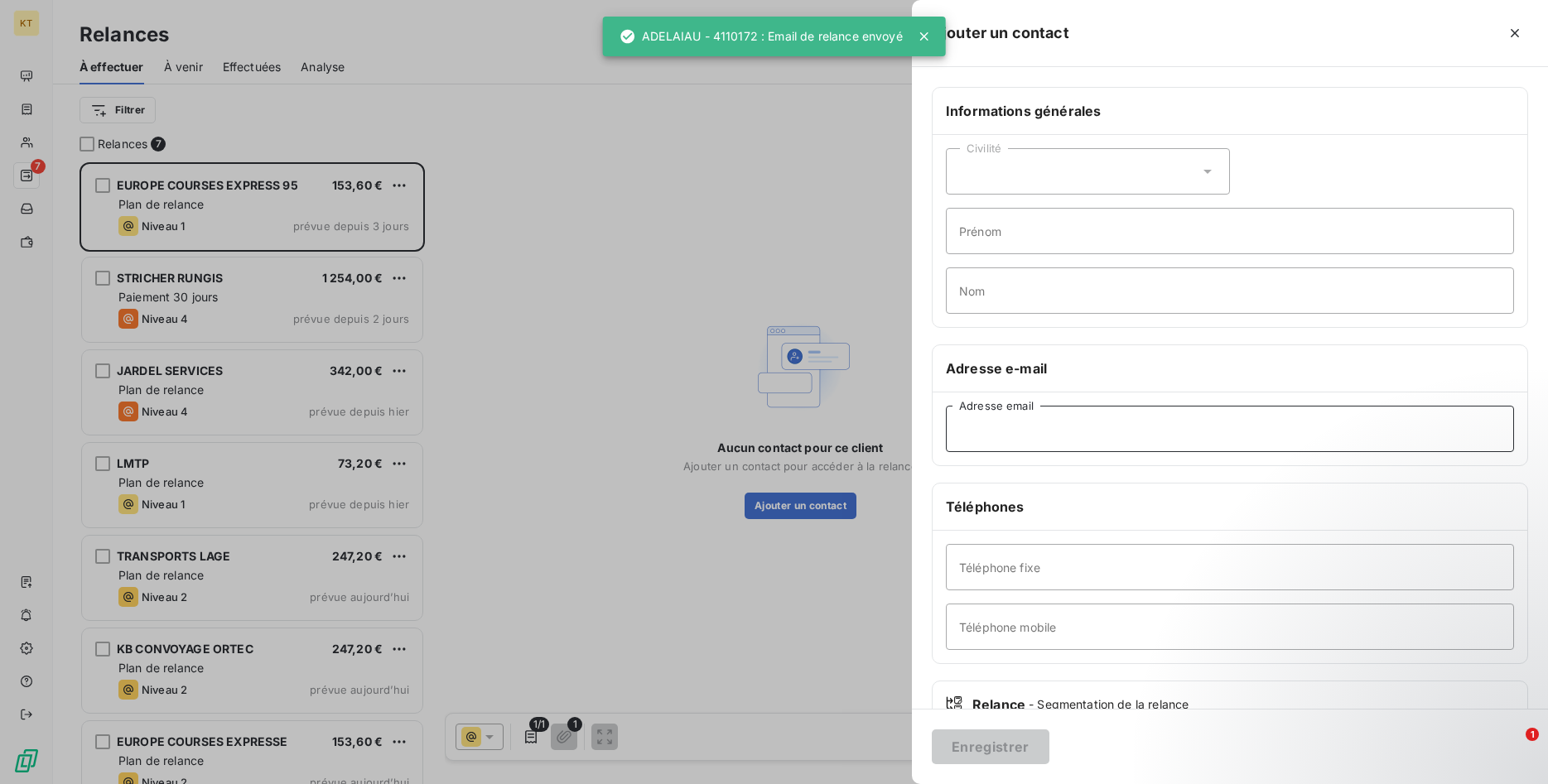
click at [1113, 425] on input "Adresse email" at bounding box center [1229, 428] width 568 height 46
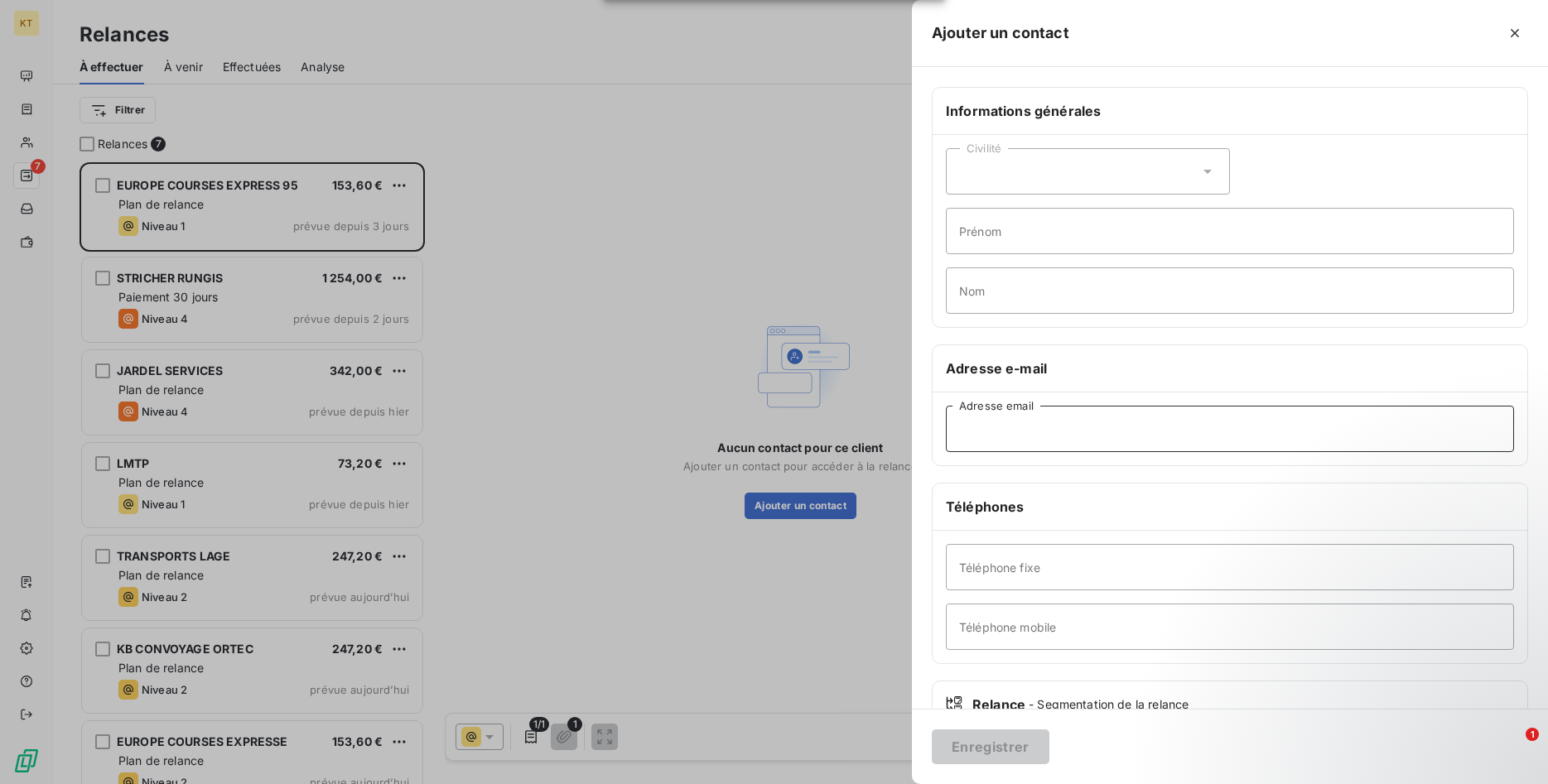
paste input "[EMAIL_ADDRESS][DOMAIN_NAME]"
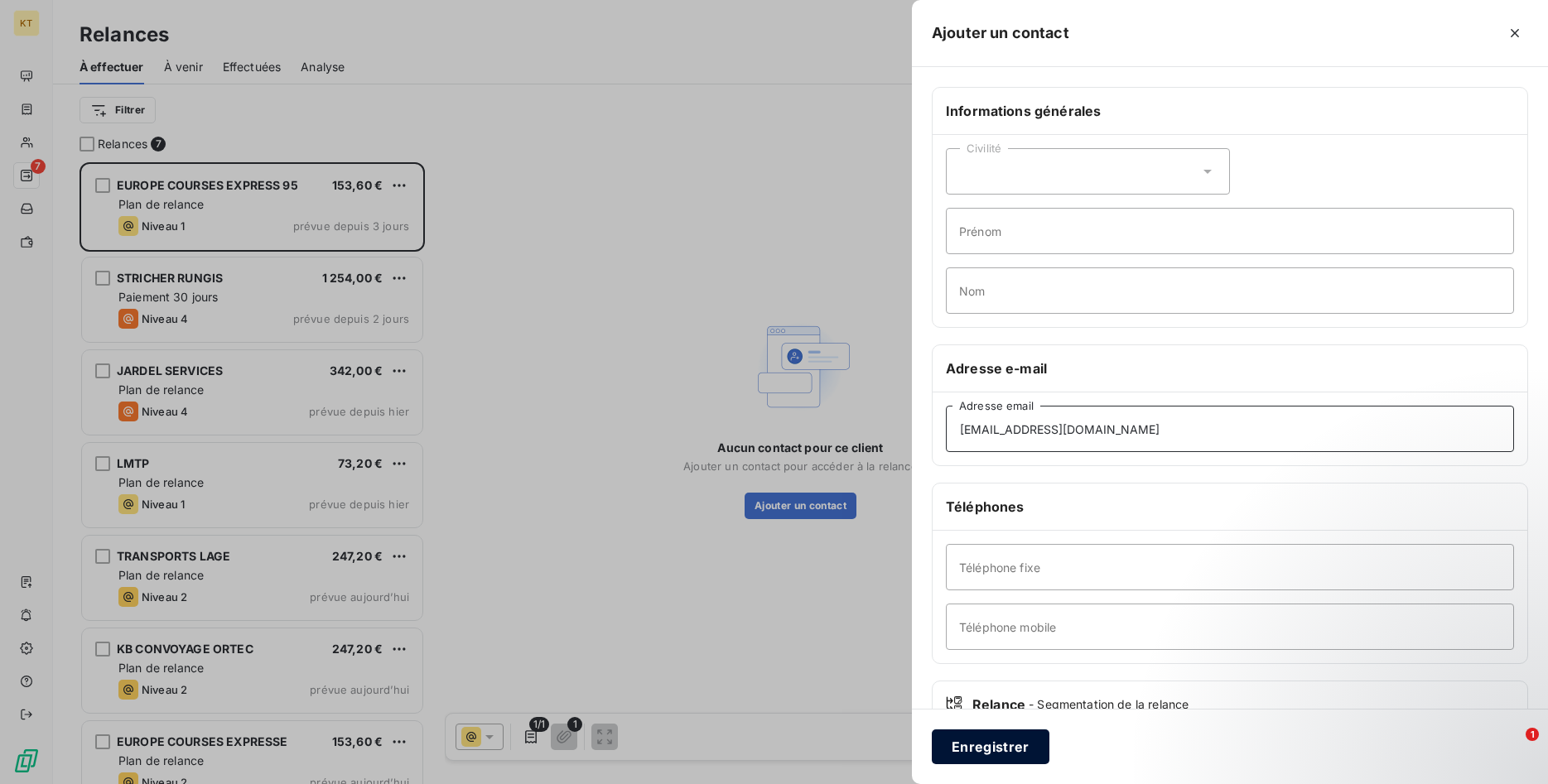
type input "[EMAIL_ADDRESS][DOMAIN_NAME]"
click at [982, 743] on button "Enregistrer" at bounding box center [990, 746] width 118 height 35
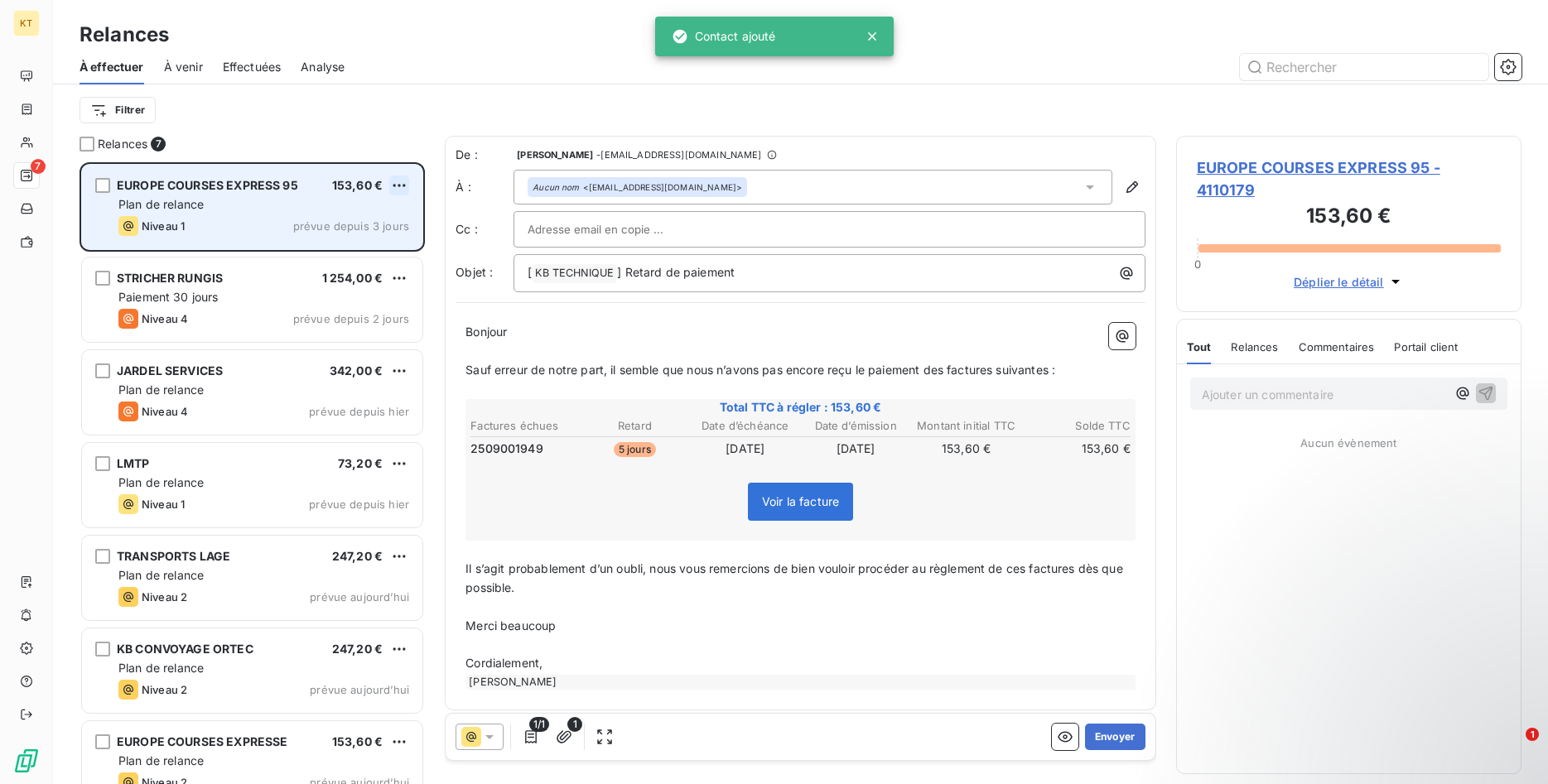
click at [394, 176] on html "KT 7 Relances À effectuer À venir Effectuées Analyse Filtrer Relances 7 EUROPE …" at bounding box center [774, 392] width 1548 height 784
click at [359, 241] on div "Passer cette action" at bounding box center [327, 249] width 148 height 27
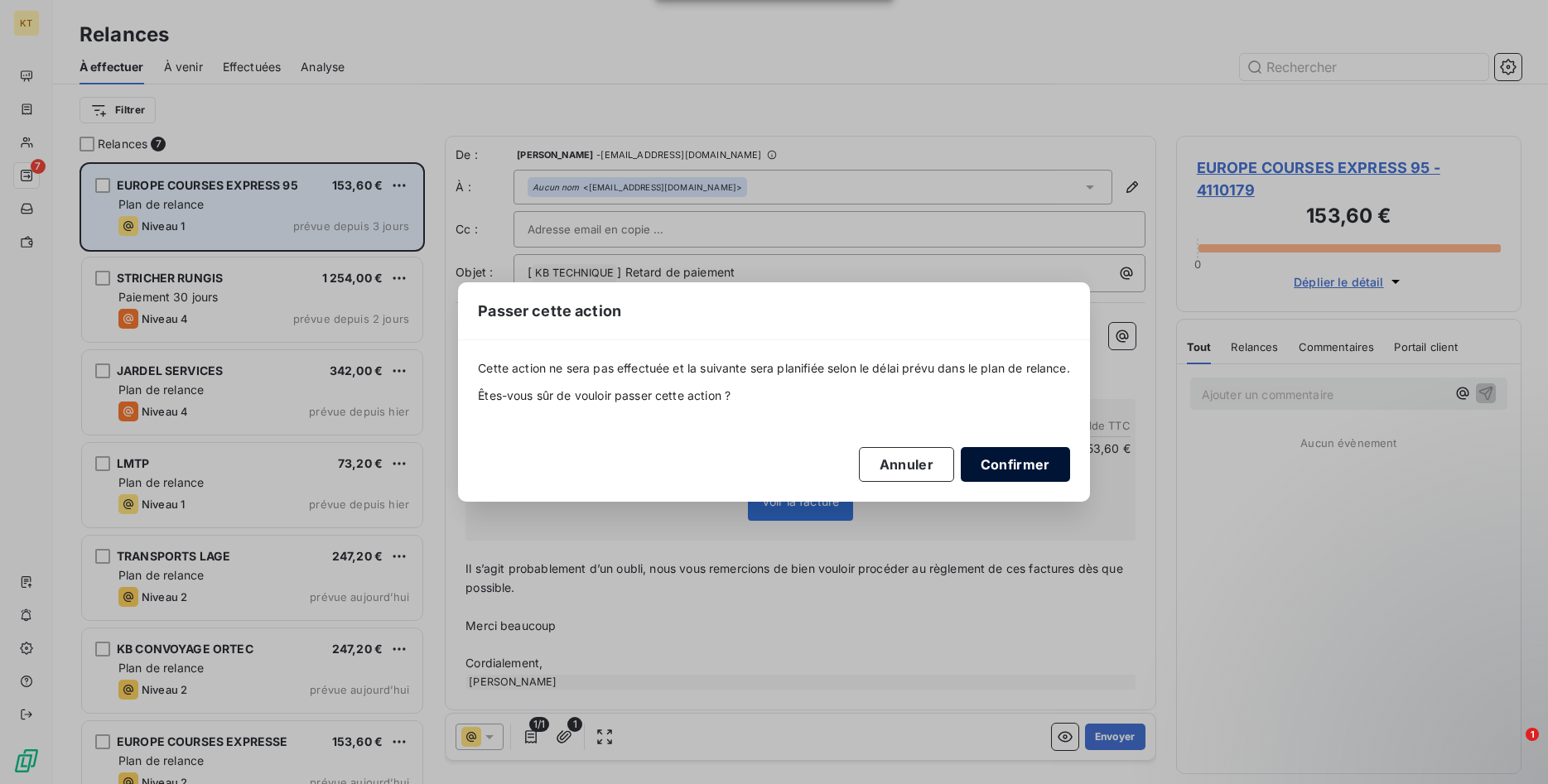
click at [1046, 459] on button "Confirmer" at bounding box center [1014, 464] width 109 height 35
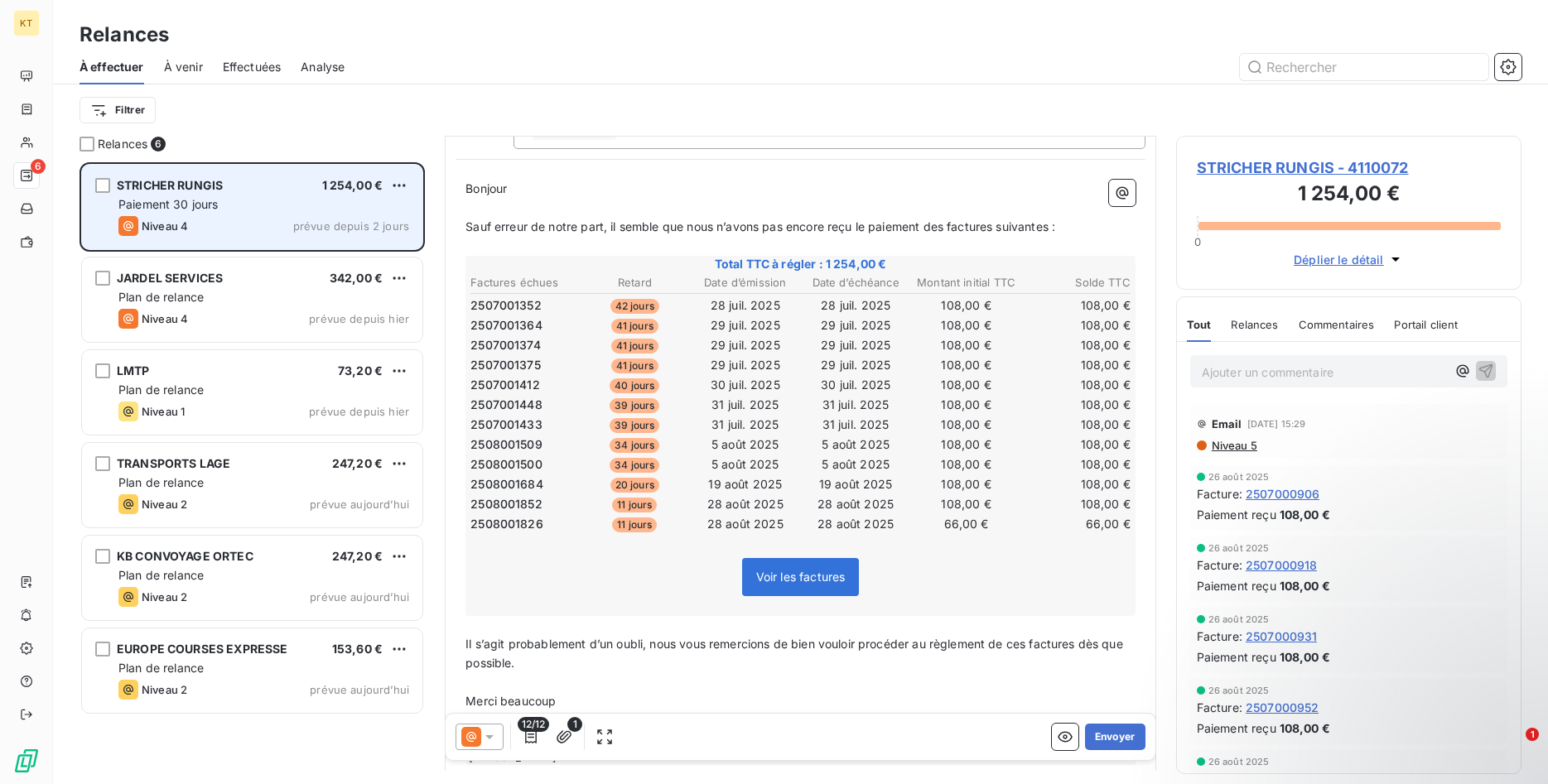
scroll to position [145, 0]
click at [1126, 734] on button "Envoyer" at bounding box center [1115, 737] width 60 height 27
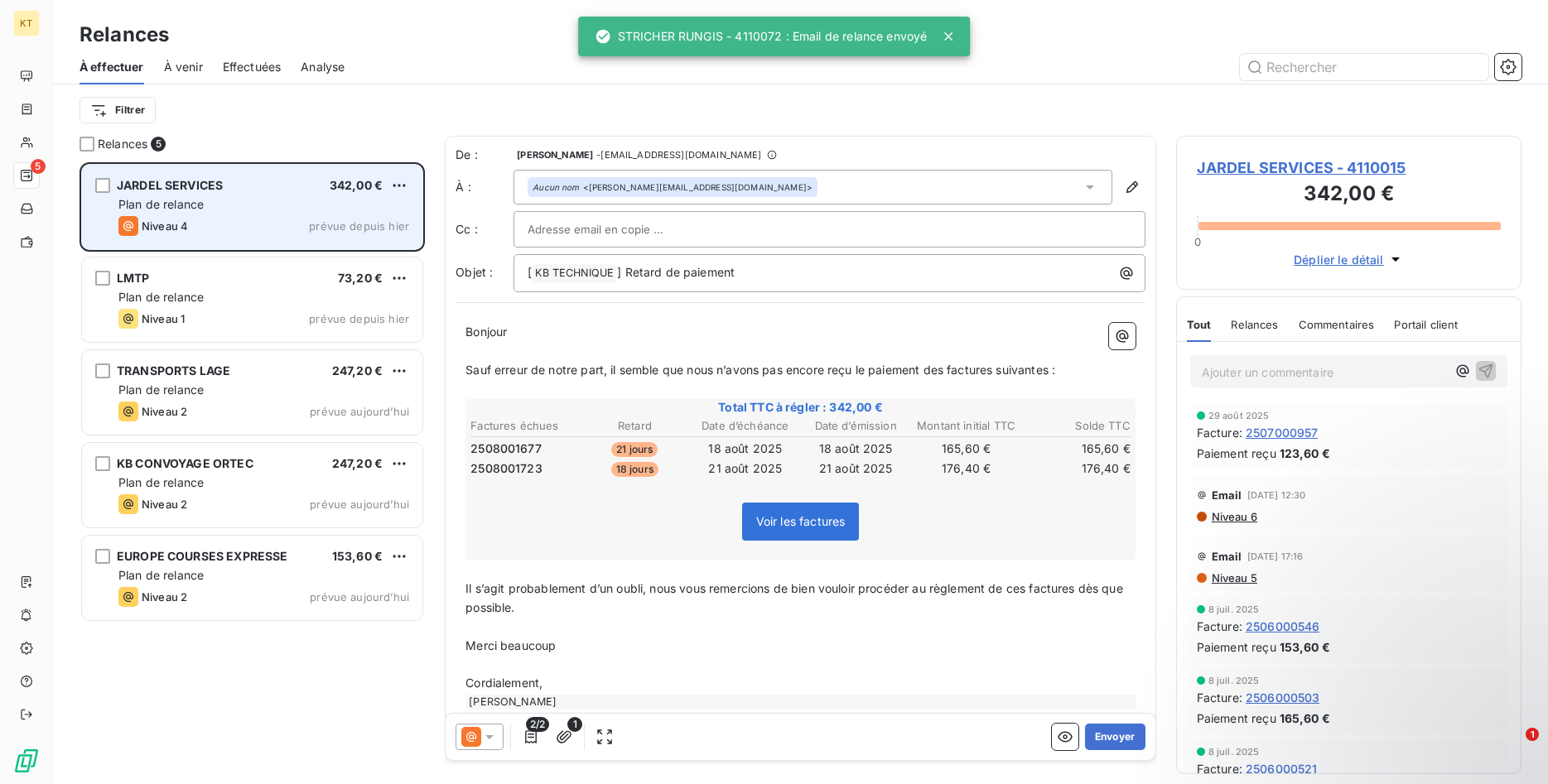
click at [164, 226] on span "Niveau 4" at bounding box center [165, 226] width 46 height 13
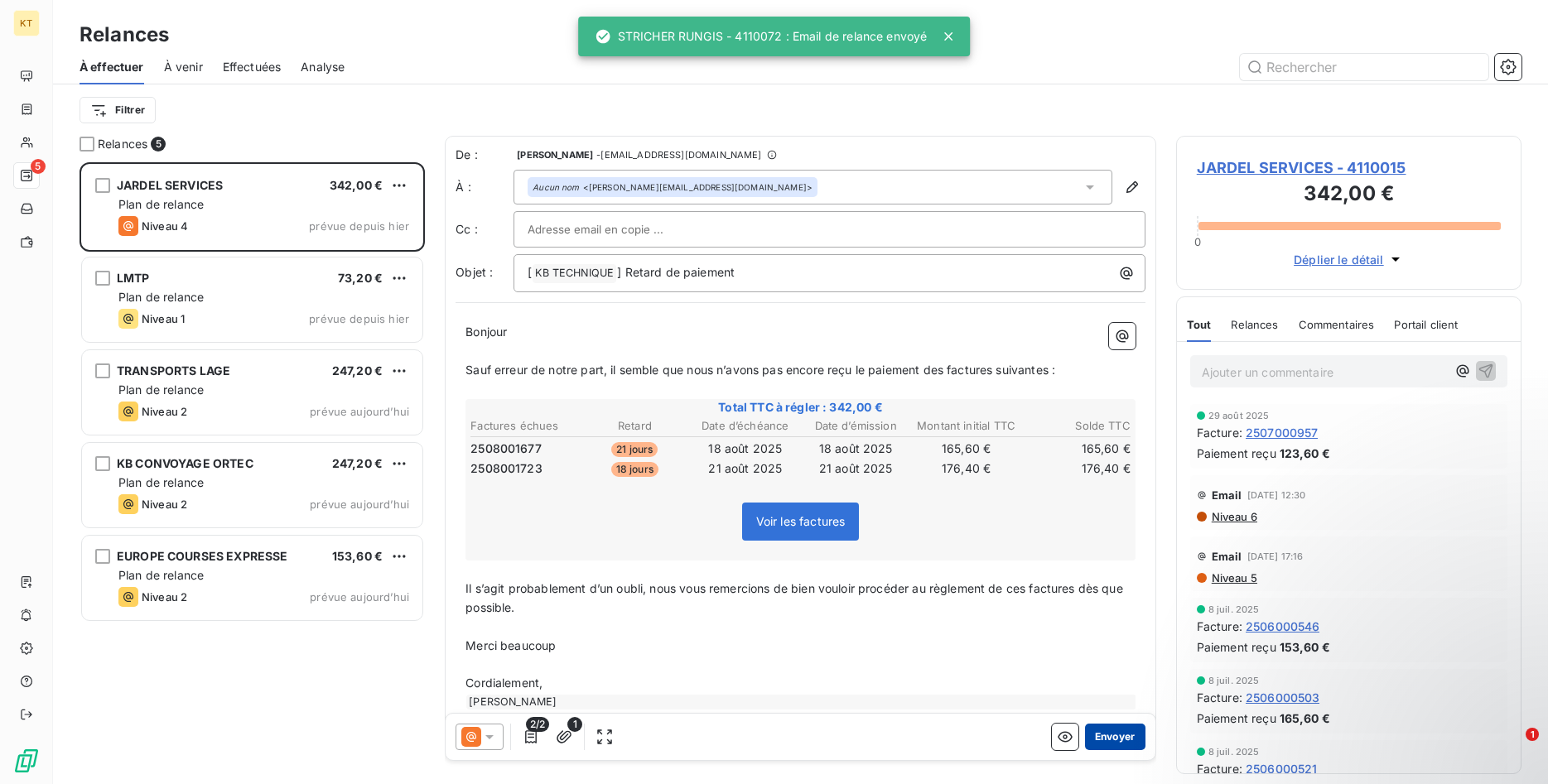
click at [1112, 744] on button "Envoyer" at bounding box center [1115, 737] width 60 height 27
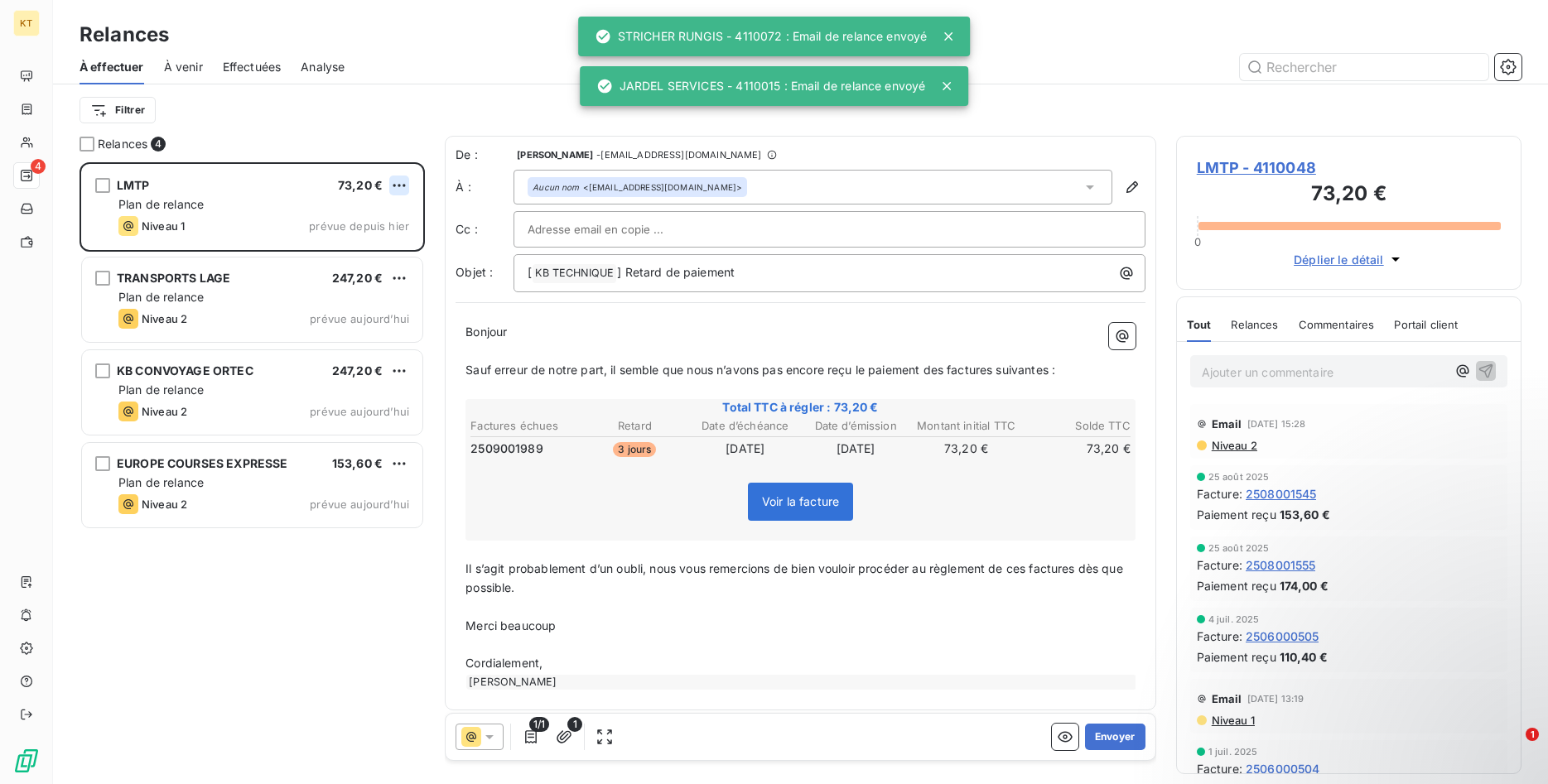
click at [405, 182] on html "KT 4 Relances À effectuer À venir Effectuées Analyse Filtrer Relances 4 LMTP 73…" at bounding box center [774, 392] width 1548 height 784
click at [320, 251] on div "Passer cette action" at bounding box center [327, 249] width 148 height 27
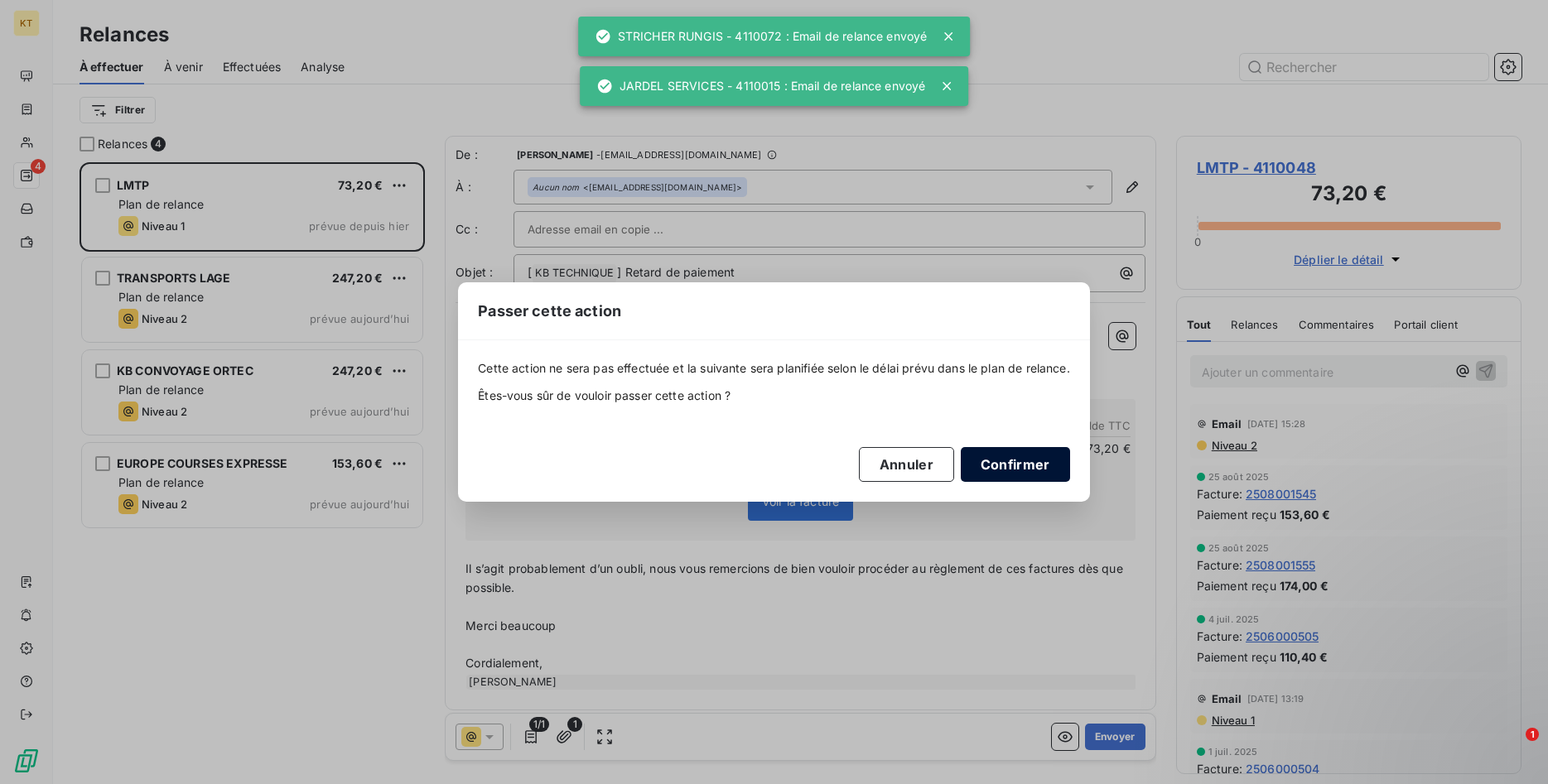
click at [1028, 461] on button "Confirmer" at bounding box center [1014, 464] width 109 height 35
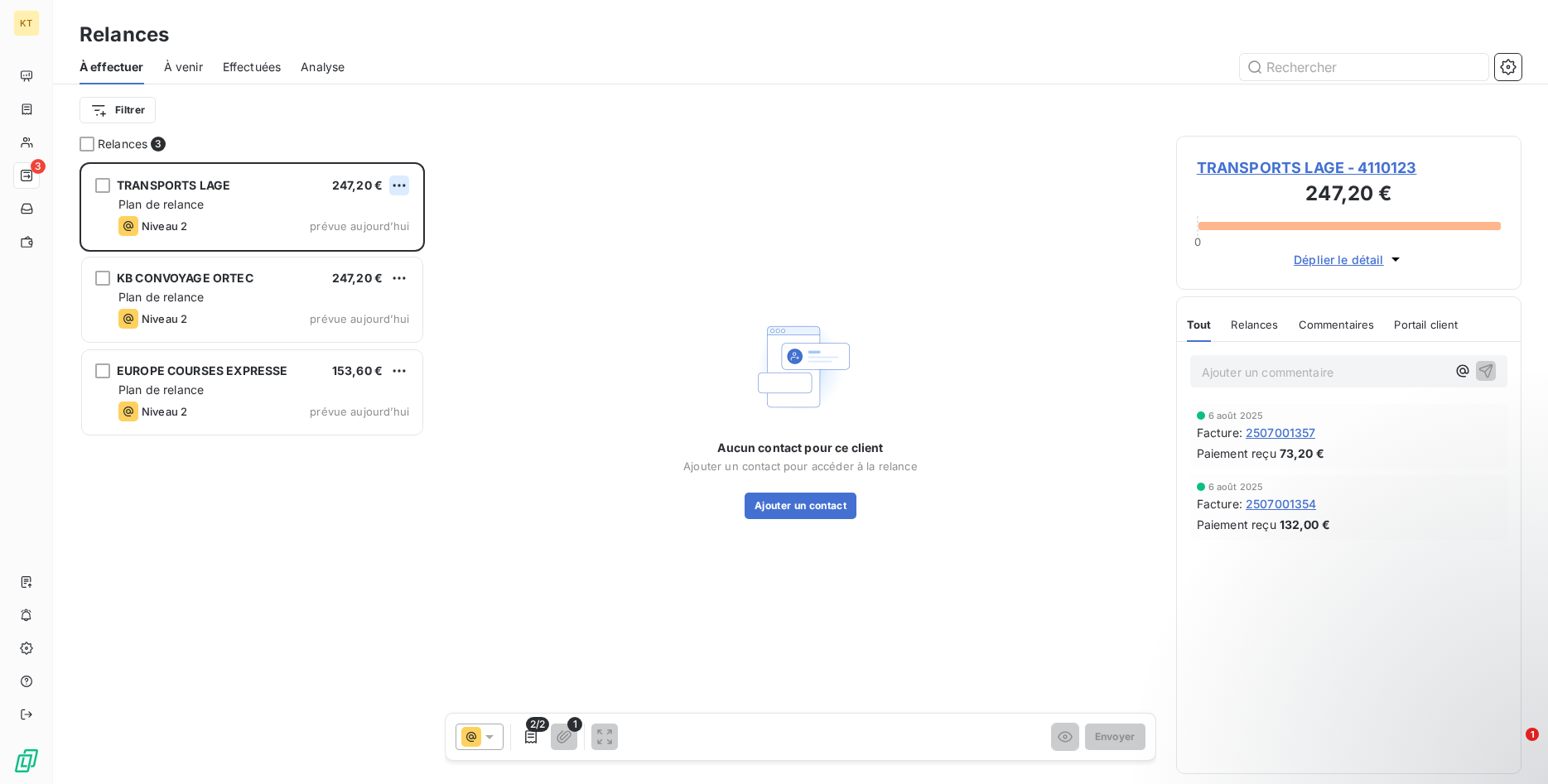
click at [395, 180] on html "KT 3 Relances À effectuer À venir Effectuées Analyse Filtrer Relances 3 TRANSPO…" at bounding box center [774, 392] width 1548 height 784
click at [364, 251] on div "Passer cette action" at bounding box center [327, 249] width 148 height 27
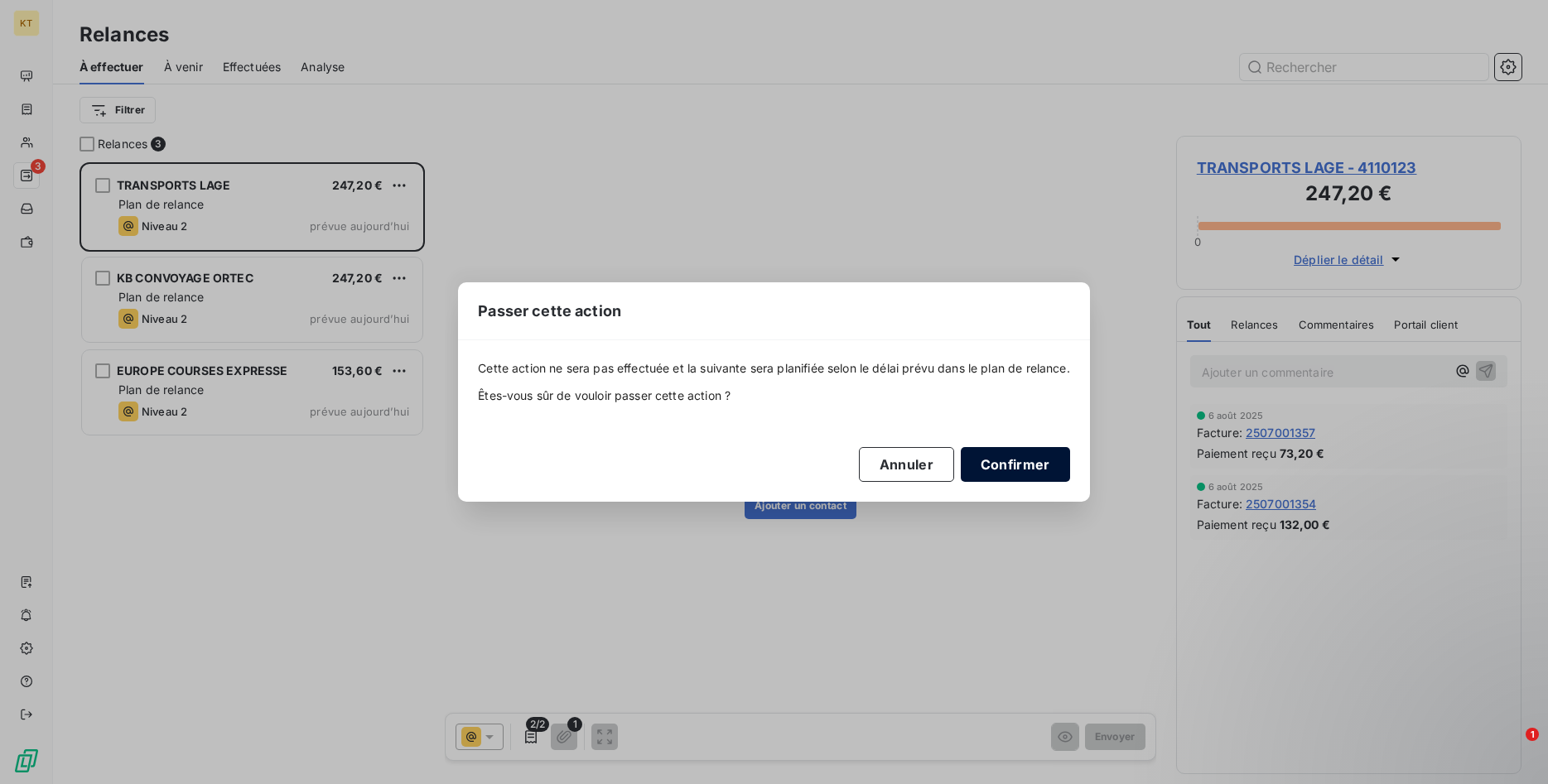
click at [1008, 479] on button "Confirmer" at bounding box center [1014, 464] width 109 height 35
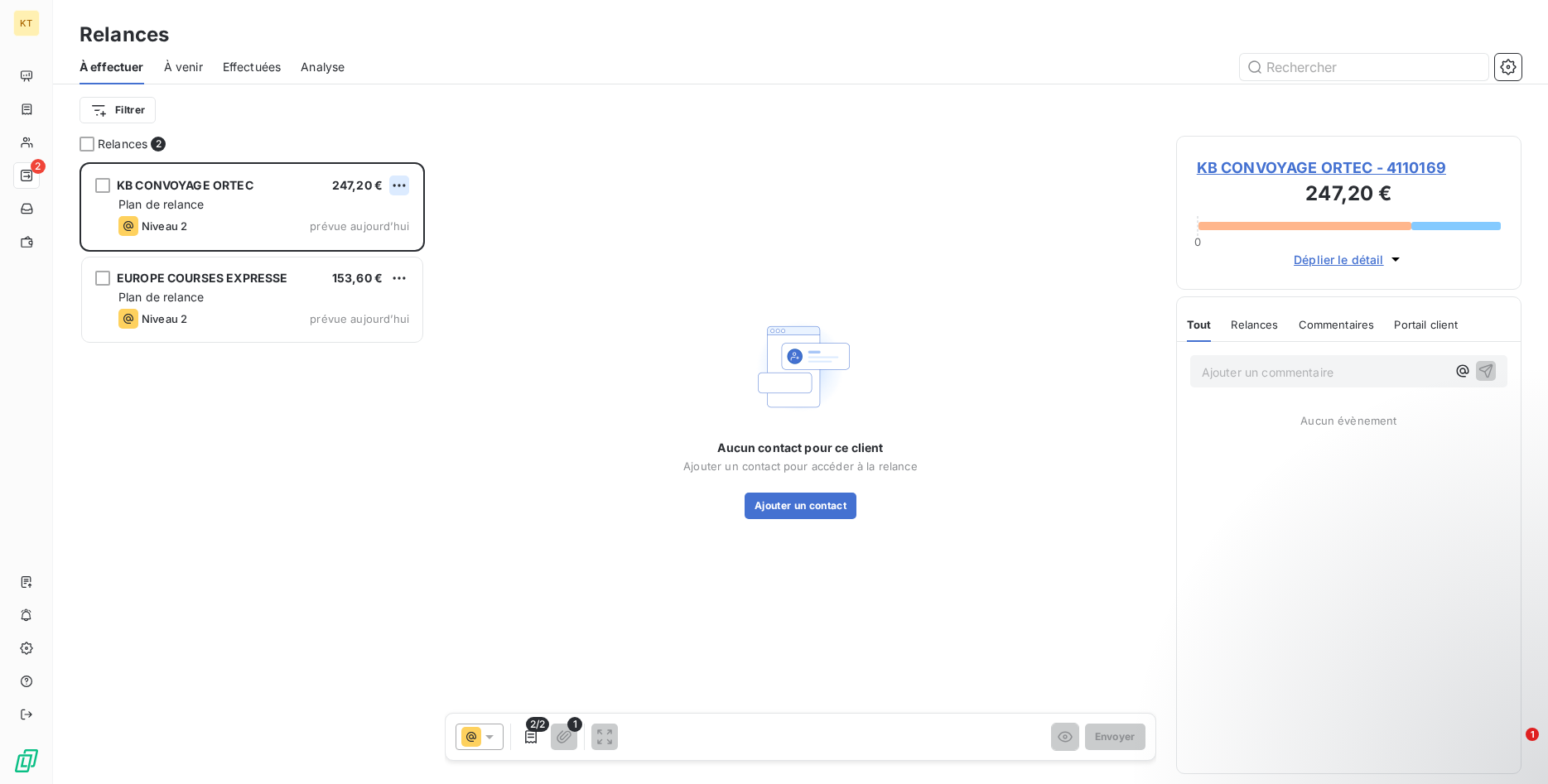
scroll to position [622, 346]
click at [402, 175] on html "KT 2 Relances À effectuer À venir Effectuées Analyse Filtrer Relances 2 KB CONV…" at bounding box center [774, 392] width 1548 height 784
click at [348, 252] on div "Passer cette action" at bounding box center [327, 249] width 148 height 27
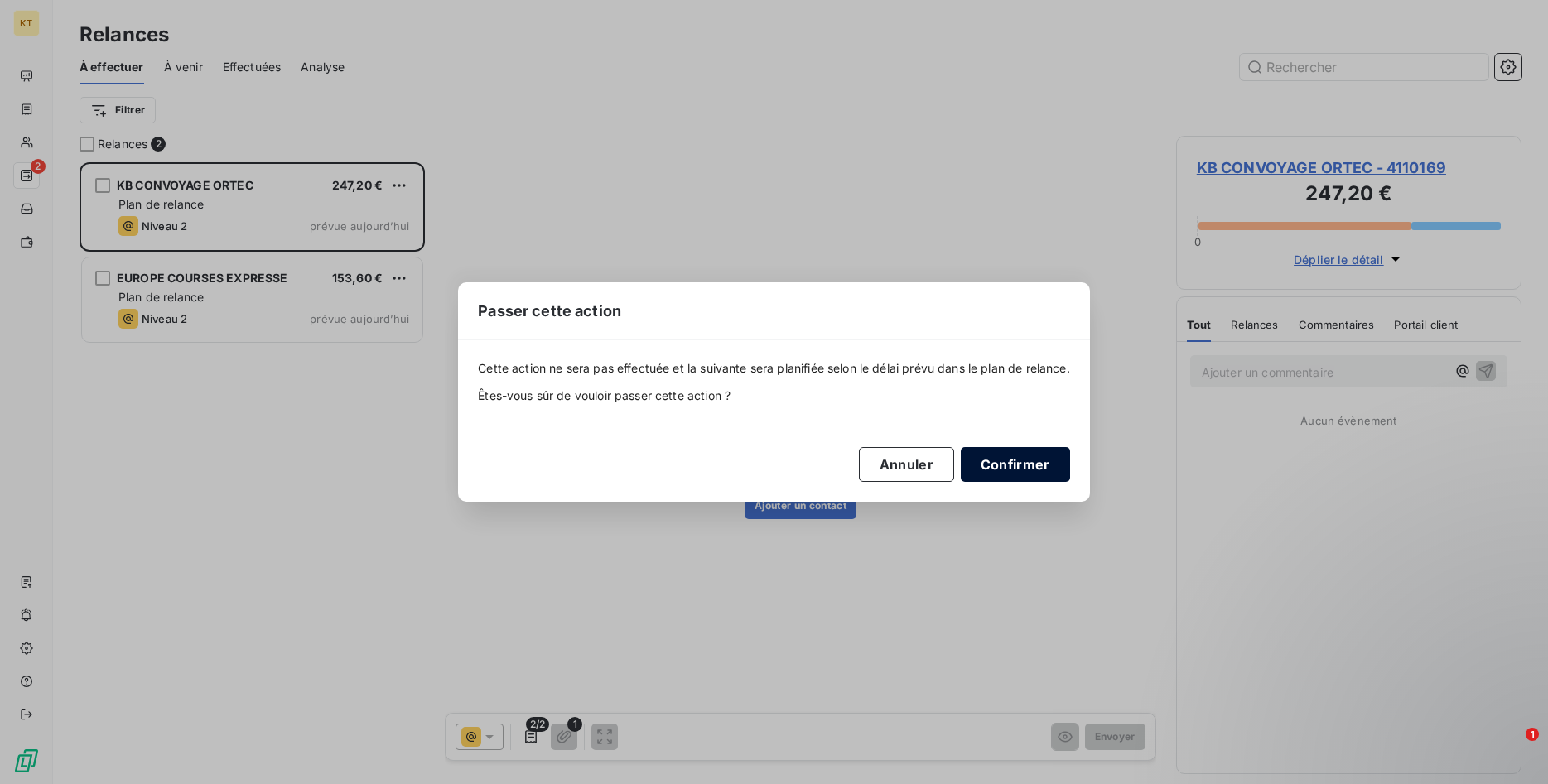
click at [1009, 457] on button "Confirmer" at bounding box center [1014, 464] width 109 height 35
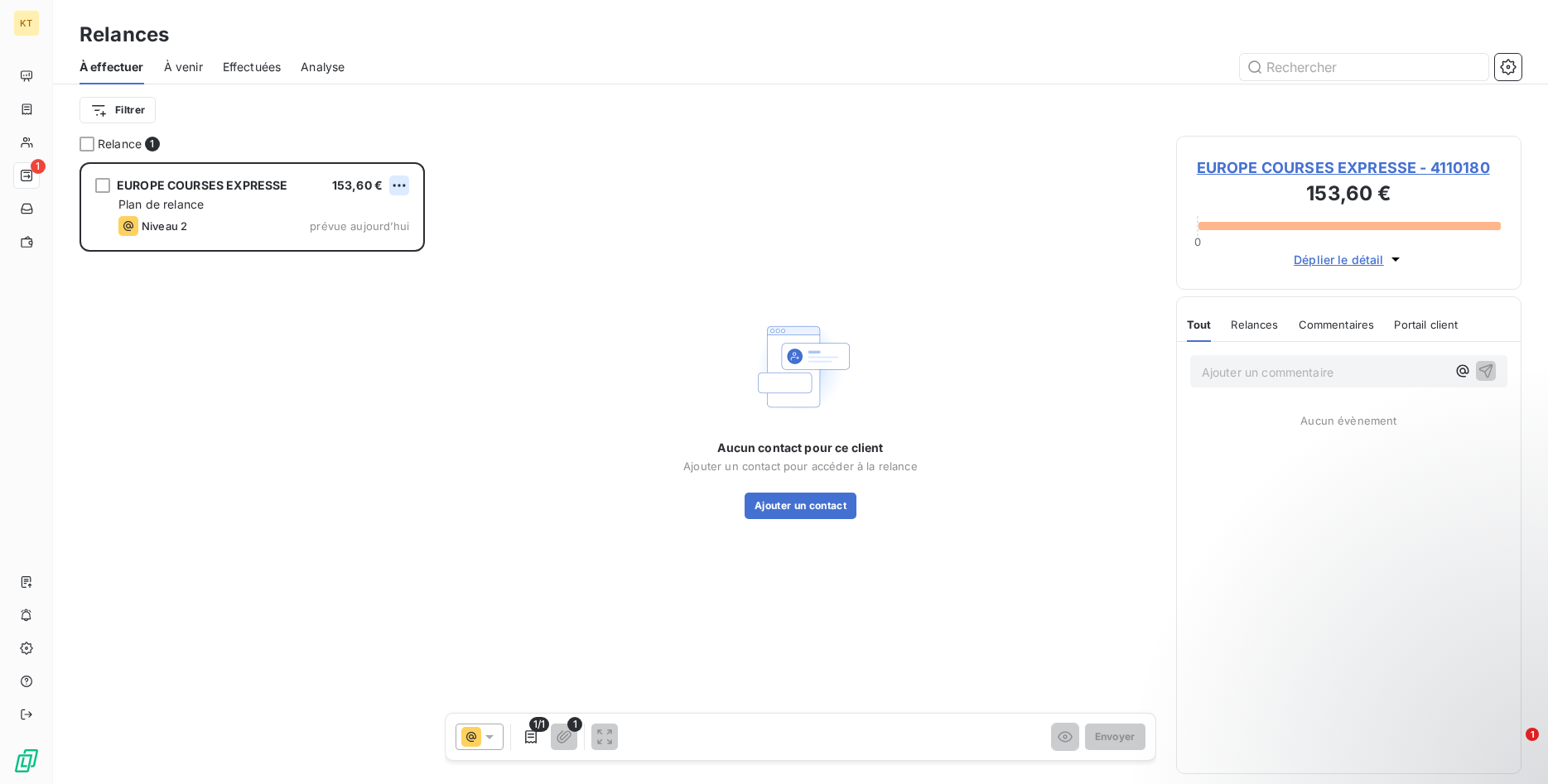
click at [398, 175] on html "KT 1 Relances À effectuer À venir Effectuées Analyse Filtrer Relance 1 EUROPE C…" at bounding box center [774, 392] width 1548 height 784
click at [333, 246] on div "Passer cette action" at bounding box center [327, 249] width 148 height 27
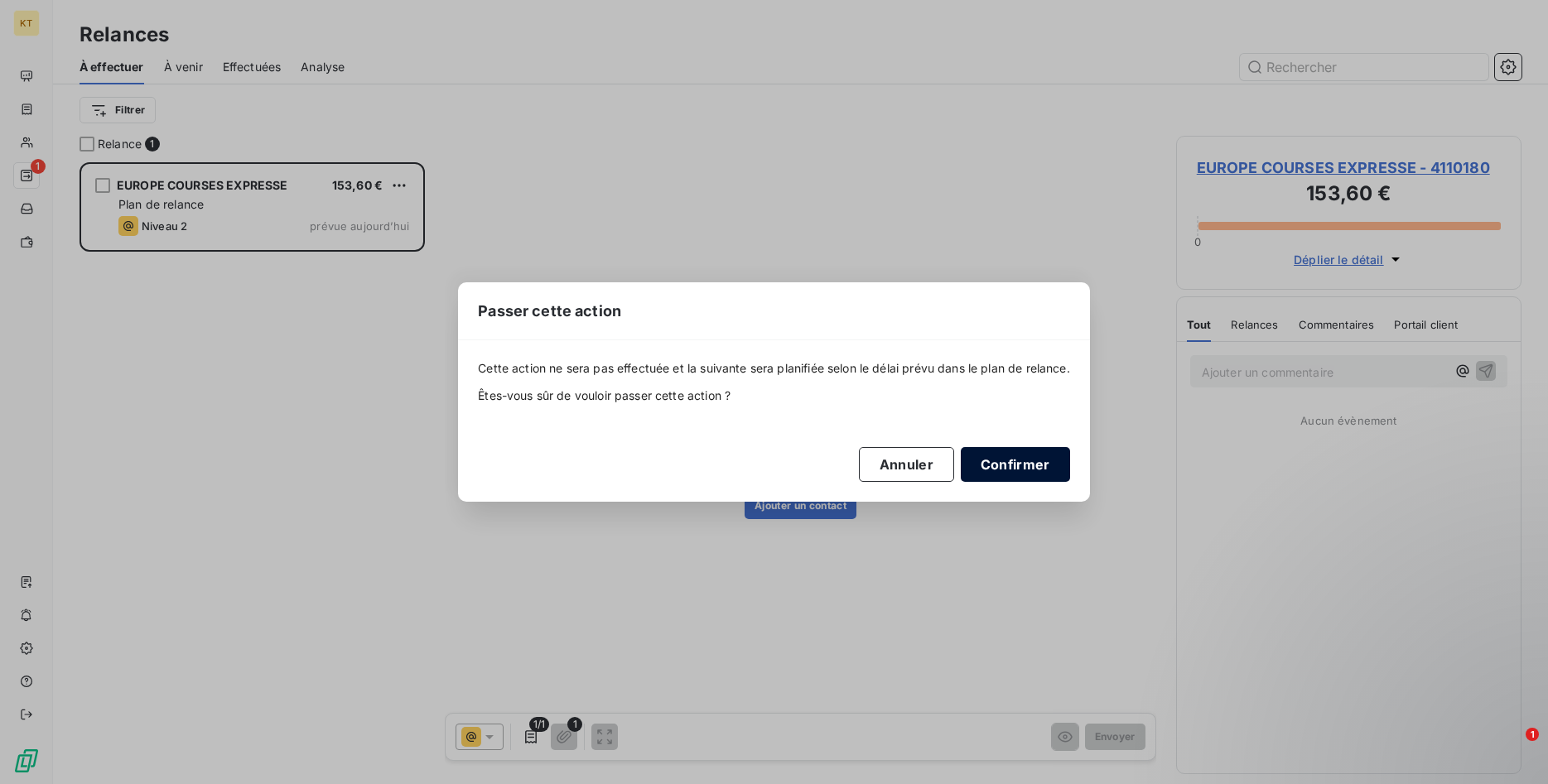
click at [1025, 463] on button "Confirmer" at bounding box center [1014, 464] width 109 height 35
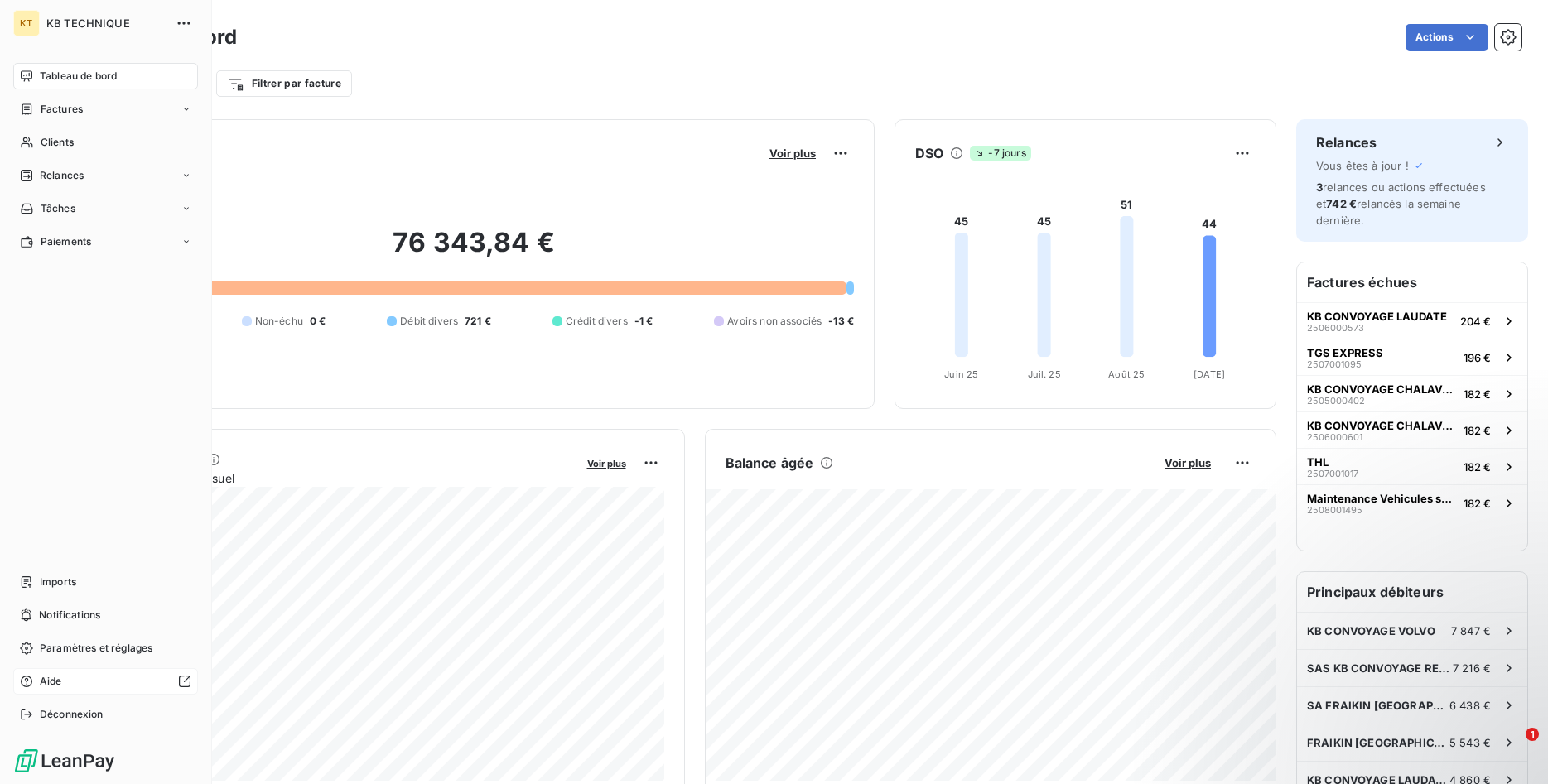
click at [68, 681] on div "Aide" at bounding box center [105, 681] width 185 height 27
click at [80, 651] on span "Paramètres et réglages" at bounding box center [96, 648] width 112 height 15
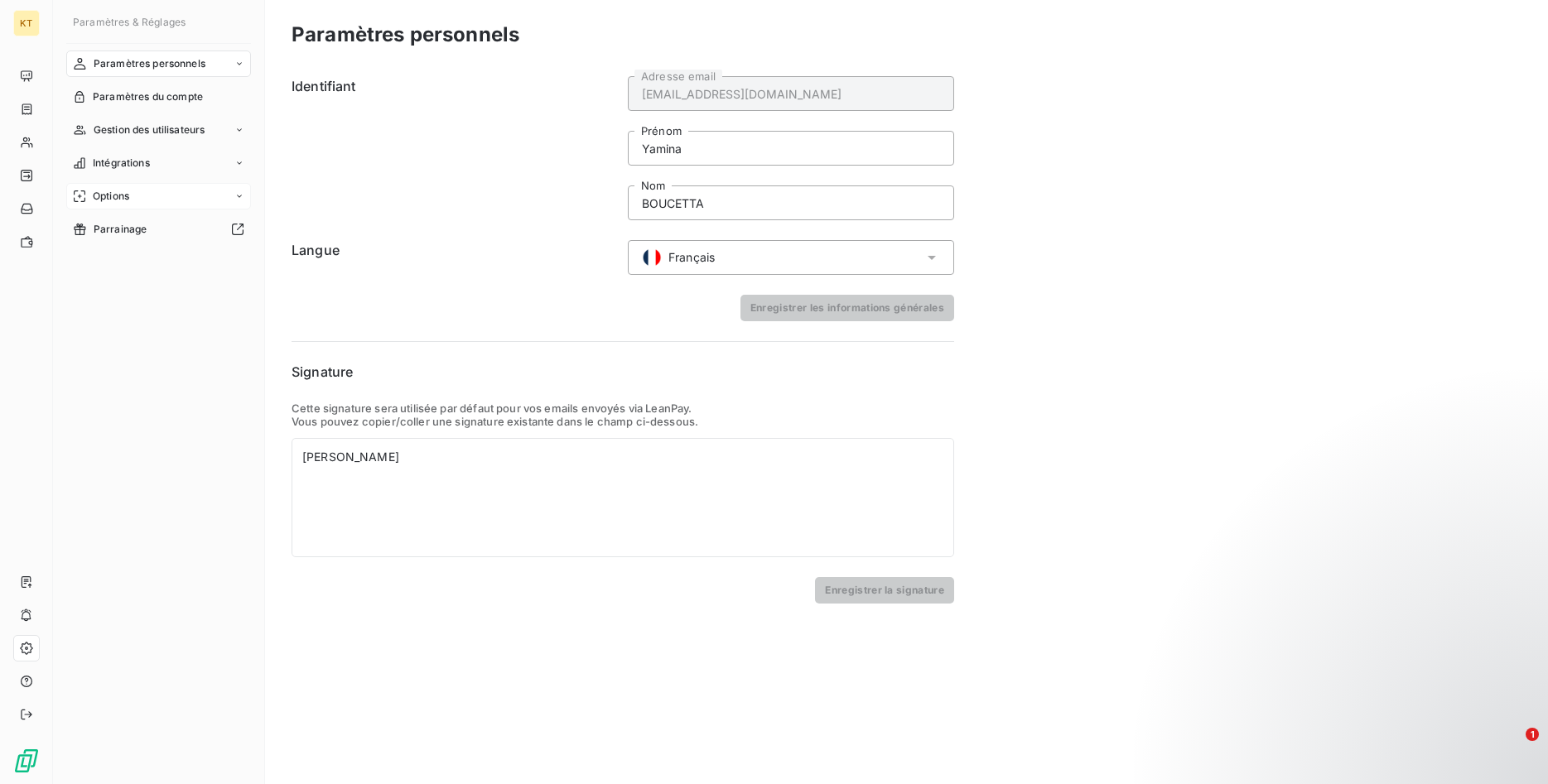
click at [172, 199] on div "Options" at bounding box center [158, 196] width 185 height 27
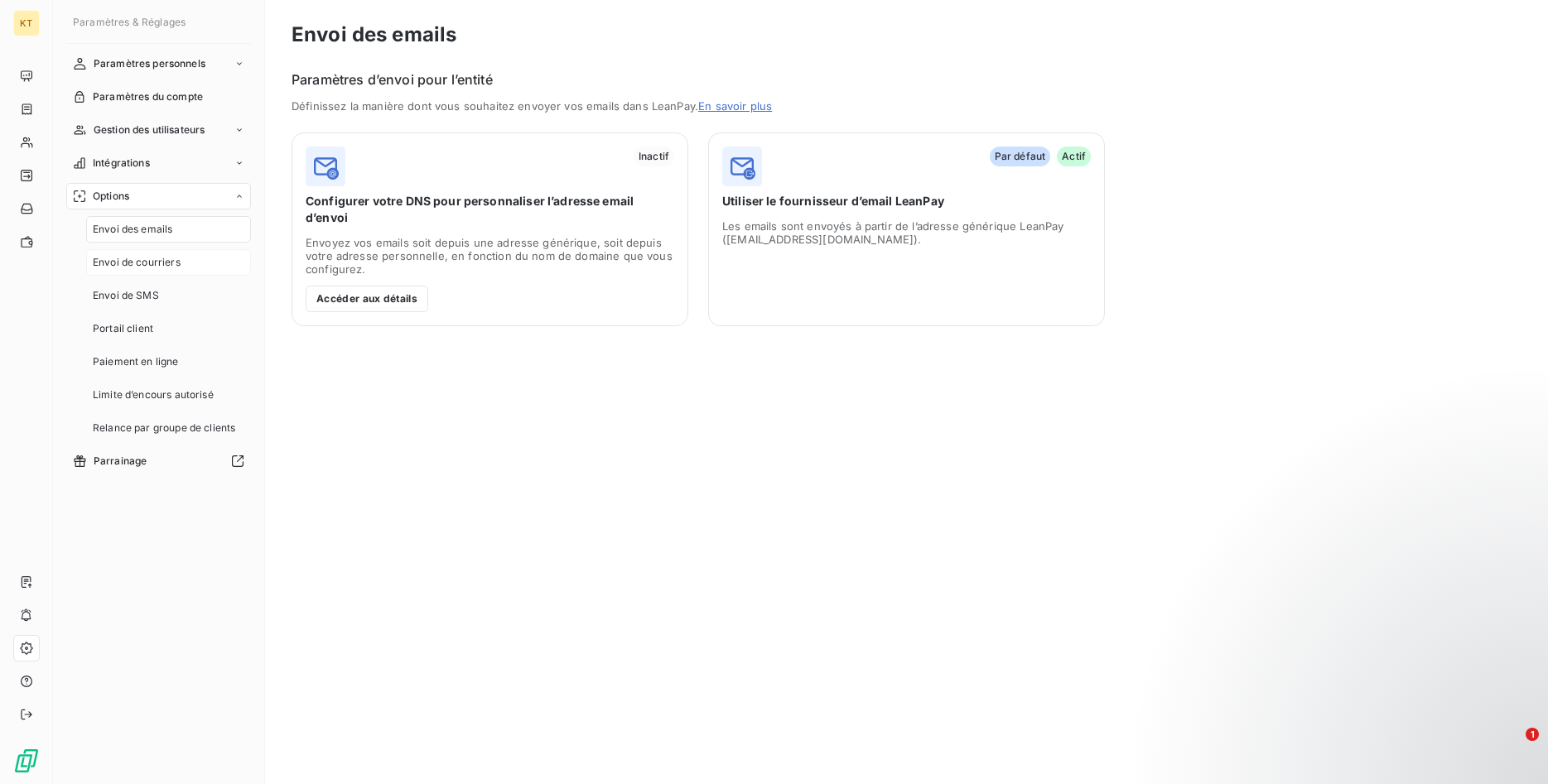
click at [149, 259] on span "Envoi de courriers" at bounding box center [136, 262] width 88 height 15
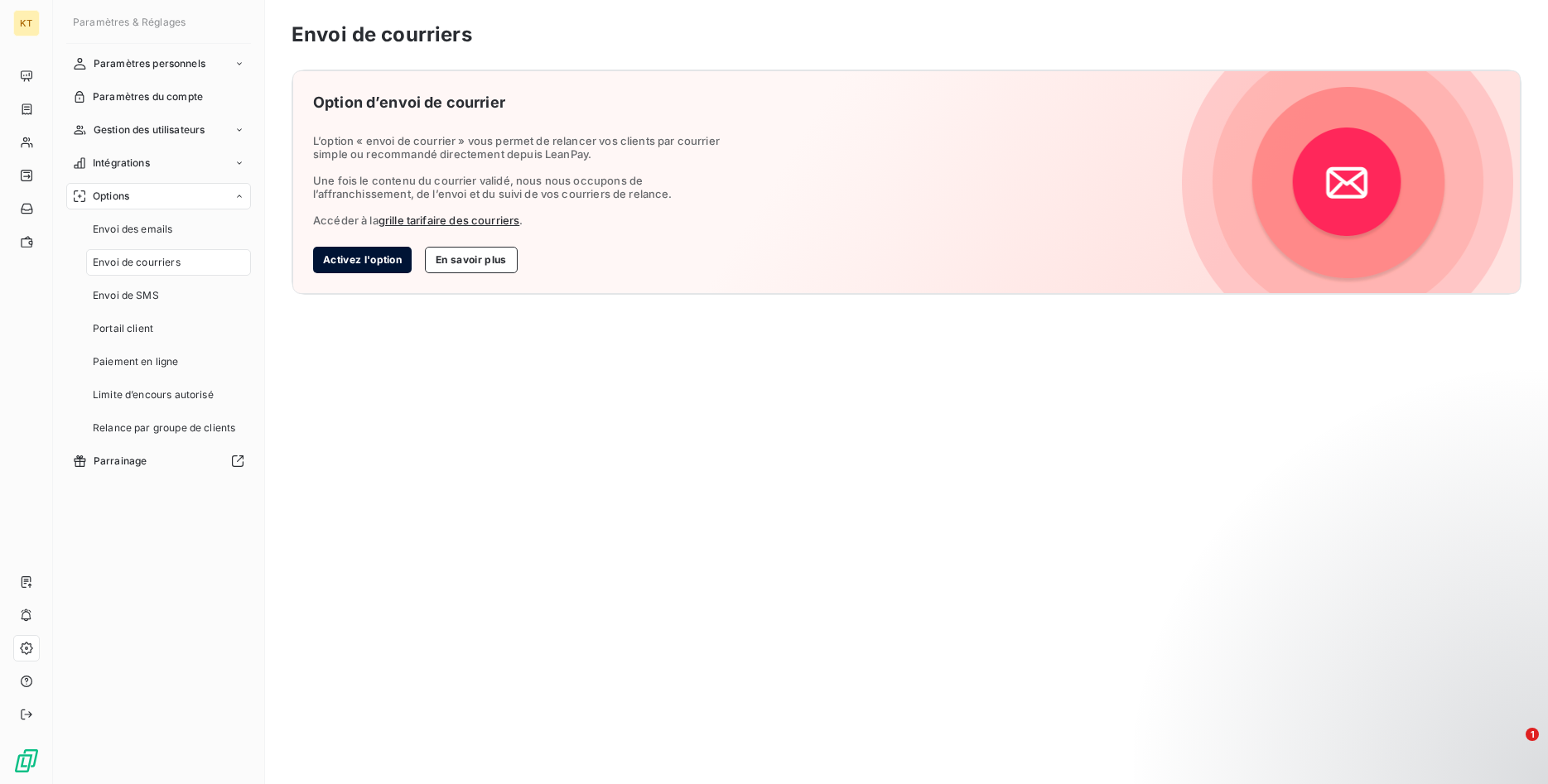
click at [366, 264] on button "Activez l'option" at bounding box center [362, 260] width 98 height 27
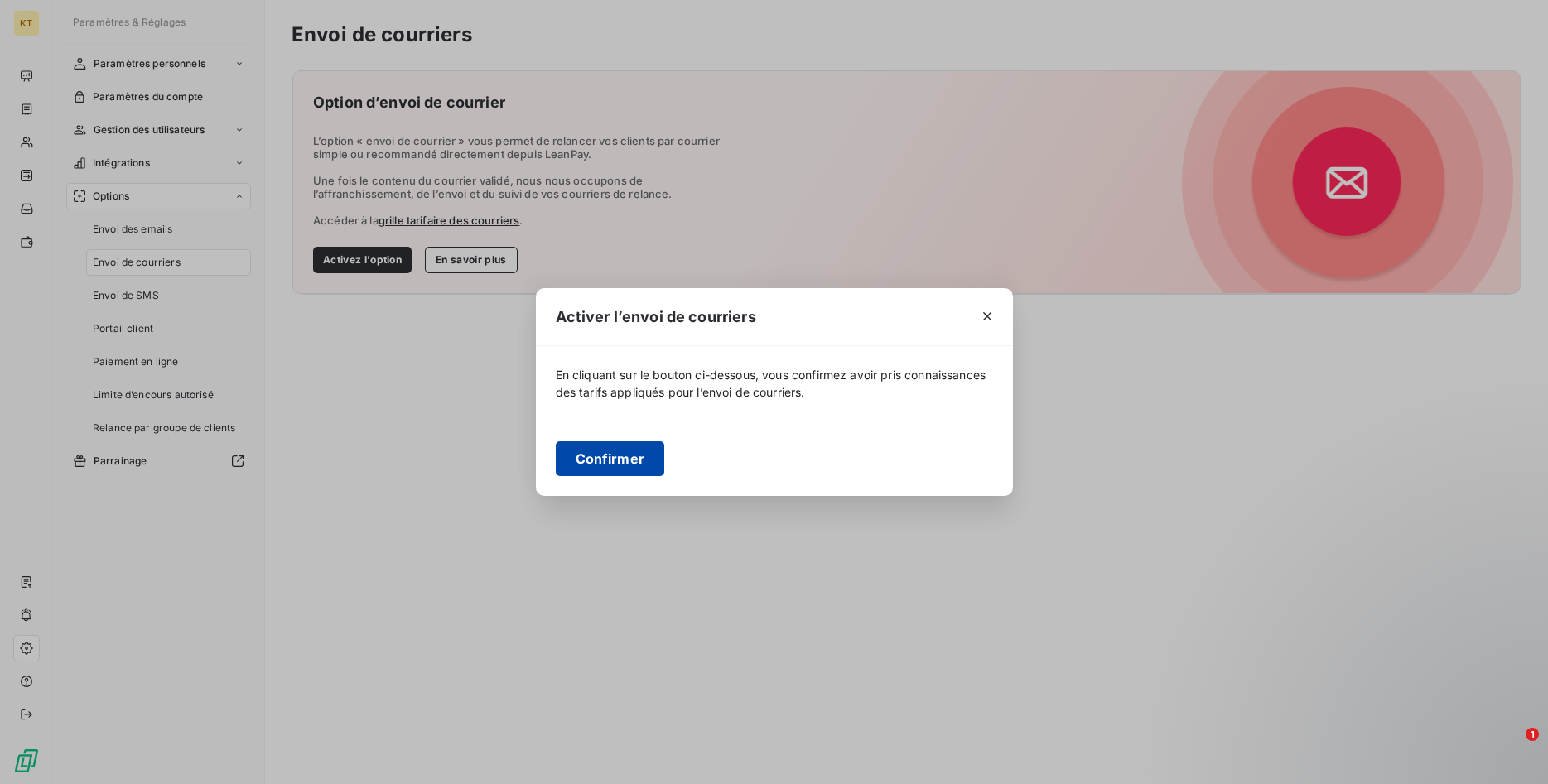
click at [596, 470] on button "Confirmer" at bounding box center [610, 458] width 109 height 35
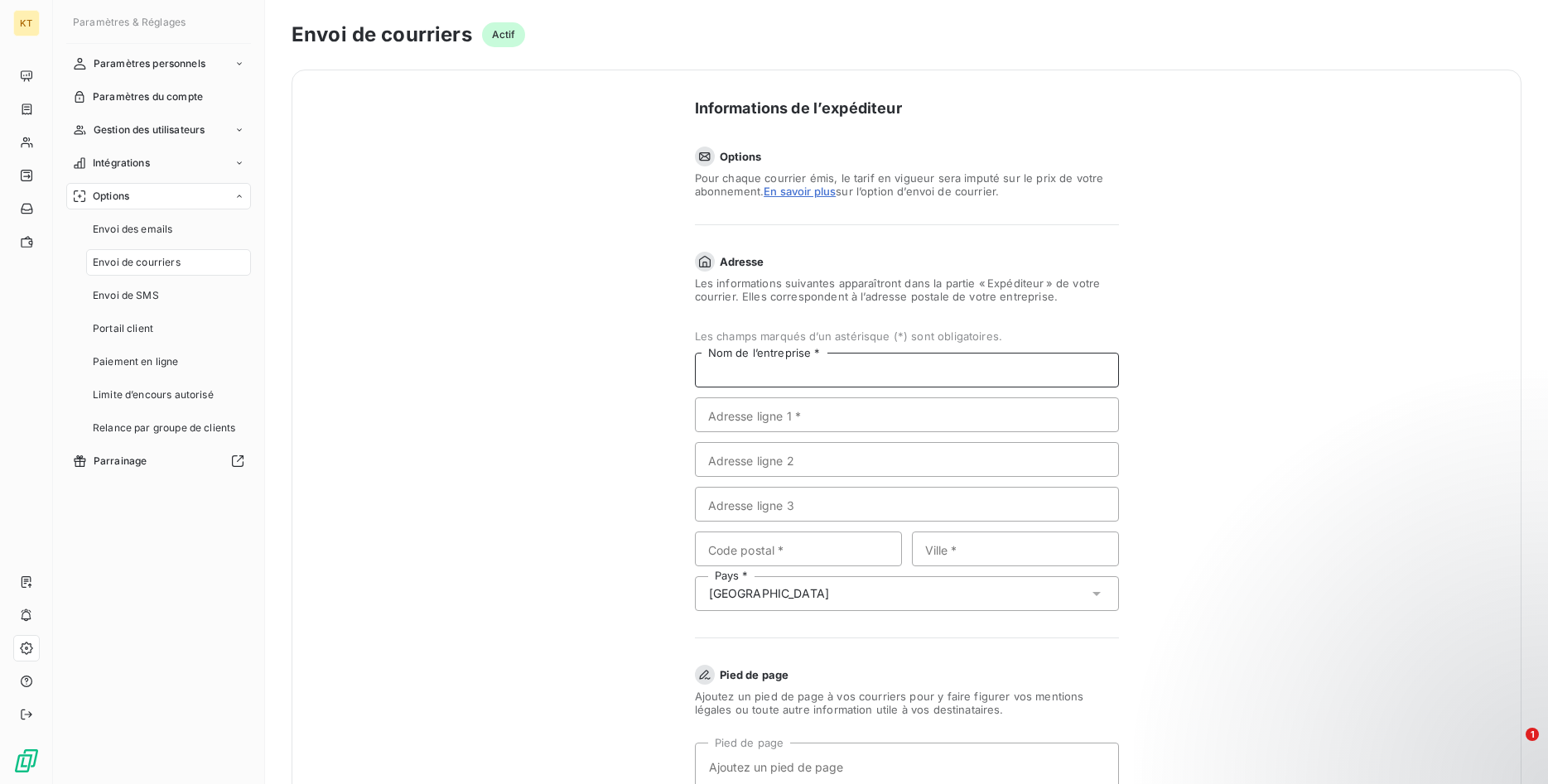
click at [788, 373] on input "Nom de l’entreprise *" at bounding box center [906, 370] width 424 height 35
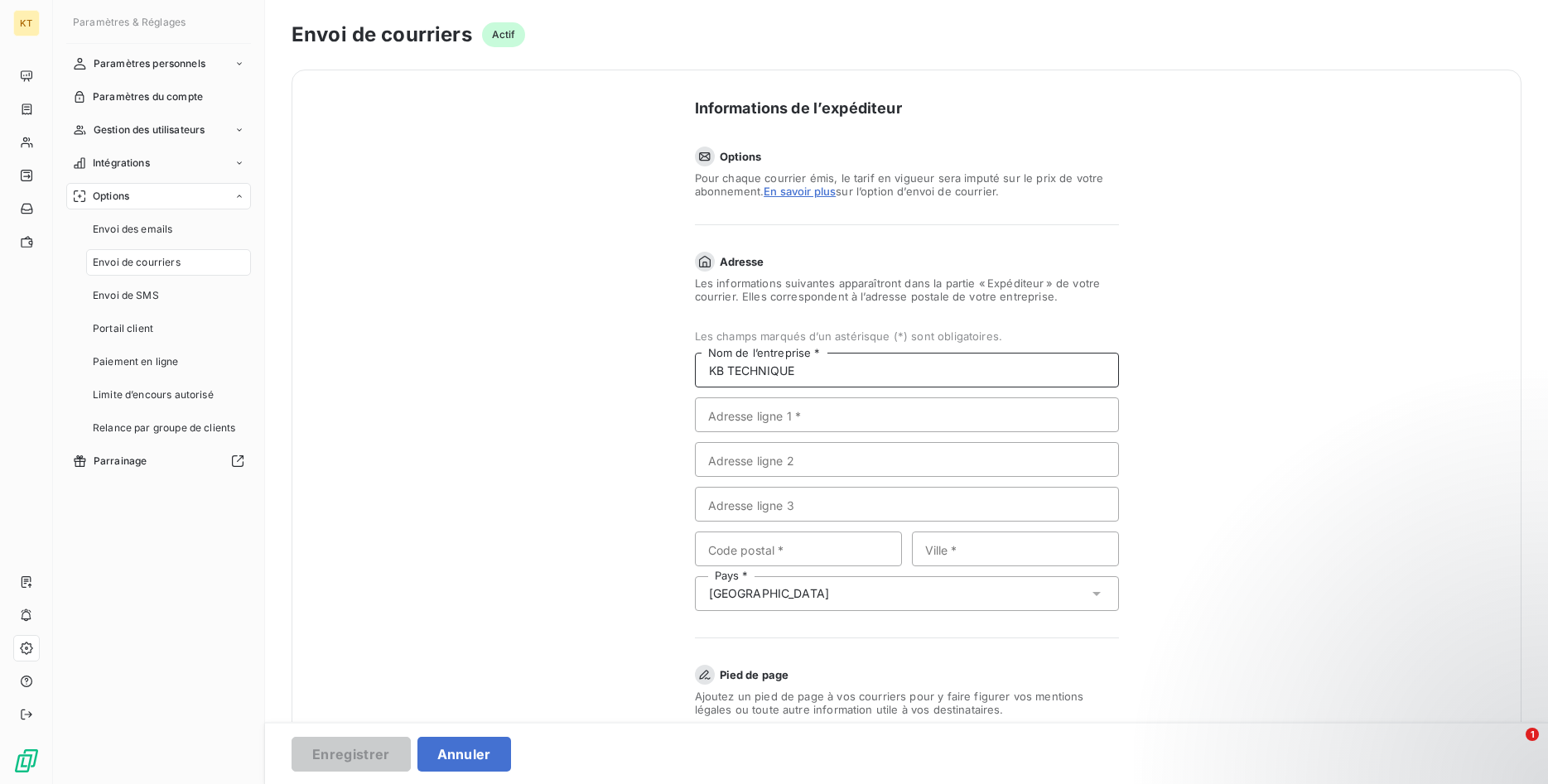
type input "KB TECHNIQUE"
click at [775, 414] on input "Adresse ligne 1 *" at bounding box center [906, 414] width 424 height 35
type input "4 RUE AMPERE"
type input "91380"
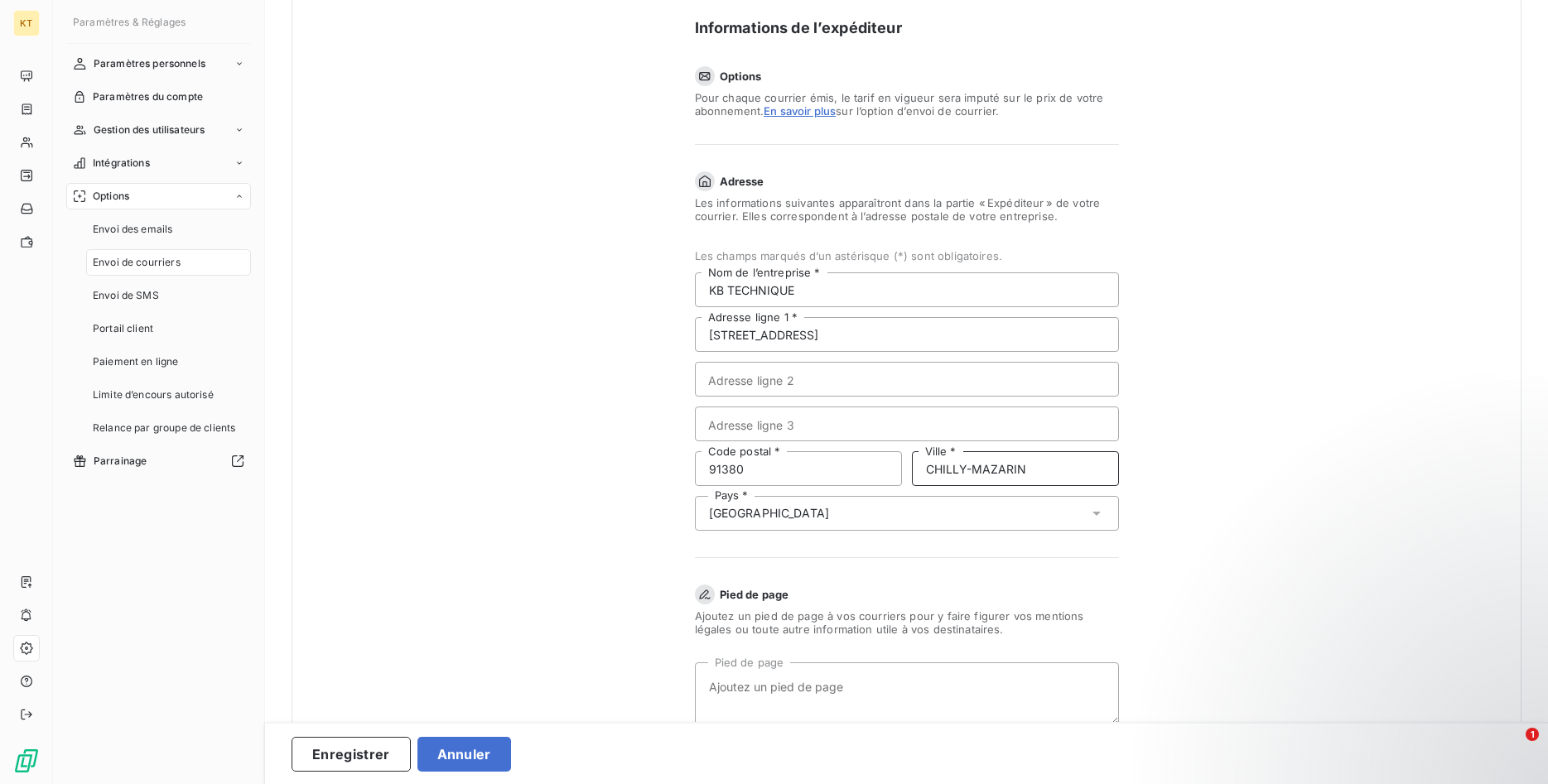
scroll to position [169, 0]
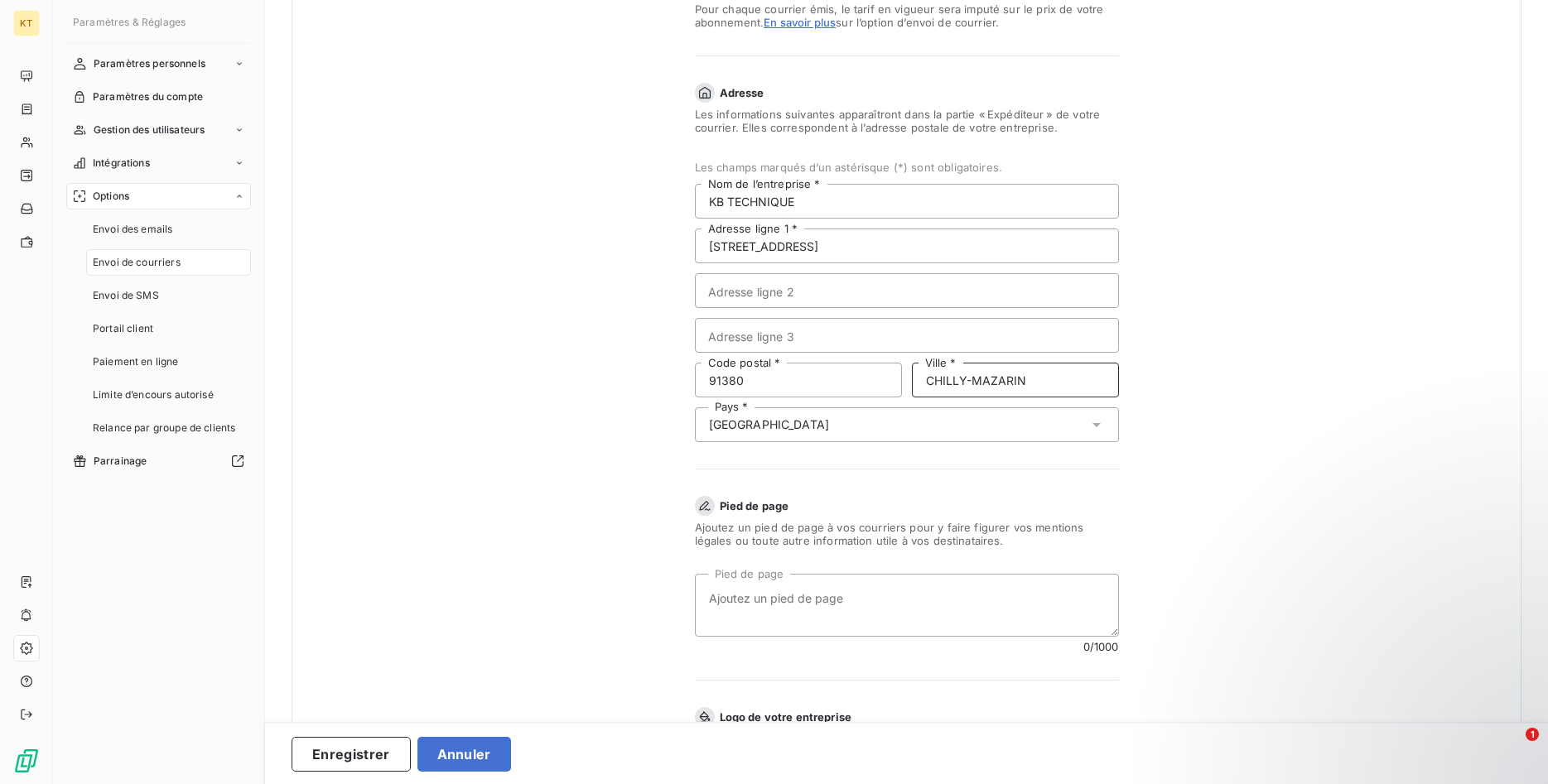
type input "CHILLY-MAZARIN"
click at [751, 599] on textarea "Pied de page" at bounding box center [906, 604] width 424 height 63
paste textarea "Siège social : 4 rue Ampère 91380 CHILLY-MAZARIN S.A.S au capital de 1,000 euro…"
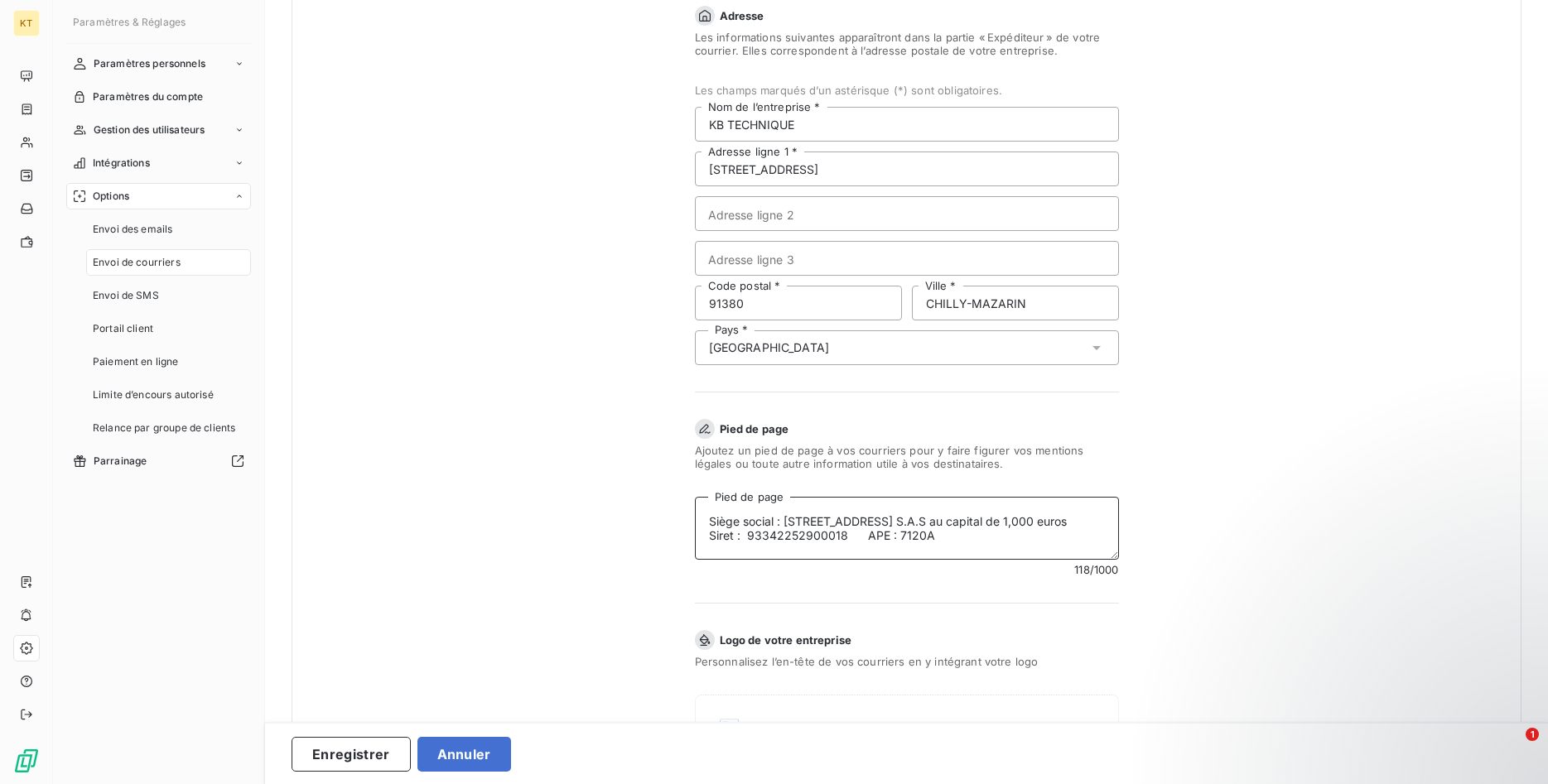
scroll to position [349, 0]
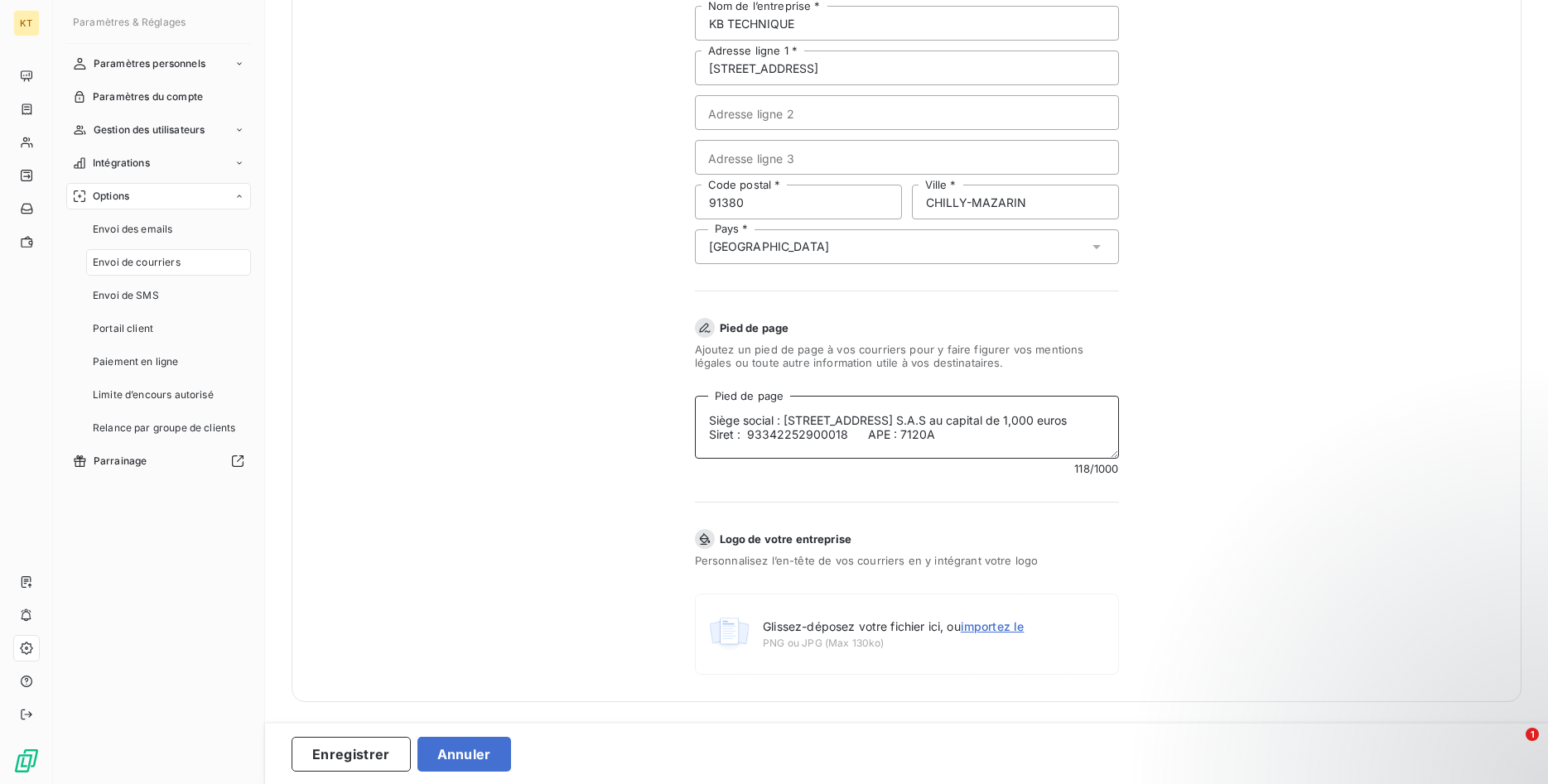
type textarea "Siège social : 4 rue Ampère 91380 CHILLY-MAZARIN S.A.S au capital de 1,000 euro…"
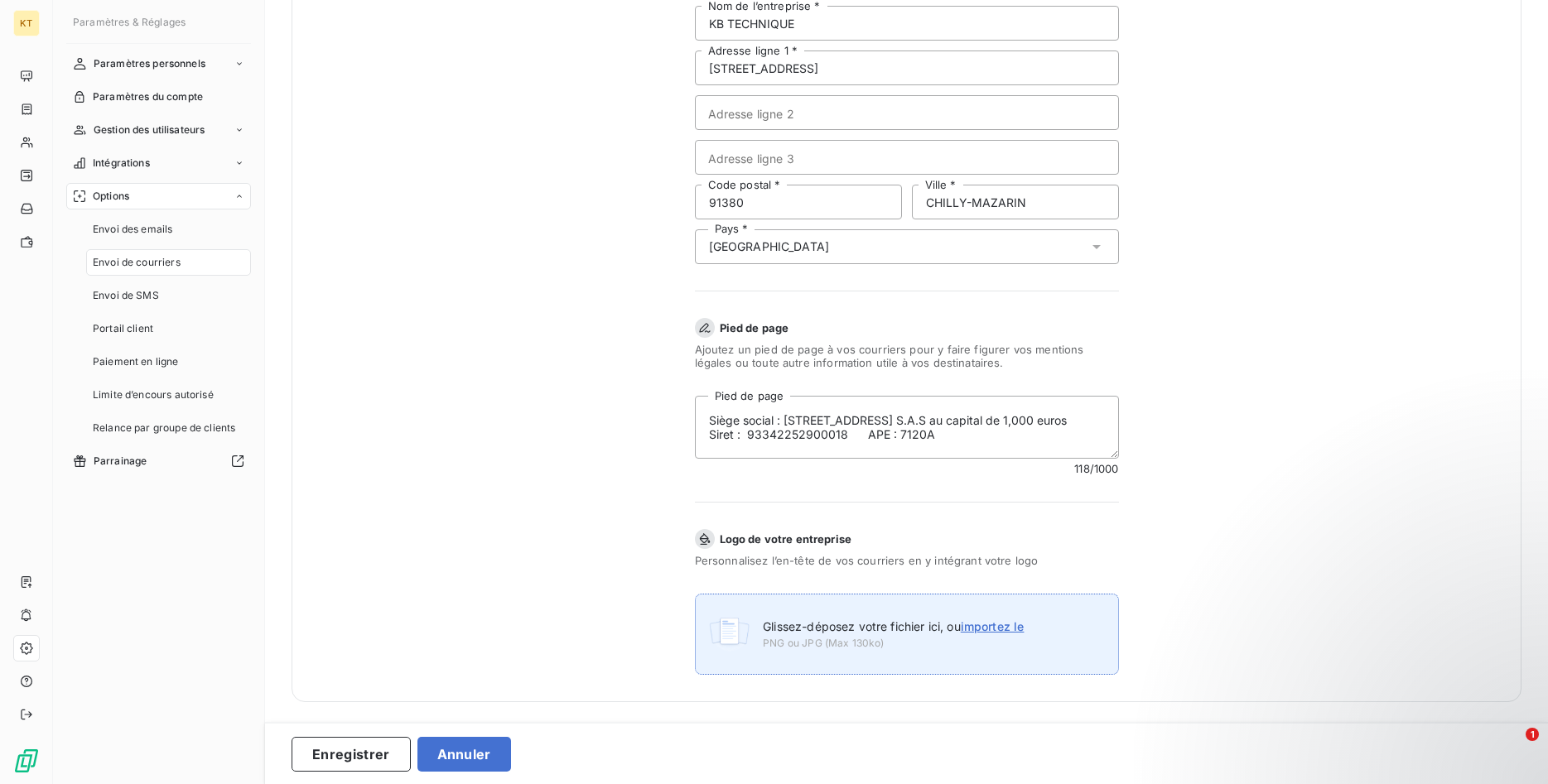
click at [1004, 627] on span "importez le" at bounding box center [992, 626] width 64 height 14
type input "C:\fakepath\LOGO KB TECHNIQUE.docx"
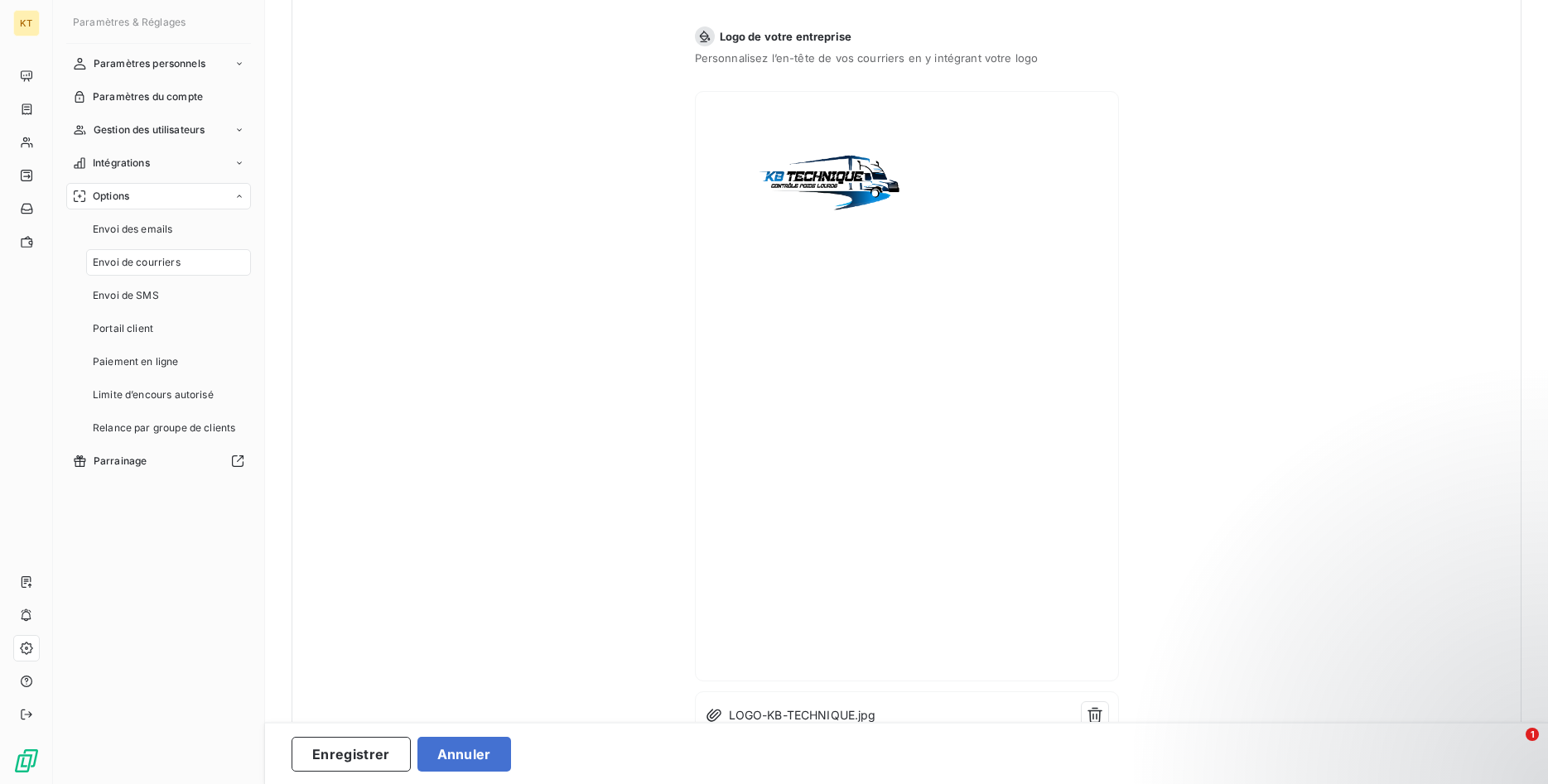
scroll to position [854, 0]
drag, startPoint x: 343, startPoint y: 757, endPoint x: 665, endPoint y: 695, distance: 327.9
click at [343, 757] on button "Enregistrer" at bounding box center [350, 754] width 119 height 35
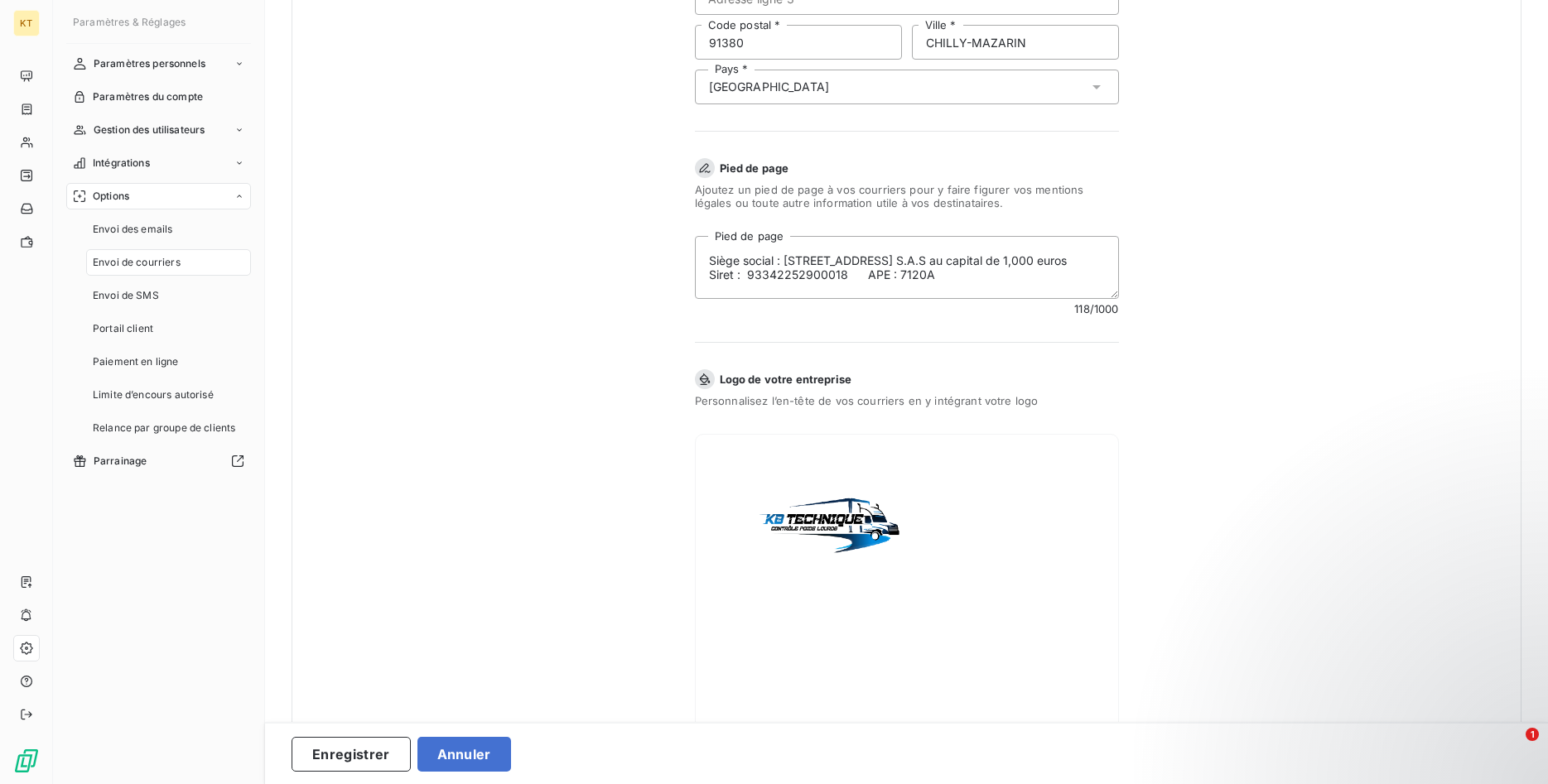
scroll to position [916, 0]
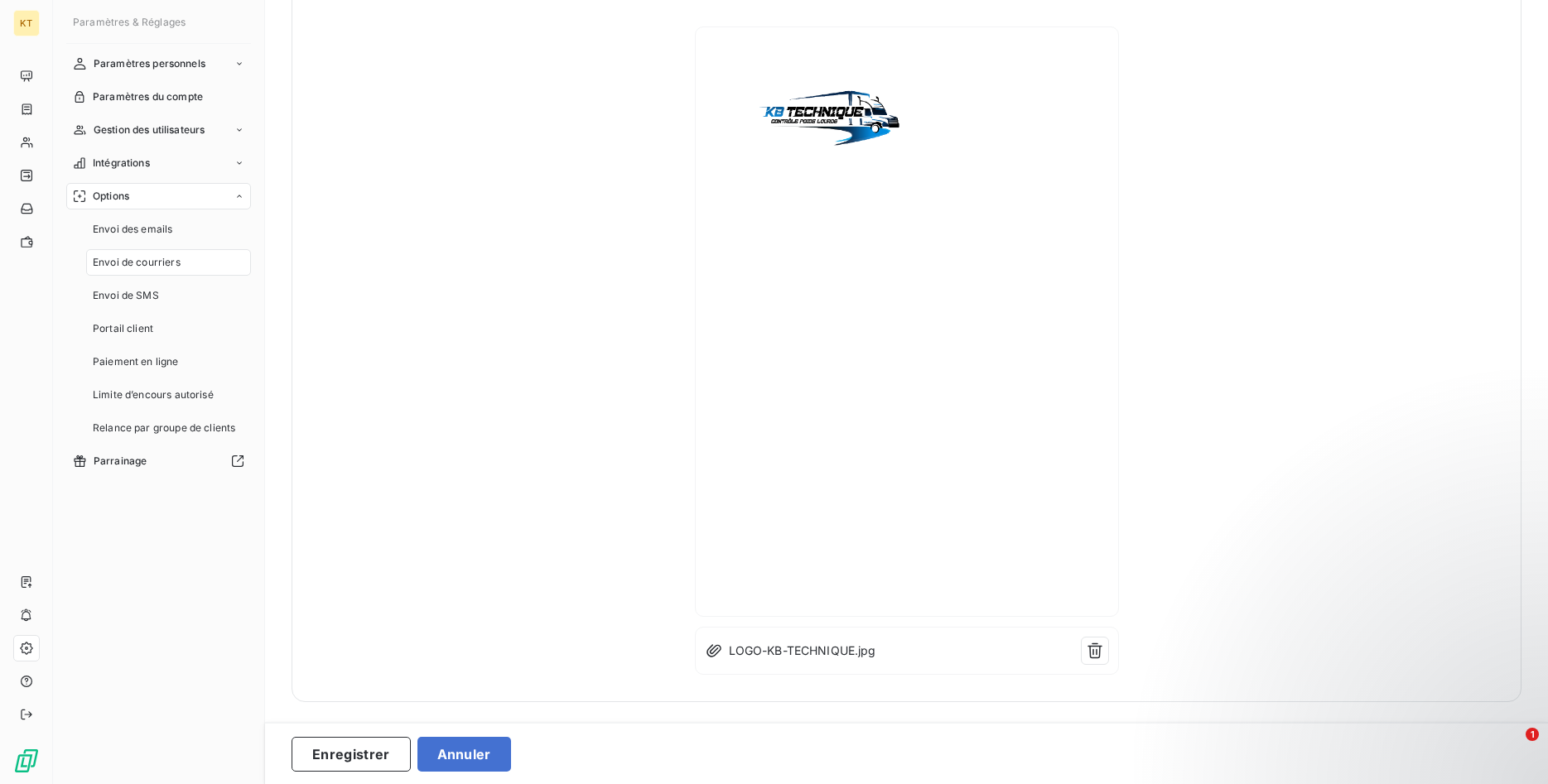
click at [854, 199] on img at bounding box center [906, 321] width 403 height 569
click at [1101, 659] on icon "button" at bounding box center [1094, 650] width 17 height 17
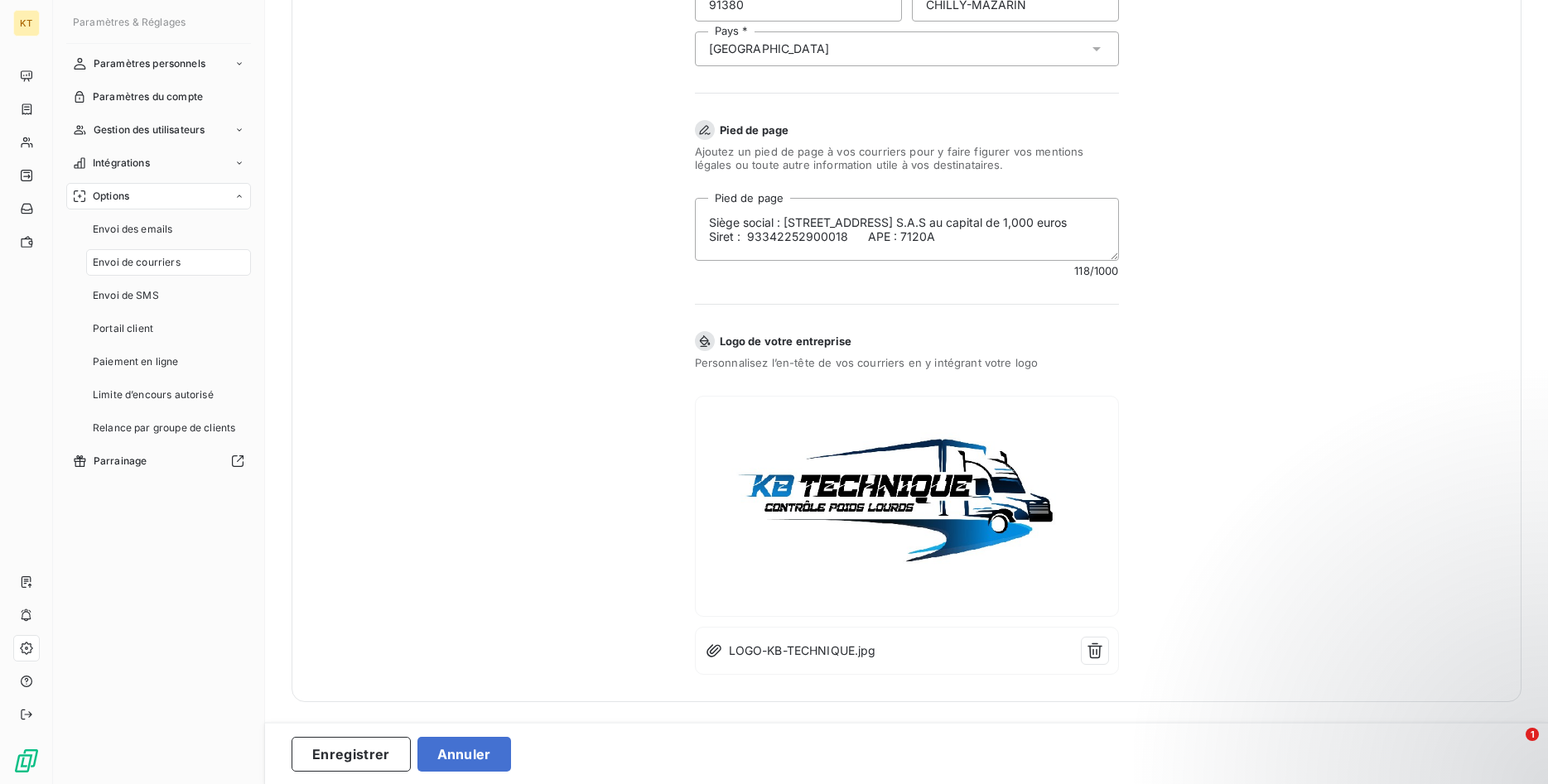
scroll to position [0, 0]
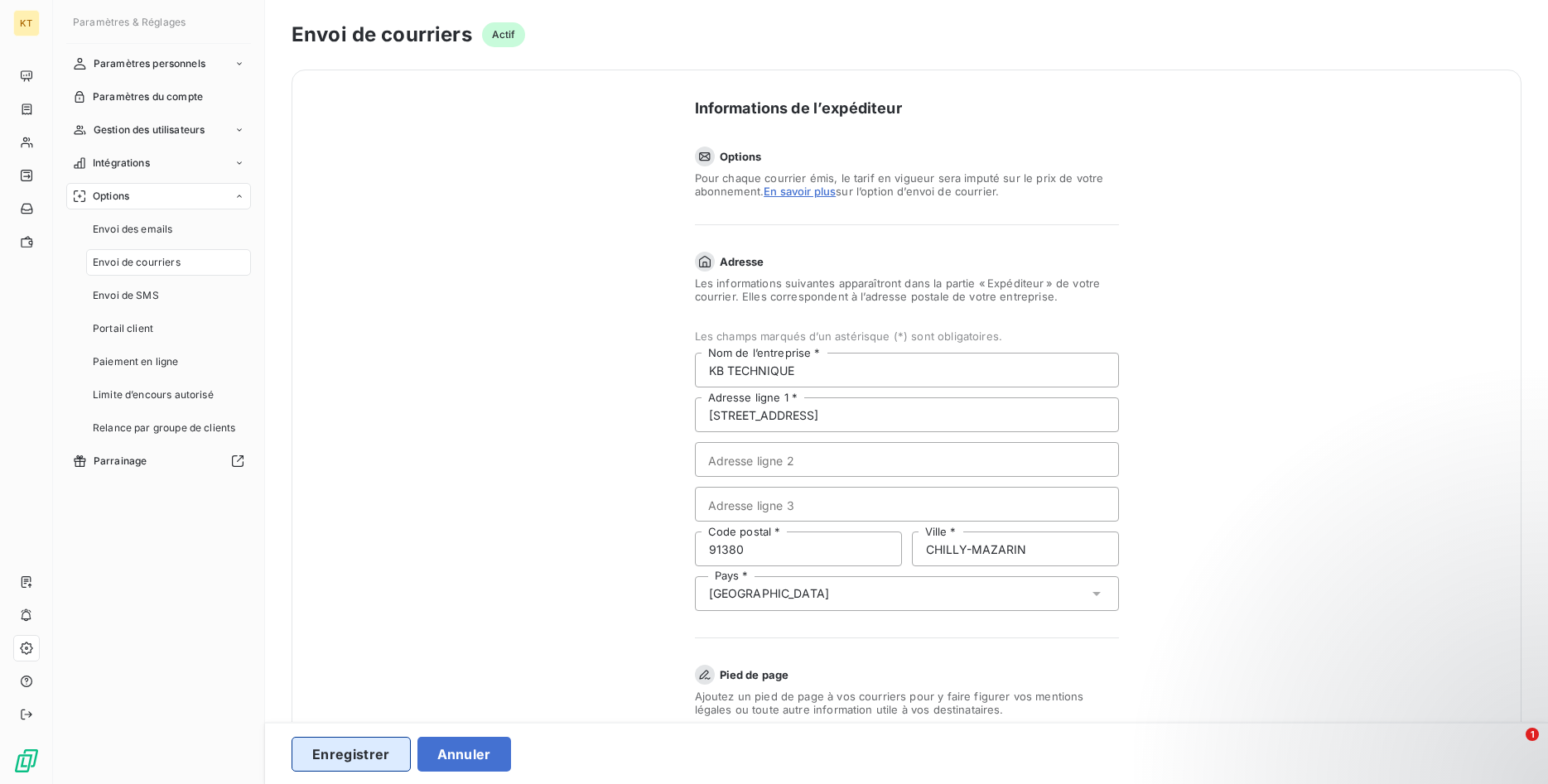
click at [326, 744] on button "Enregistrer" at bounding box center [350, 754] width 119 height 35
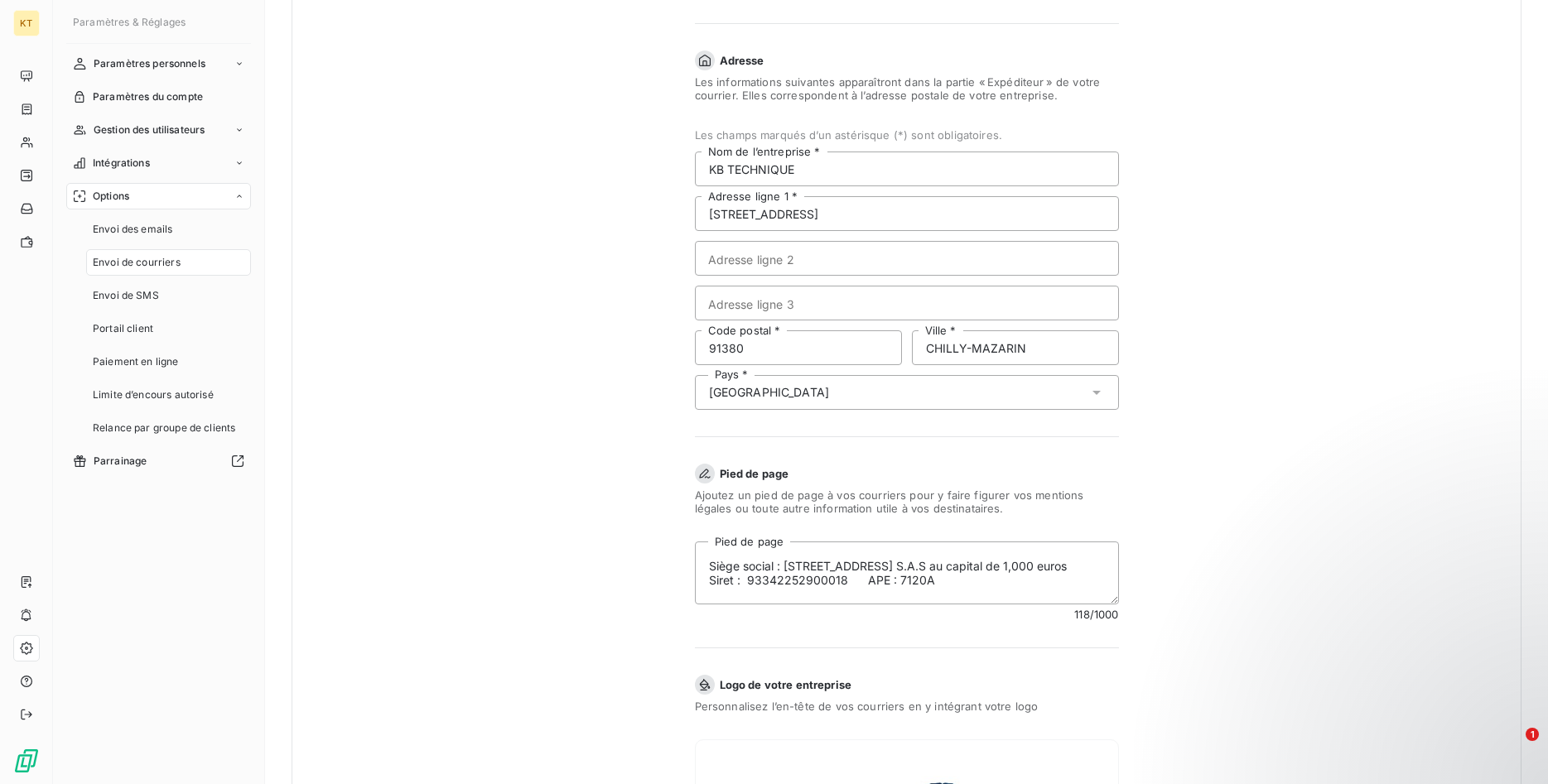
scroll to position [484, 0]
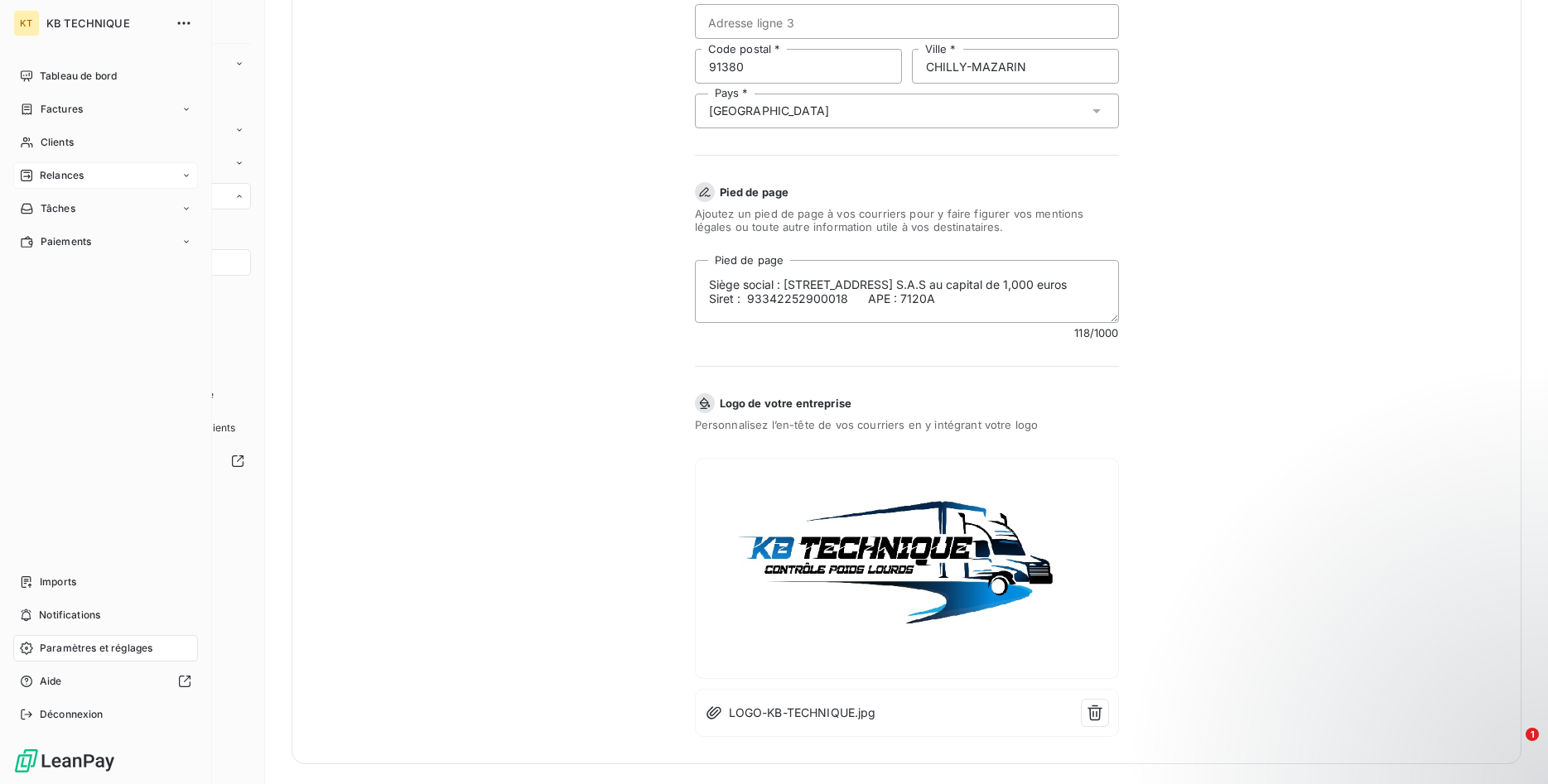
click at [65, 173] on span "Relances" at bounding box center [62, 175] width 44 height 15
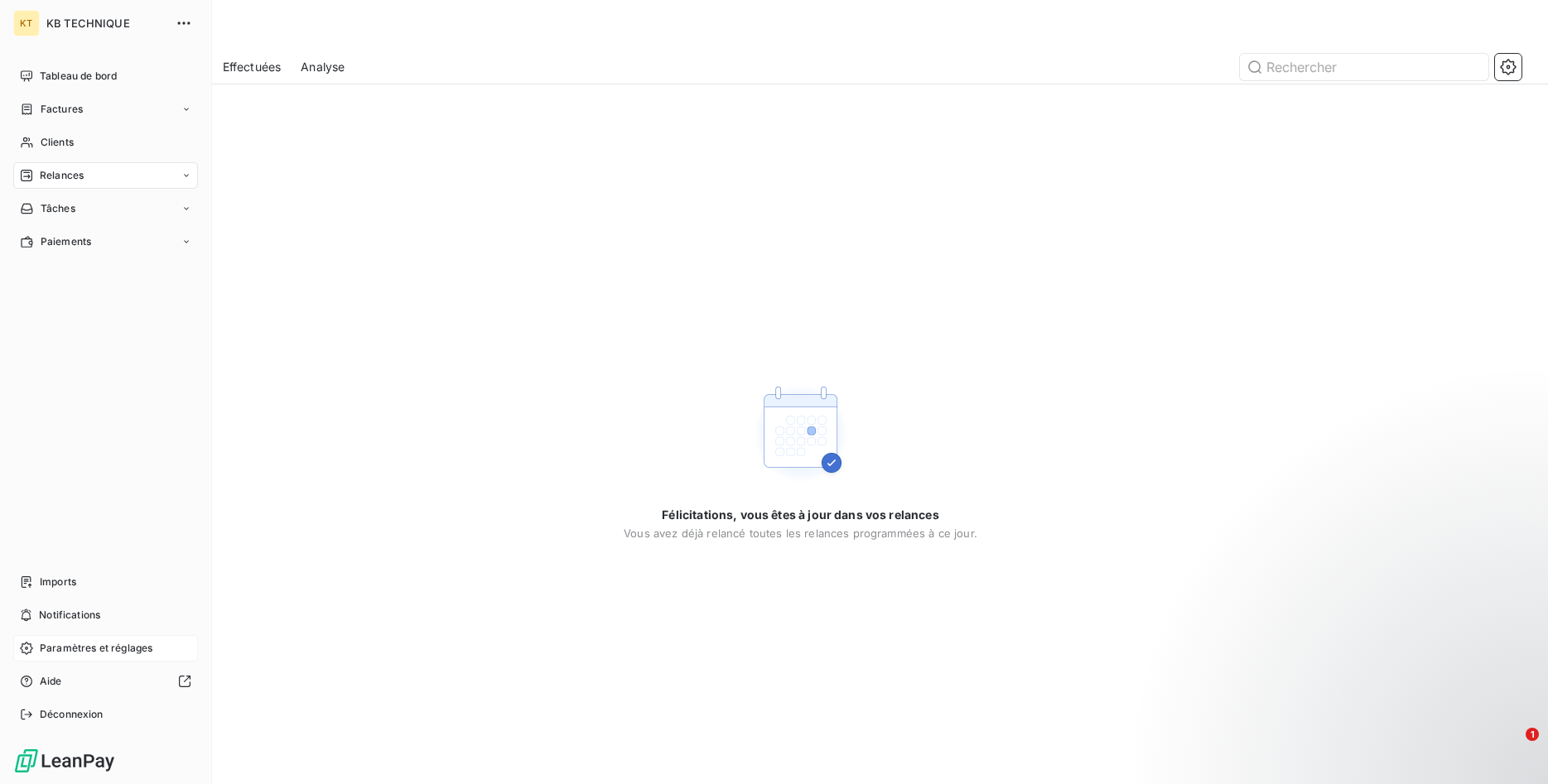
click at [88, 649] on span "Paramètres et réglages" at bounding box center [96, 648] width 112 height 15
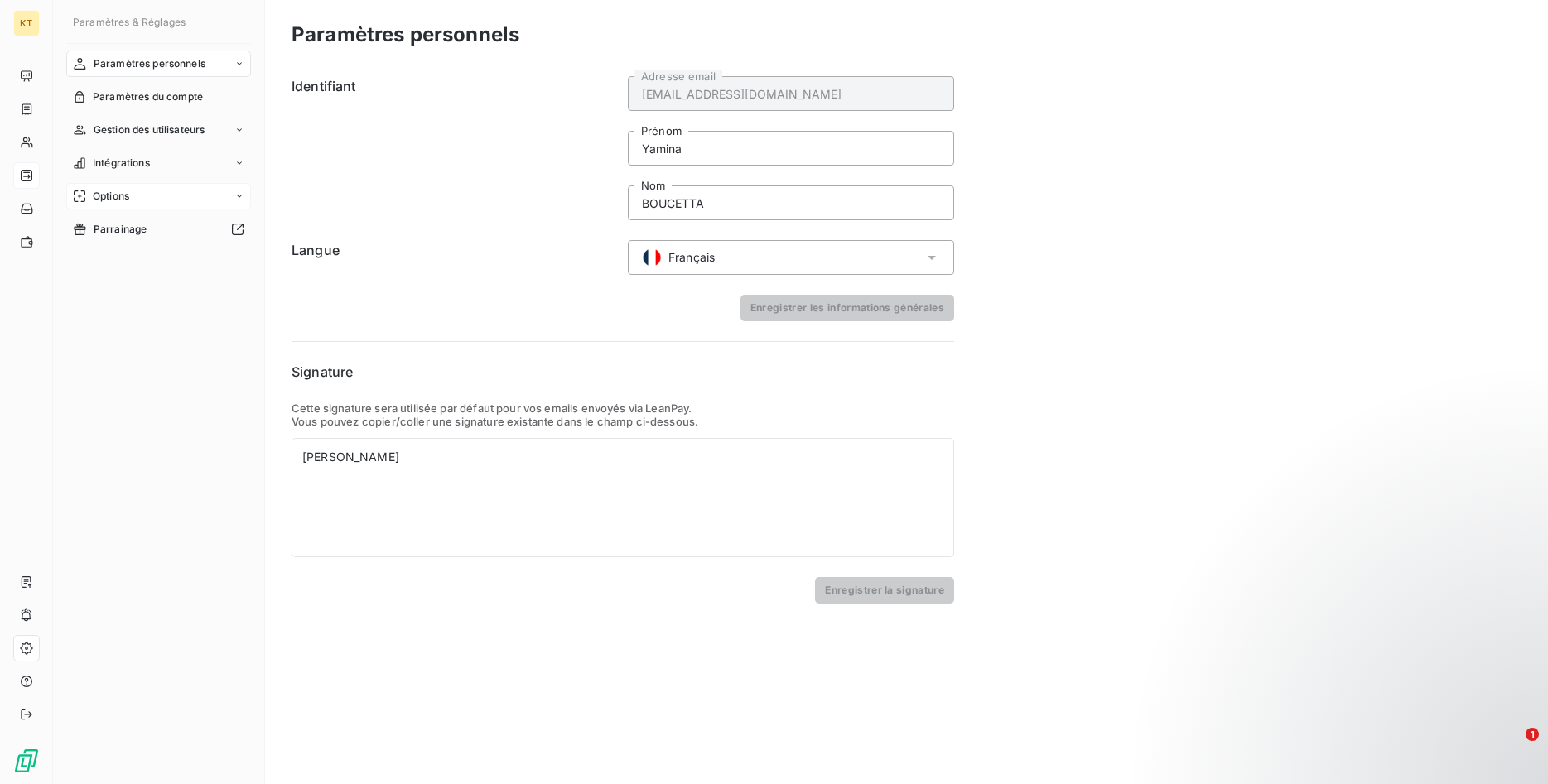
click at [158, 197] on div "Options" at bounding box center [158, 196] width 185 height 27
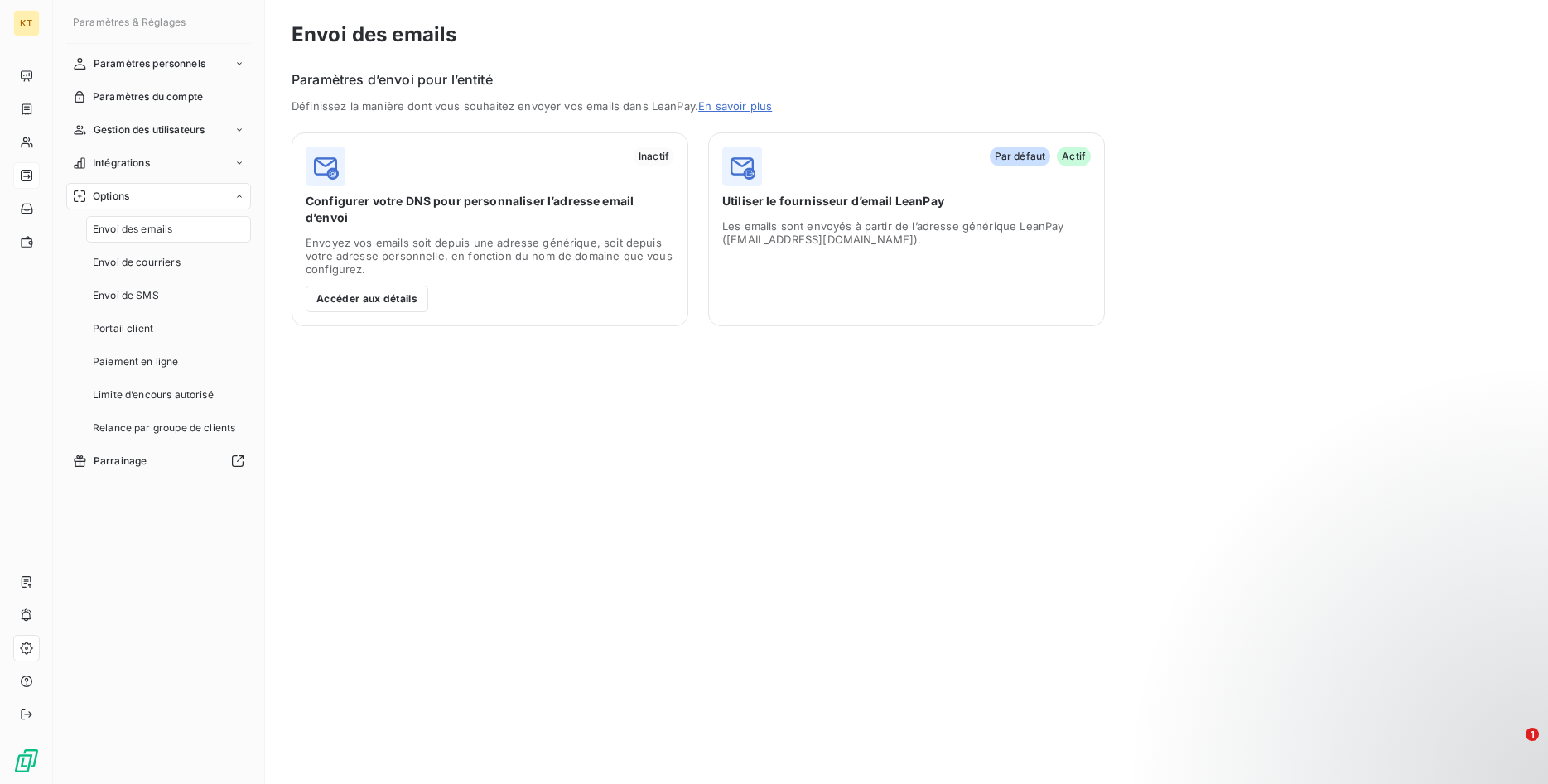
click at [158, 197] on div "Options" at bounding box center [158, 196] width 185 height 27
click at [155, 160] on div "Intégrations" at bounding box center [158, 163] width 185 height 27
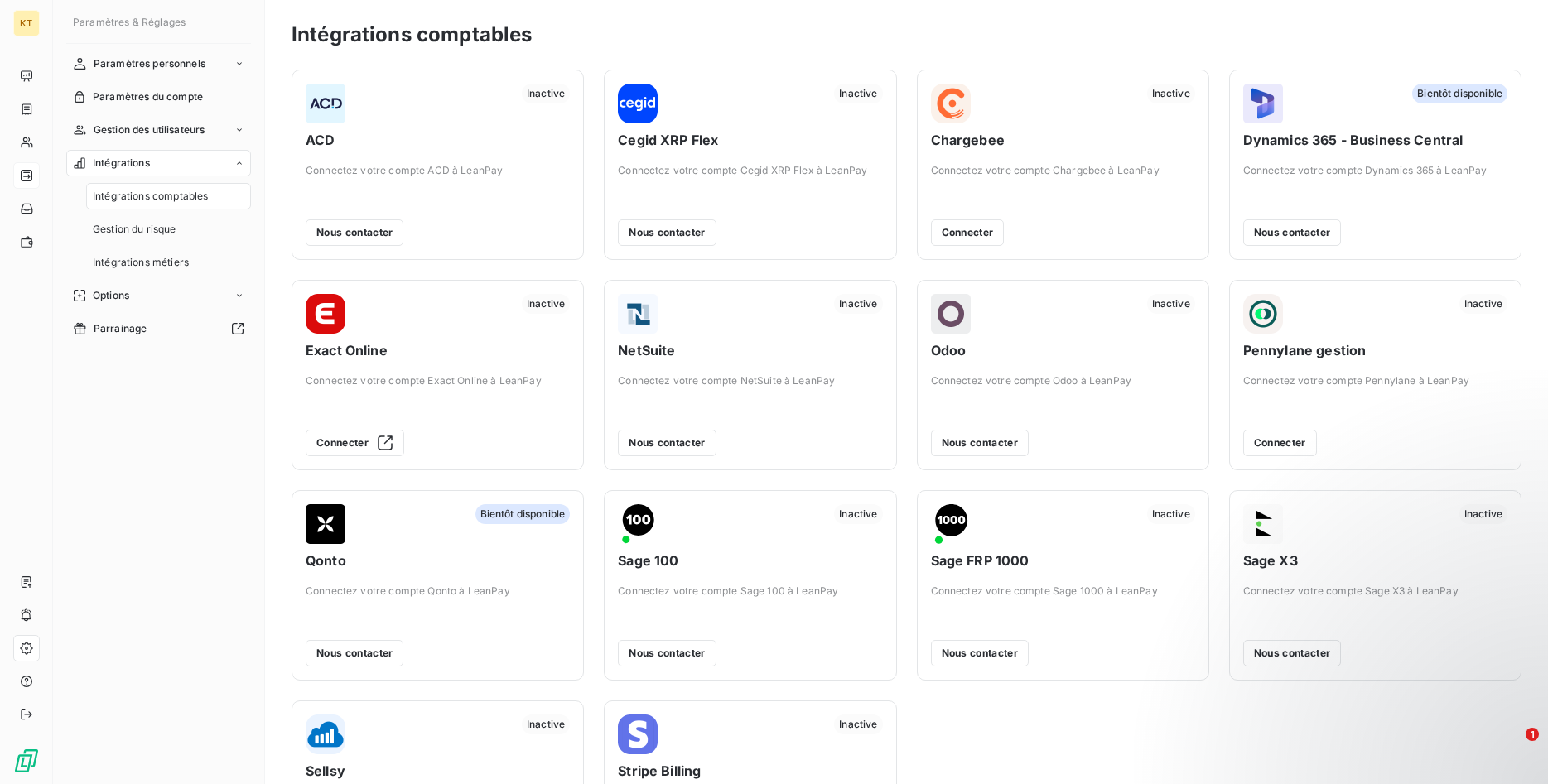
click at [155, 160] on div "Intégrations" at bounding box center [158, 163] width 185 height 27
click at [155, 134] on span "Gestion des utilisateurs" at bounding box center [150, 129] width 112 height 15
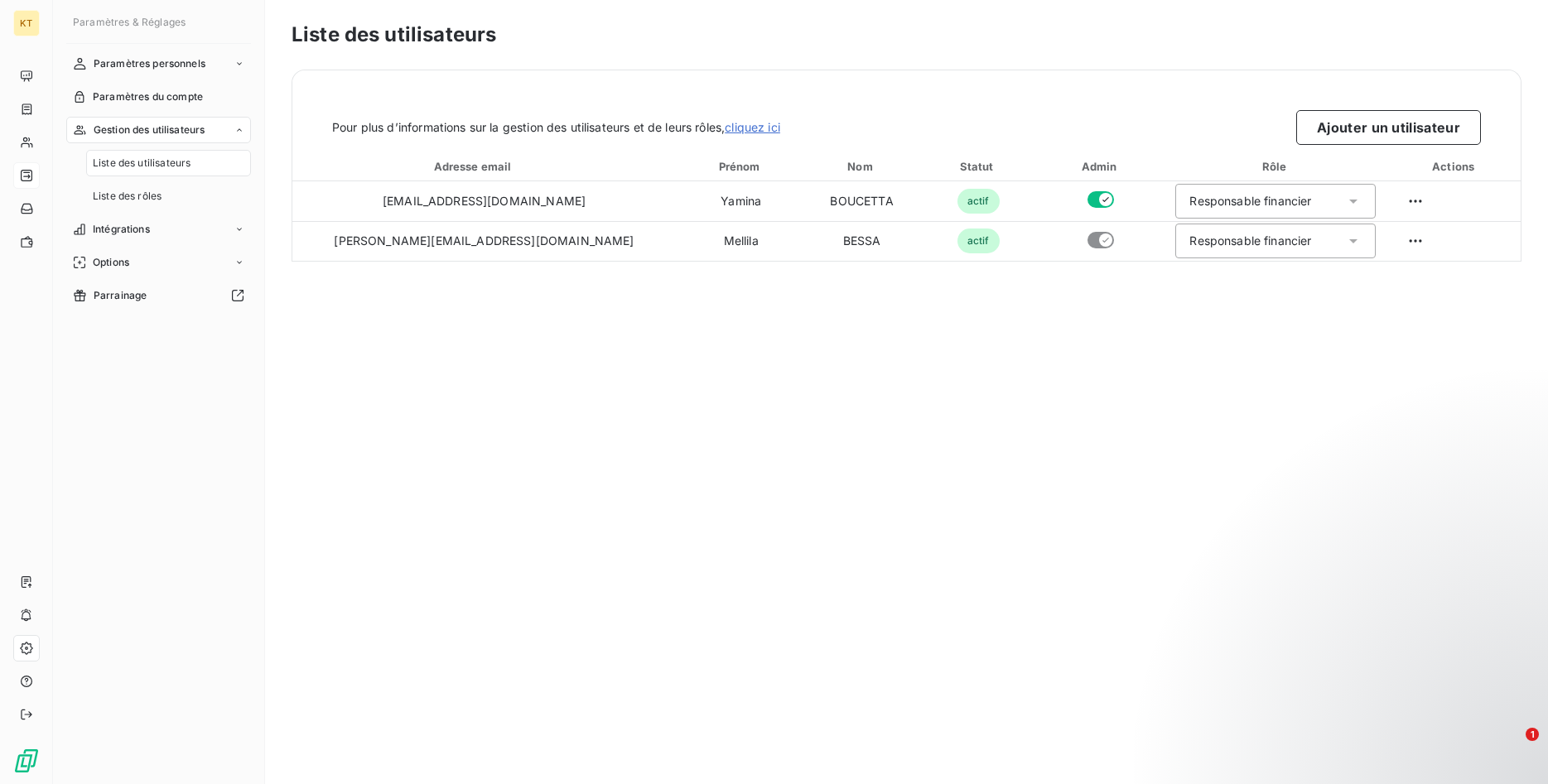
click at [155, 134] on span "Gestion des utilisateurs" at bounding box center [150, 129] width 112 height 15
click at [156, 95] on span "Paramètres du compte" at bounding box center [148, 96] width 110 height 15
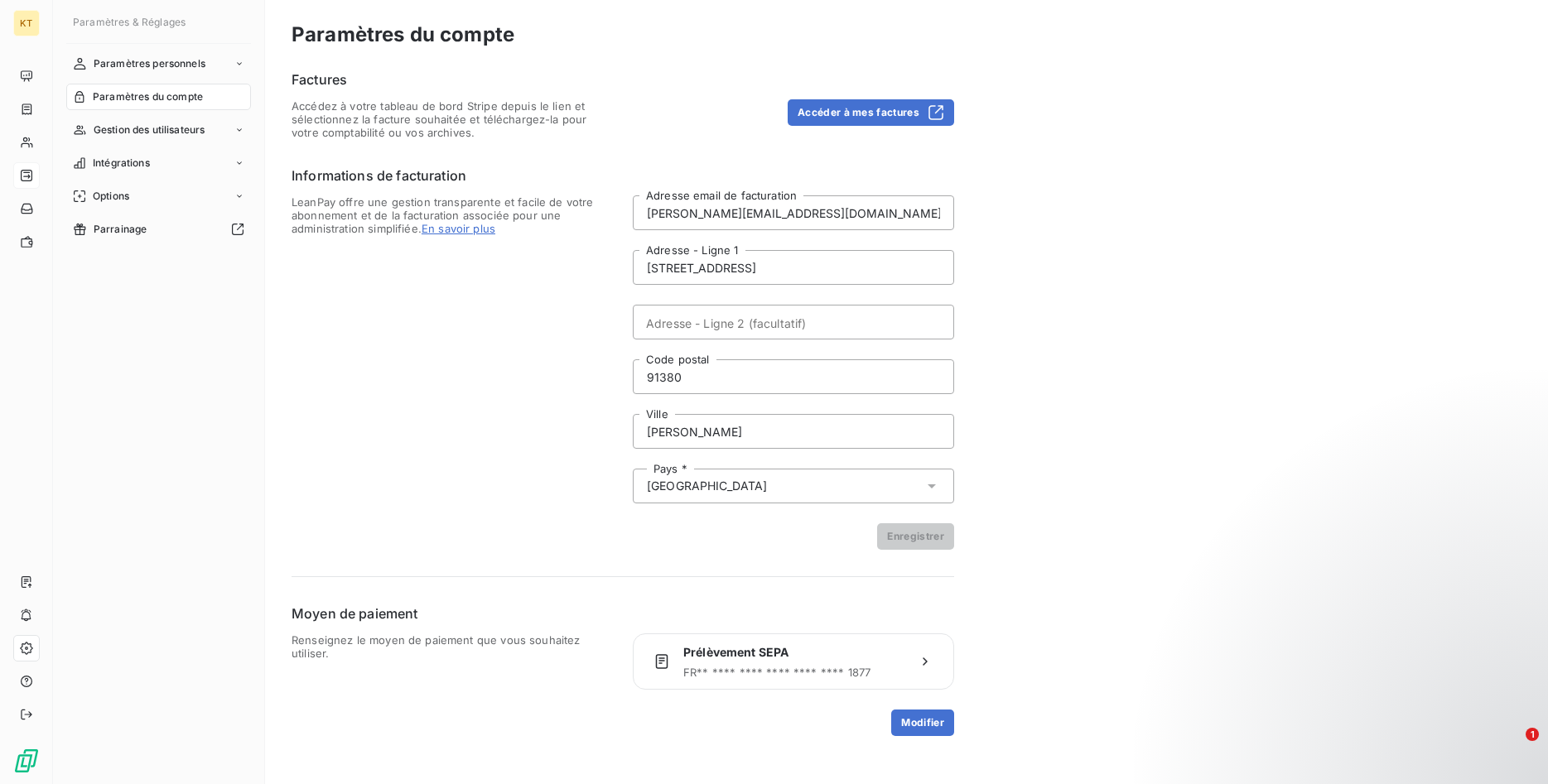
click at [156, 95] on span "Paramètres du compte" at bounding box center [148, 96] width 110 height 15
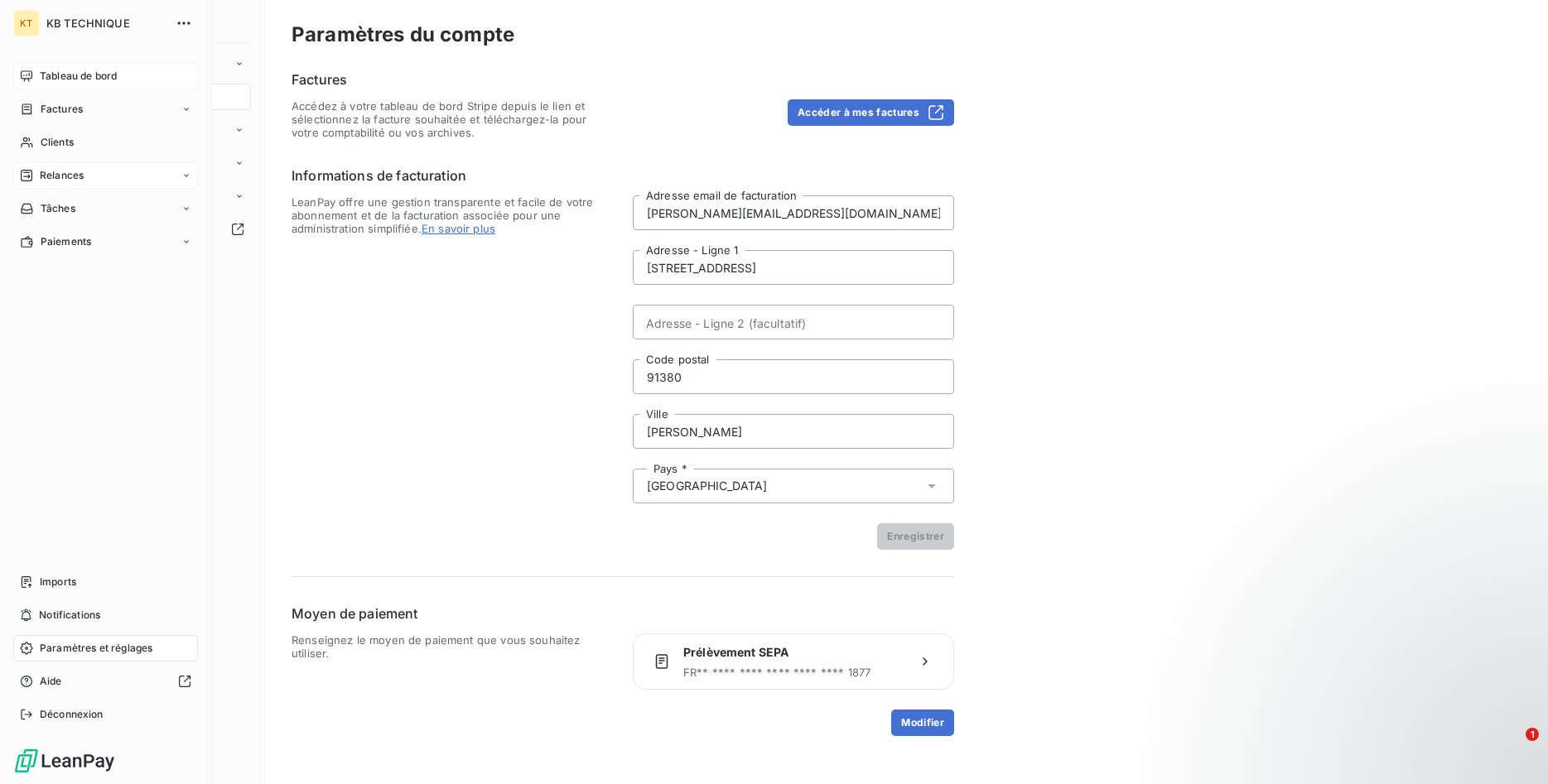
click at [73, 73] on span "Tableau de bord" at bounding box center [78, 76] width 77 height 15
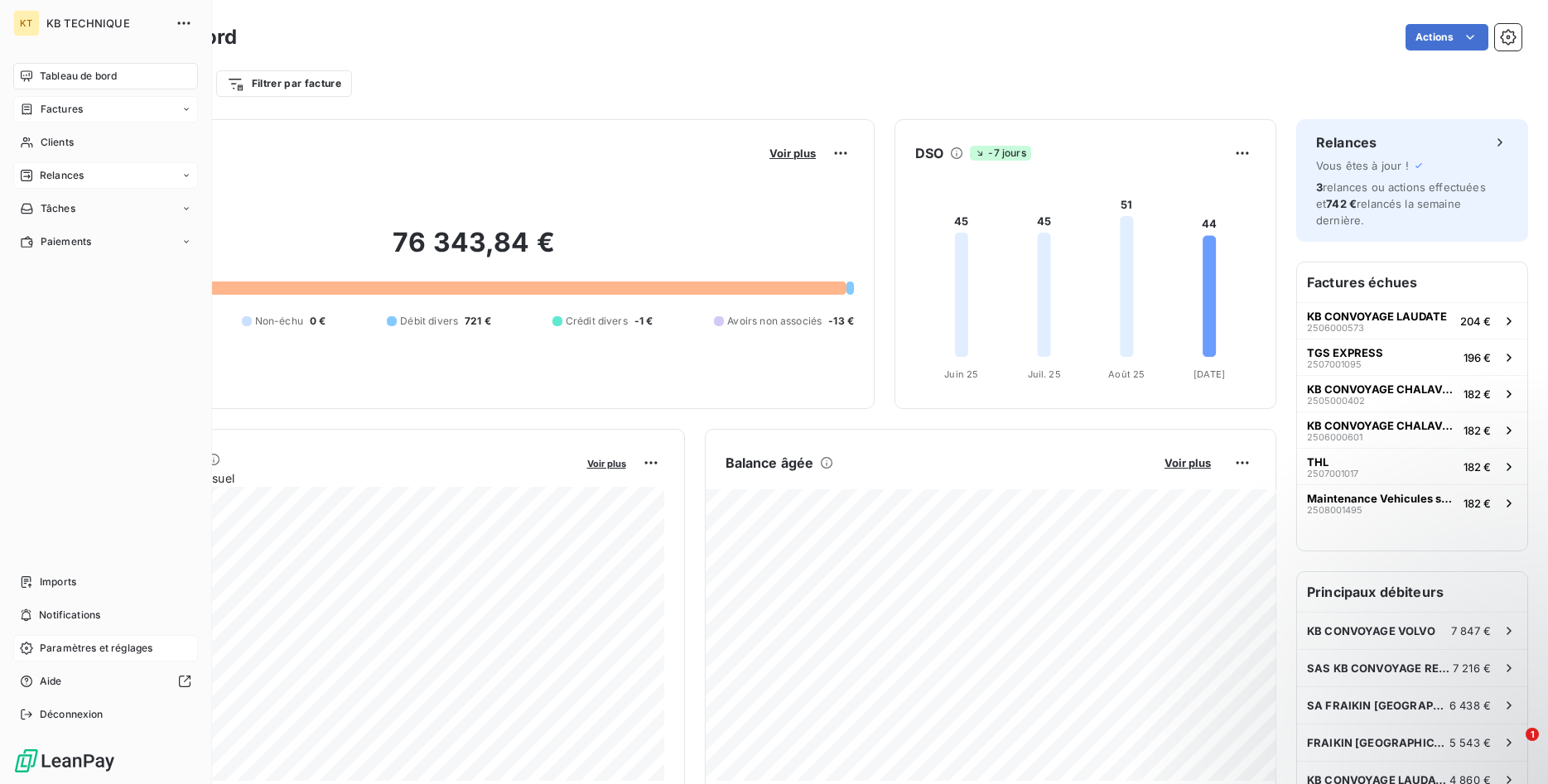
click at [78, 103] on span "Factures" at bounding box center [62, 109] width 42 height 15
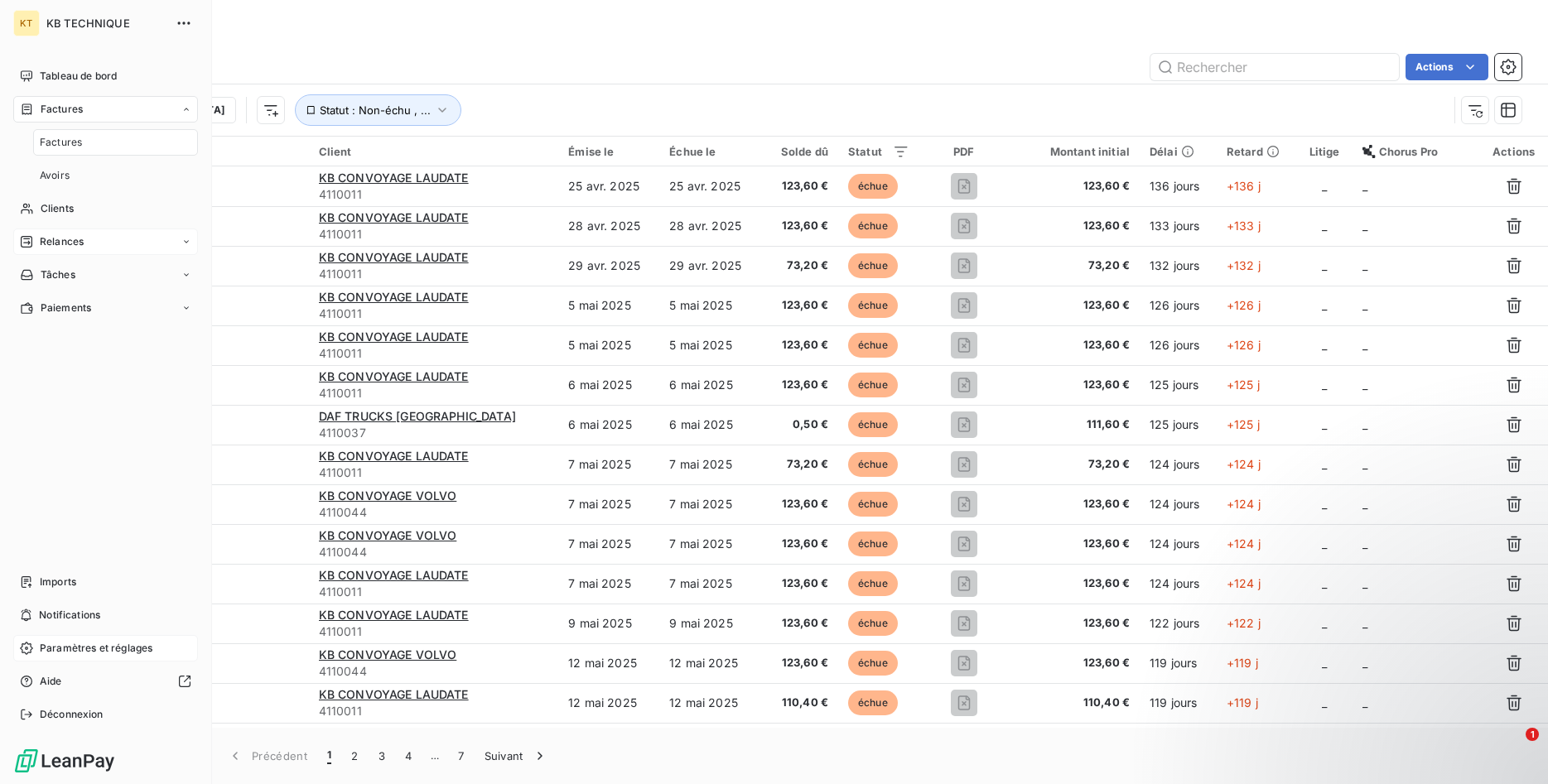
click at [79, 240] on span "Relances" at bounding box center [62, 242] width 44 height 15
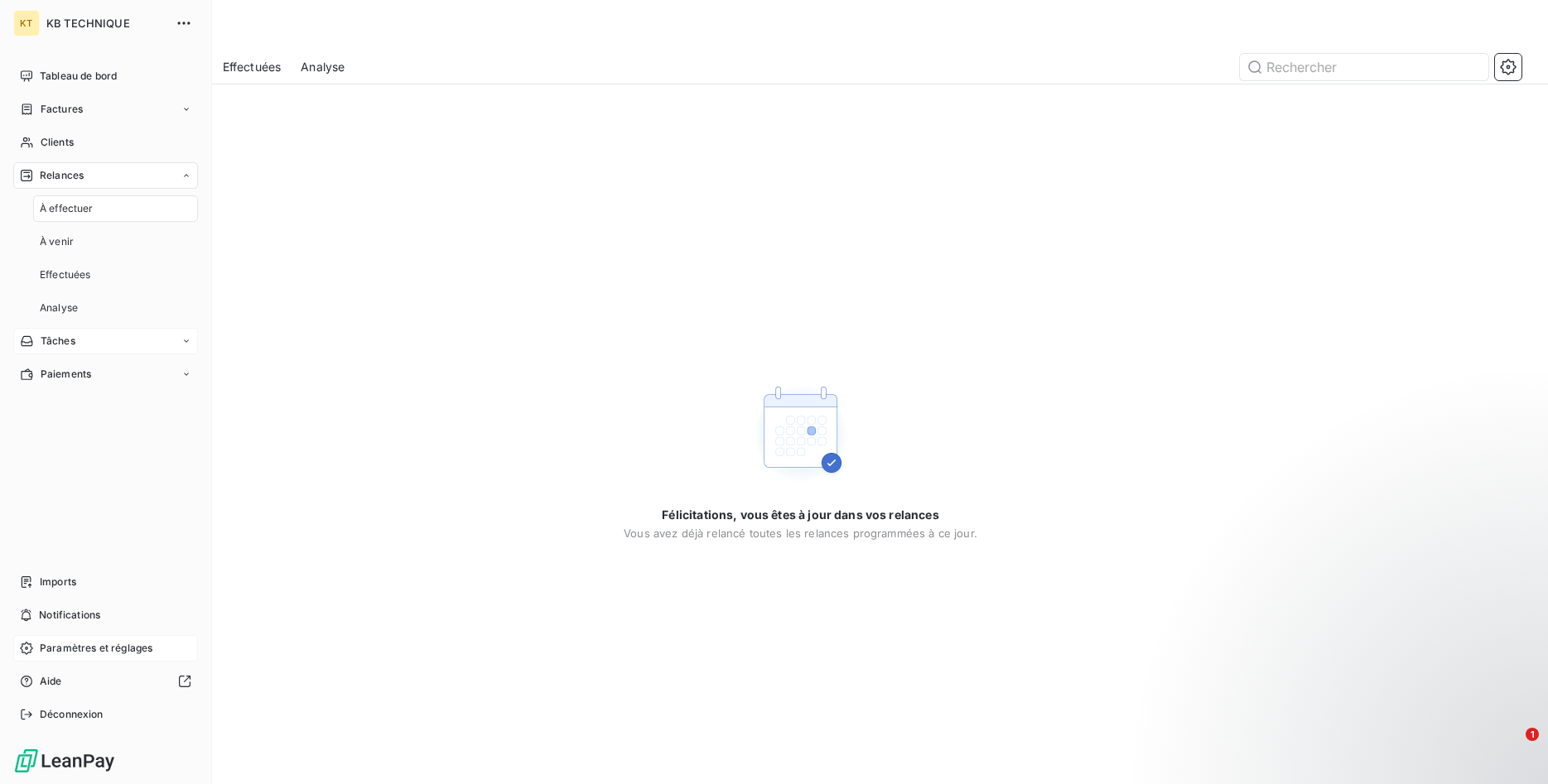
click at [87, 332] on div "Tâches" at bounding box center [105, 341] width 185 height 27
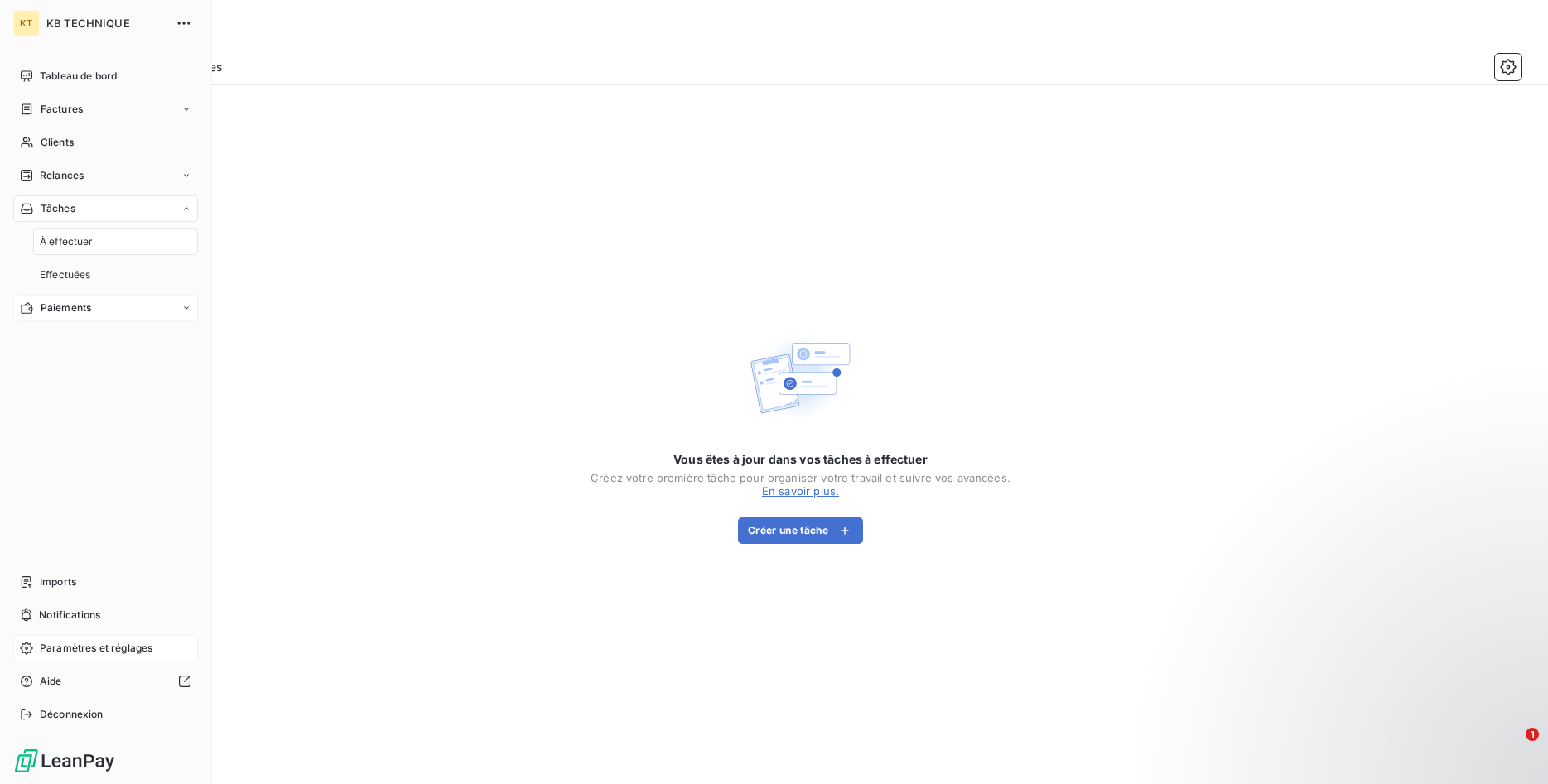
click at [78, 319] on div "Paiements" at bounding box center [105, 308] width 185 height 27
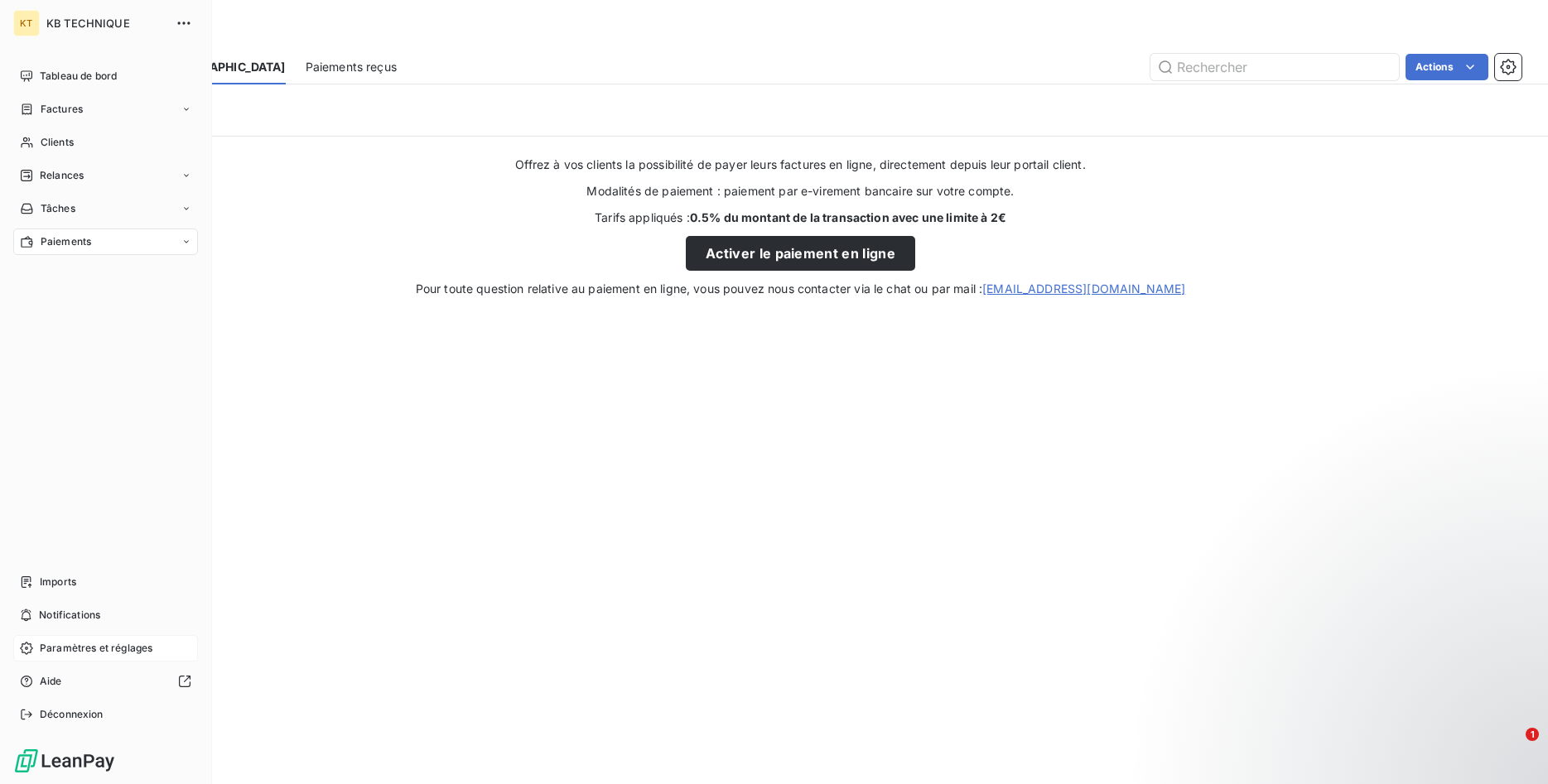
click at [80, 641] on span "Paramètres et réglages" at bounding box center [96, 648] width 112 height 15
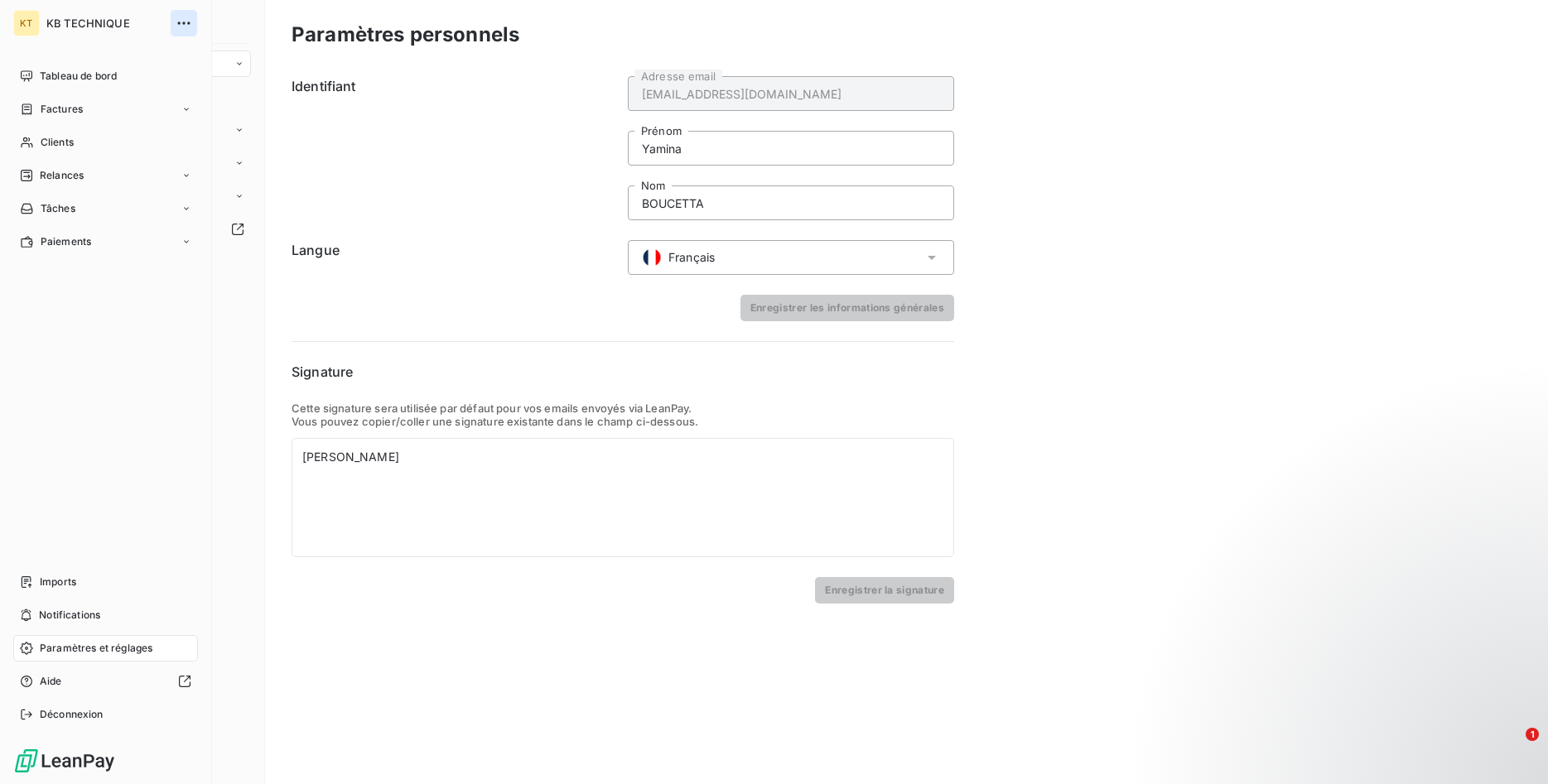
click at [182, 24] on icon "button" at bounding box center [183, 23] width 17 height 17
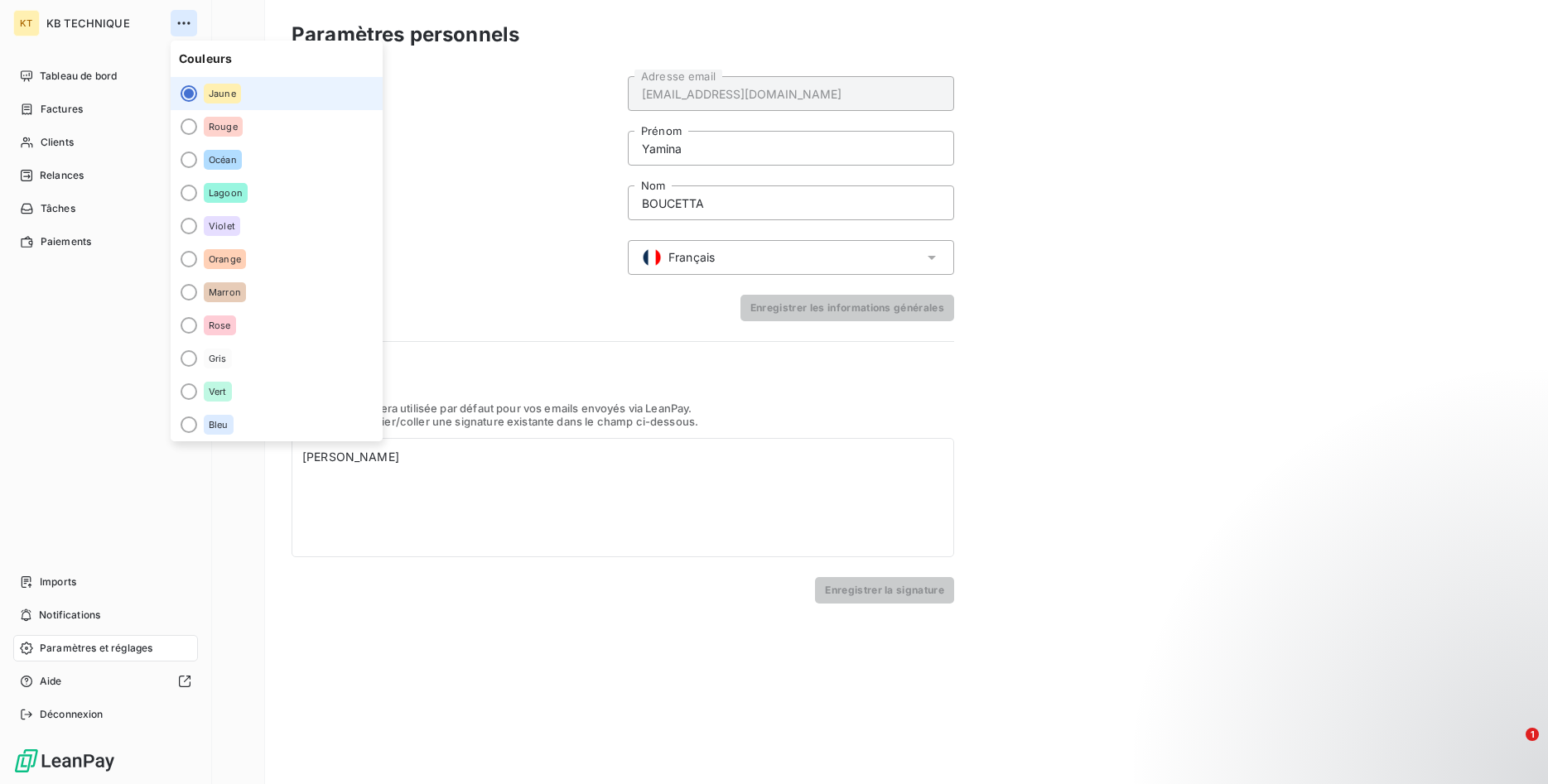
click at [182, 24] on icon "button" at bounding box center [183, 23] width 17 height 17
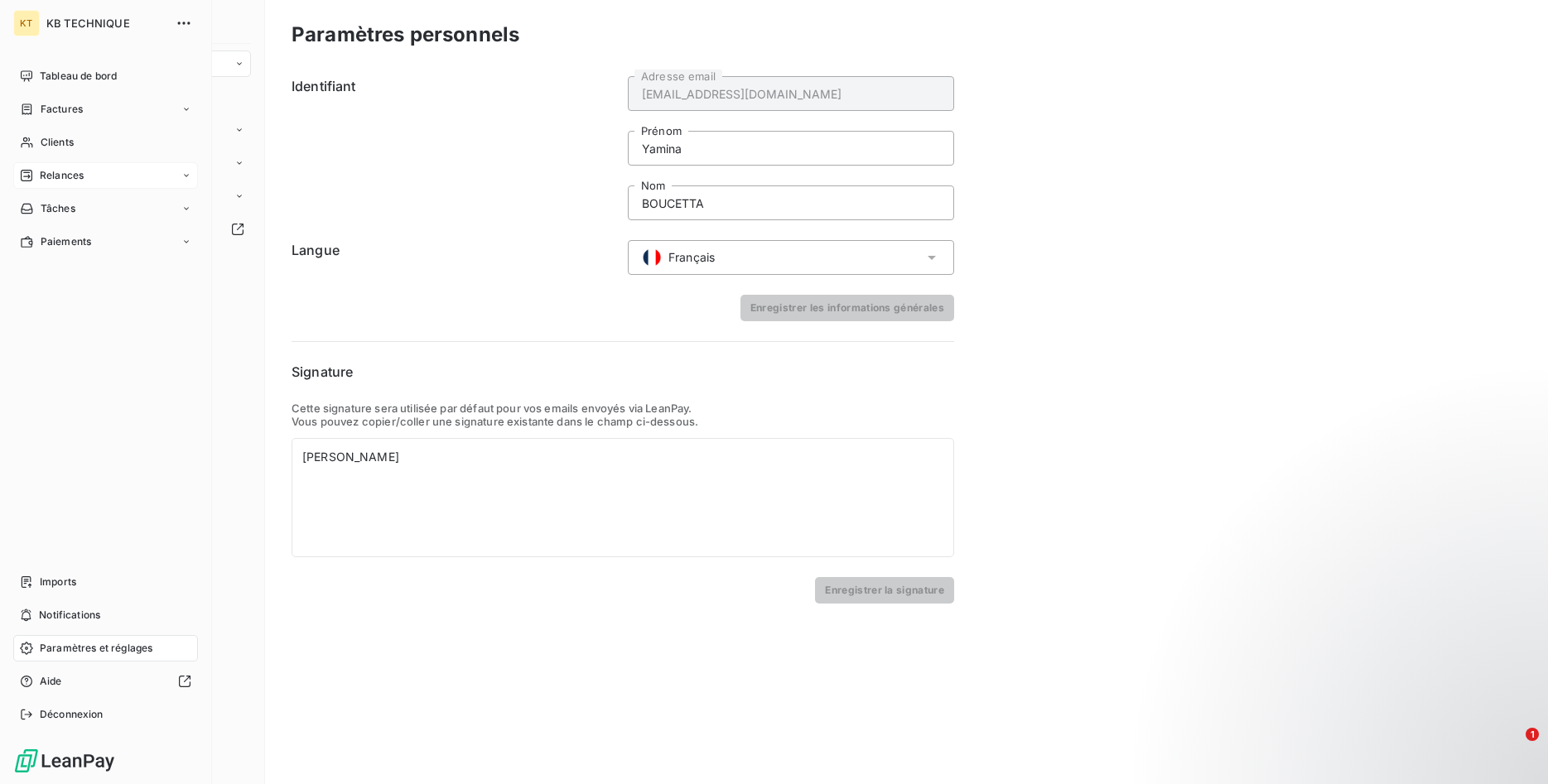
click at [66, 170] on span "Relances" at bounding box center [62, 175] width 44 height 15
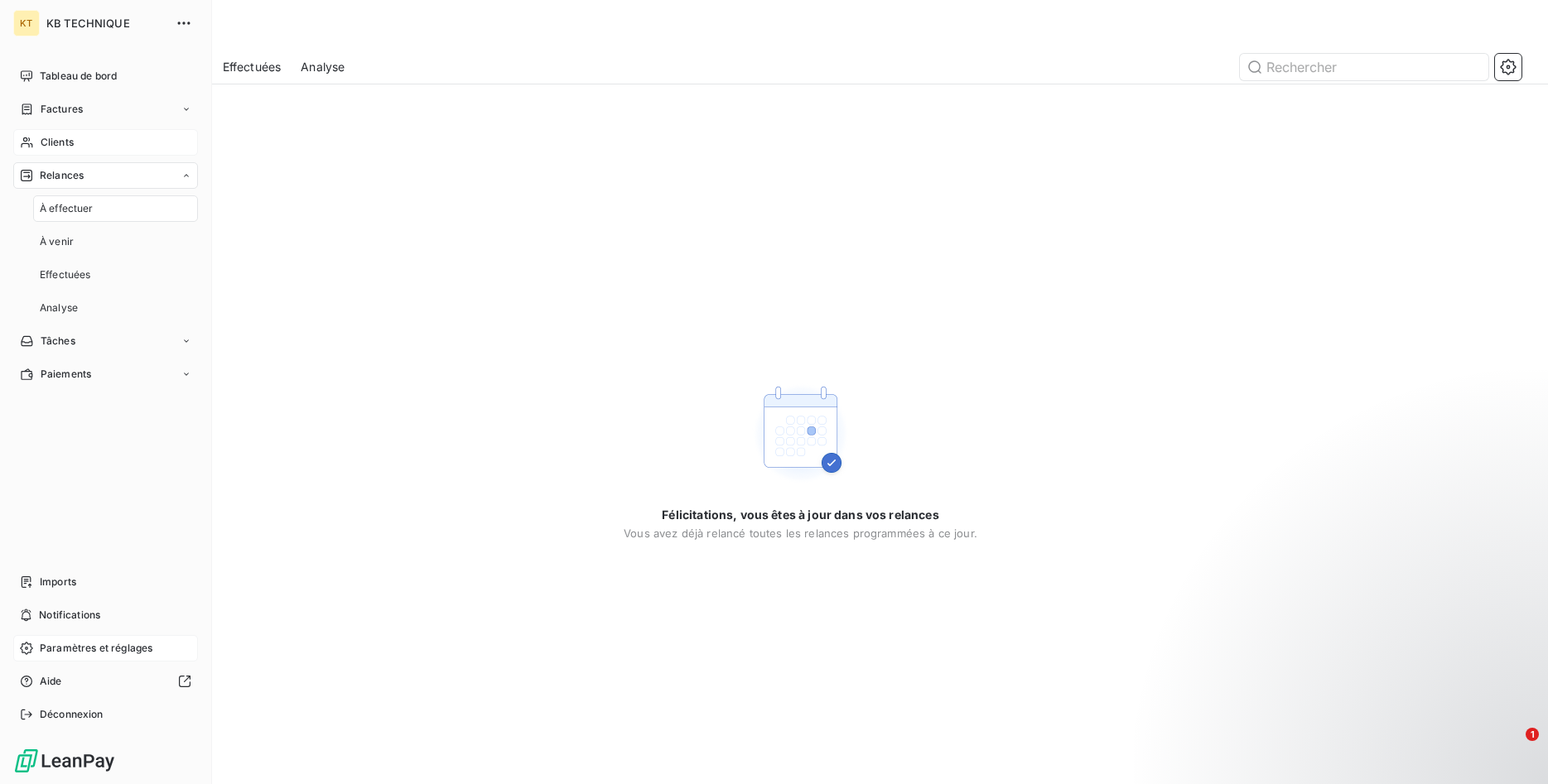
click at [61, 142] on span "Clients" at bounding box center [57, 142] width 33 height 15
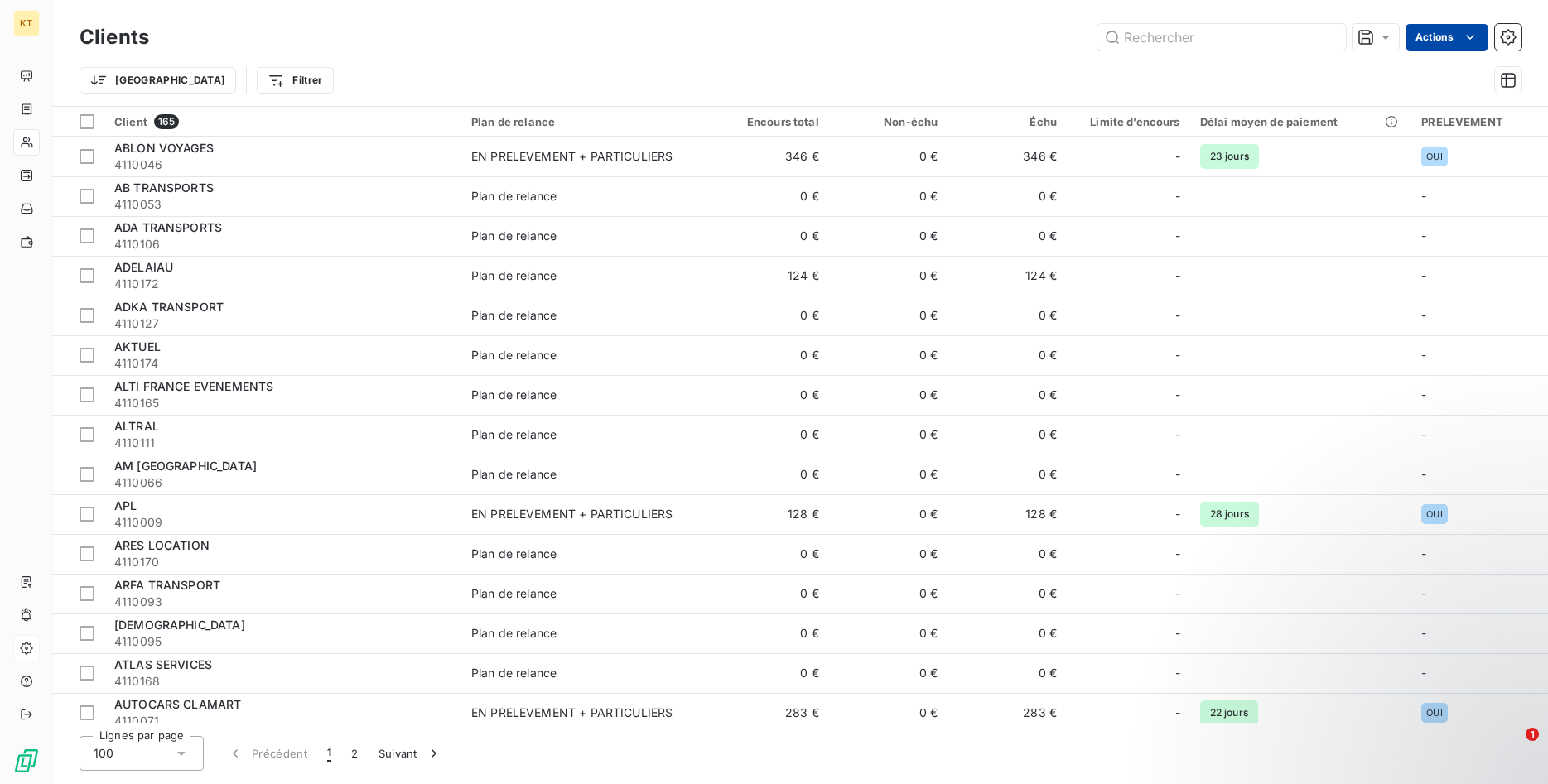
click at [1445, 39] on html "KT Clients Actions Trier Filtrer Client 165 Plan de relance Encours total Non-é…" at bounding box center [774, 392] width 1548 height 784
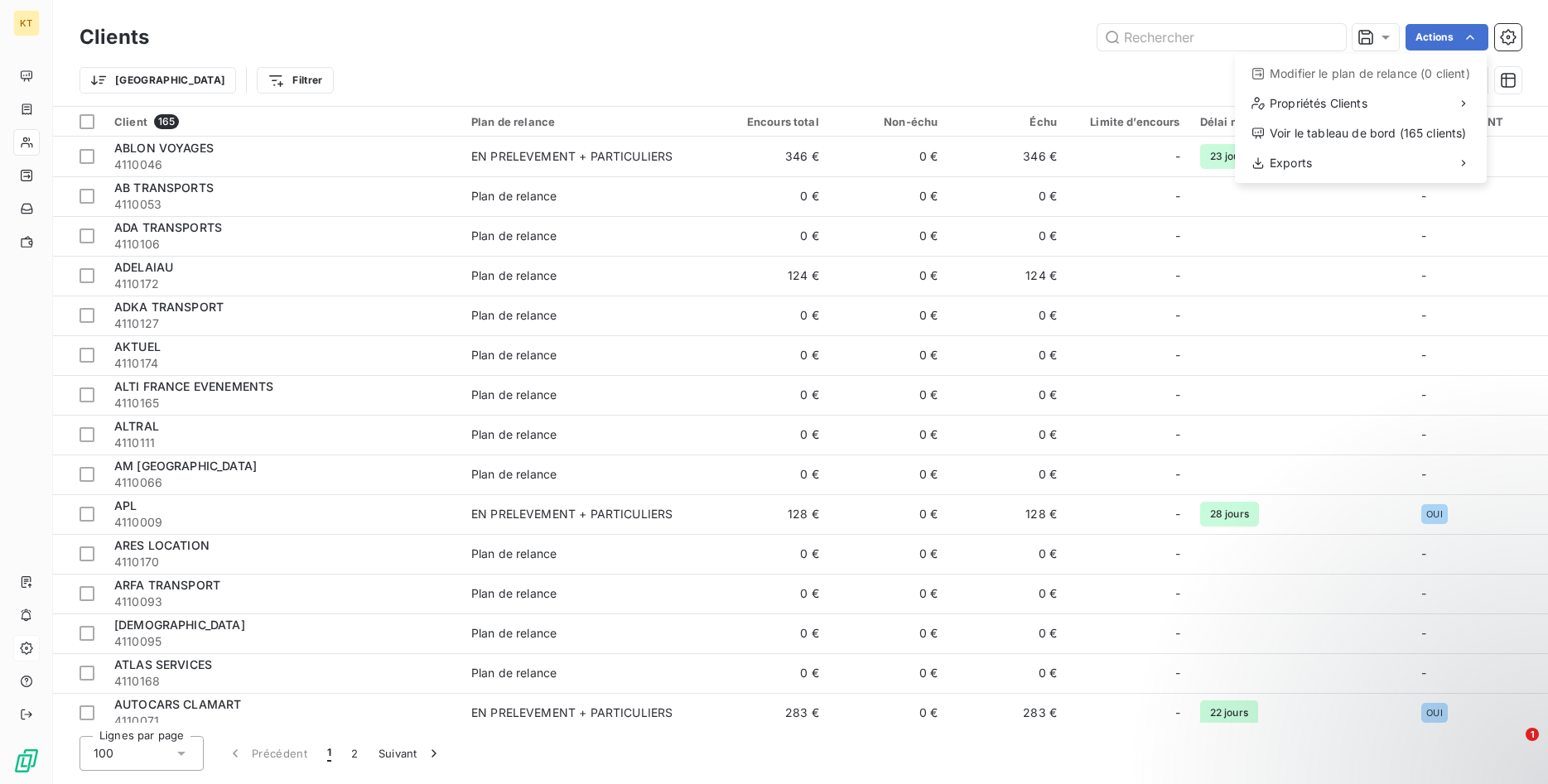
click at [922, 76] on html "KT Clients Actions Modifier le plan de relance (0 client) Propriétés Clients Vo…" at bounding box center [774, 392] width 1548 height 784
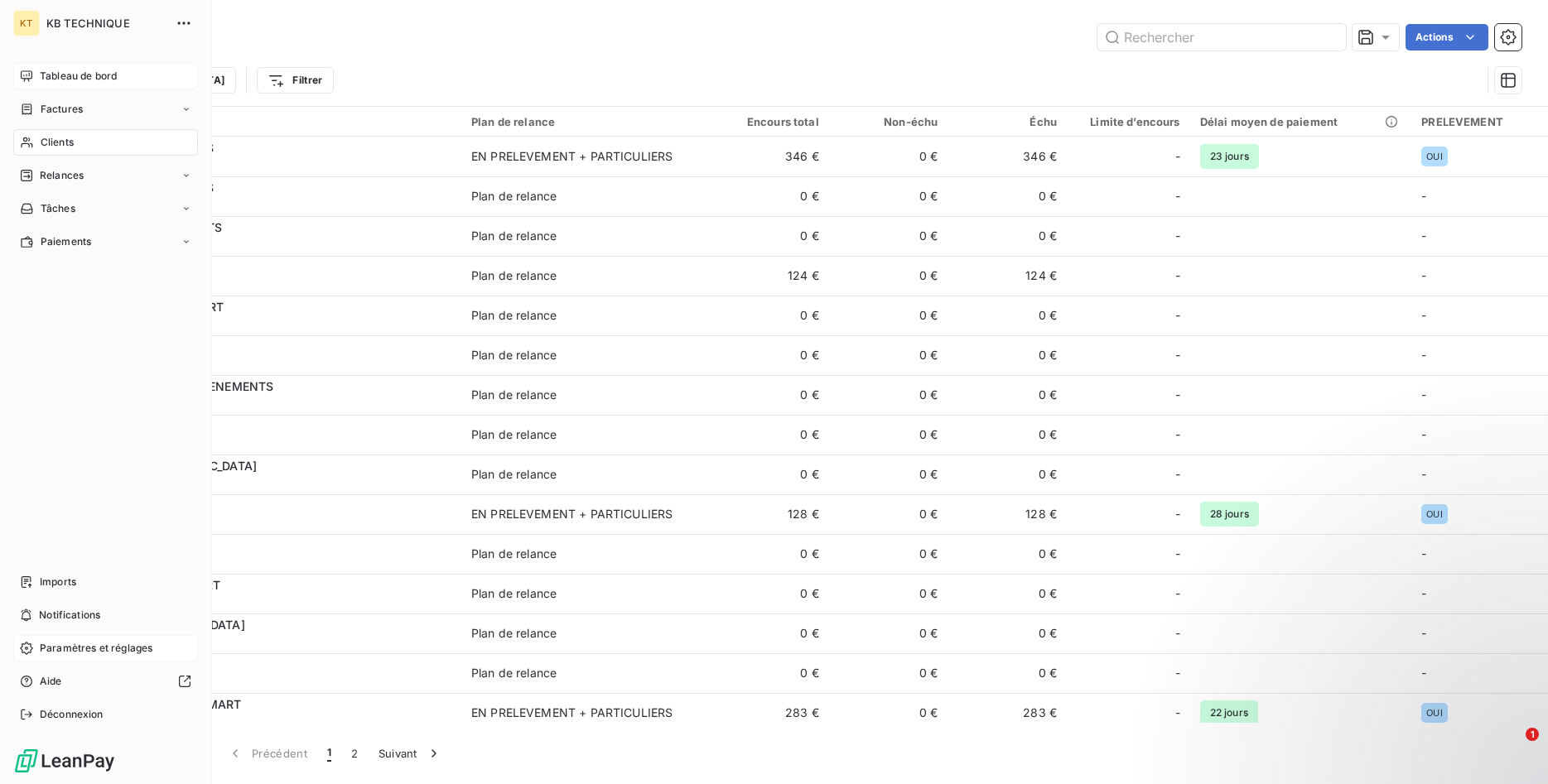
click at [48, 79] on span "Tableau de bord" at bounding box center [78, 76] width 77 height 15
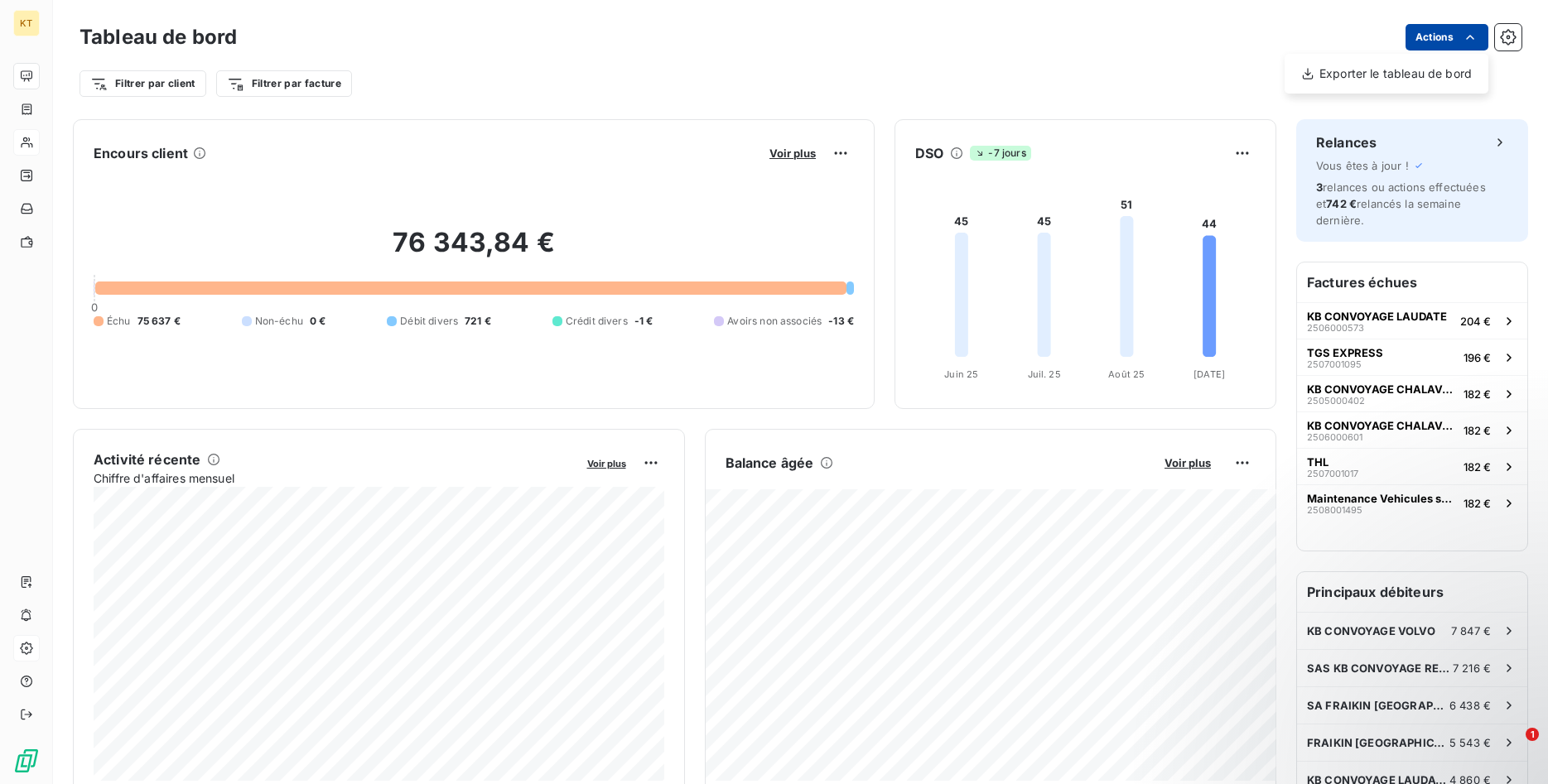
click at [1446, 42] on html "KT Tableau de bord Actions Exporter le tableau de bord Filtrer par client Filtr…" at bounding box center [774, 392] width 1548 height 784
click at [1516, 42] on button "button" at bounding box center [1508, 37] width 27 height 27
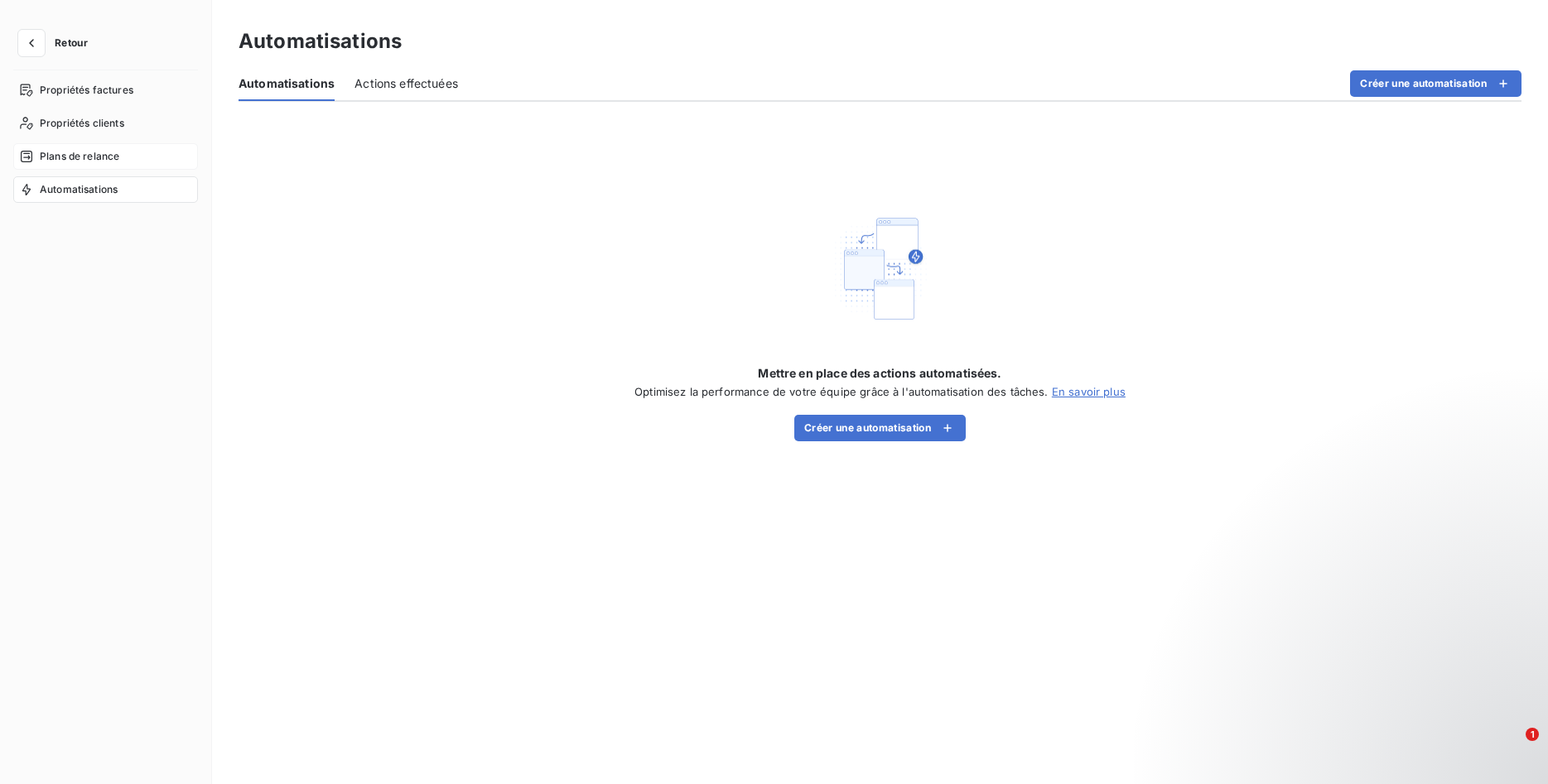
click at [73, 161] on span "Plans de relance" at bounding box center [80, 156] width 80 height 15
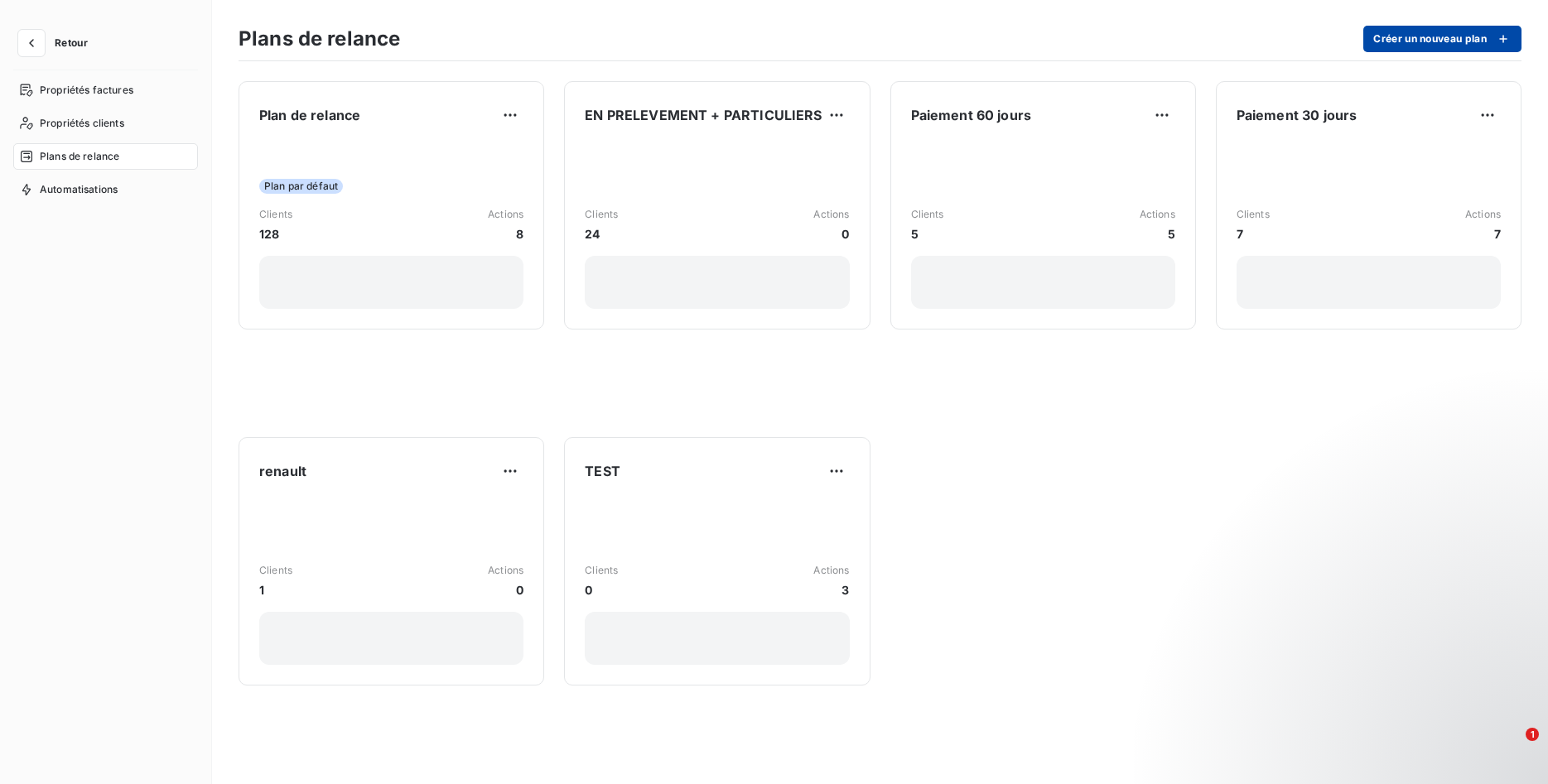
click at [1467, 40] on button "Créer un nouveau plan" at bounding box center [1442, 39] width 158 height 27
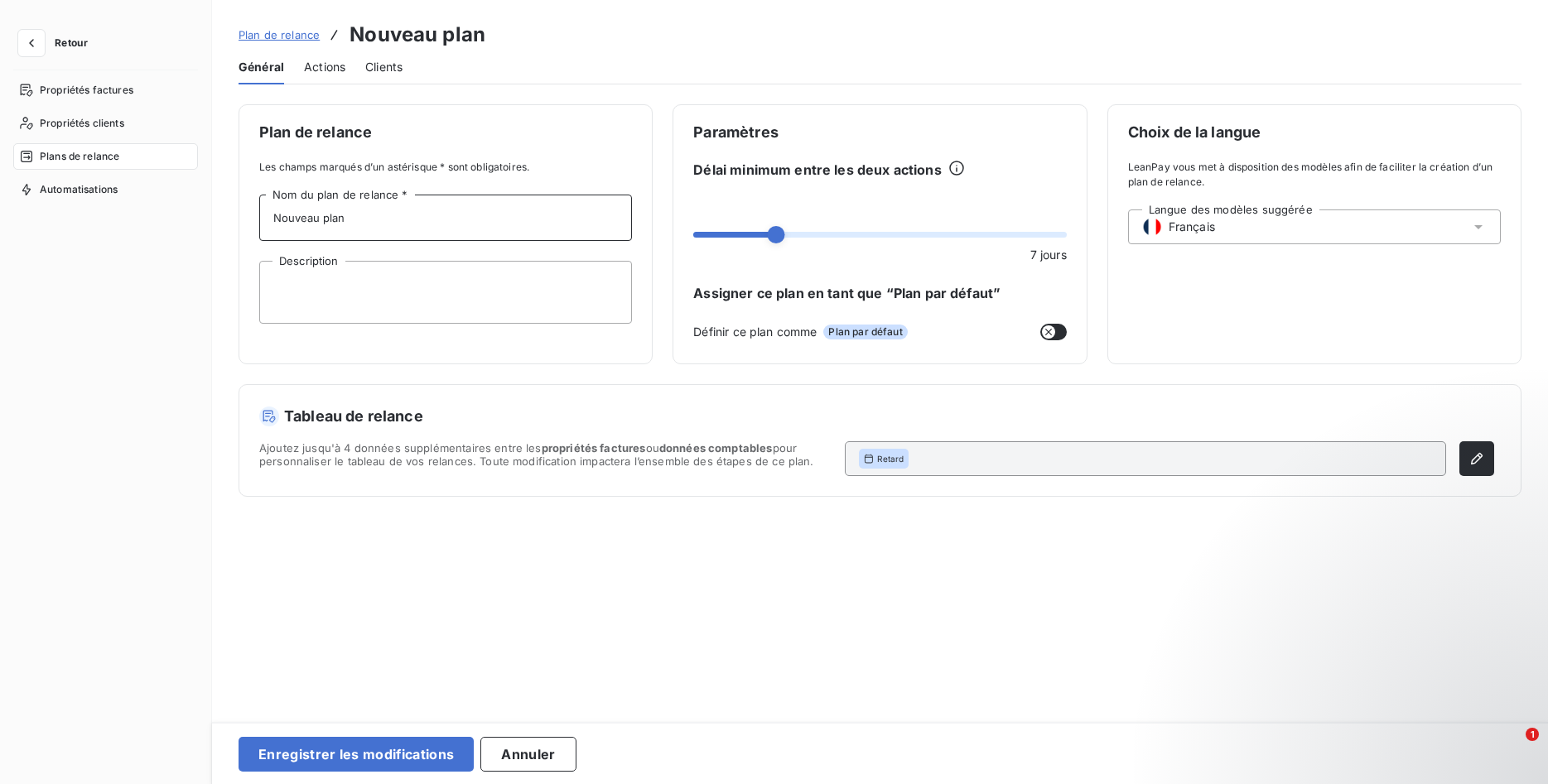
click at [387, 218] on input "Nouveau plan" at bounding box center [445, 218] width 373 height 46
drag, startPoint x: 387, startPoint y: 217, endPoint x: 26, endPoint y: 219, distance: 361.0
click at [259, 219] on input "Nouveau plan" at bounding box center [445, 218] width 373 height 46
type input "e"
type input "Envoi par courrier"
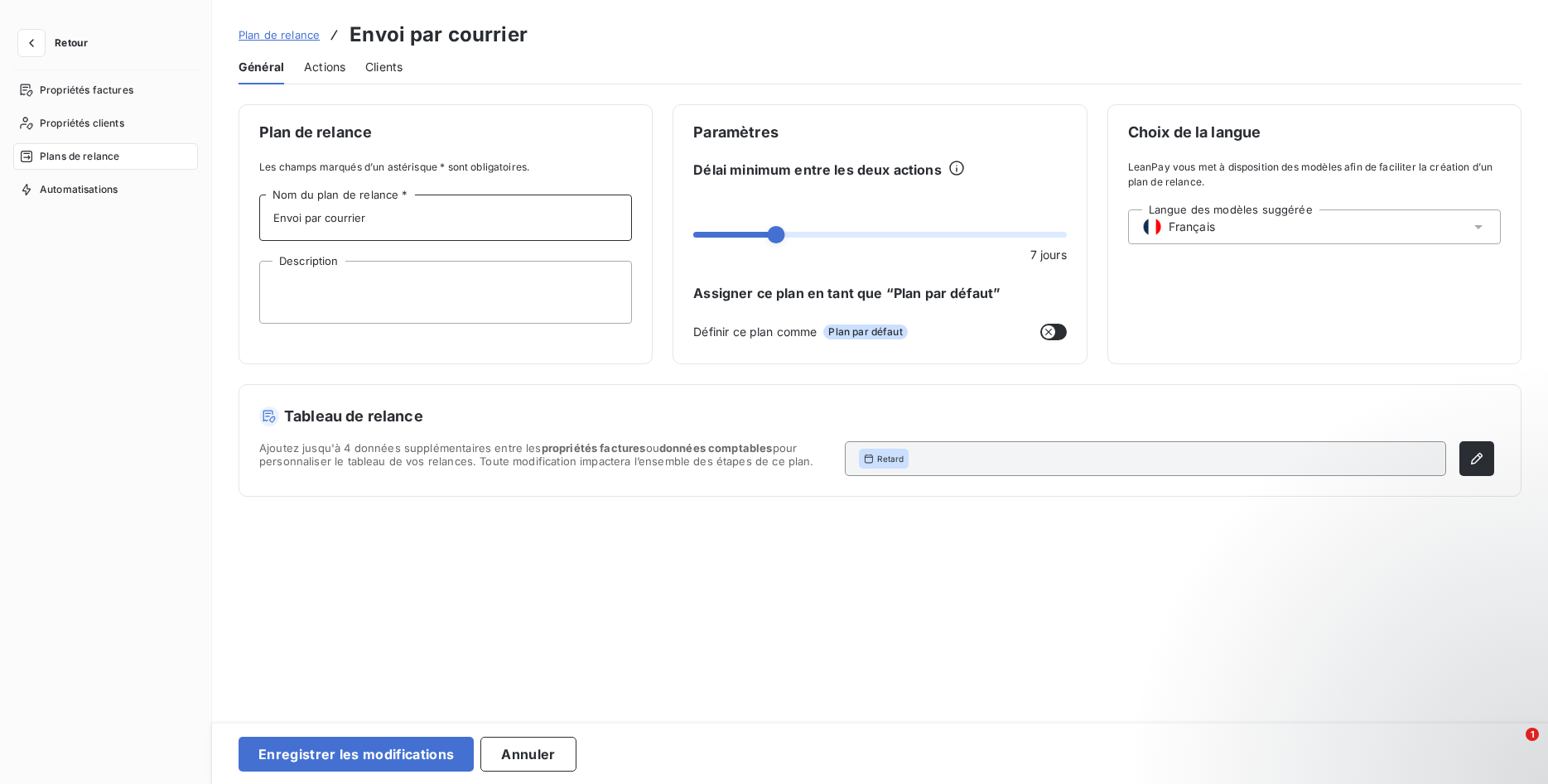
click at [334, 71] on span "Actions" at bounding box center [324, 66] width 42 height 17
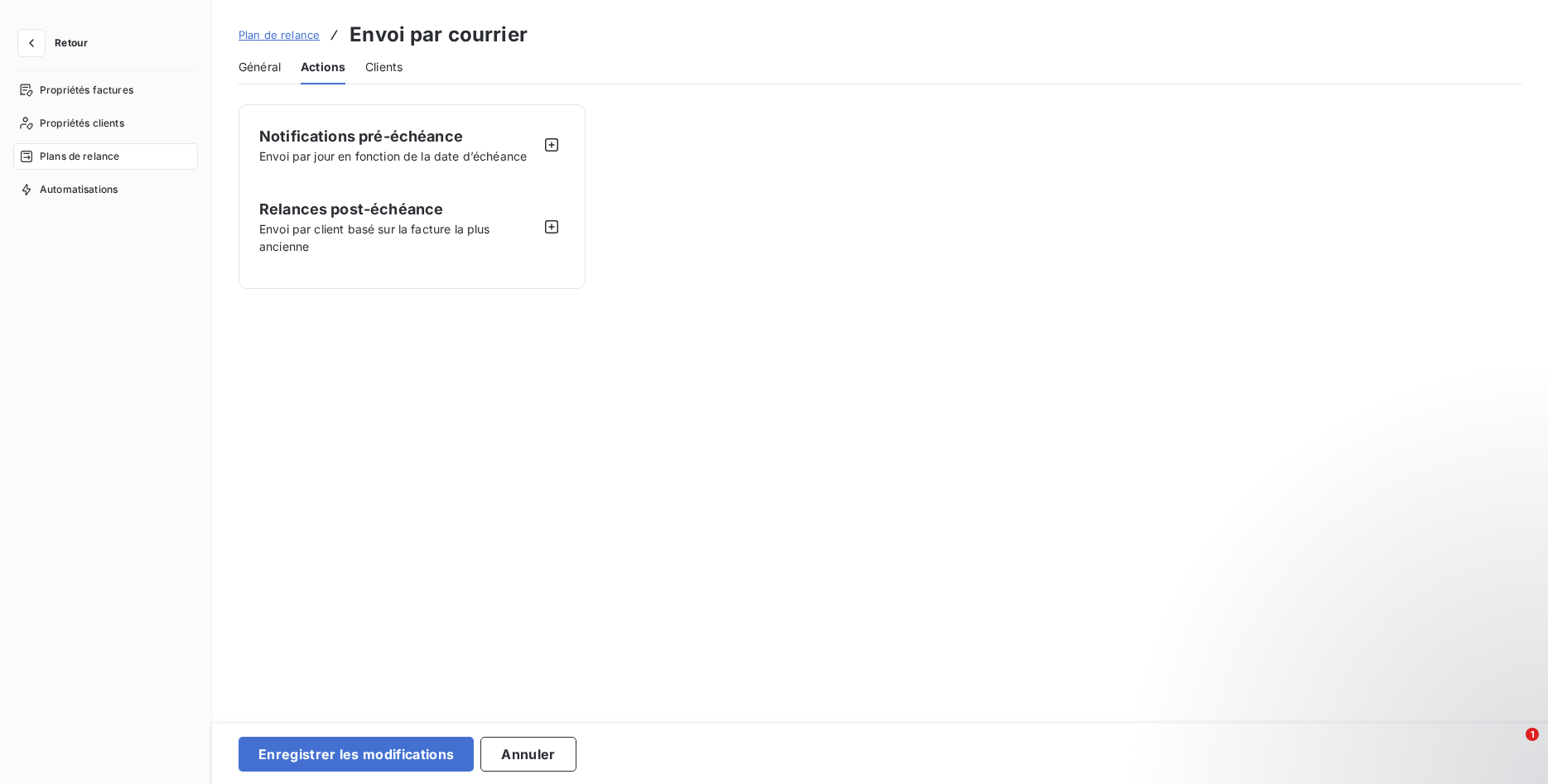
click at [380, 71] on span "Clients" at bounding box center [384, 66] width 37 height 17
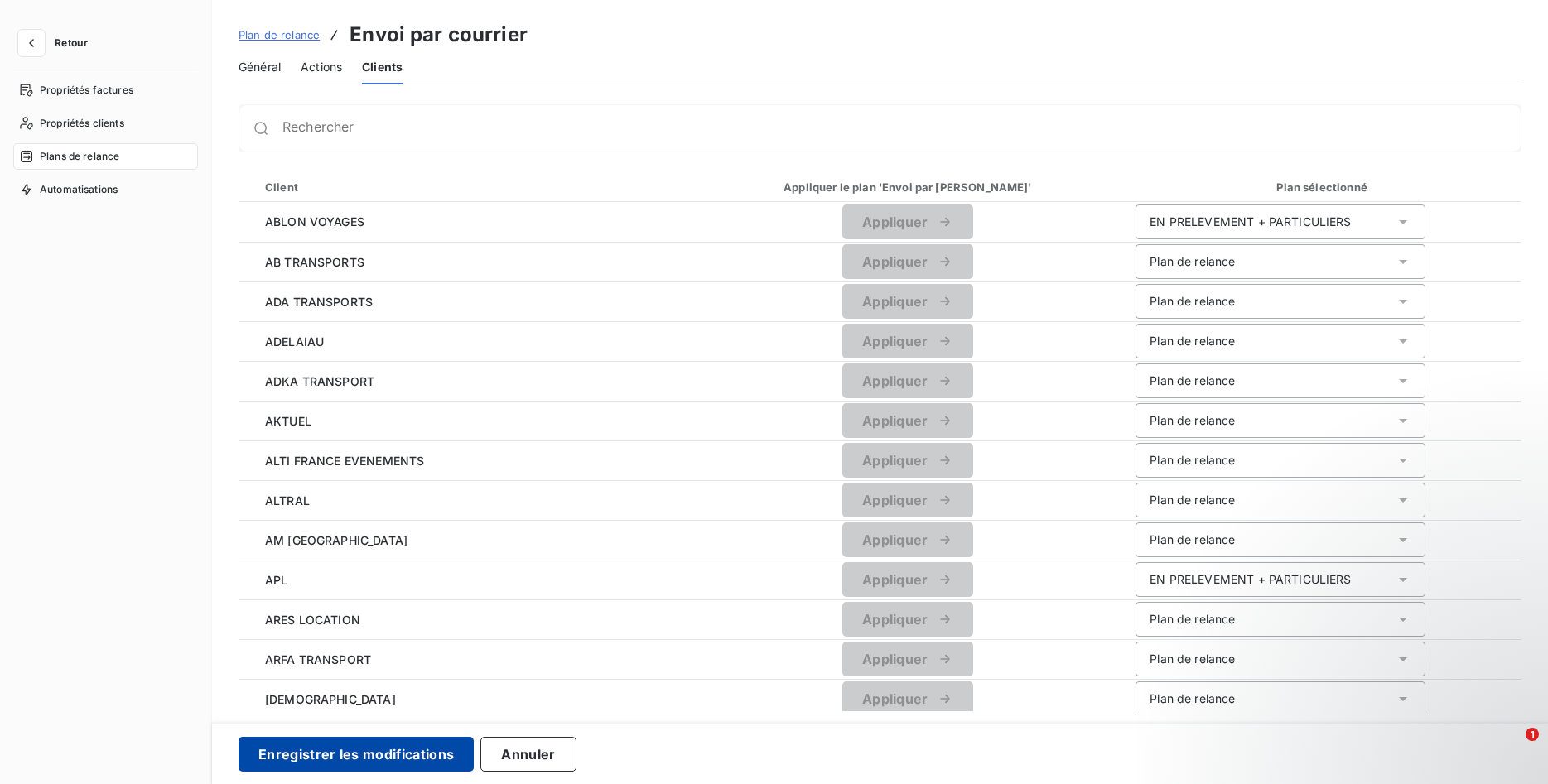
click at [389, 757] on button "Enregistrer les modifications" at bounding box center [356, 754] width 235 height 35
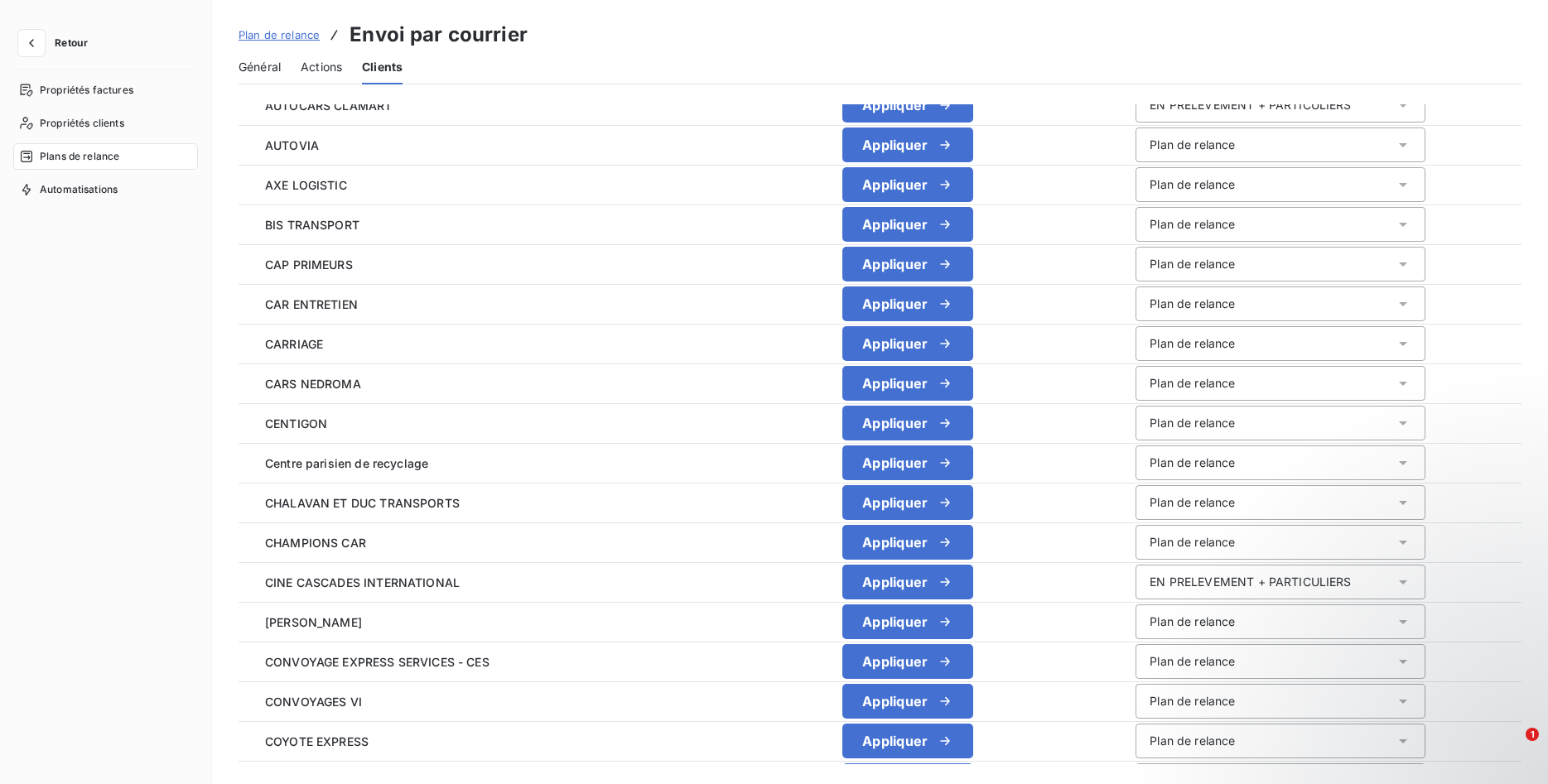
scroll to position [591, 0]
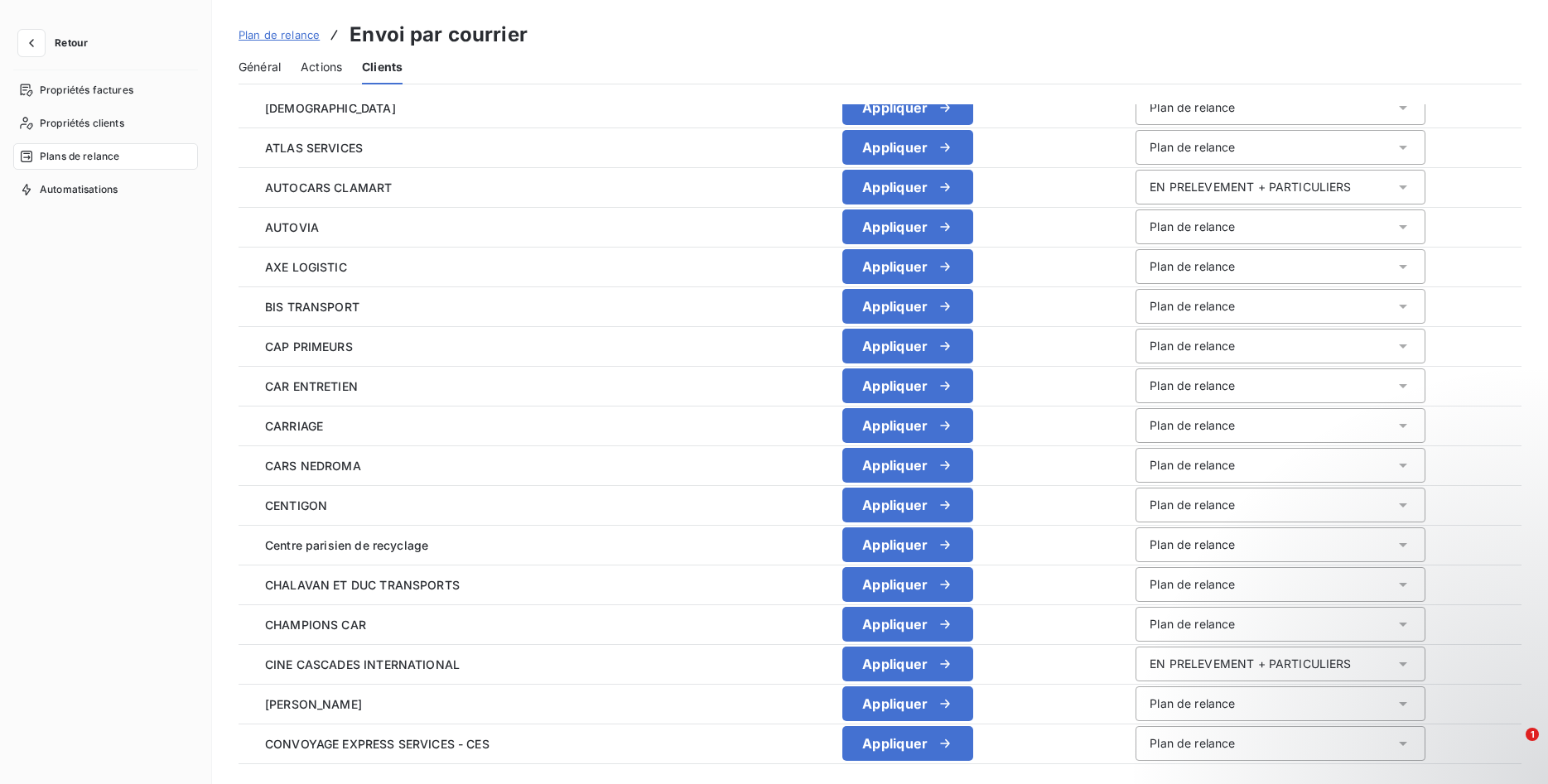
click at [304, 65] on span "Actions" at bounding box center [321, 66] width 42 height 17
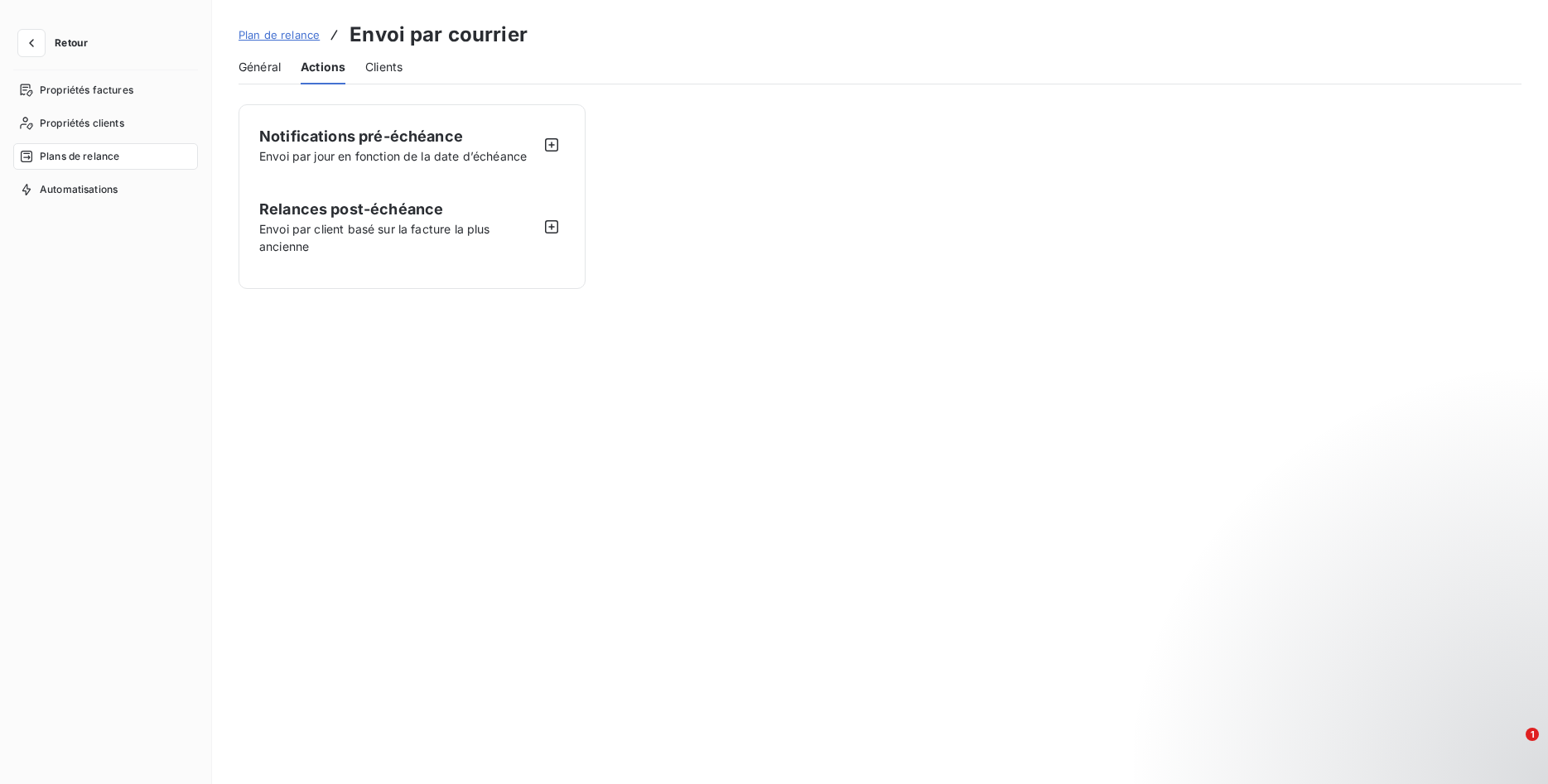
click at [374, 65] on span "Clients" at bounding box center [384, 66] width 37 height 17
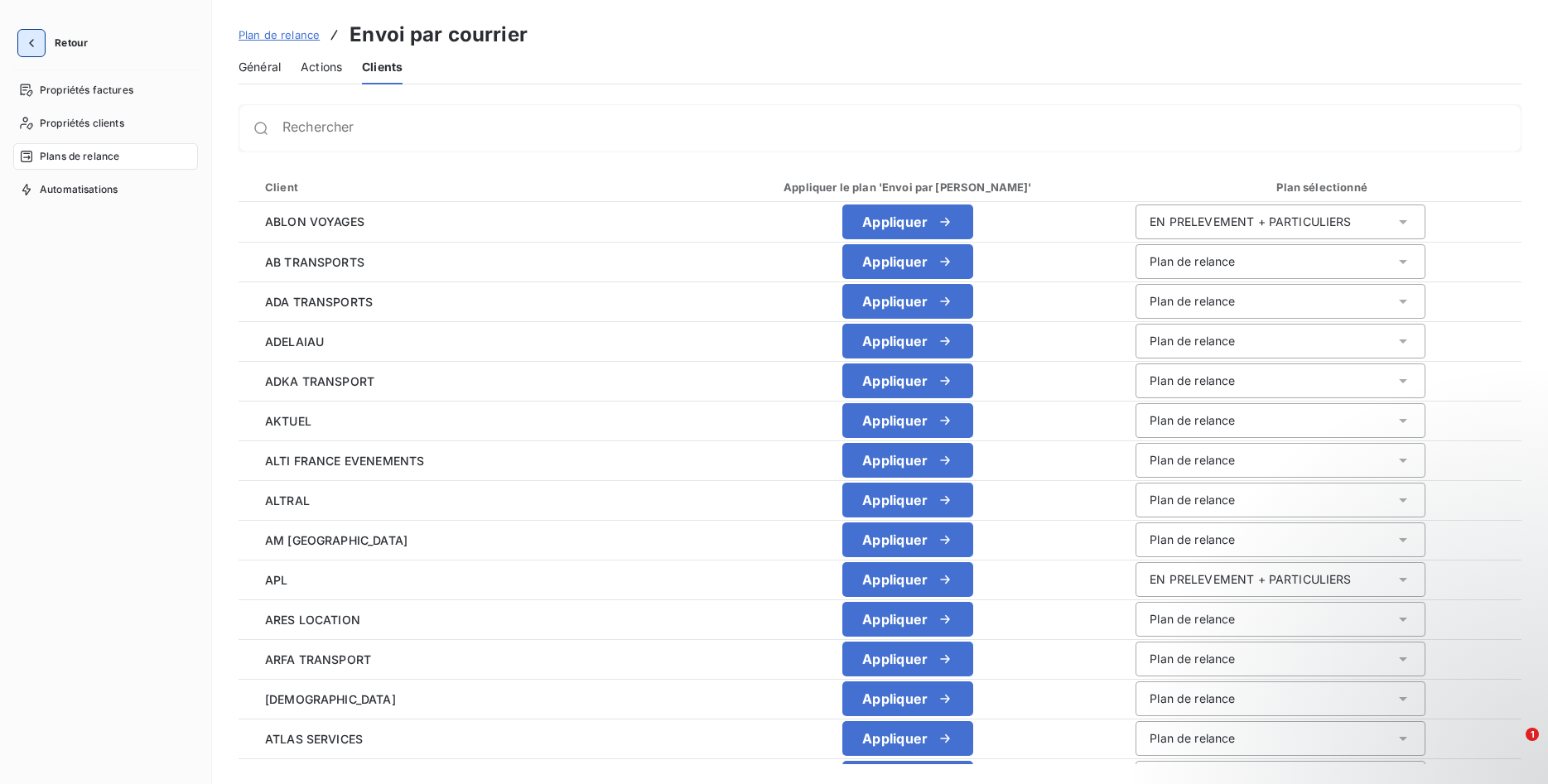
click at [19, 44] on button "button" at bounding box center [32, 43] width 27 height 27
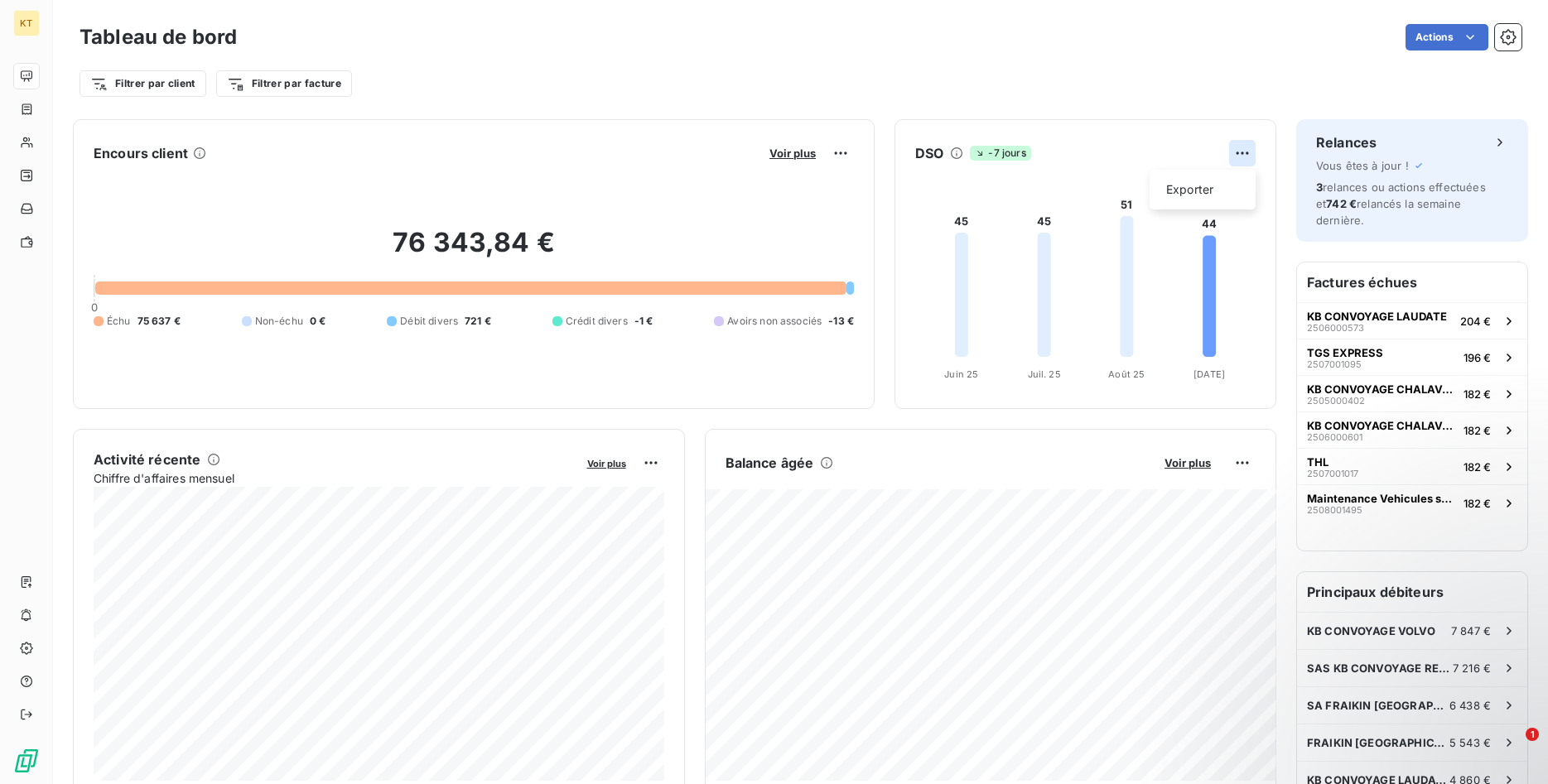
click at [1244, 148] on html "KT Tableau de bord Actions Filtrer par client Filtrer par facture Encours clien…" at bounding box center [774, 392] width 1548 height 784
